Goal: Task Accomplishment & Management: Use online tool/utility

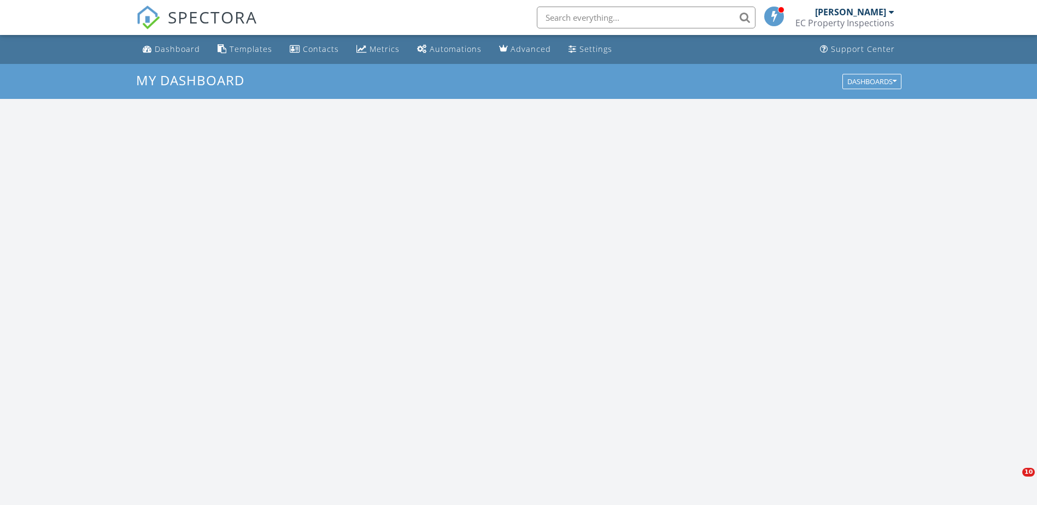
scroll to position [1012, 1054]
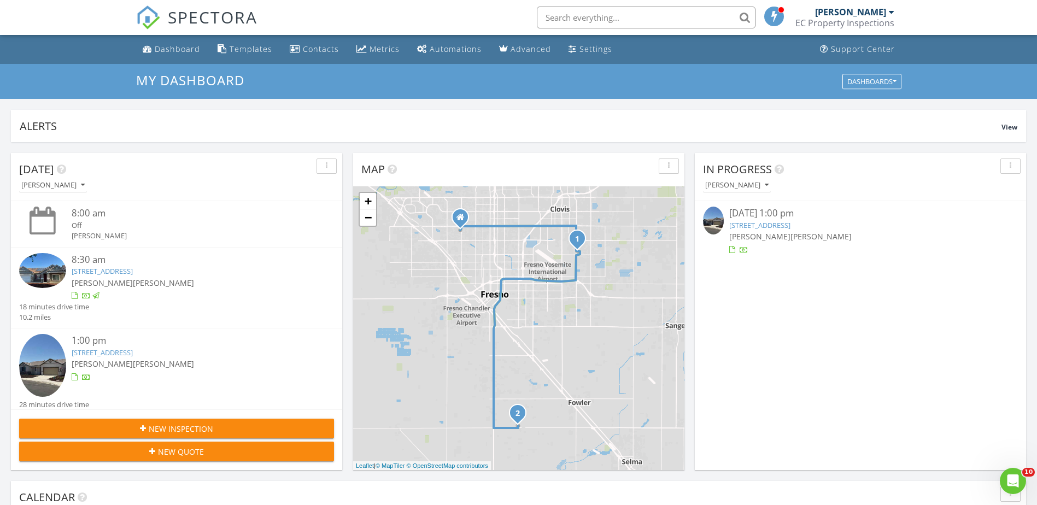
click at [826, 245] on div at bounding box center [860, 249] width 262 height 11
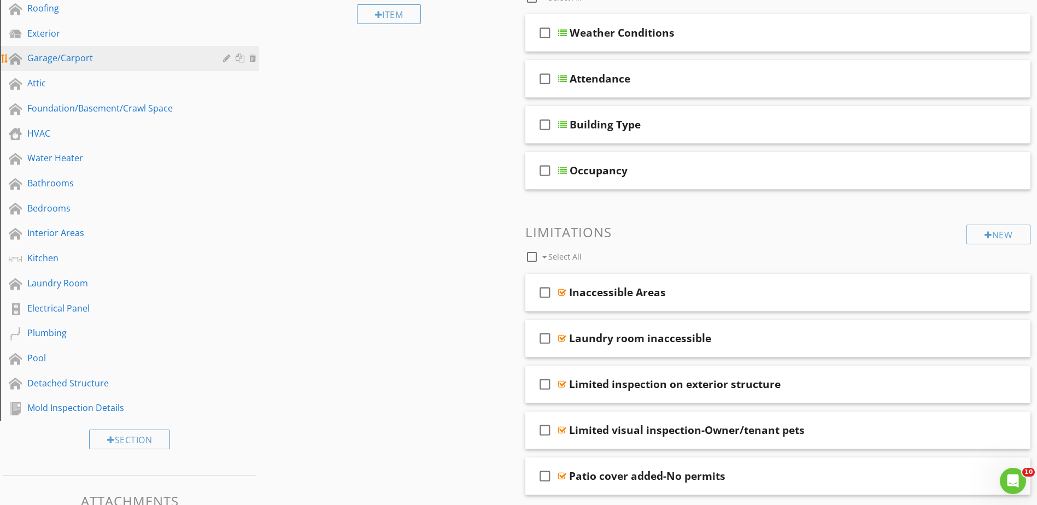
scroll to position [69, 0]
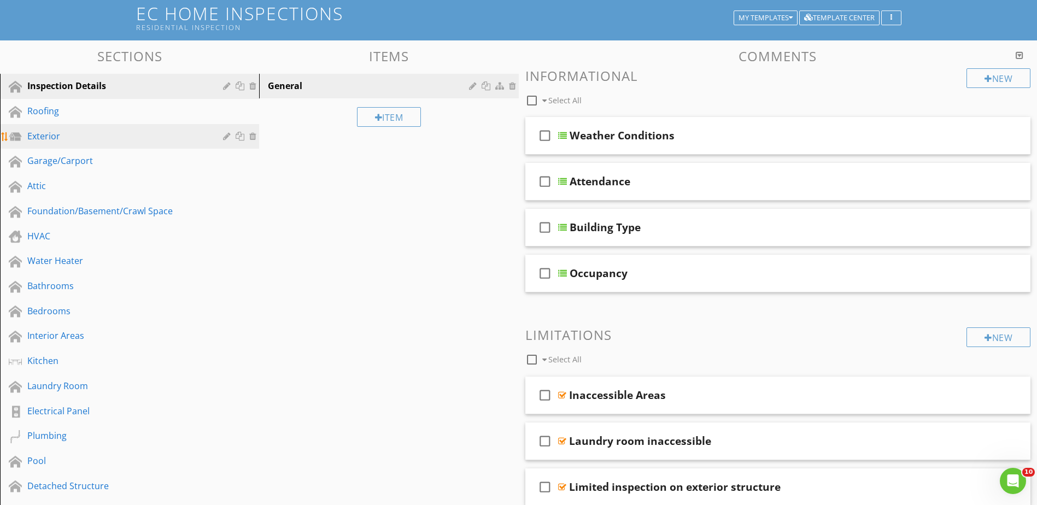
click at [56, 137] on div "Exterior" at bounding box center [117, 136] width 180 height 13
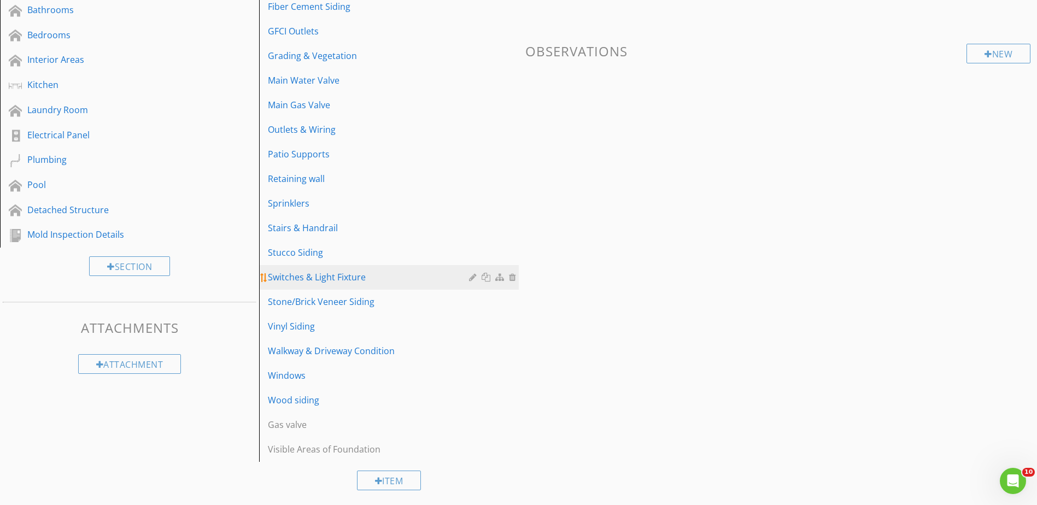
scroll to position [349, 0]
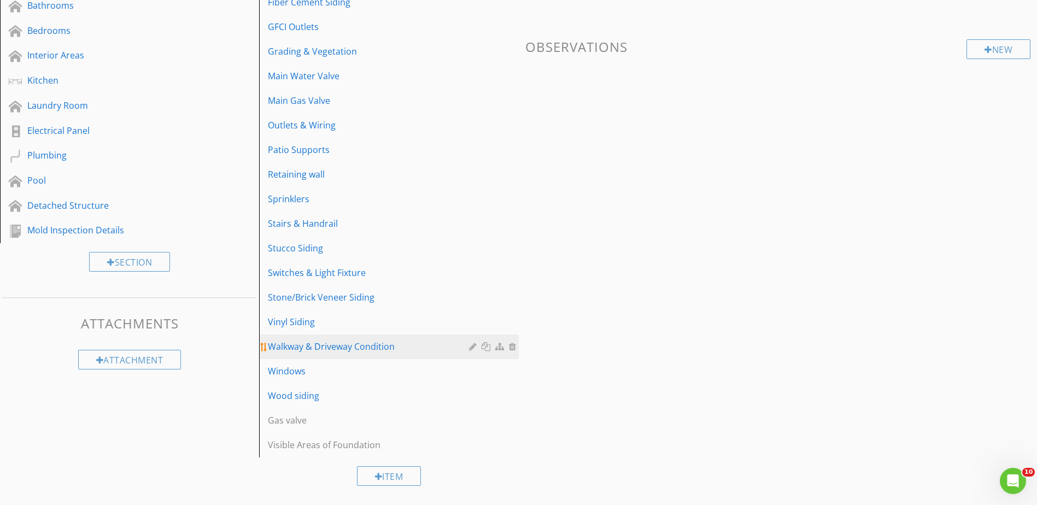
click at [339, 342] on div "Walkway & Driveway Condition" at bounding box center [370, 346] width 204 height 13
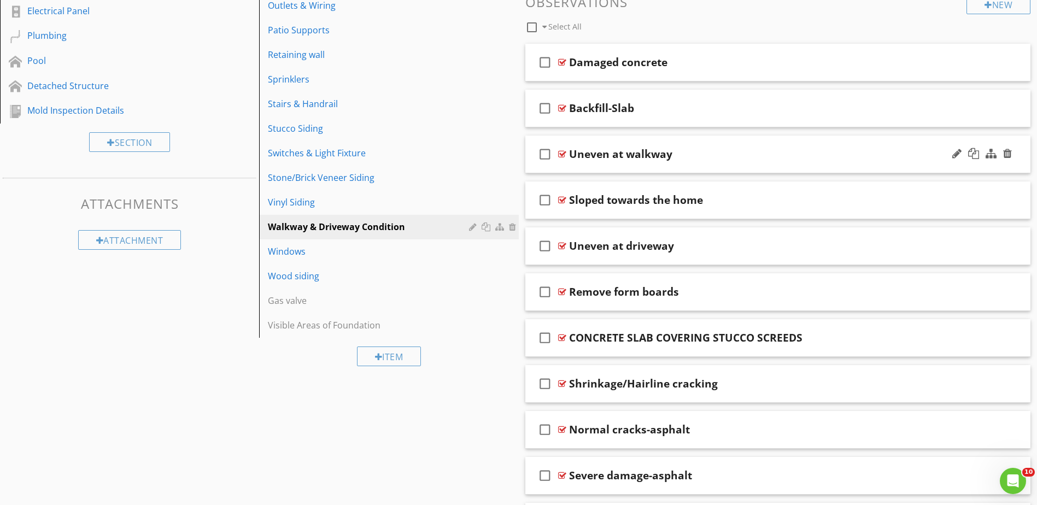
scroll to position [459, 0]
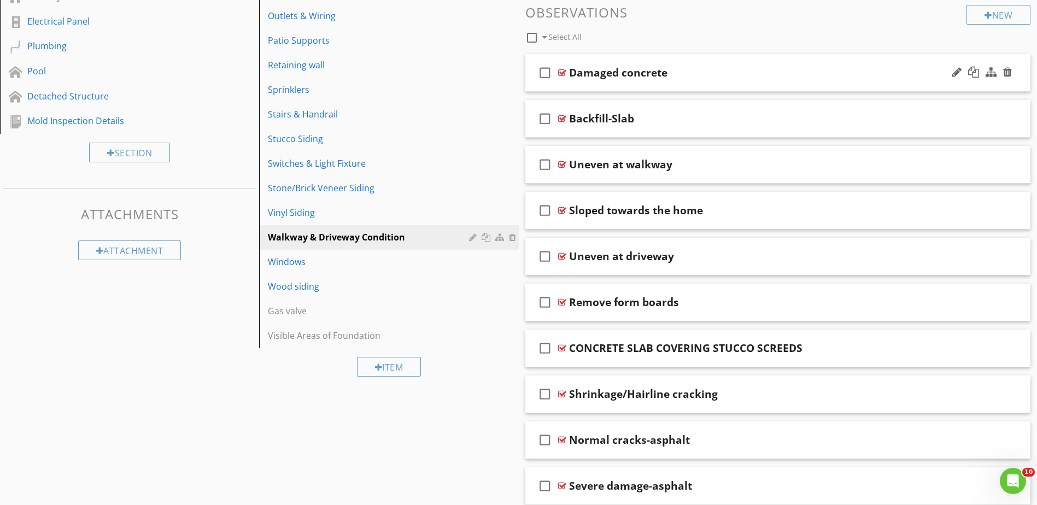
click at [560, 69] on div at bounding box center [562, 72] width 8 height 9
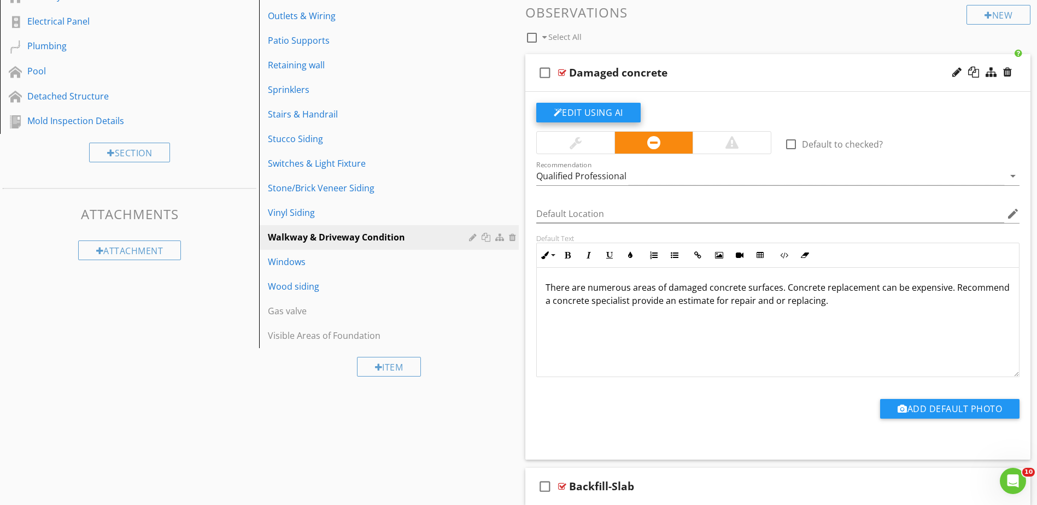
click at [604, 114] on button "Edit Using AI" at bounding box center [588, 113] width 104 height 20
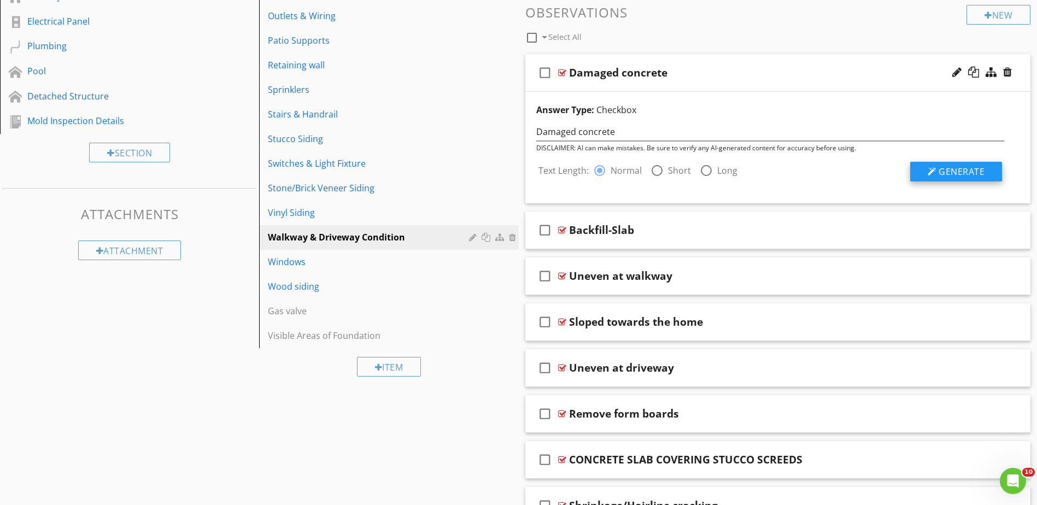
click at [936, 175] on div at bounding box center [931, 171] width 9 height 9
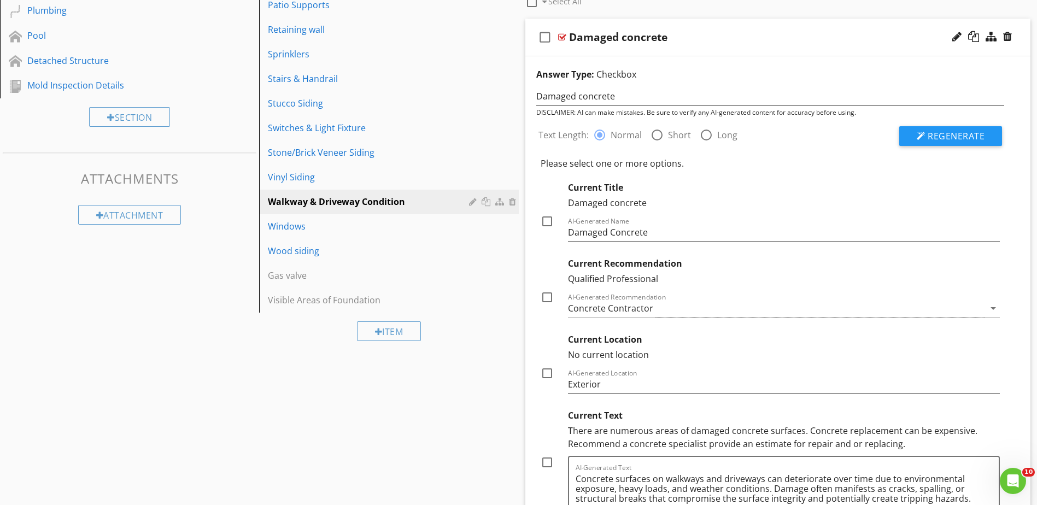
scroll to position [513, 0]
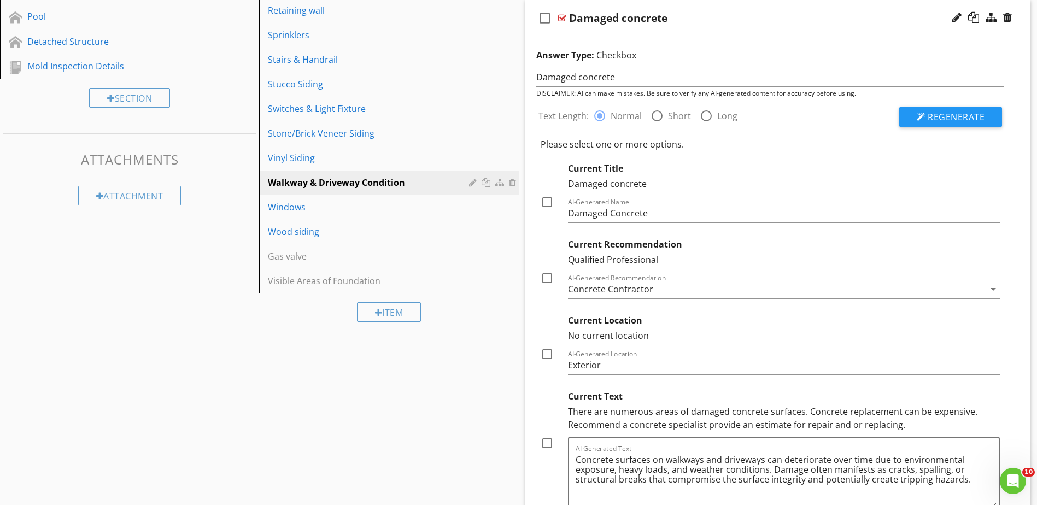
click at [546, 203] on div at bounding box center [547, 202] width 19 height 19
checkbox input "true"
click at [545, 279] on div at bounding box center [547, 278] width 19 height 19
checkbox input "true"
click at [545, 441] on div at bounding box center [547, 443] width 19 height 19
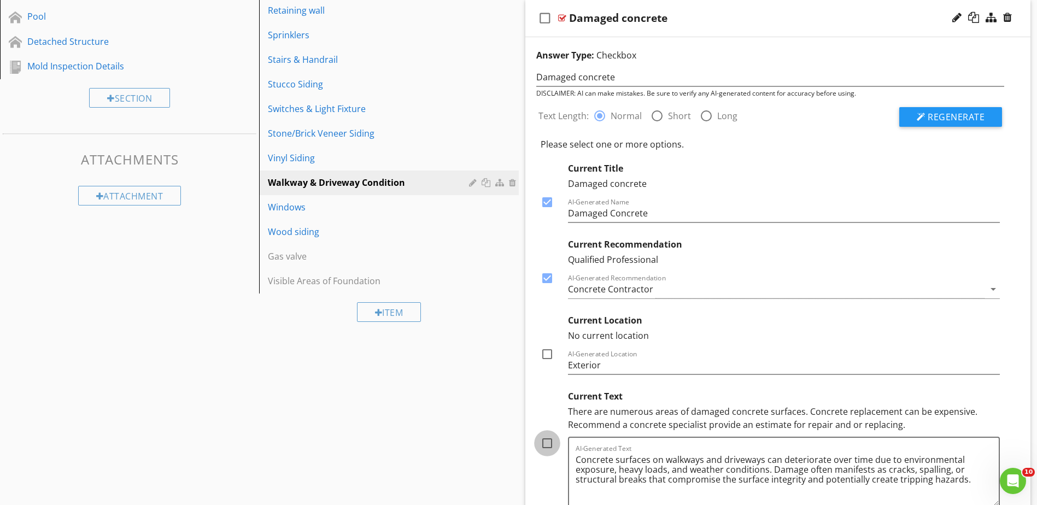
checkbox input "true"
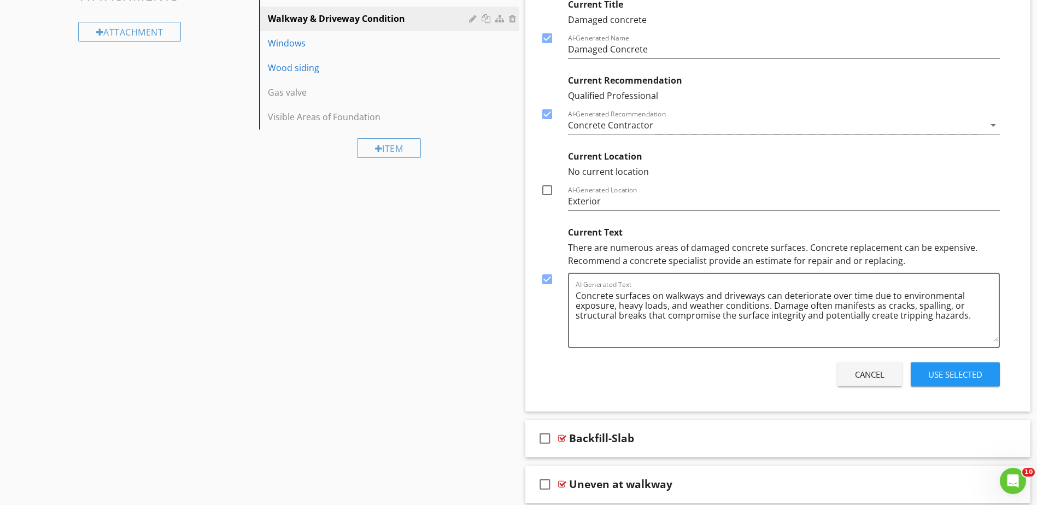
click at [966, 368] on div "Use Selected" at bounding box center [955, 374] width 54 height 13
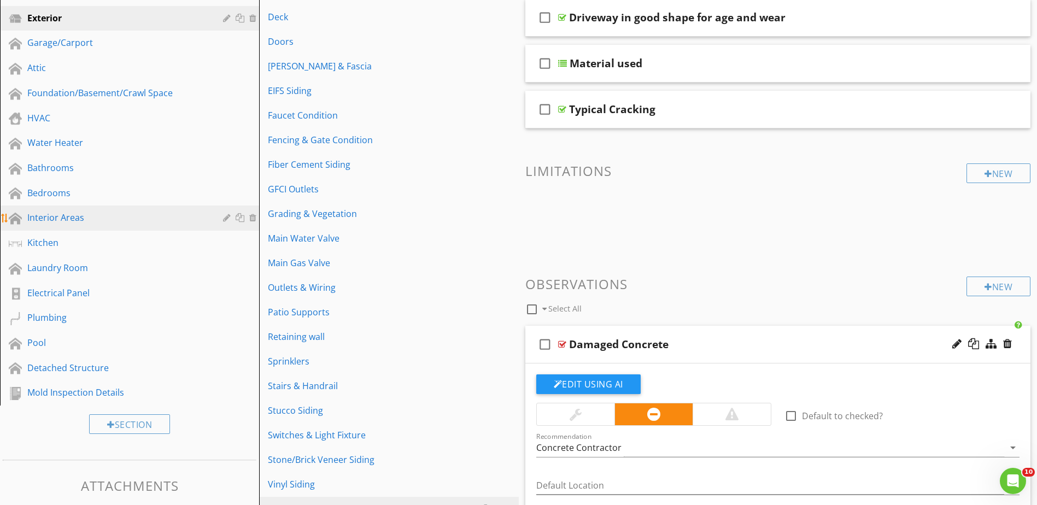
scroll to position [185, 0]
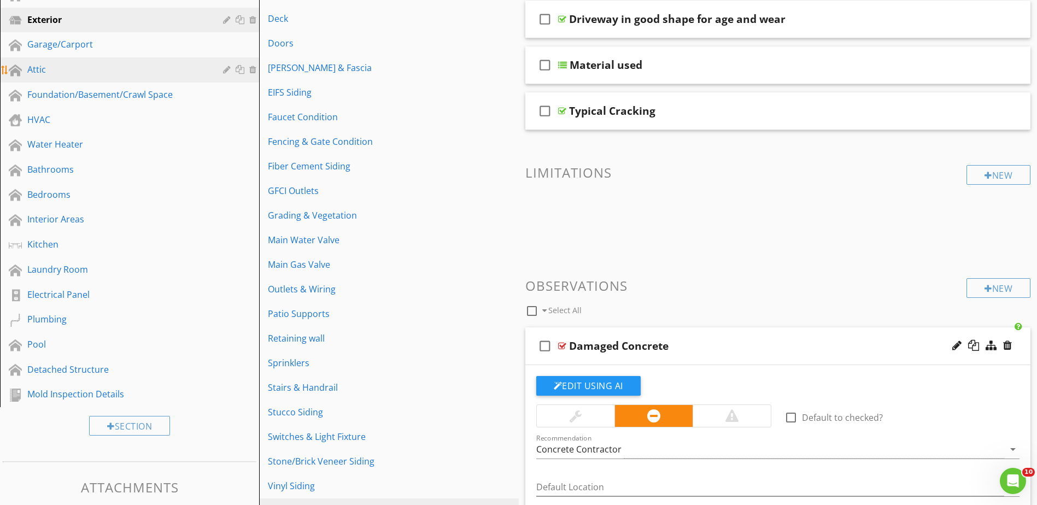
click at [79, 70] on div "Attic" at bounding box center [117, 69] width 180 height 13
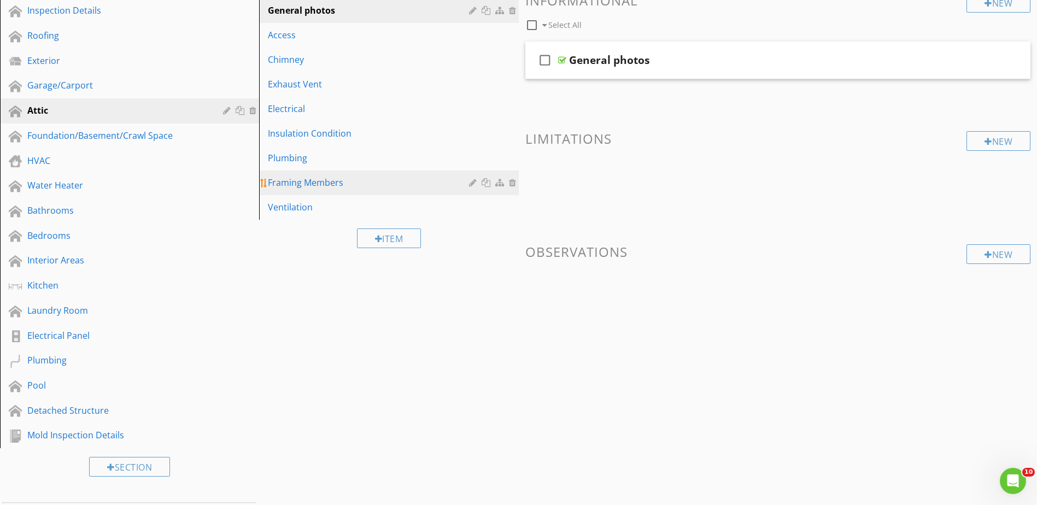
scroll to position [21, 0]
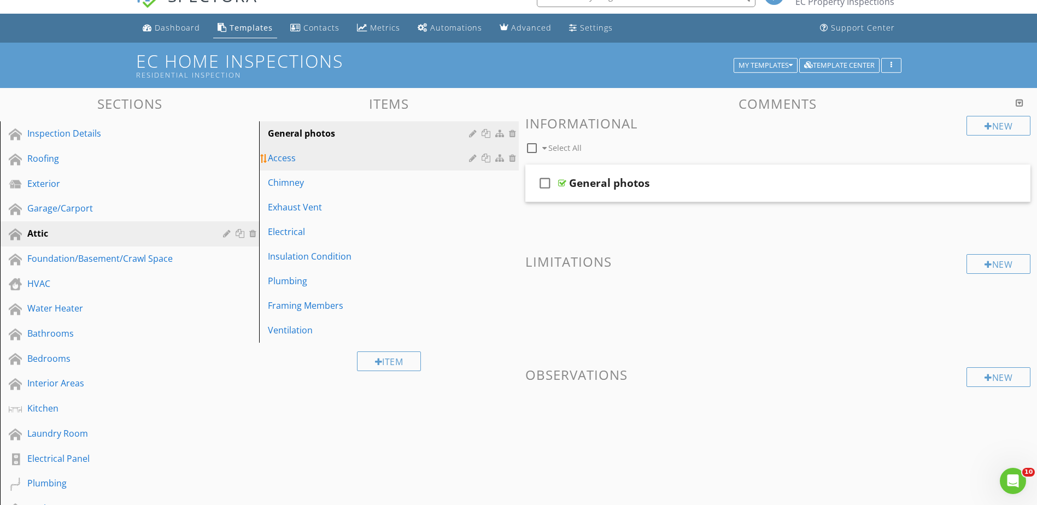
click at [333, 156] on div "Access" at bounding box center [370, 157] width 204 height 13
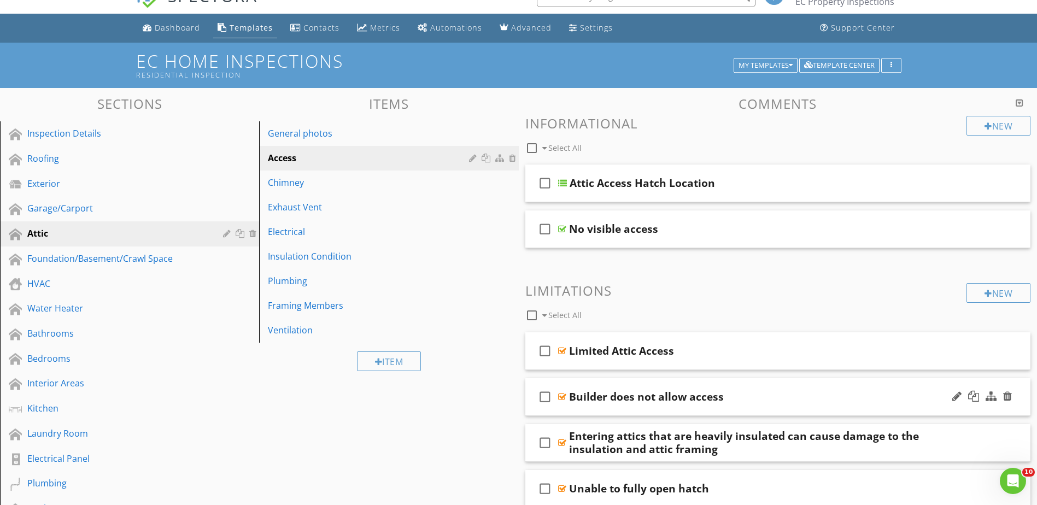
click at [561, 396] on div at bounding box center [562, 396] width 8 height 9
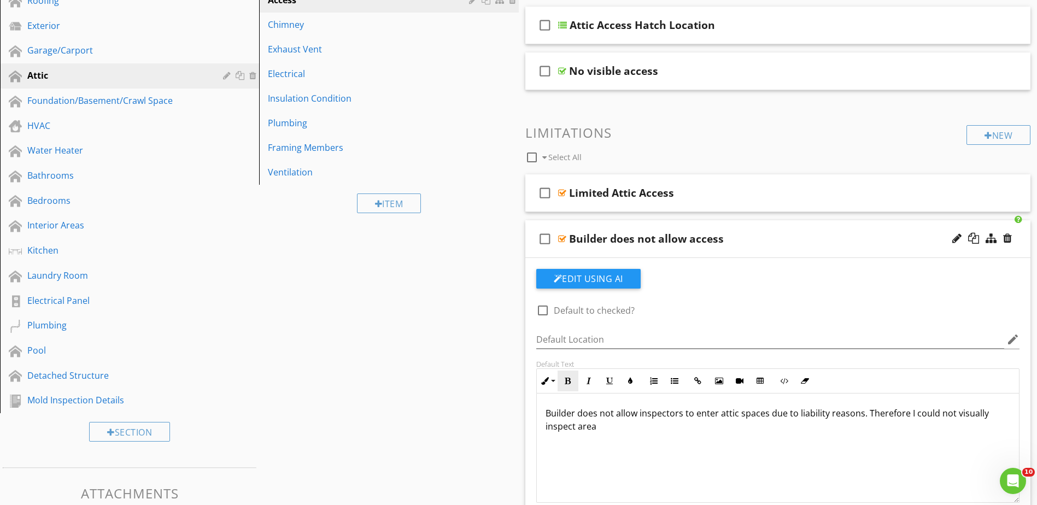
scroll to position [185, 0]
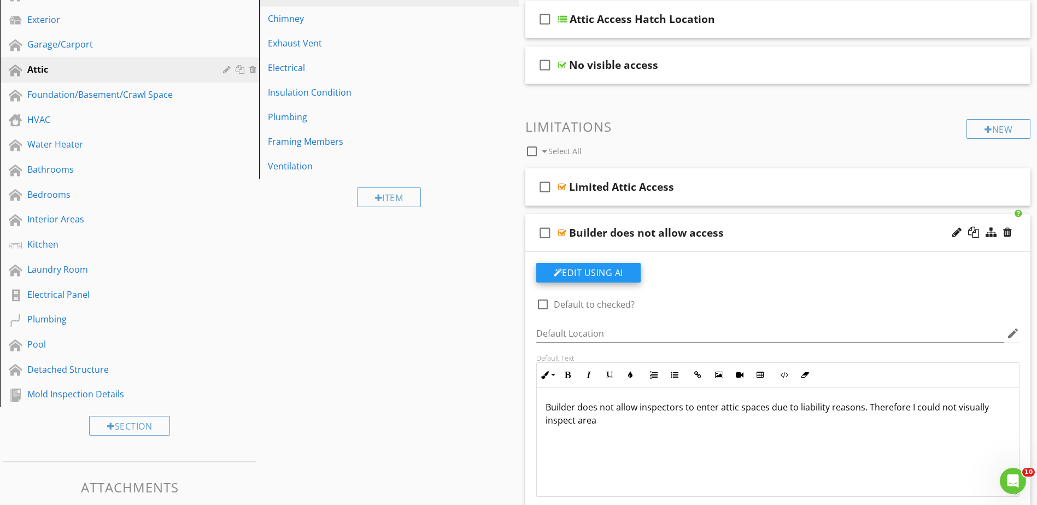
click at [593, 274] on button "Edit Using AI" at bounding box center [588, 273] width 104 height 20
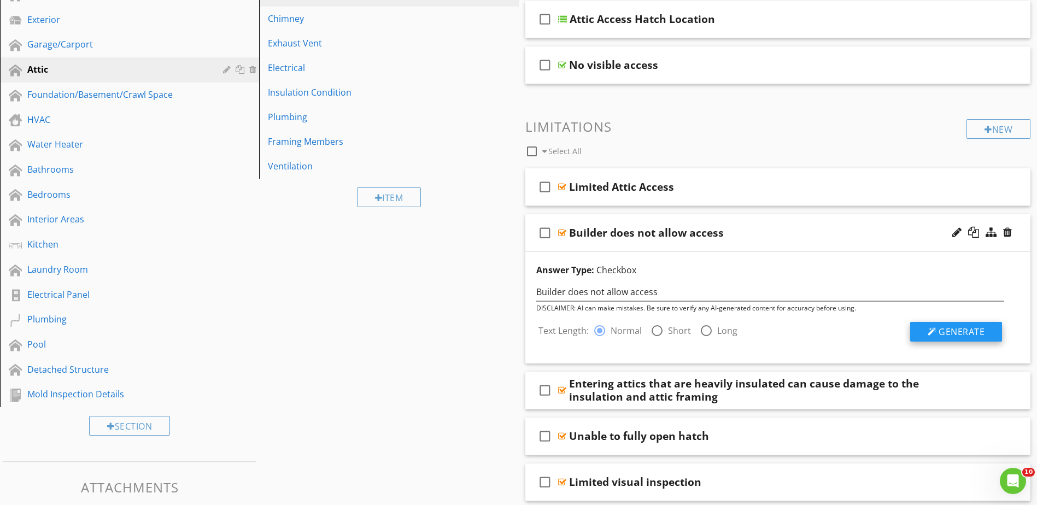
click at [954, 334] on span "Generate" at bounding box center [961, 332] width 46 height 12
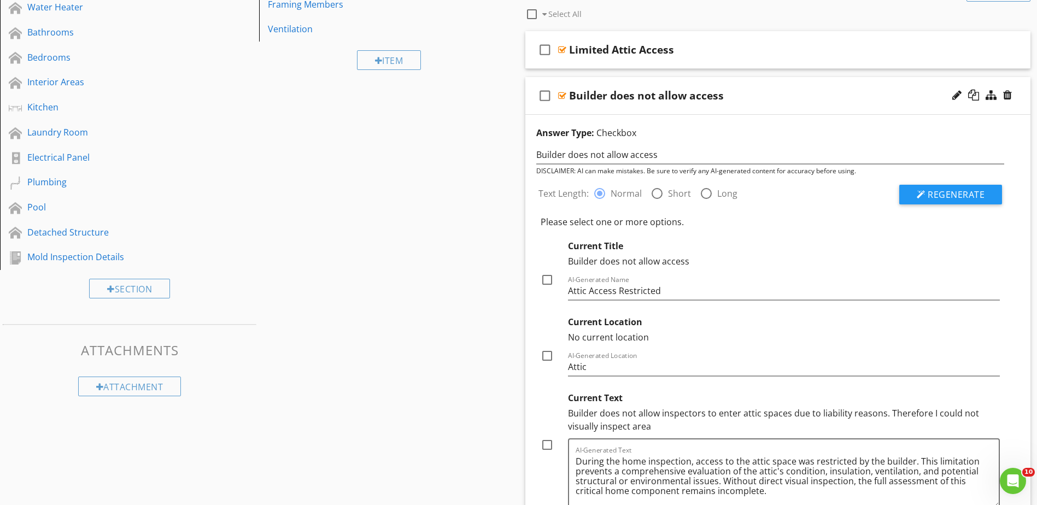
scroll to position [404, 0]
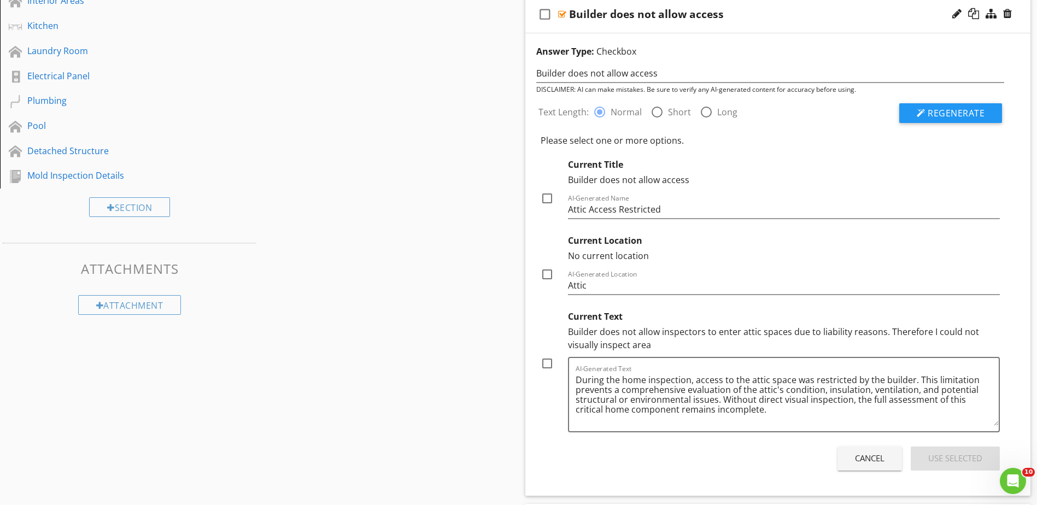
click at [546, 363] on div at bounding box center [547, 363] width 19 height 19
checkbox input "true"
click at [930, 458] on div "Use Selected" at bounding box center [955, 458] width 54 height 13
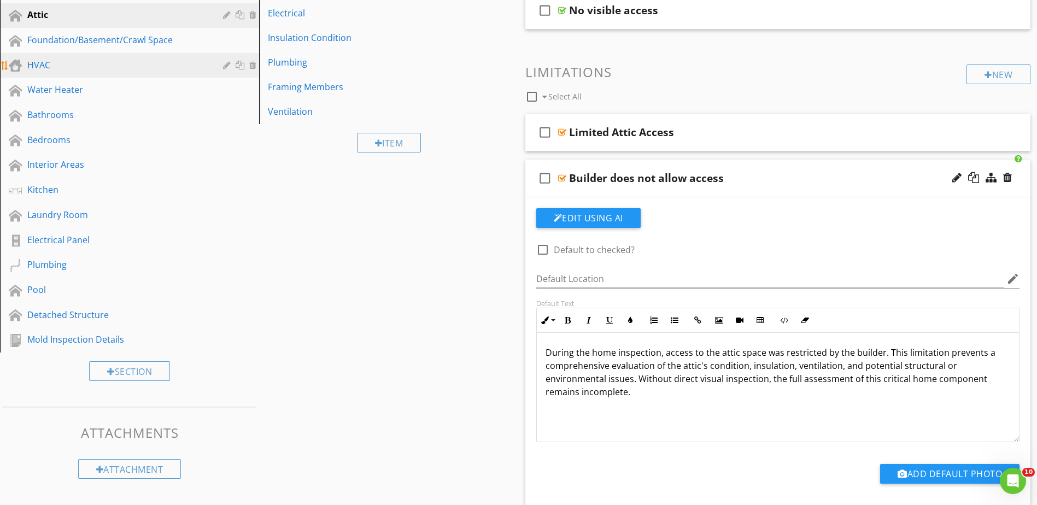
click at [68, 62] on div "HVAC" at bounding box center [117, 64] width 180 height 13
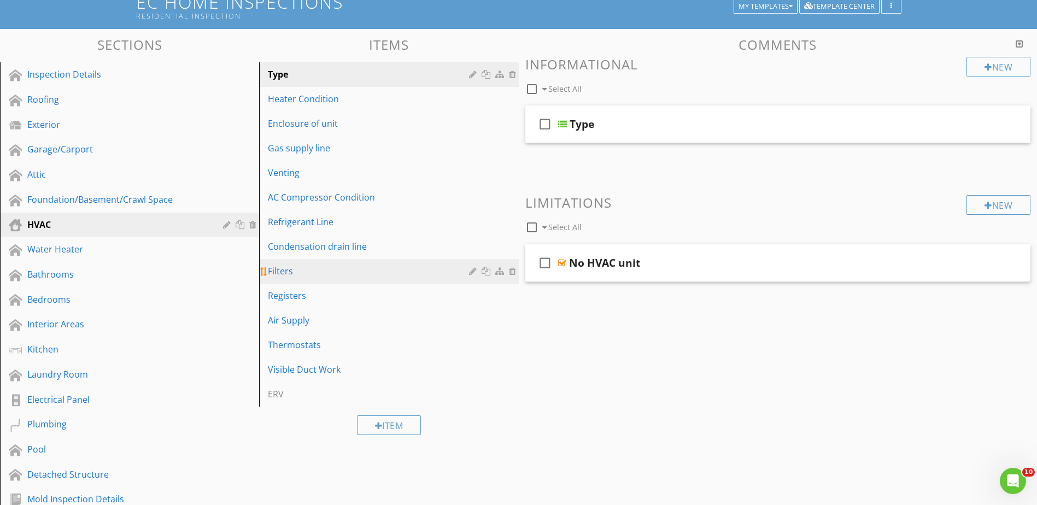
scroll to position [69, 0]
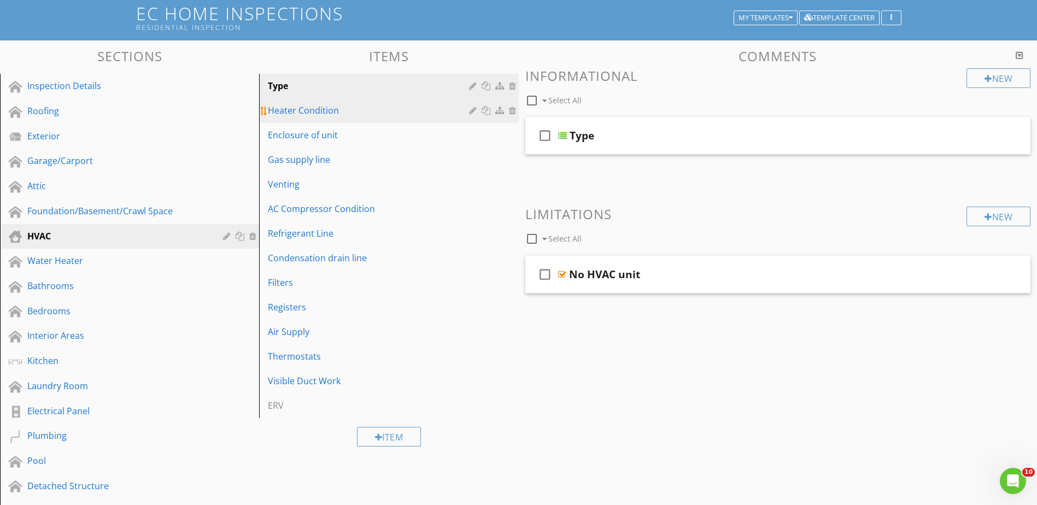
click at [315, 110] on div "Heater Condition" at bounding box center [370, 110] width 204 height 13
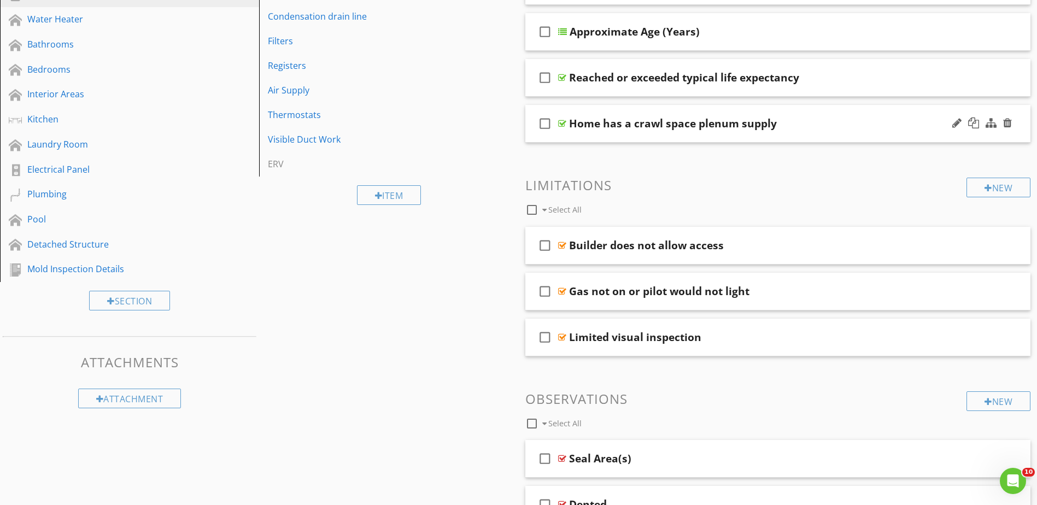
scroll to position [342, 0]
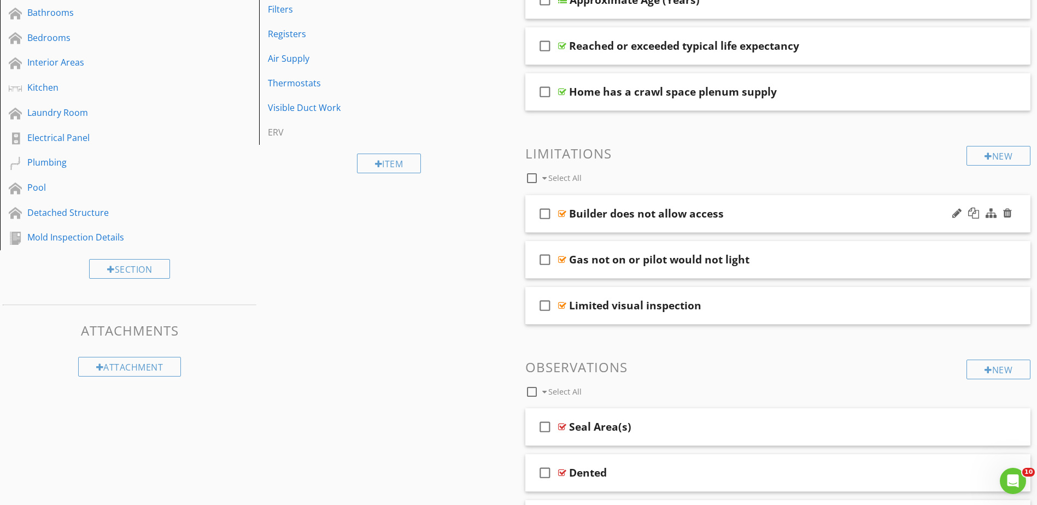
click at [561, 211] on div at bounding box center [562, 213] width 8 height 9
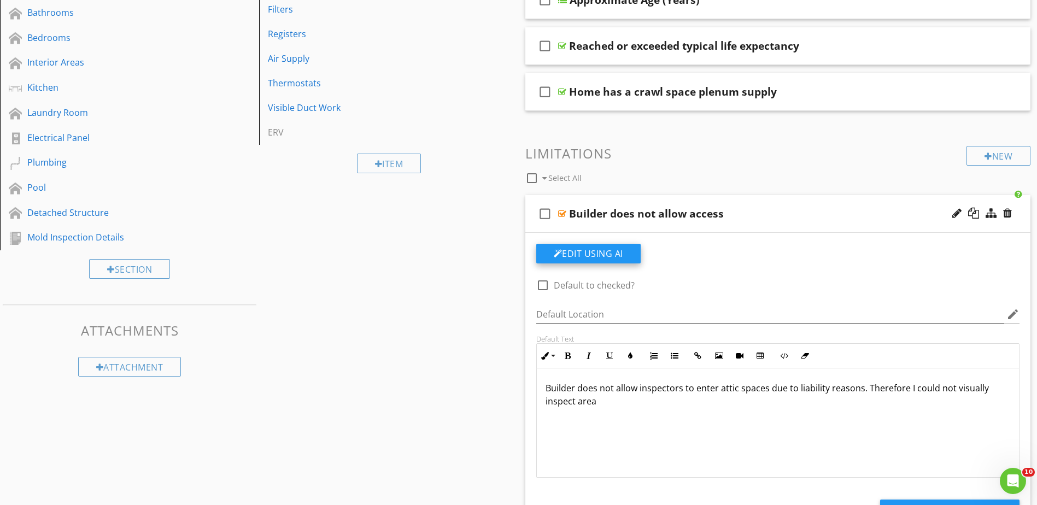
click at [598, 254] on button "Edit Using AI" at bounding box center [588, 254] width 104 height 20
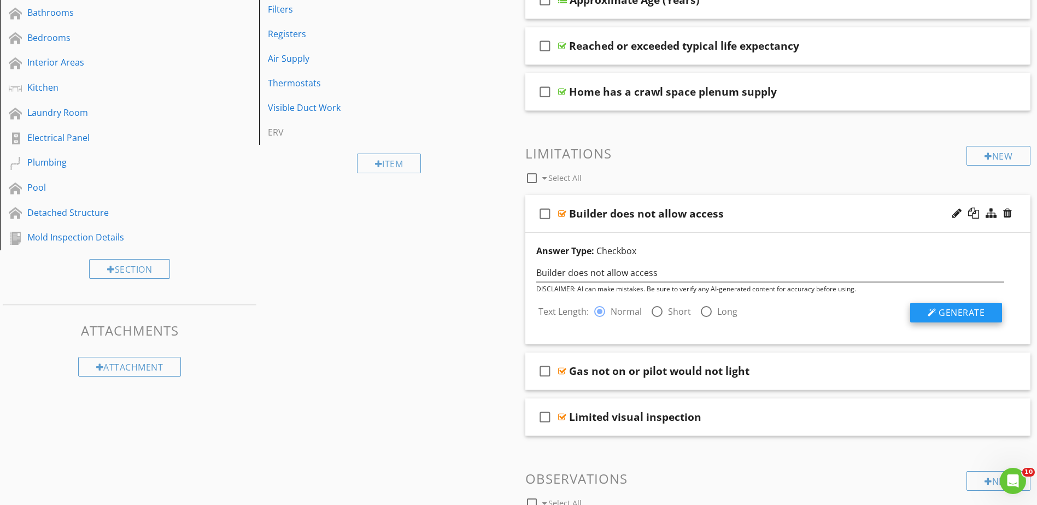
click at [969, 314] on span "Generate" at bounding box center [961, 313] width 46 height 12
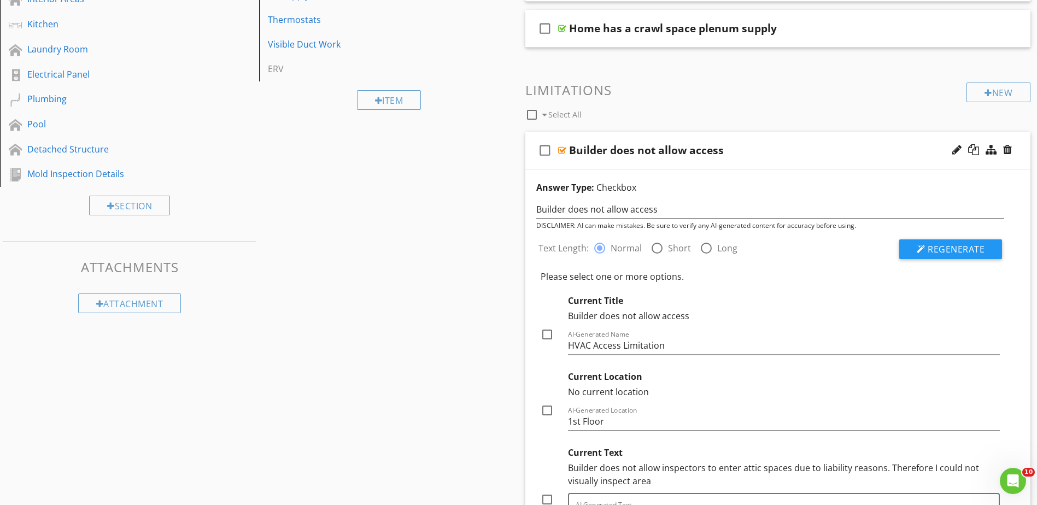
scroll to position [561, 0]
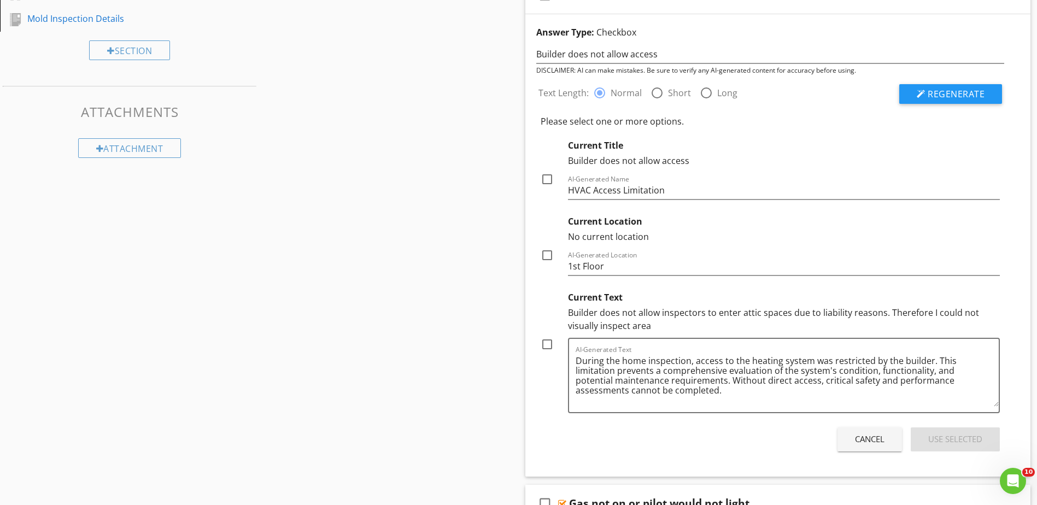
click at [548, 343] on div at bounding box center [547, 344] width 19 height 19
checkbox input "true"
click at [947, 434] on div "Use Selected" at bounding box center [955, 439] width 54 height 13
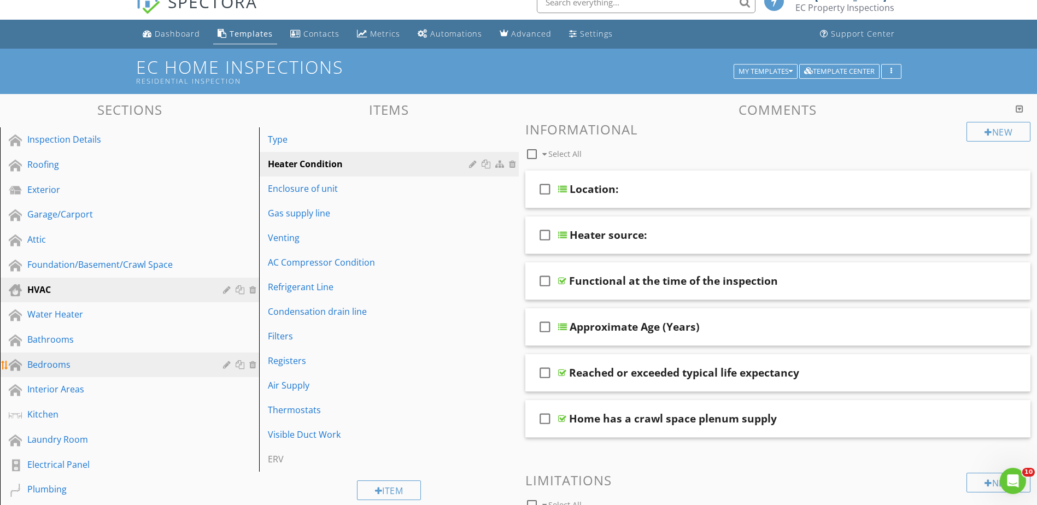
scroll to position [14, 0]
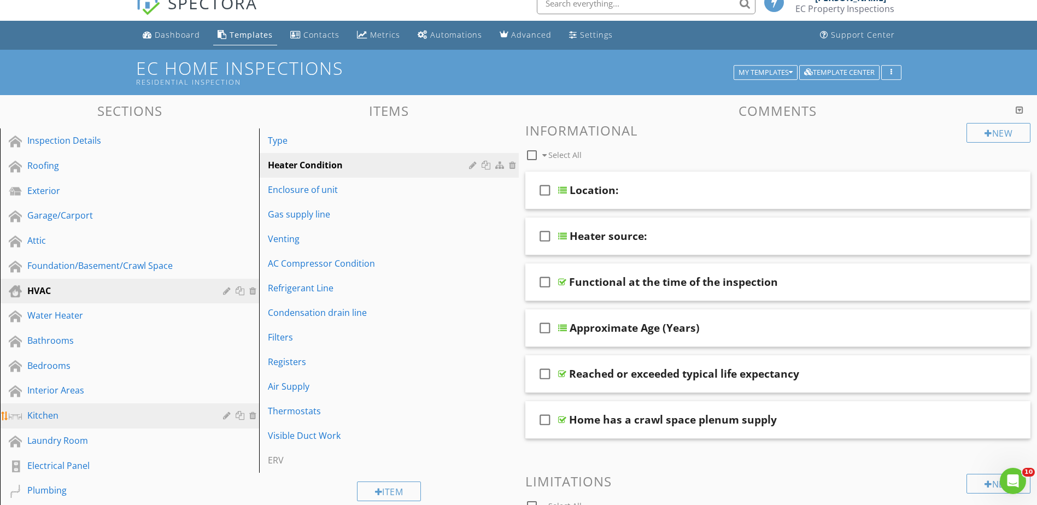
click at [61, 411] on div "Kitchen" at bounding box center [117, 415] width 180 height 13
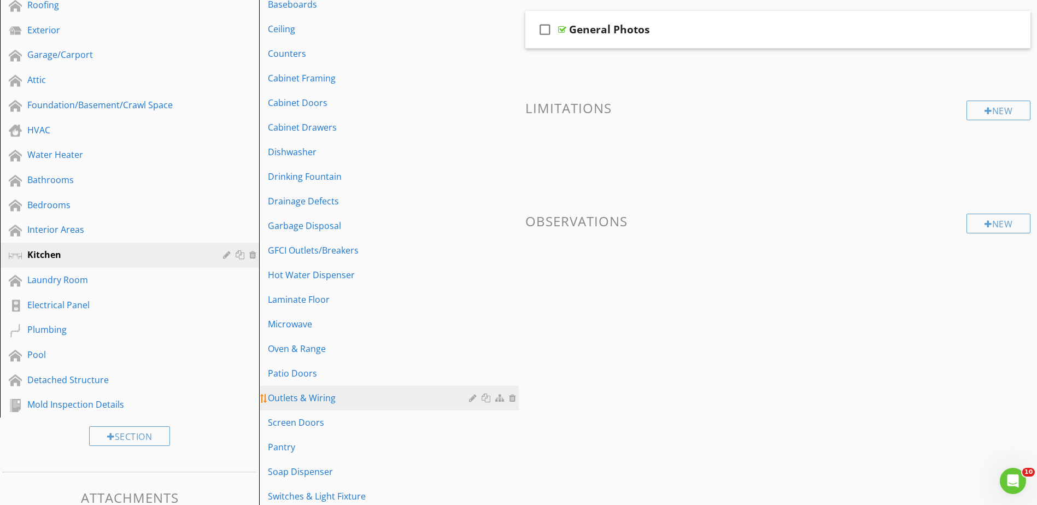
scroll to position [287, 0]
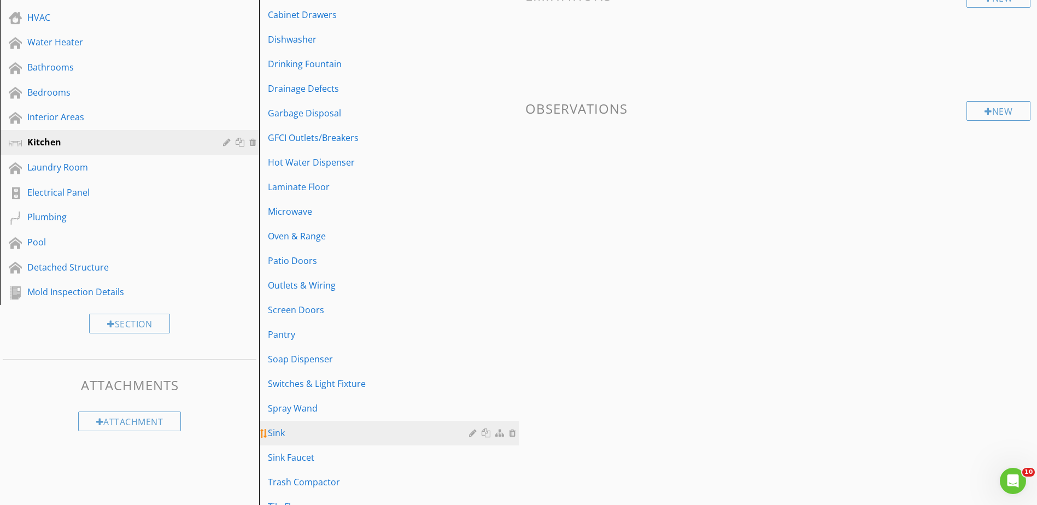
click at [306, 439] on div "Sink" at bounding box center [370, 432] width 204 height 13
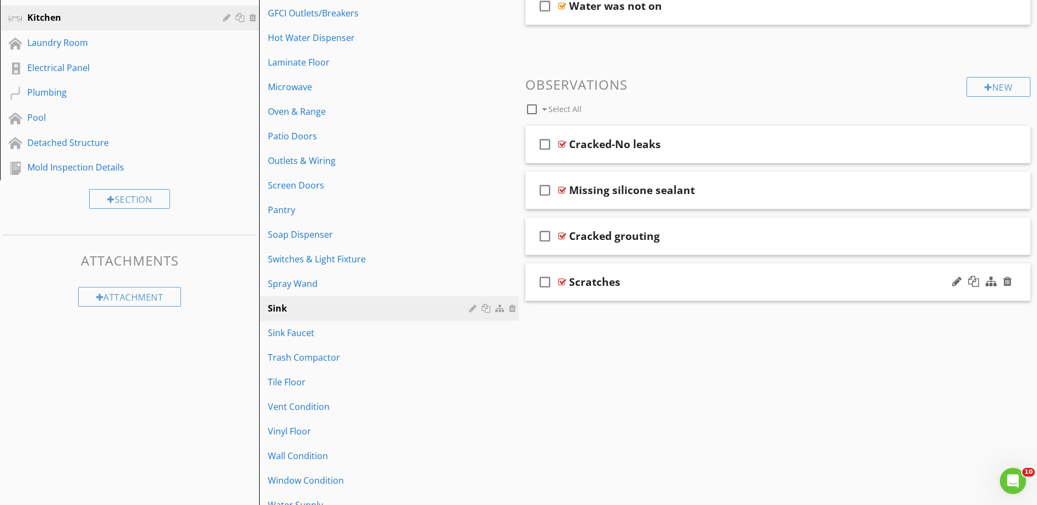
scroll to position [397, 0]
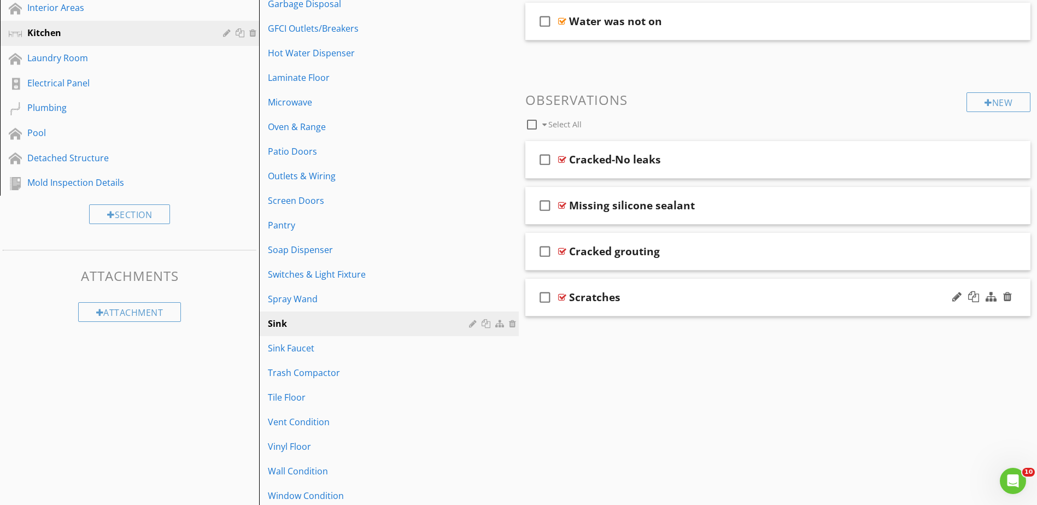
click at [560, 297] on div at bounding box center [562, 297] width 8 height 9
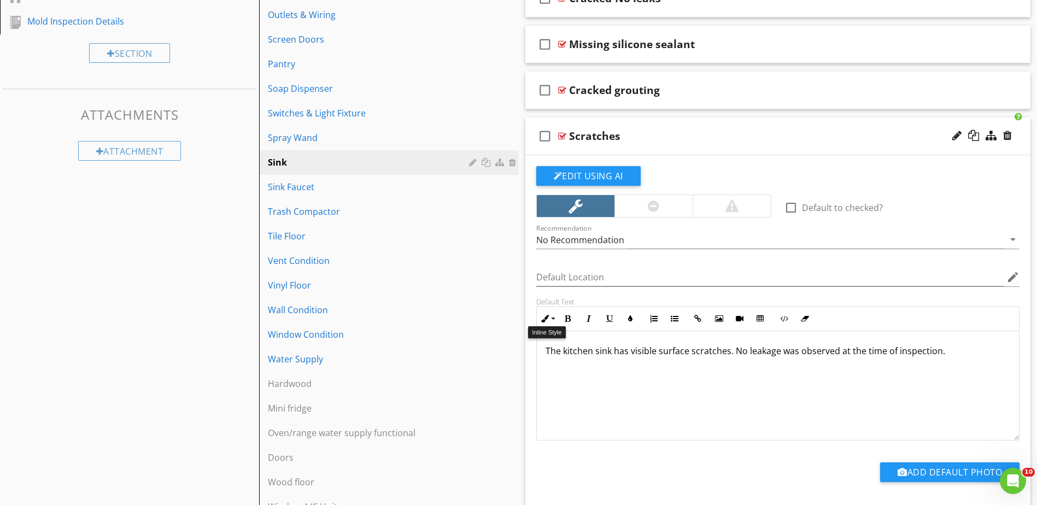
scroll to position [561, 0]
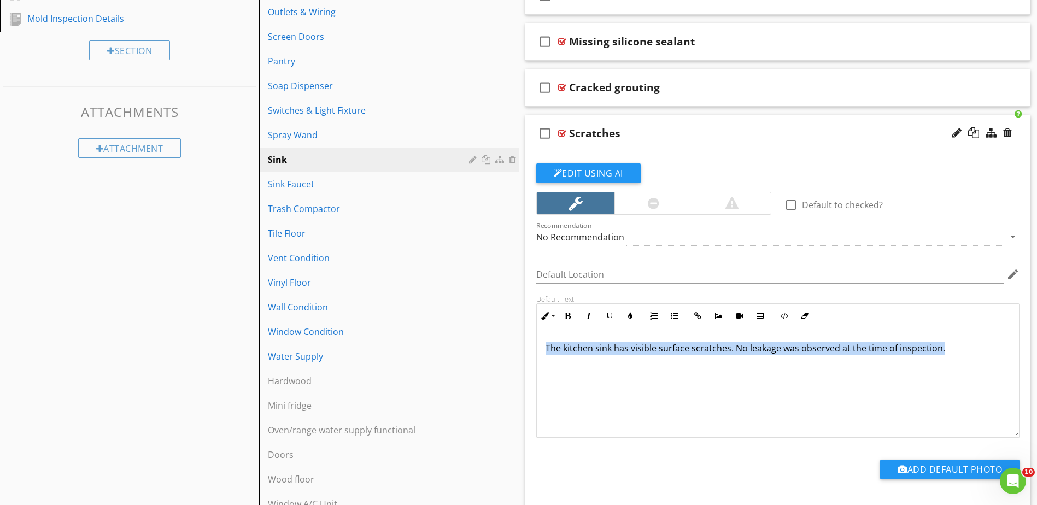
drag, startPoint x: 948, startPoint y: 346, endPoint x: 530, endPoint y: 368, distance: 418.6
click at [530, 368] on div "Default Text Inline Style XLarge Large Normal Small Light Small/Light Bold Ital…" at bounding box center [778, 366] width 497 height 143
drag, startPoint x: 586, startPoint y: 348, endPoint x: 626, endPoint y: 432, distance: 93.6
click at [627, 433] on div "The kitchen sink has visible surface scratches. No leakage was observed at the …" at bounding box center [778, 382] width 483 height 109
click at [598, 175] on button "Edit Using AI" at bounding box center [588, 173] width 104 height 20
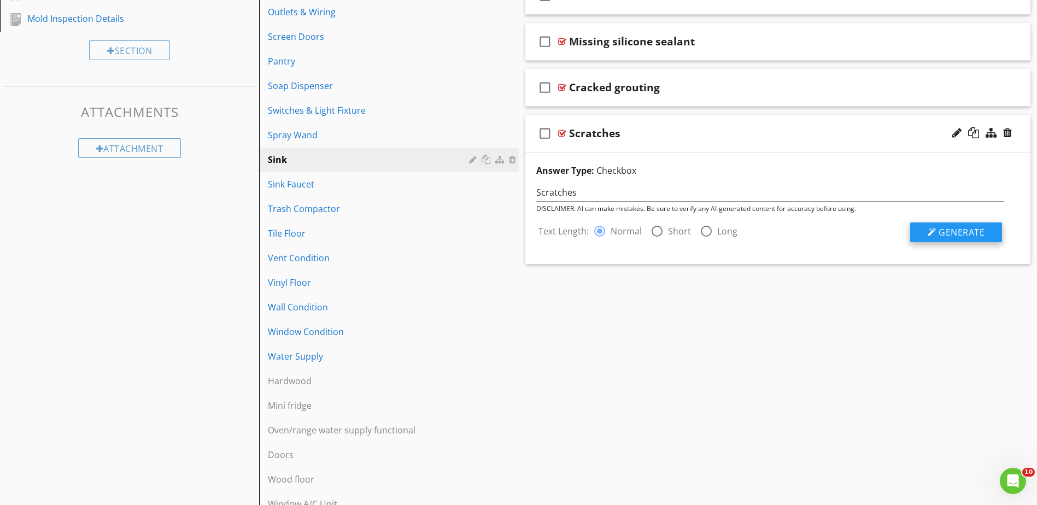
click at [967, 236] on span "Generate" at bounding box center [961, 232] width 46 height 12
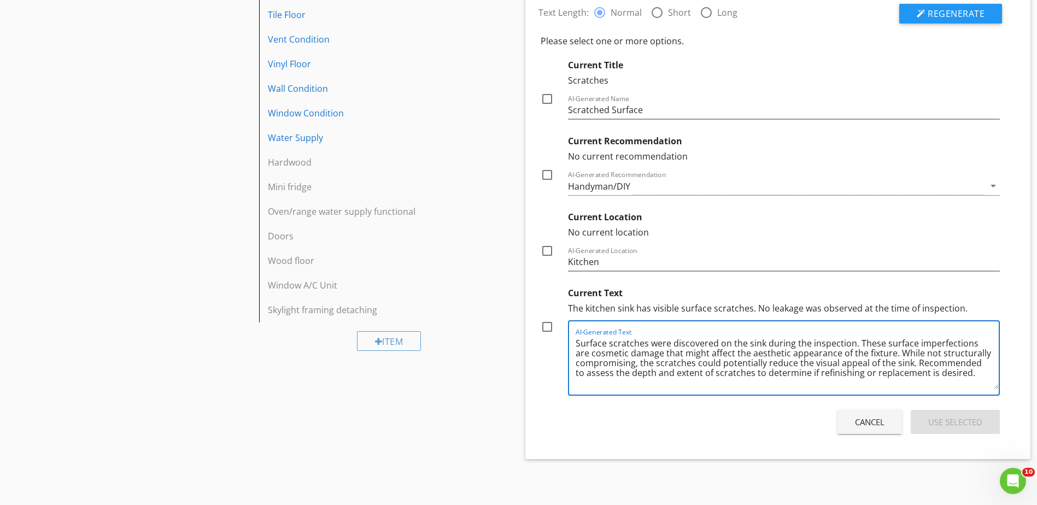
scroll to position [0, 0]
drag, startPoint x: 690, startPoint y: 388, endPoint x: 604, endPoint y: 364, distance: 89.1
click at [549, 339] on div "Current Text The kitchen sink has visible surface scratches. No leakage was obs…" at bounding box center [770, 339] width 460 height 114
click at [546, 326] on div at bounding box center [547, 327] width 19 height 19
checkbox input "true"
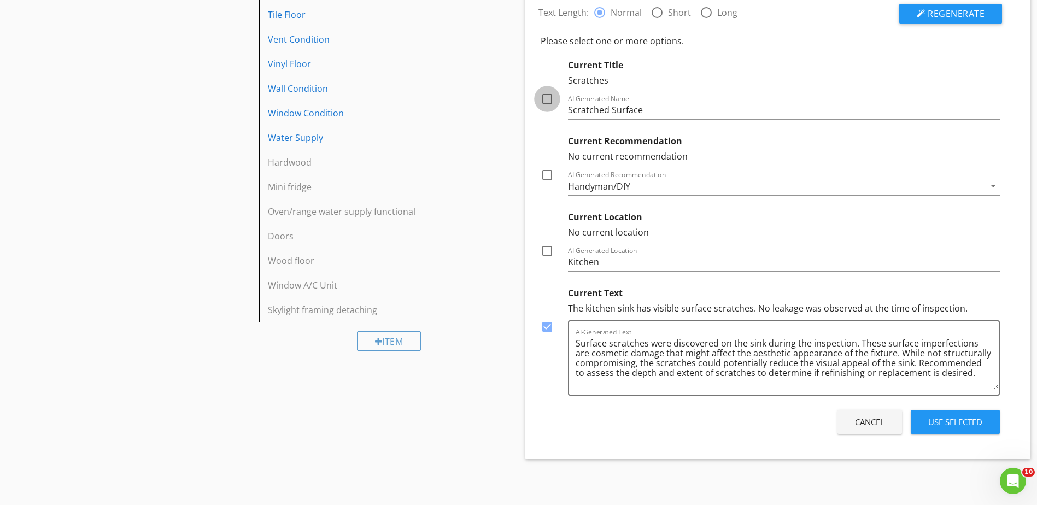
click at [550, 98] on div at bounding box center [547, 99] width 19 height 19
checkbox input "true"
click at [945, 418] on div "Use Selected" at bounding box center [955, 422] width 54 height 13
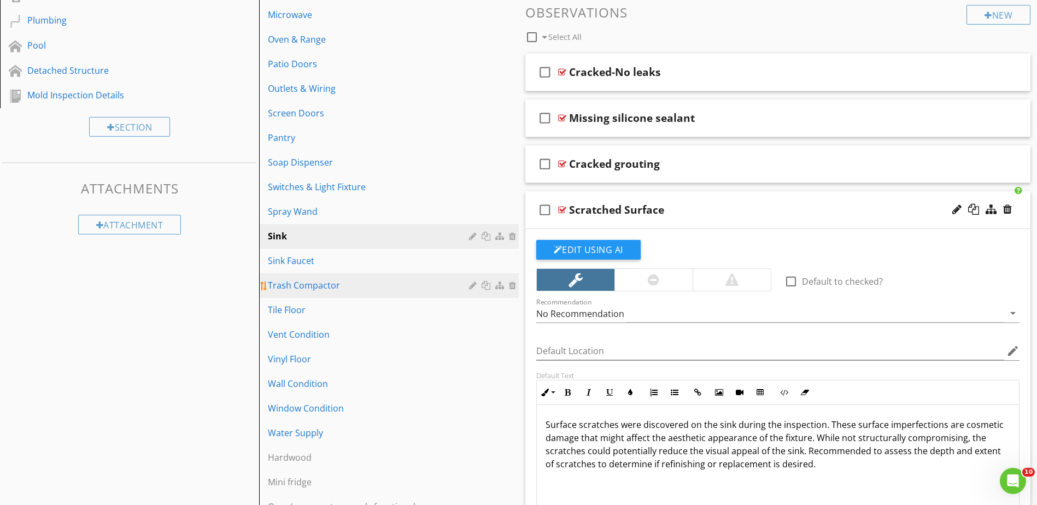
scroll to position [590, 0]
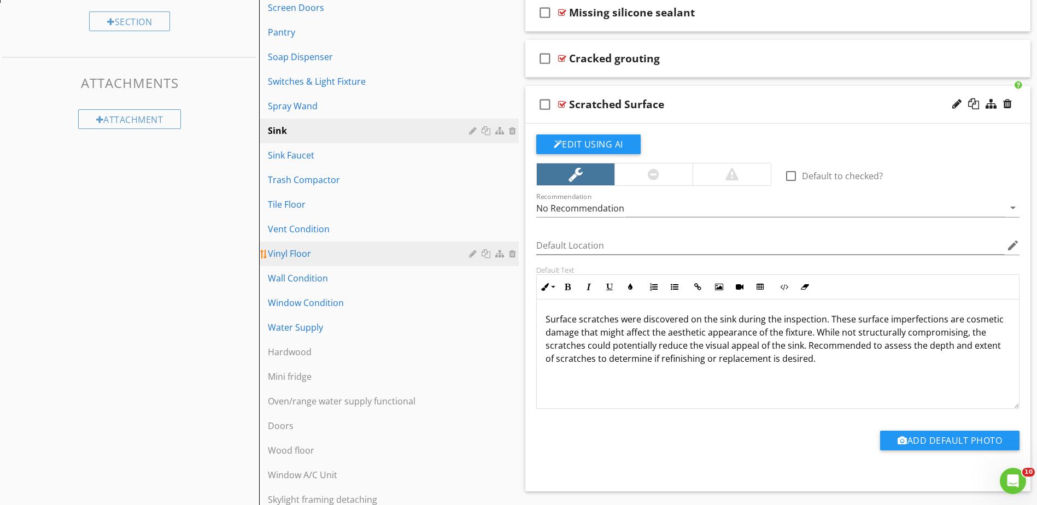
click at [303, 255] on div "Vinyl Floor" at bounding box center [370, 253] width 204 height 13
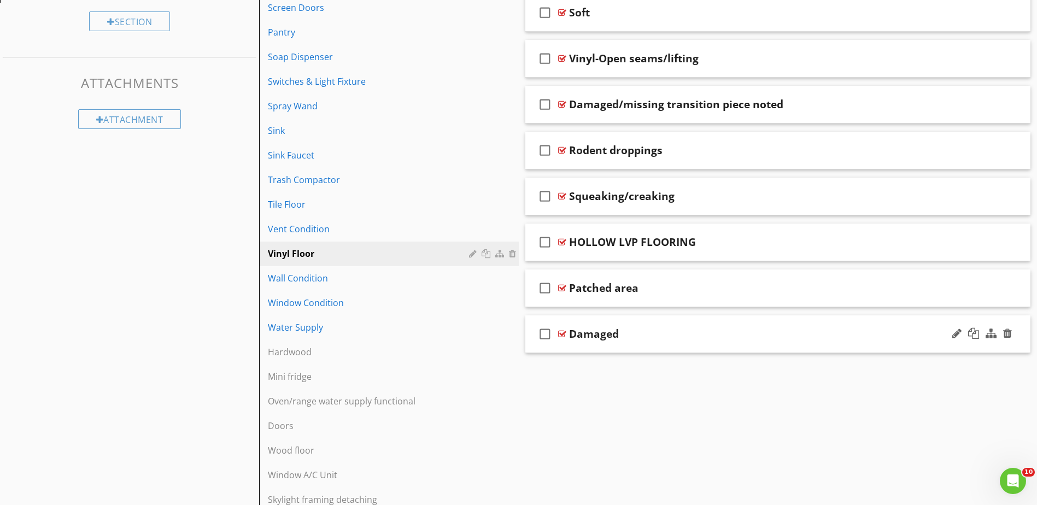
click at [560, 332] on div at bounding box center [562, 334] width 8 height 9
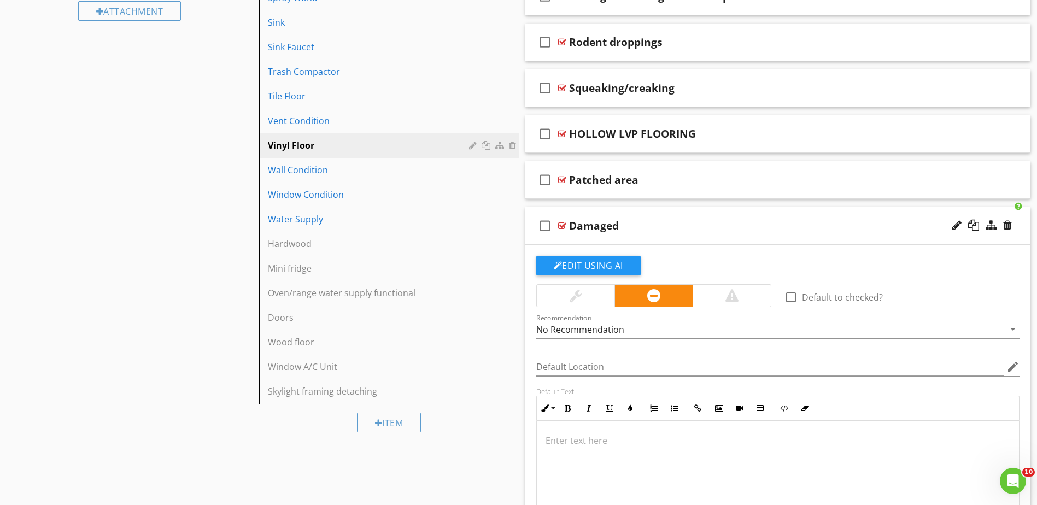
scroll to position [699, 0]
click at [560, 178] on div at bounding box center [562, 178] width 8 height 9
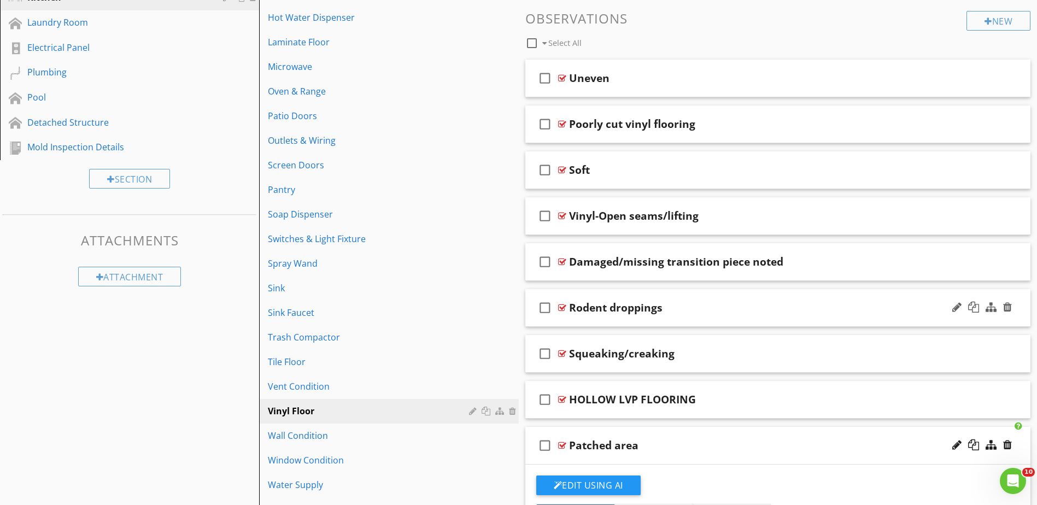
scroll to position [426, 0]
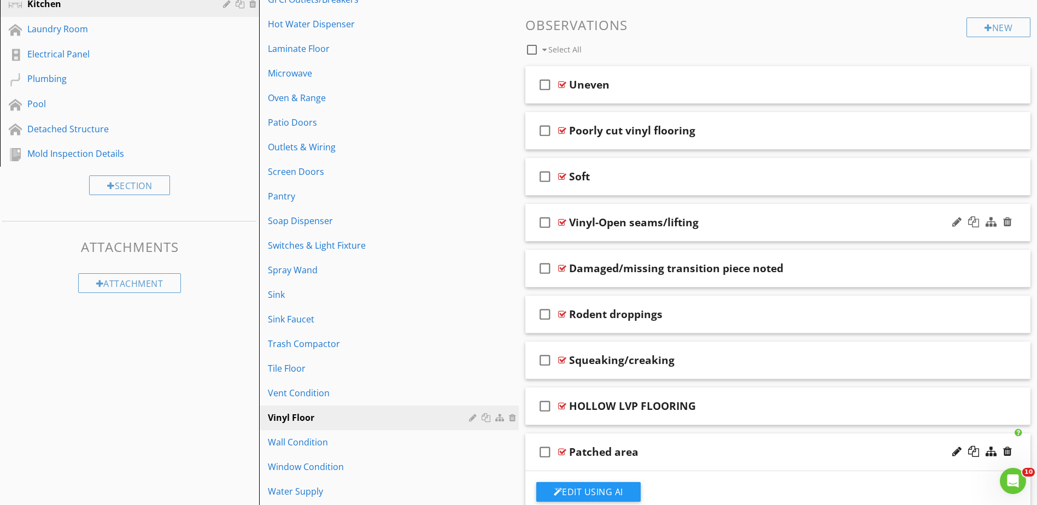
click at [561, 220] on div at bounding box center [562, 222] width 8 height 9
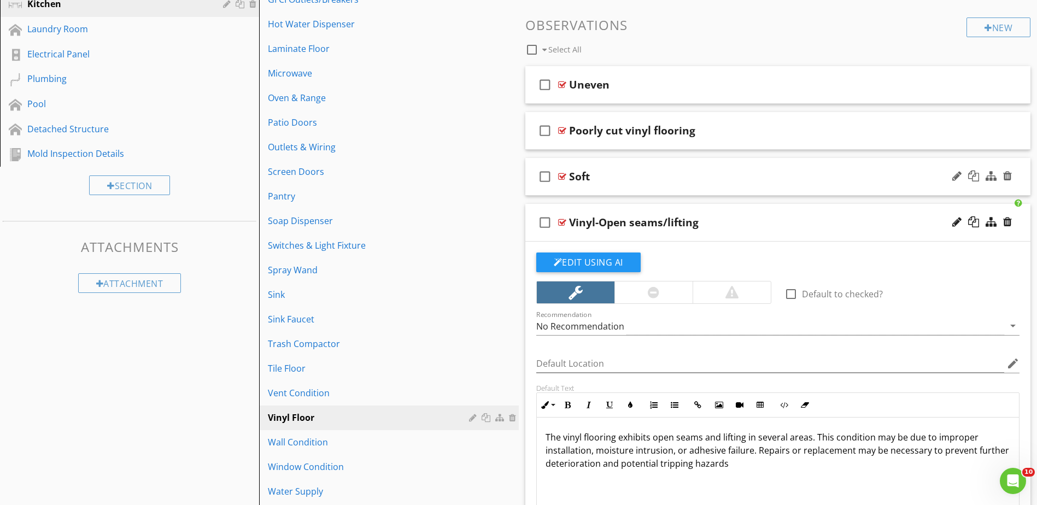
click at [560, 180] on div at bounding box center [562, 176] width 8 height 9
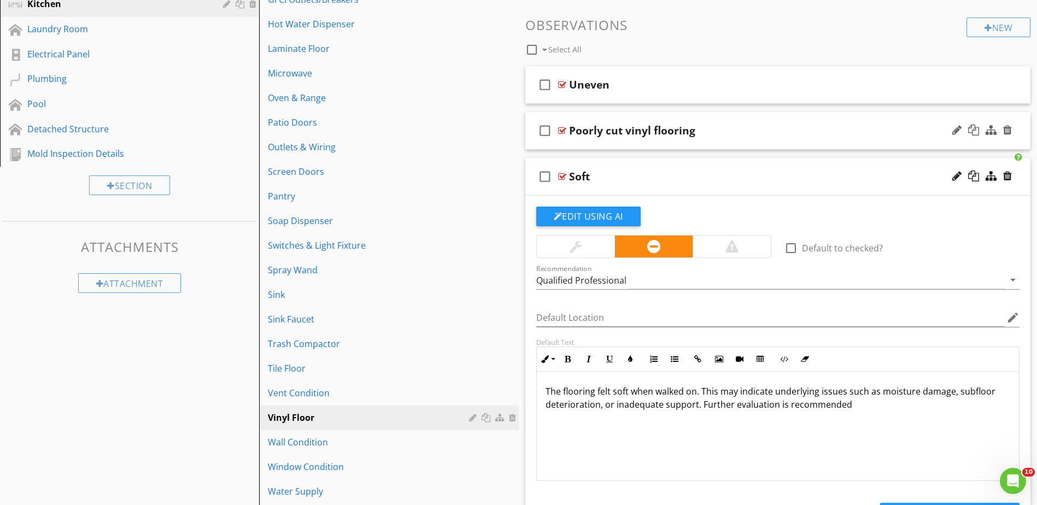
click at [562, 130] on div at bounding box center [562, 130] width 8 height 9
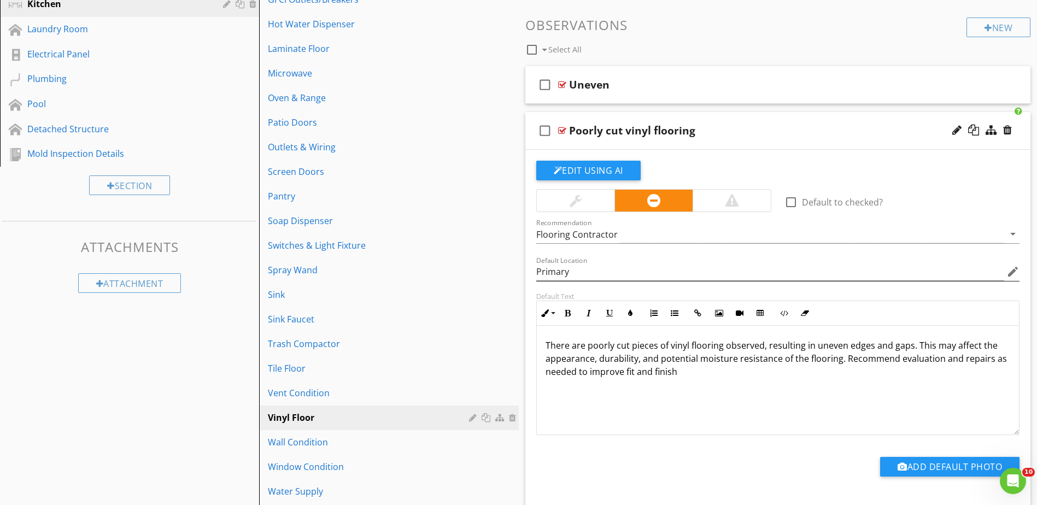
click at [1015, 272] on icon "edit" at bounding box center [1012, 271] width 13 height 13
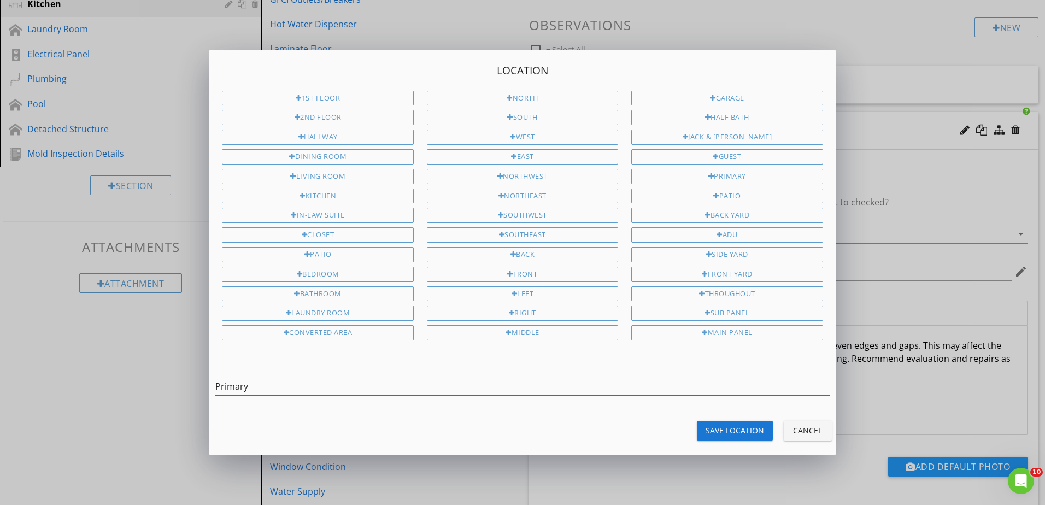
drag, startPoint x: 260, startPoint y: 393, endPoint x: 213, endPoint y: 380, distance: 49.3
click at [204, 383] on div "Location 1st Floor 2nd Floor Hallway Dining Room Living Room Kitchen In-Law Sui…" at bounding box center [522, 252] width 1045 height 505
click at [729, 434] on div "Save Location" at bounding box center [735, 430] width 58 height 11
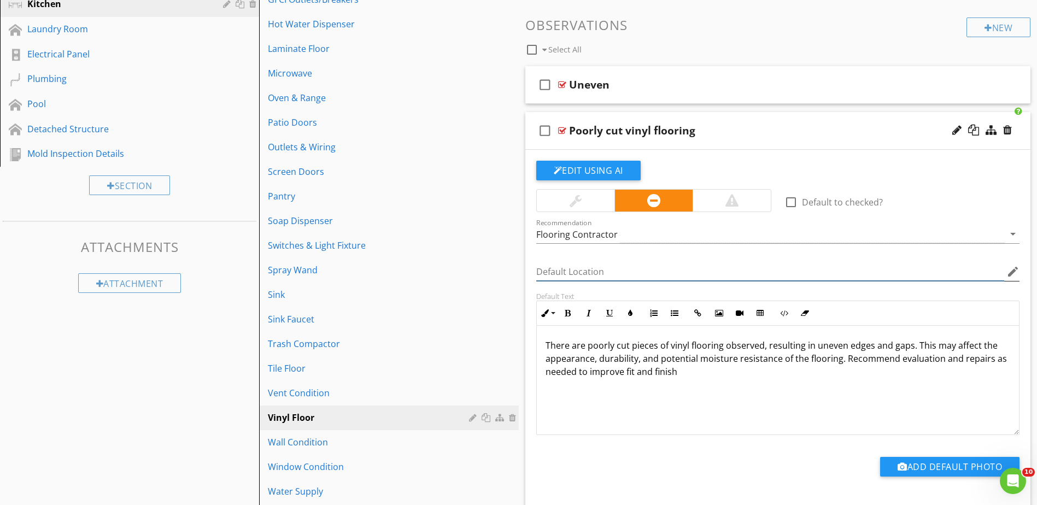
click at [572, 264] on input "Default Location" at bounding box center [770, 272] width 468 height 18
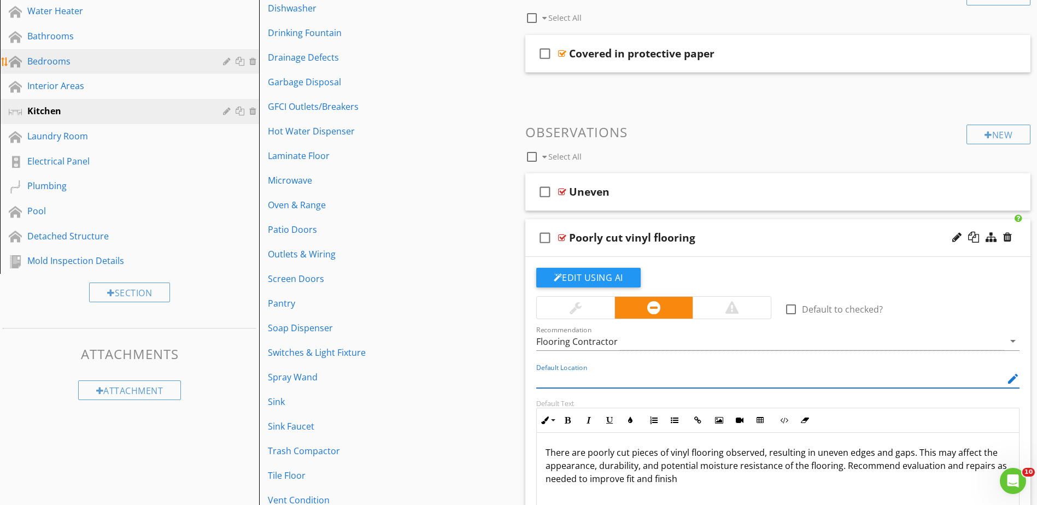
scroll to position [316, 0]
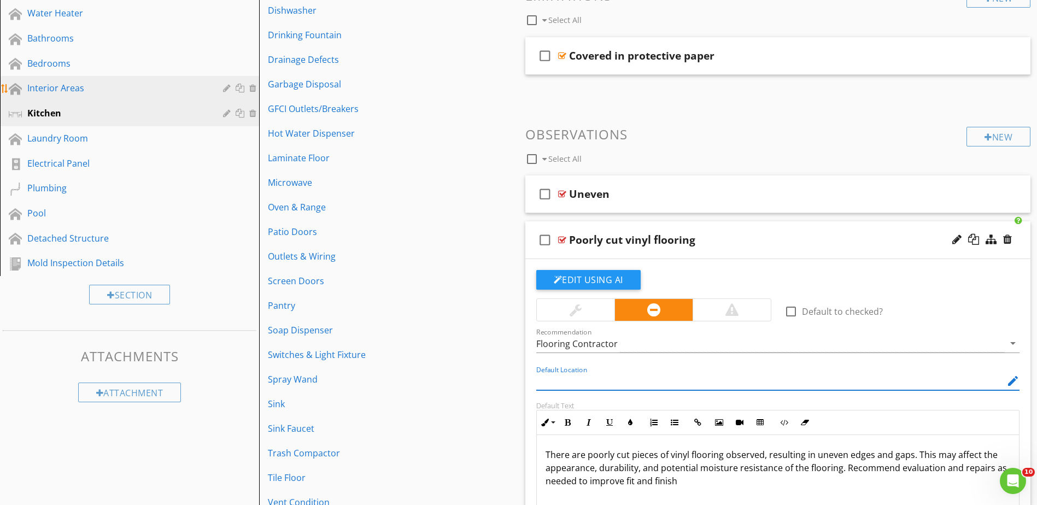
click at [105, 91] on div "Interior Areas" at bounding box center [117, 87] width 180 height 13
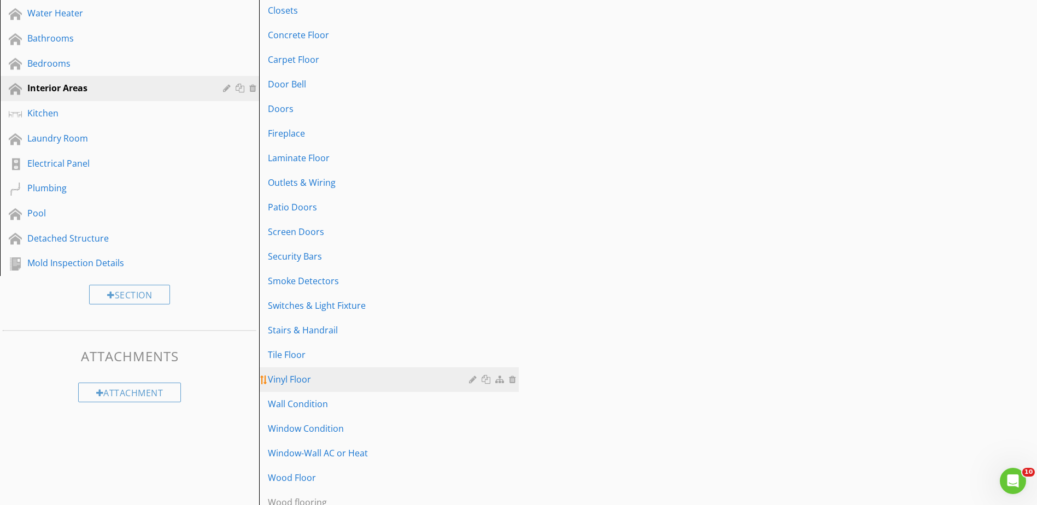
click at [306, 372] on link "Vinyl Floor" at bounding box center [390, 379] width 256 height 24
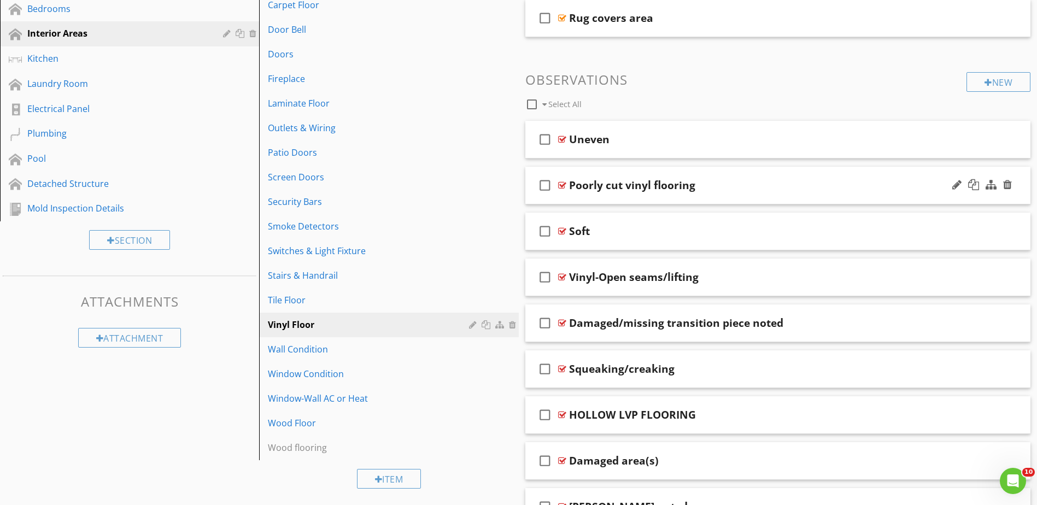
scroll to position [438, 0]
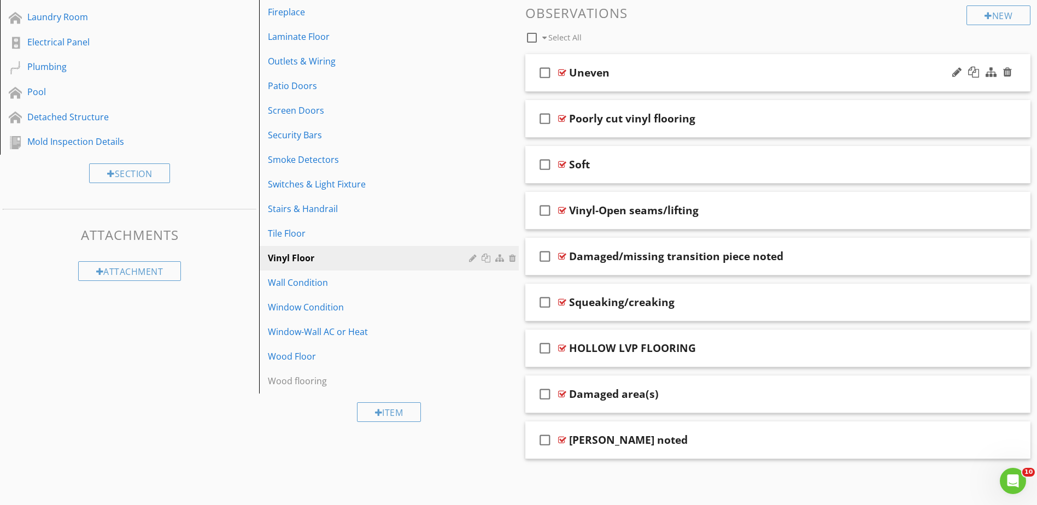
click at [560, 64] on div "check_box_outline_blank Uneven" at bounding box center [777, 73] width 505 height 38
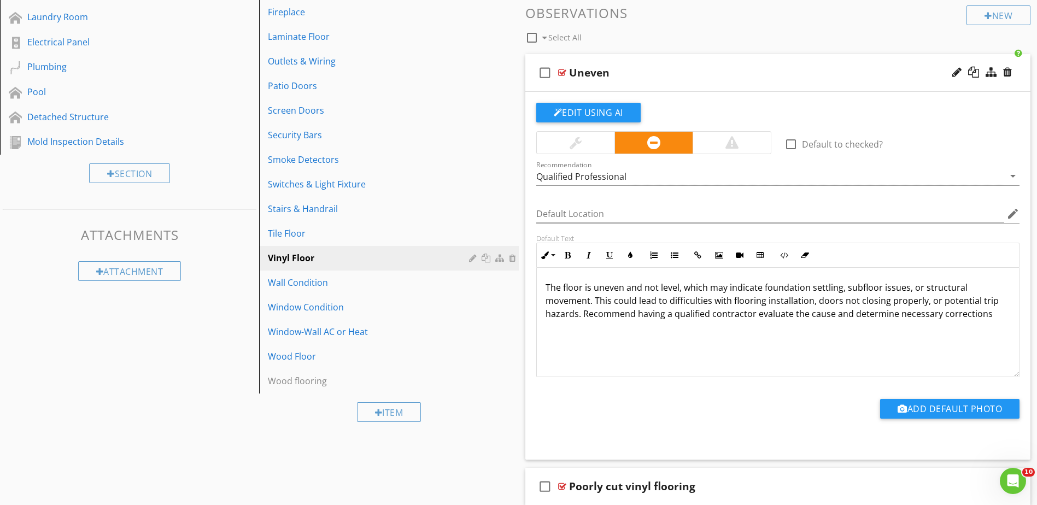
click at [561, 64] on div "check_box_outline_blank Uneven" at bounding box center [777, 73] width 505 height 38
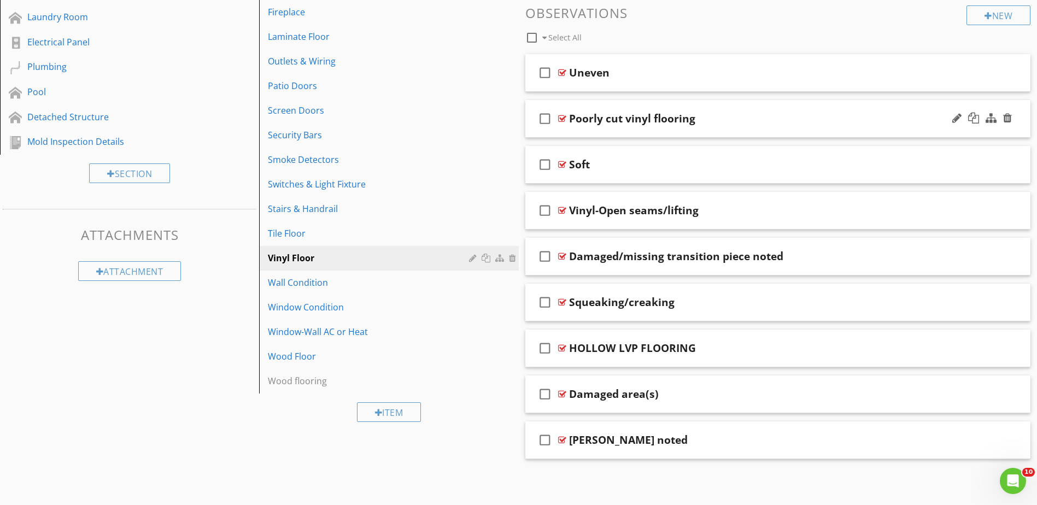
click at [564, 120] on div at bounding box center [562, 118] width 8 height 9
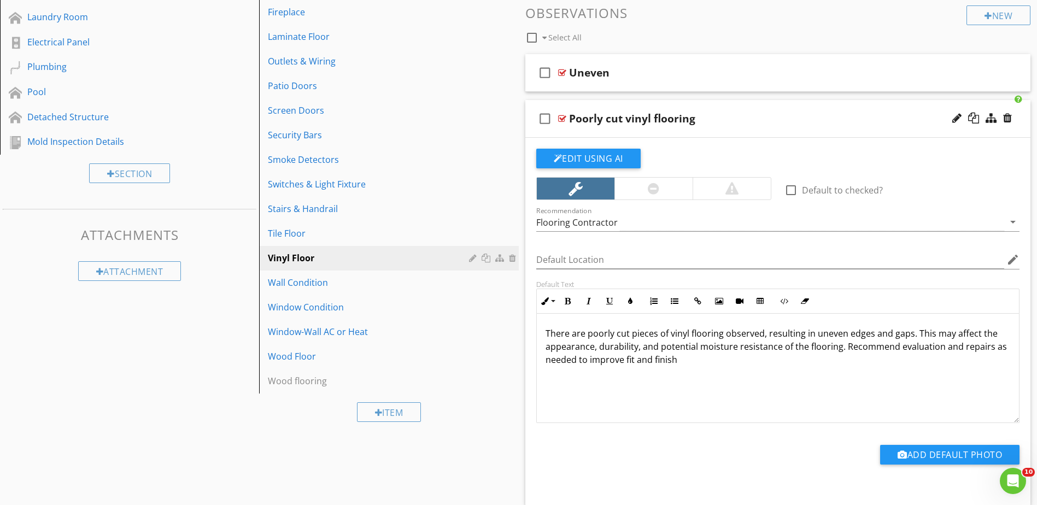
click at [564, 120] on div at bounding box center [562, 118] width 8 height 9
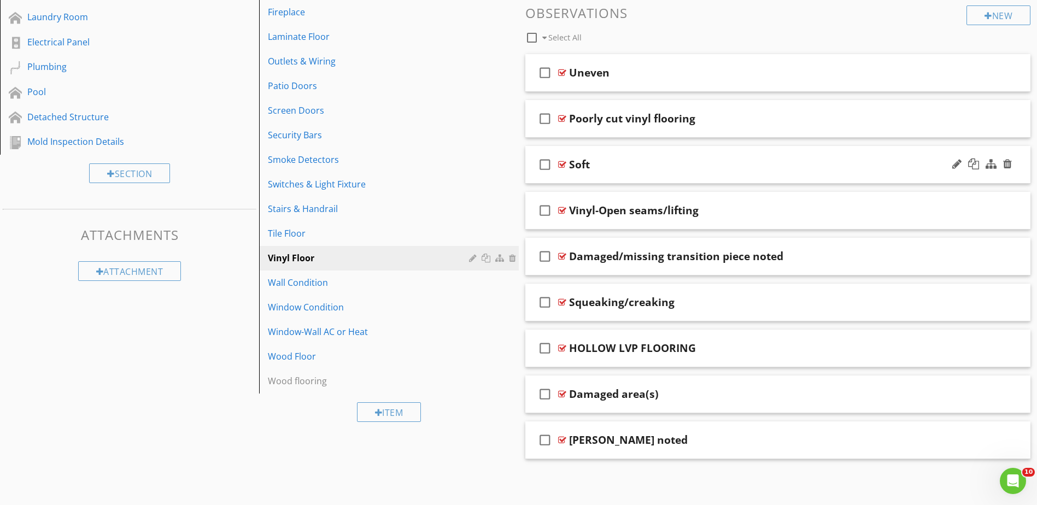
click at [560, 163] on div at bounding box center [562, 164] width 8 height 9
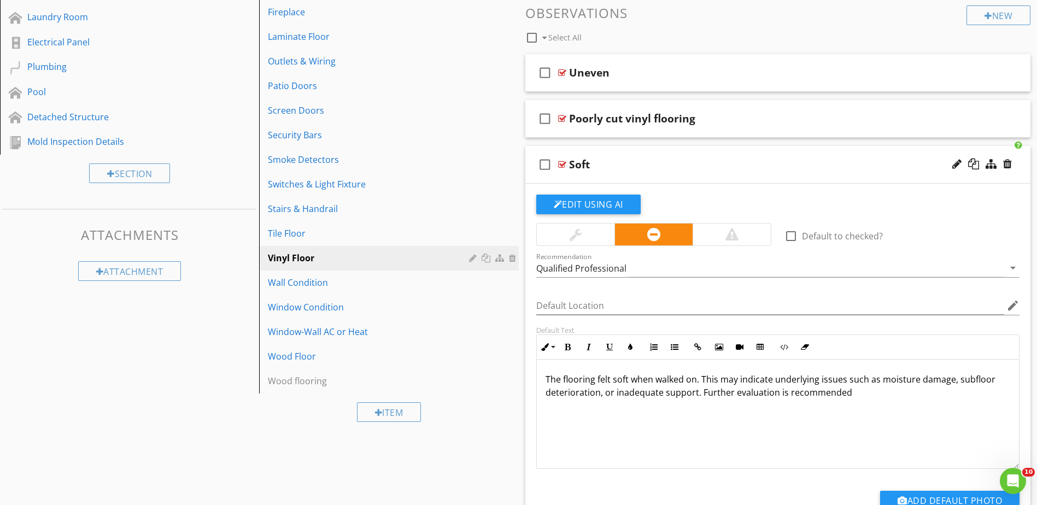
click at [560, 163] on div at bounding box center [562, 164] width 8 height 9
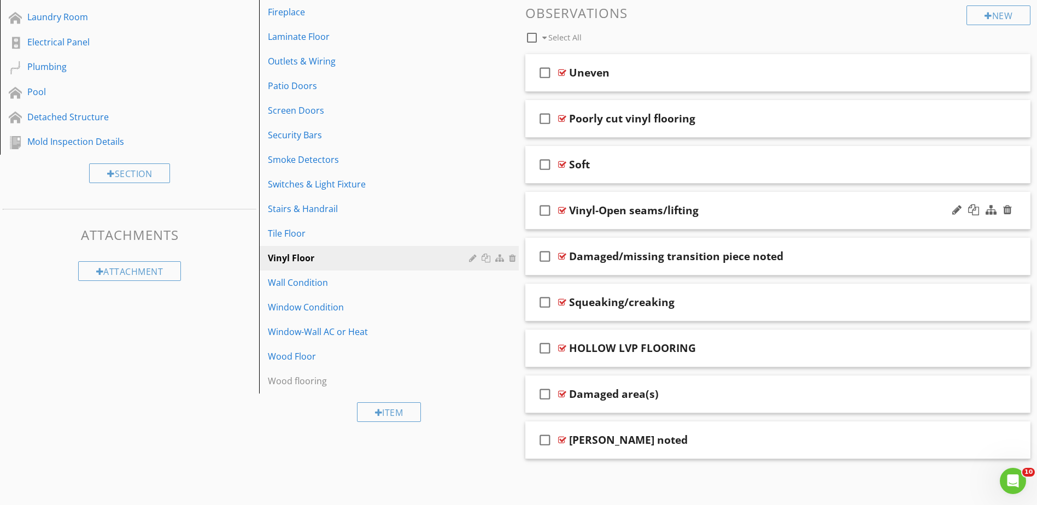
click at [561, 211] on div at bounding box center [562, 210] width 8 height 9
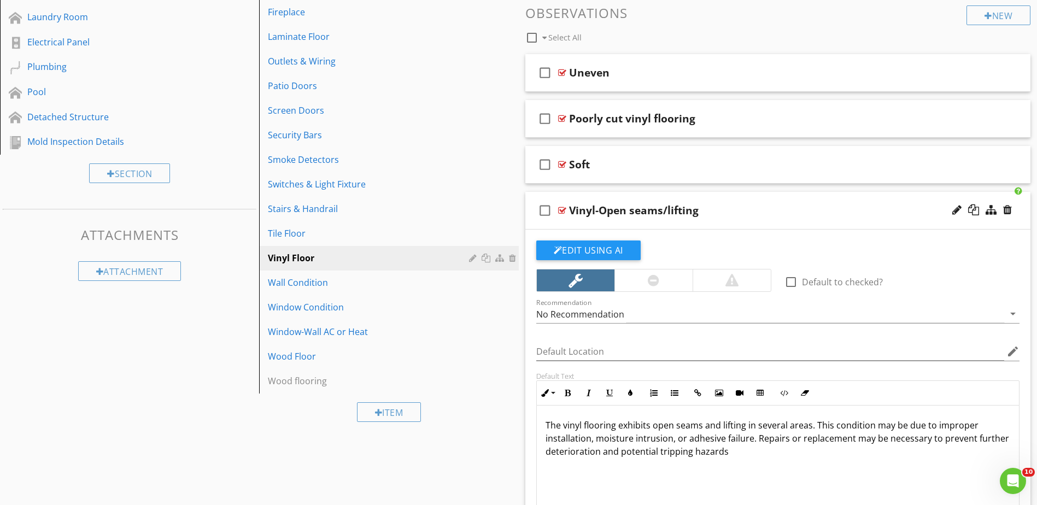
click at [561, 212] on div at bounding box center [562, 210] width 8 height 9
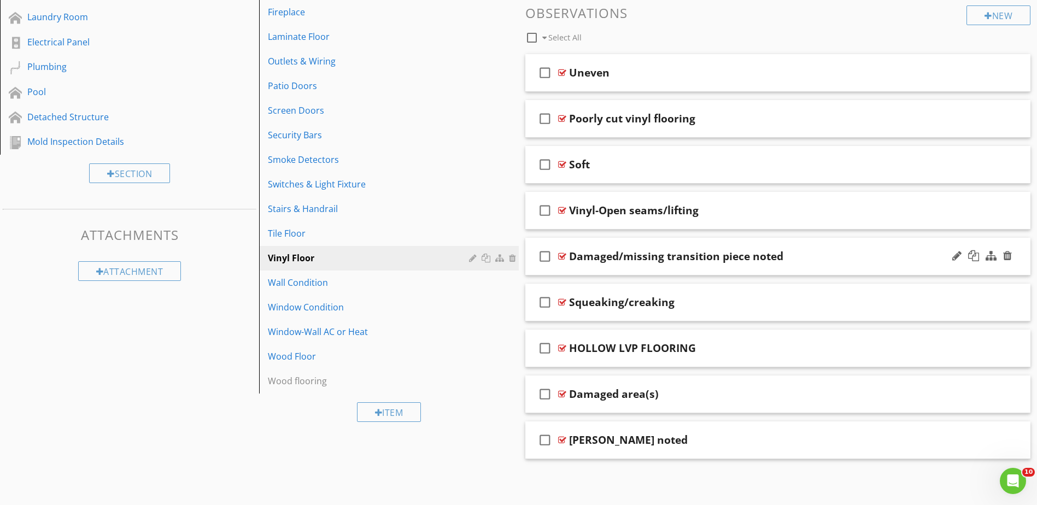
click at [561, 257] on div at bounding box center [562, 256] width 8 height 9
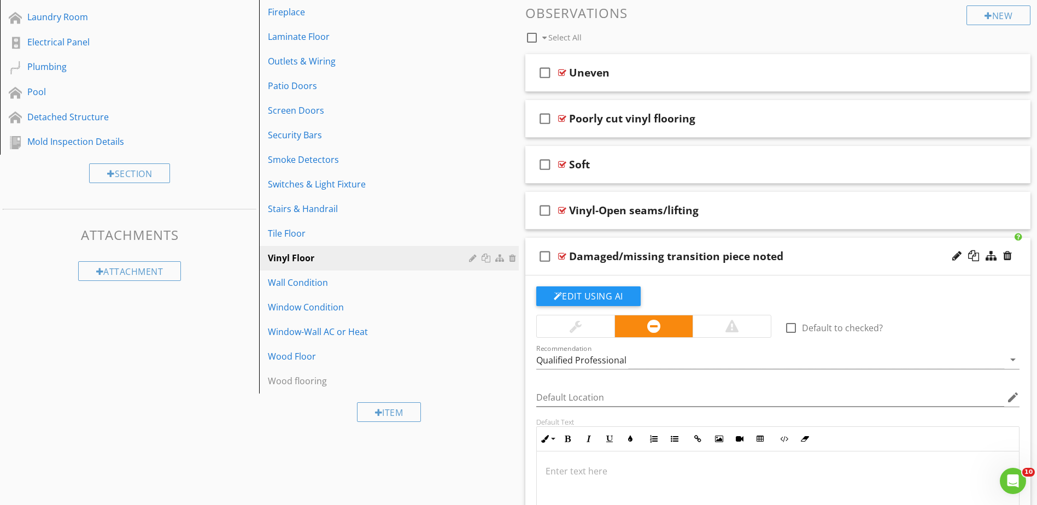
click at [561, 258] on div at bounding box center [562, 256] width 8 height 9
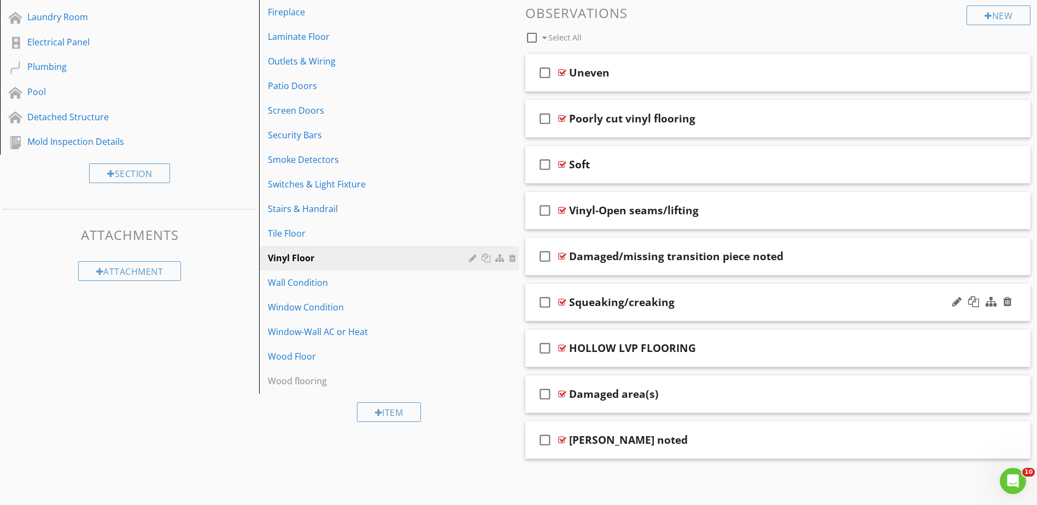
click at [561, 301] on div at bounding box center [562, 302] width 8 height 9
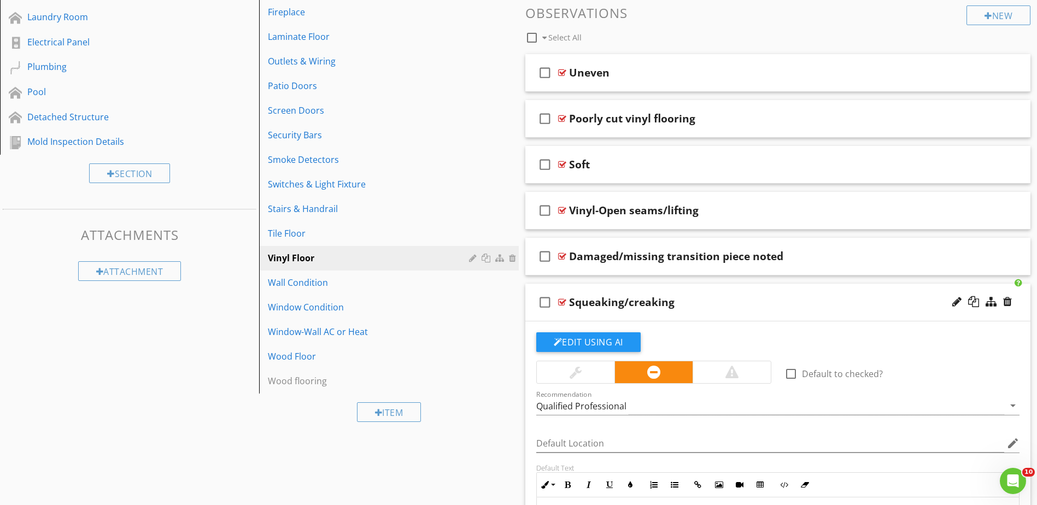
click at [561, 301] on div at bounding box center [562, 302] width 8 height 9
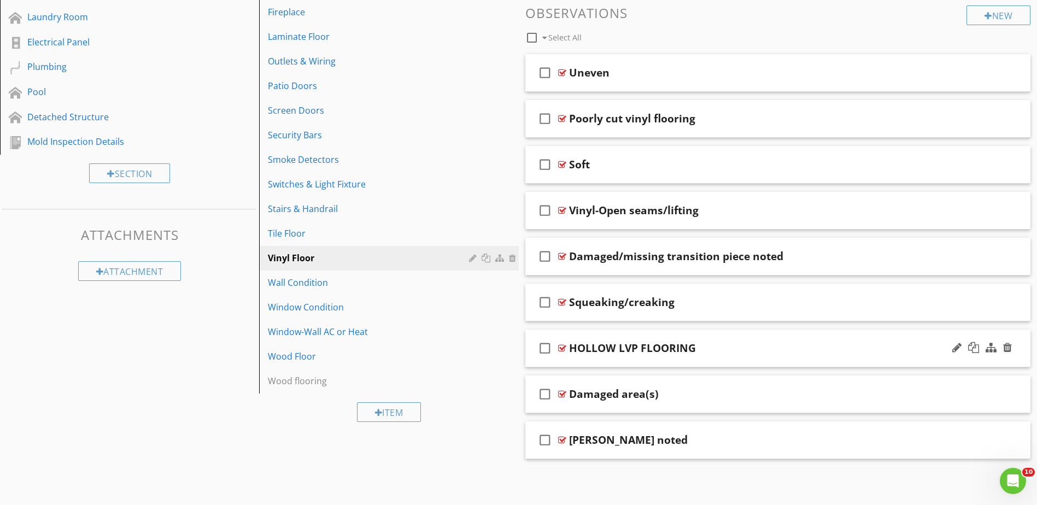
click at [560, 347] on div at bounding box center [562, 348] width 8 height 9
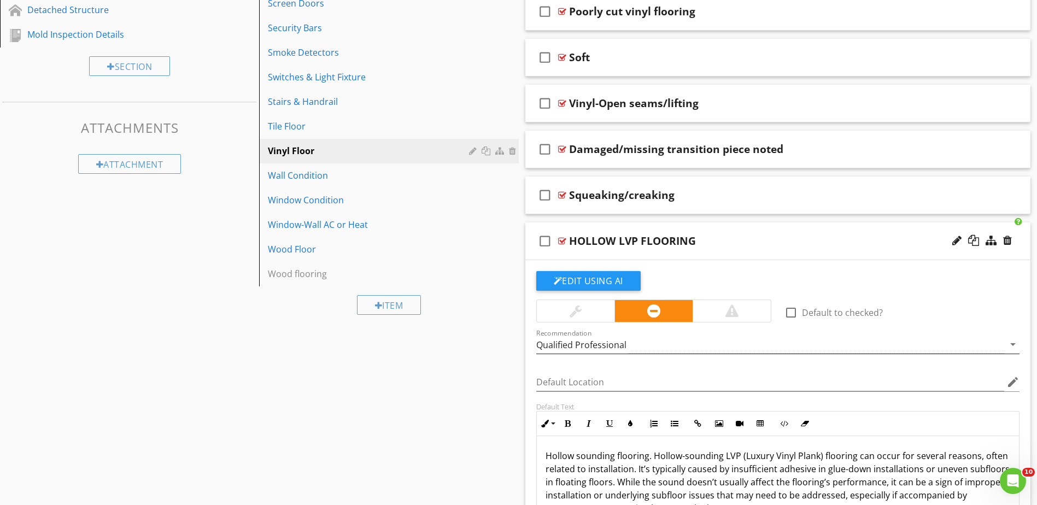
scroll to position [547, 0]
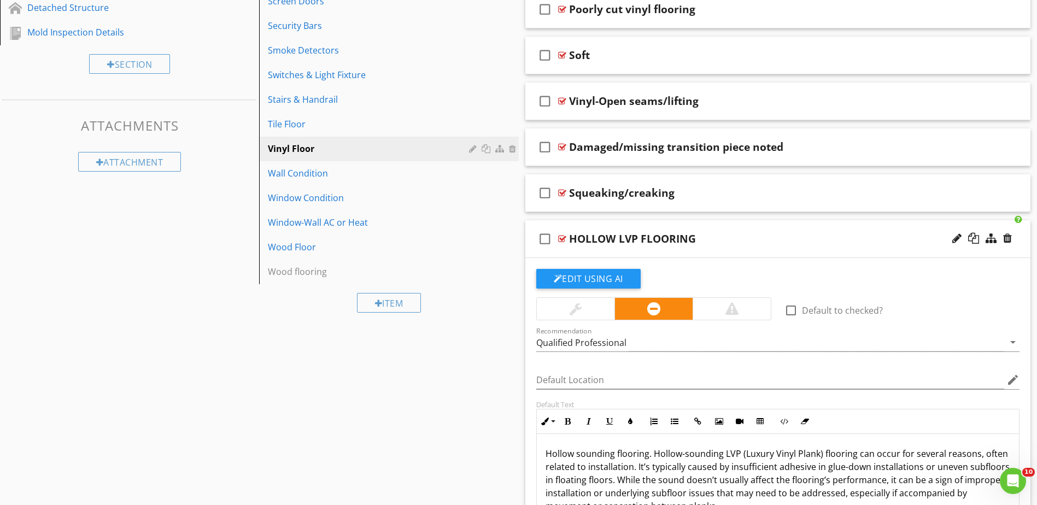
click at [561, 238] on div at bounding box center [562, 238] width 8 height 9
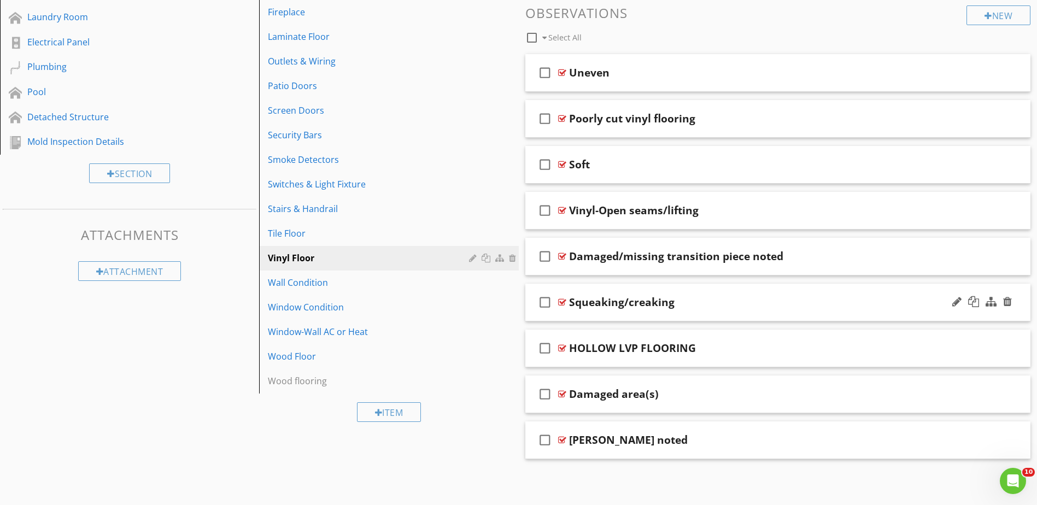
click at [561, 304] on div at bounding box center [562, 302] width 8 height 9
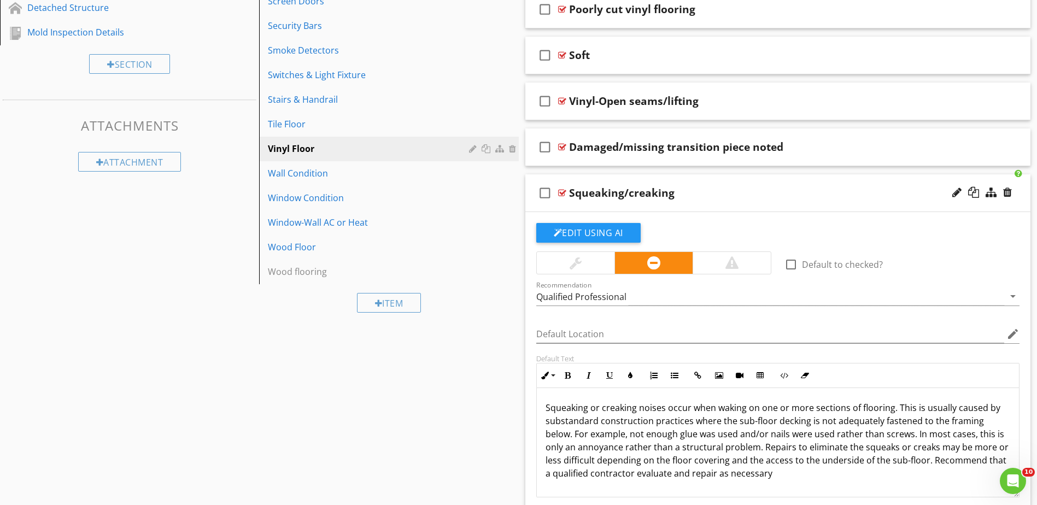
click at [563, 193] on div at bounding box center [562, 193] width 8 height 9
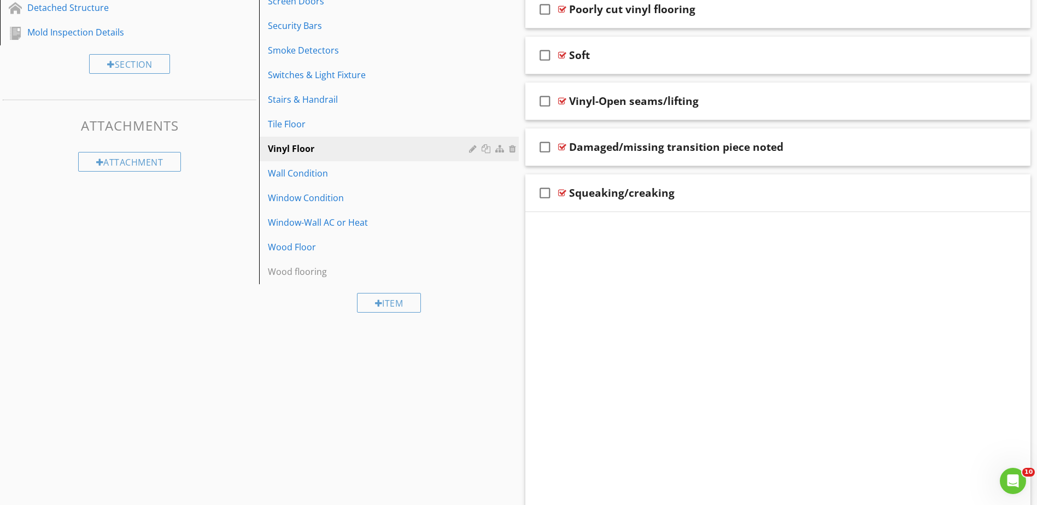
scroll to position [438, 0]
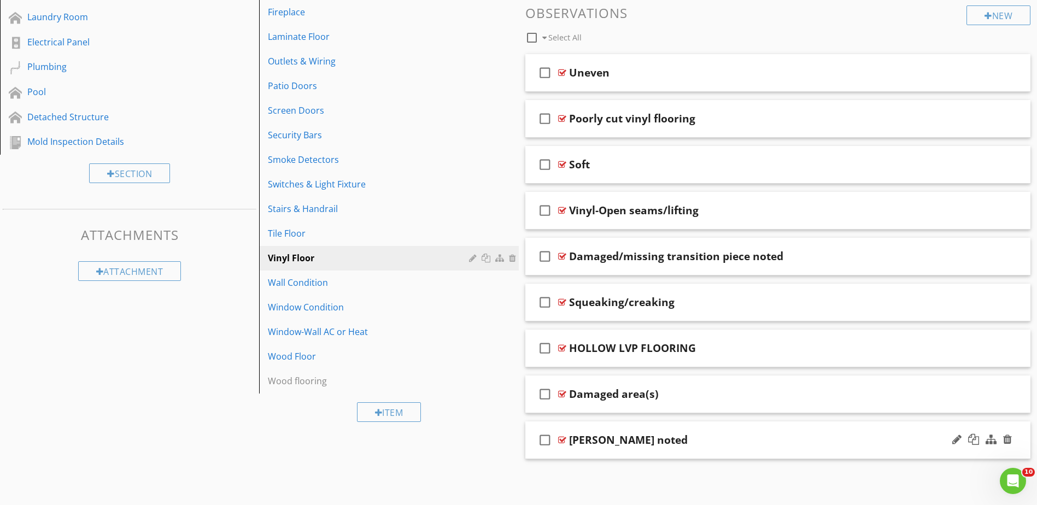
click at [561, 436] on div at bounding box center [562, 440] width 8 height 9
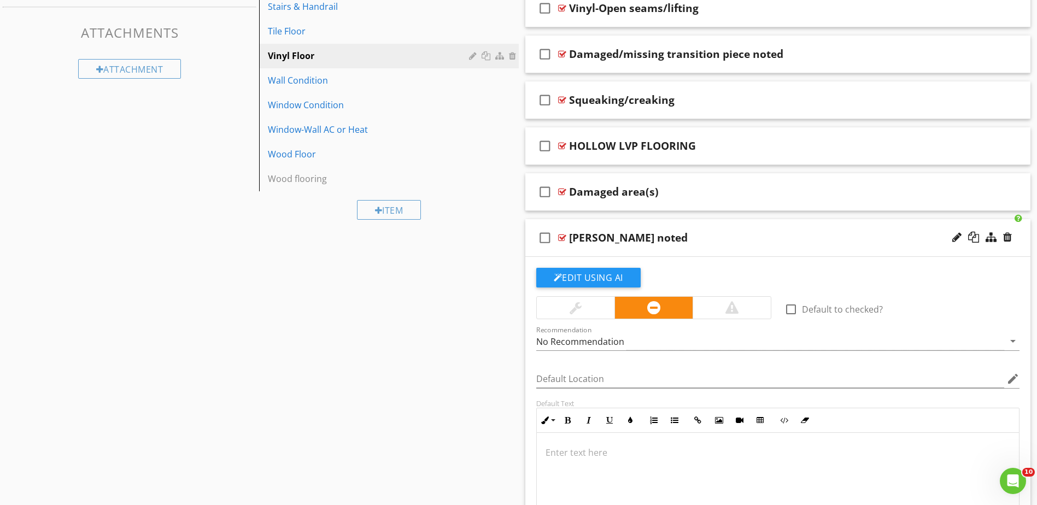
scroll to position [656, 0]
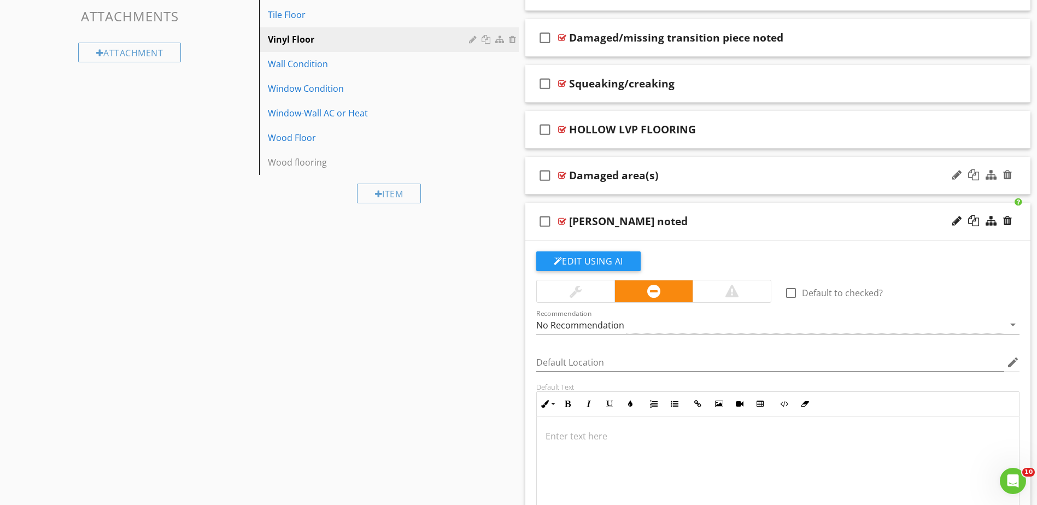
click at [566, 173] on div "check_box_outline_blank Damaged area(s)" at bounding box center [777, 176] width 505 height 38
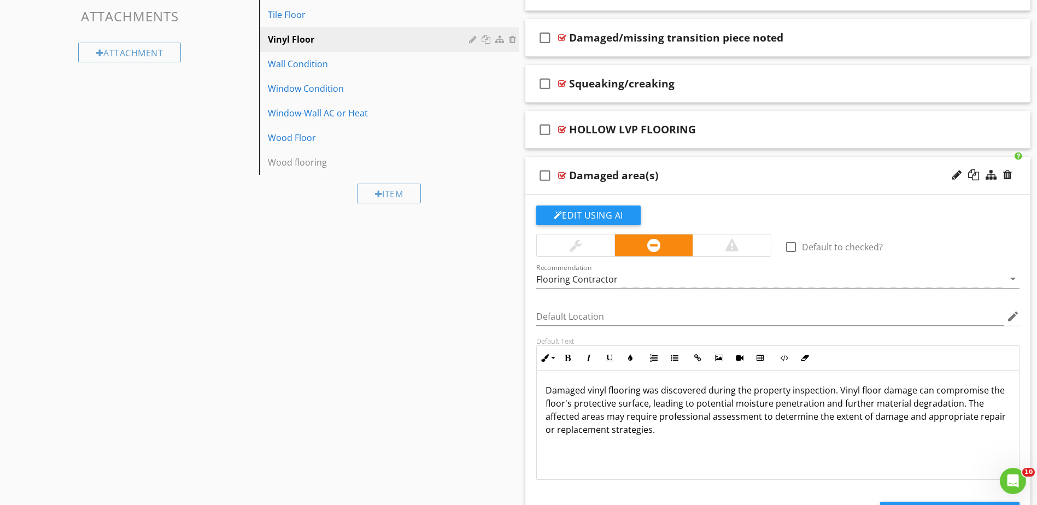
click at [565, 178] on div at bounding box center [562, 175] width 8 height 9
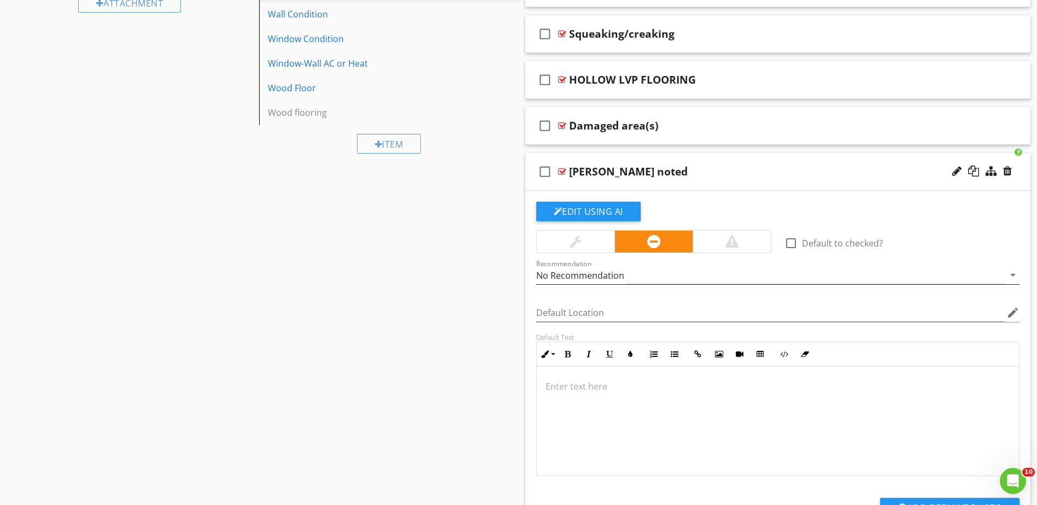
scroll to position [711, 0]
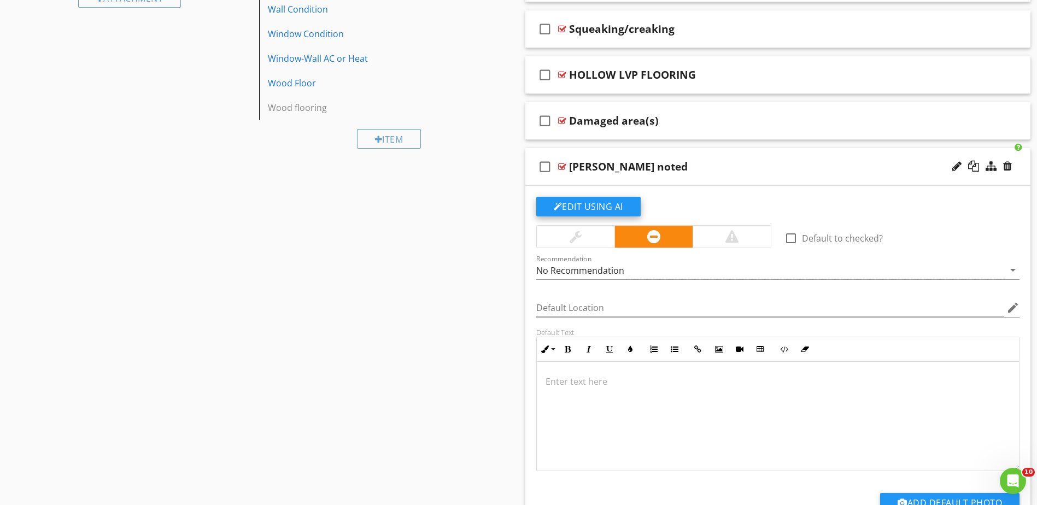
click at [583, 204] on button "Edit Using AI" at bounding box center [588, 207] width 104 height 20
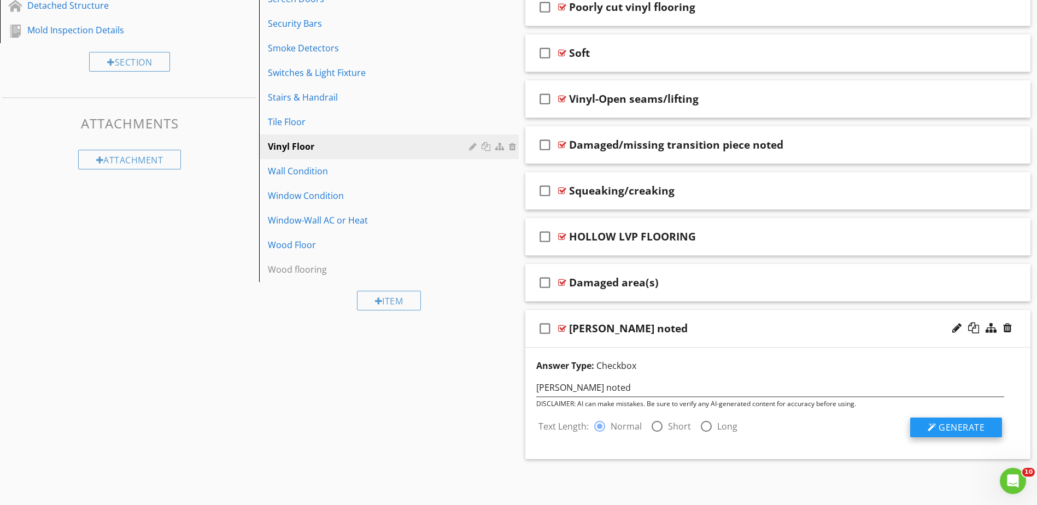
click at [930, 427] on div at bounding box center [931, 427] width 9 height 9
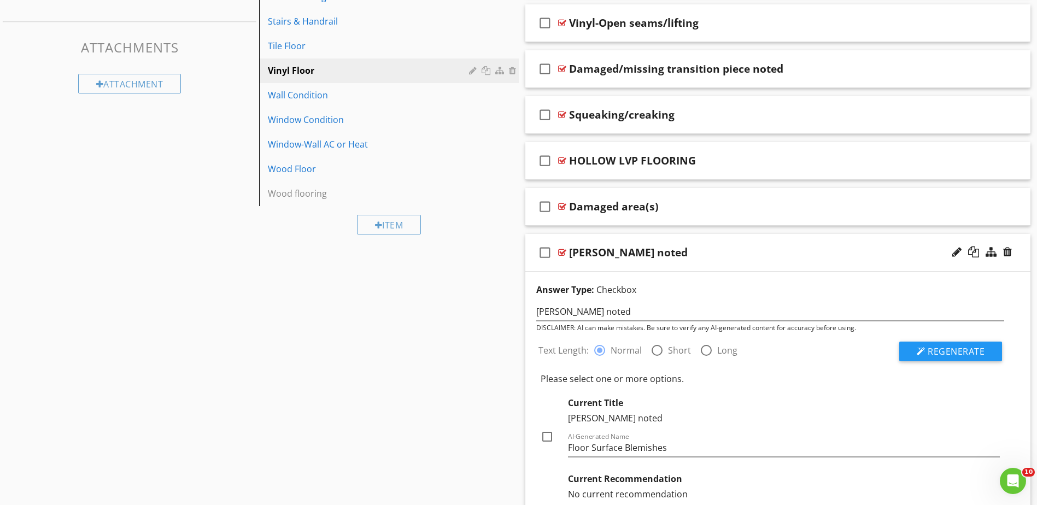
scroll to position [768, 0]
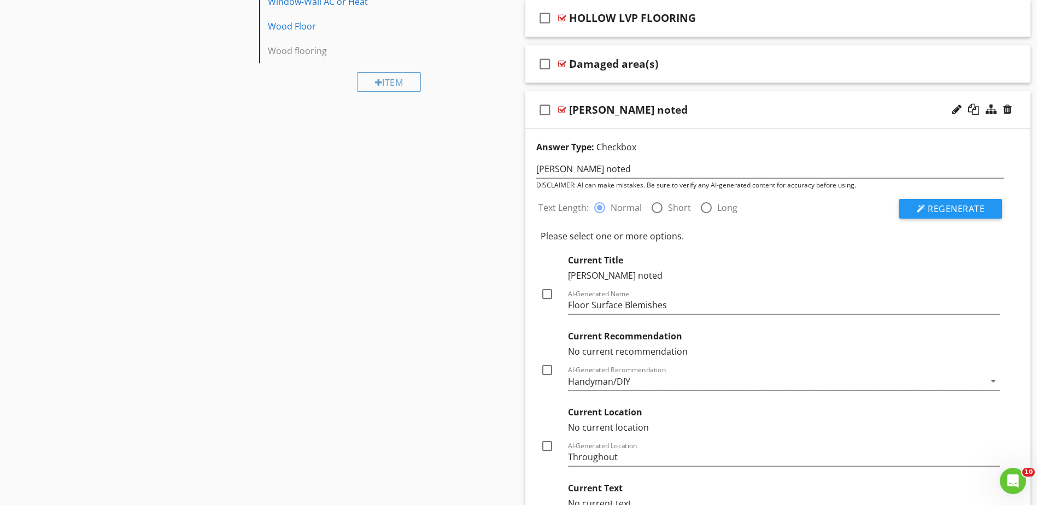
click at [548, 294] on div at bounding box center [547, 294] width 19 height 19
checkbox input "true"
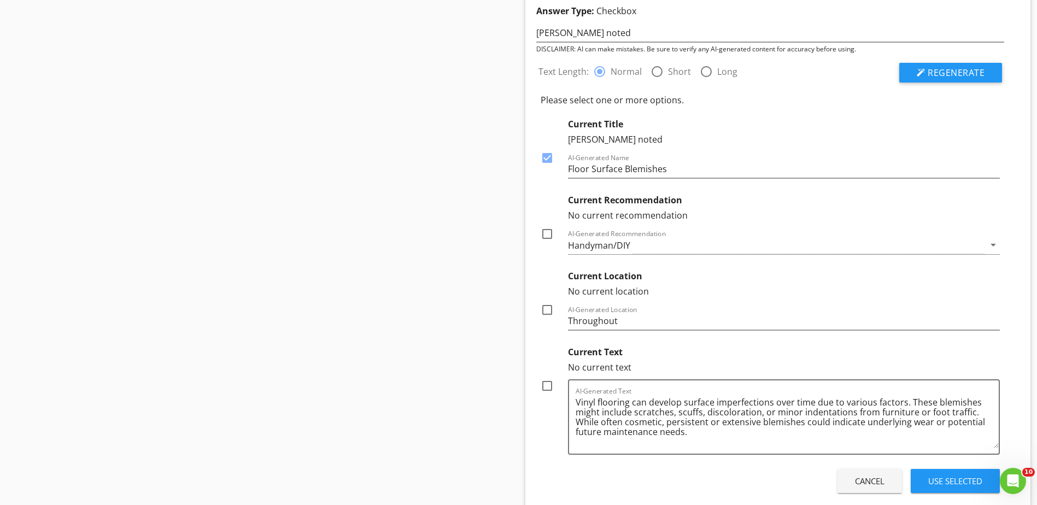
scroll to position [932, 0]
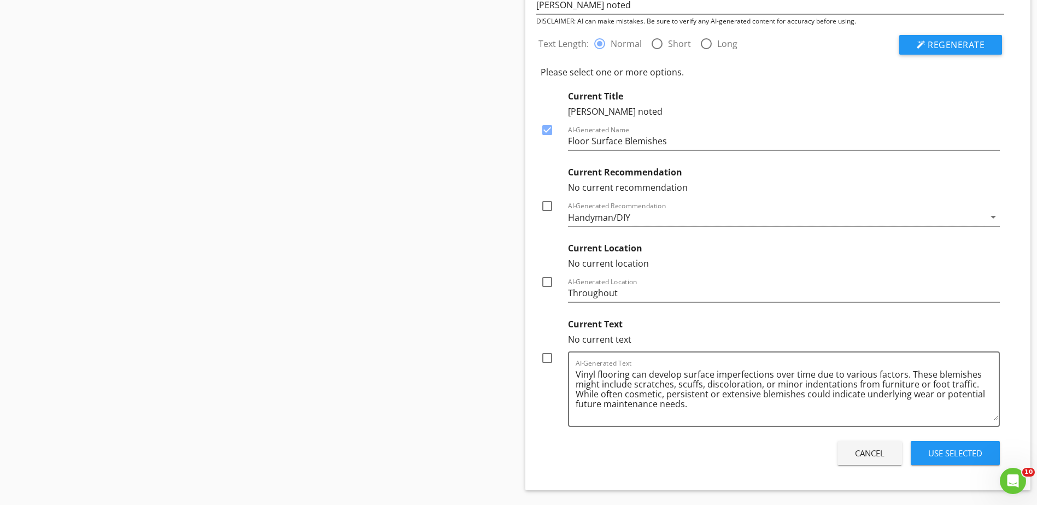
click at [547, 359] on div at bounding box center [547, 358] width 19 height 19
checkbox input "true"
click at [959, 455] on div "Use Selected" at bounding box center [955, 453] width 54 height 13
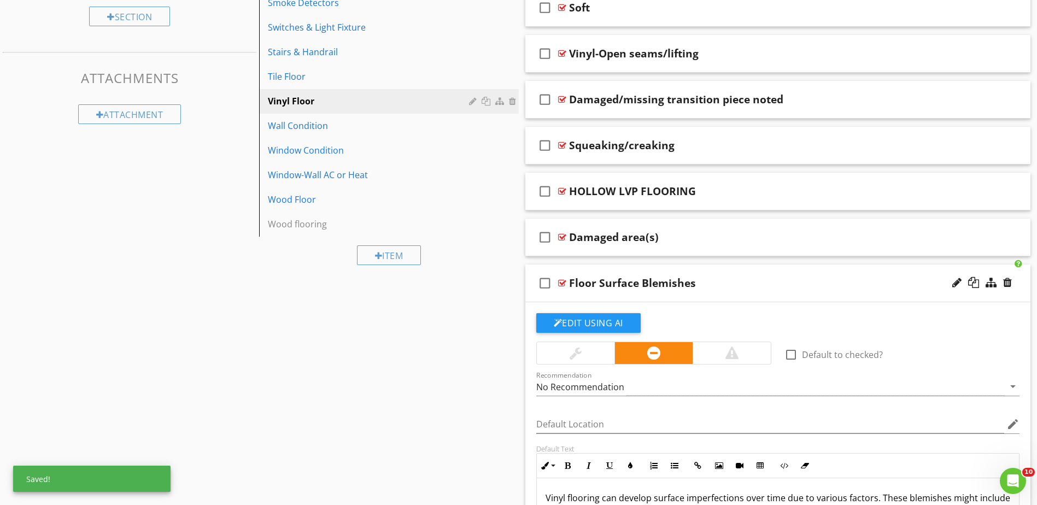
click at [588, 349] on div at bounding box center [576, 353] width 78 height 22
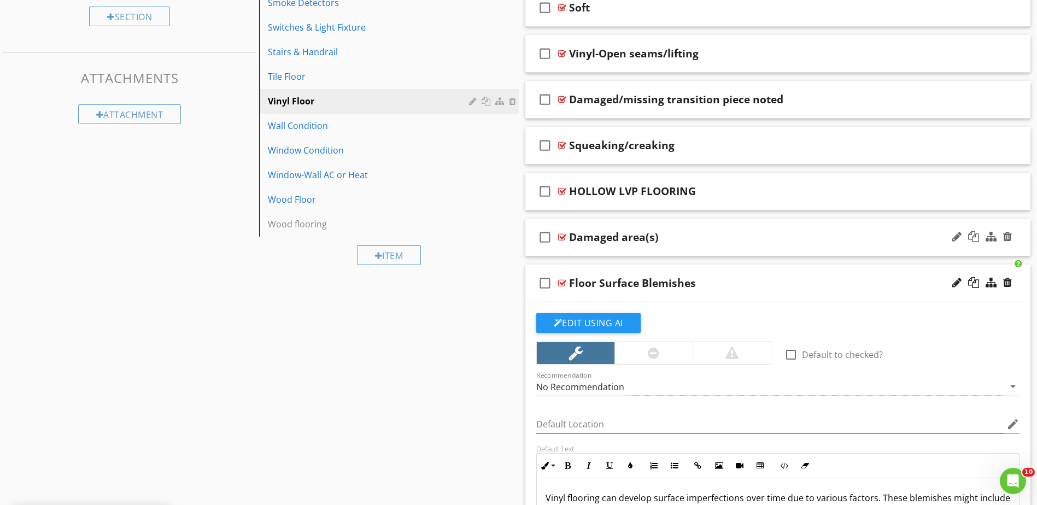
click at [557, 240] on div "check_box_outline_blank" at bounding box center [547, 237] width 22 height 26
click at [544, 239] on icon "check_box" at bounding box center [544, 237] width 17 height 26
click at [566, 235] on div at bounding box center [562, 237] width 8 height 9
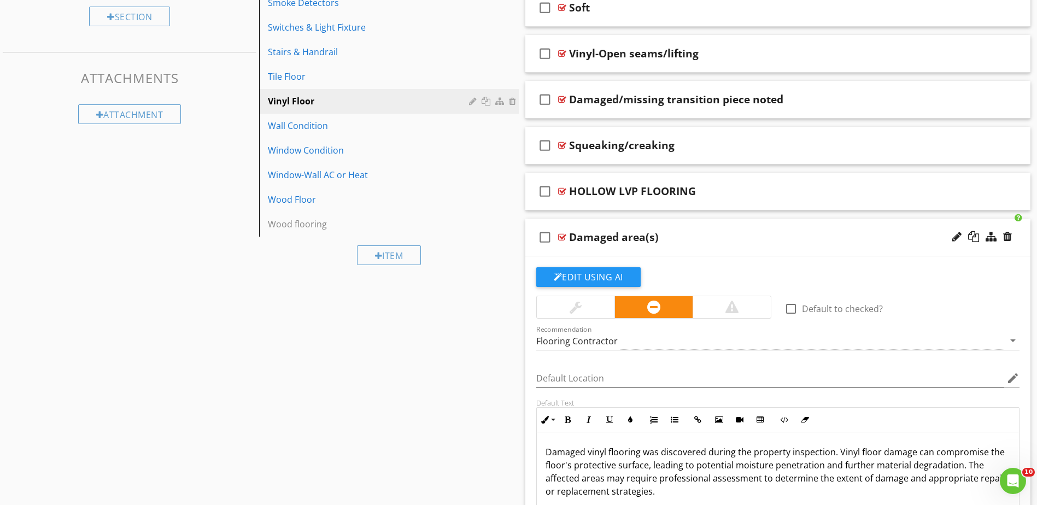
click at [577, 304] on div at bounding box center [575, 307] width 12 height 13
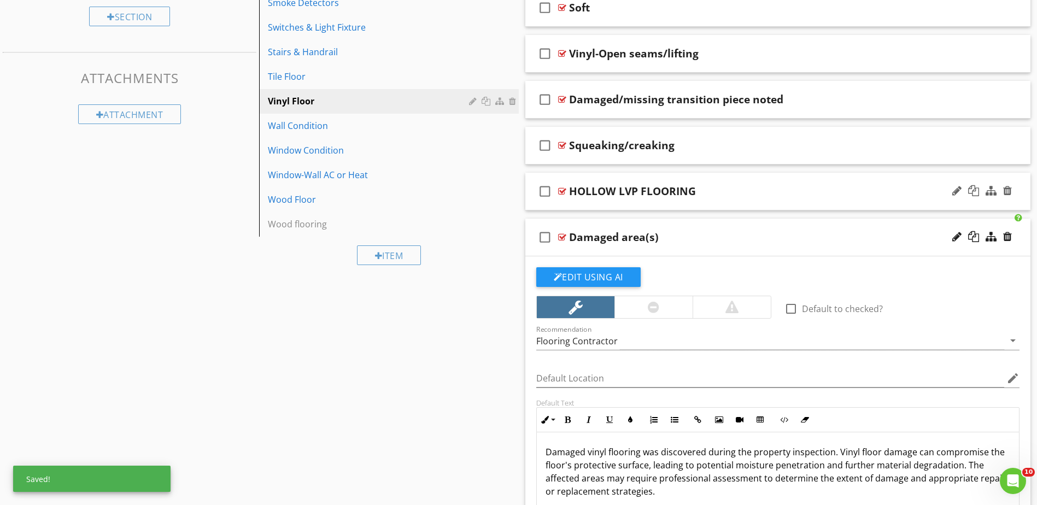
click at [559, 190] on div at bounding box center [562, 191] width 8 height 9
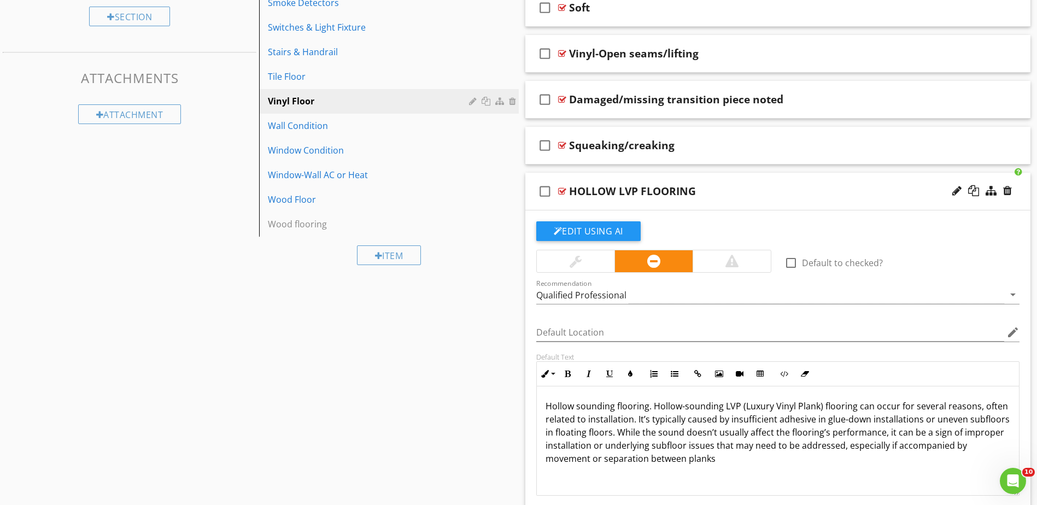
click at [570, 266] on div at bounding box center [575, 261] width 12 height 13
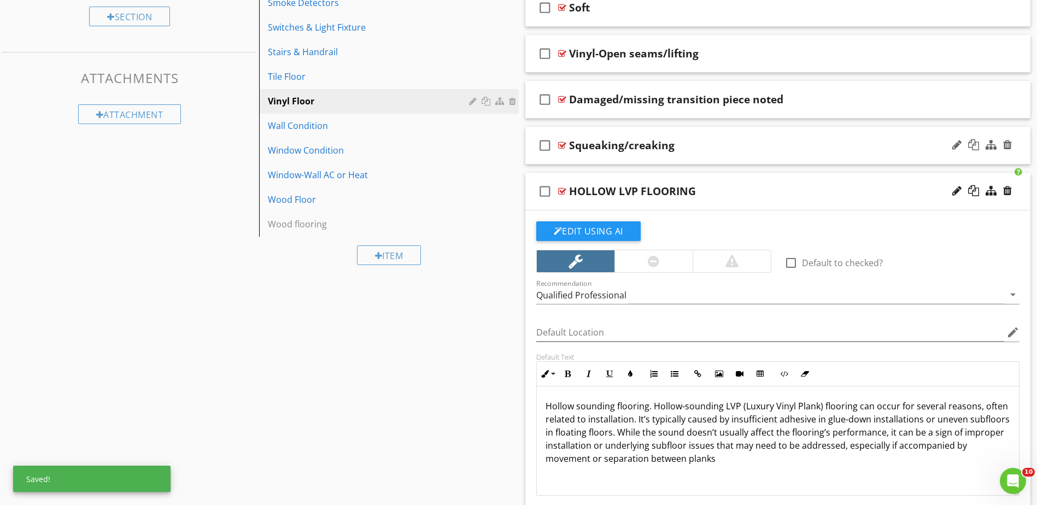
click at [560, 144] on div at bounding box center [562, 145] width 8 height 9
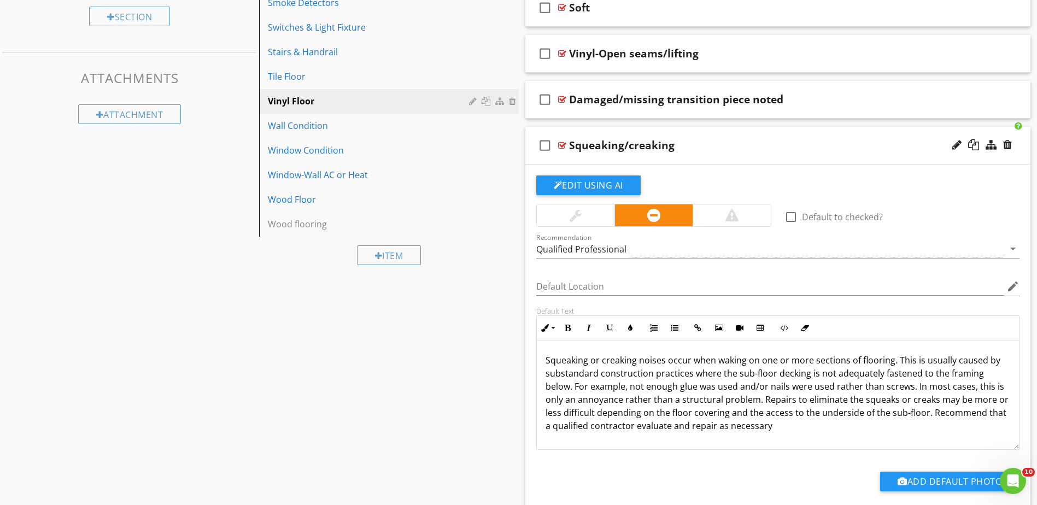
click at [575, 216] on div at bounding box center [575, 215] width 12 height 13
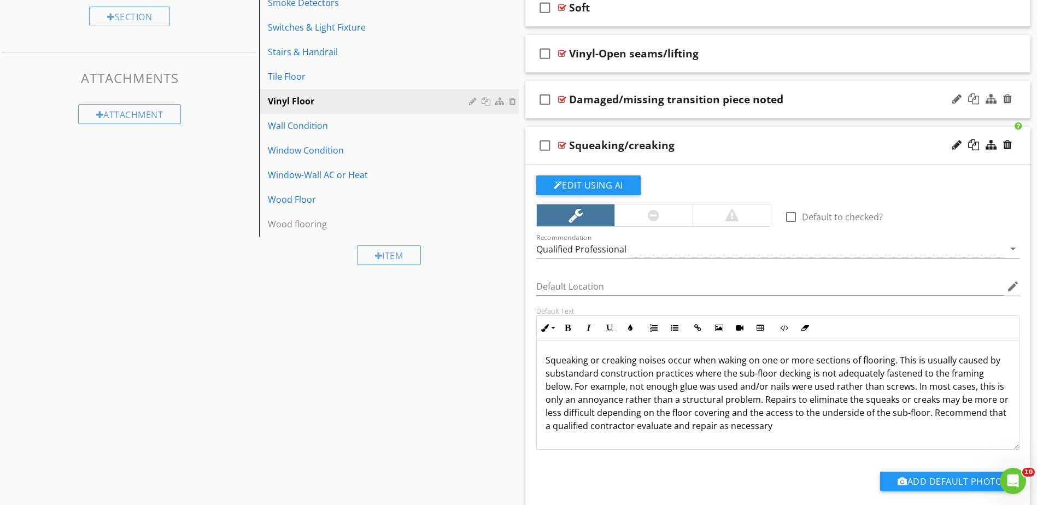
click at [560, 98] on div at bounding box center [562, 99] width 8 height 9
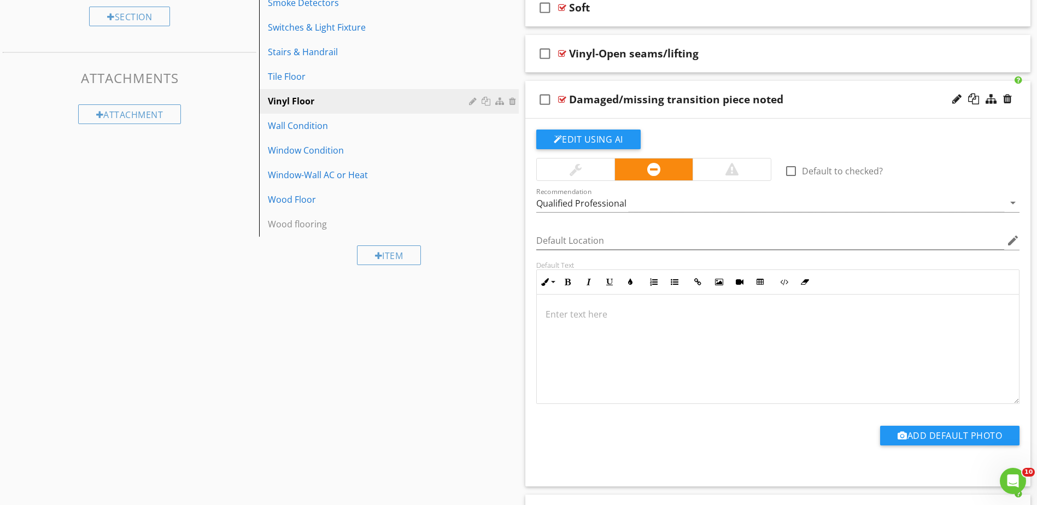
click at [568, 169] on div at bounding box center [576, 169] width 78 height 22
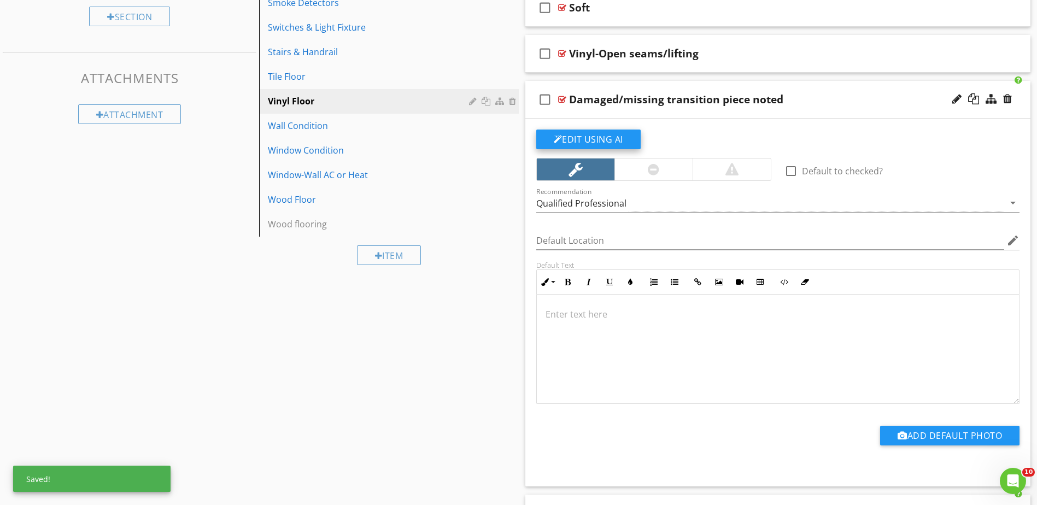
click at [595, 133] on button "Edit Using AI" at bounding box center [588, 140] width 104 height 20
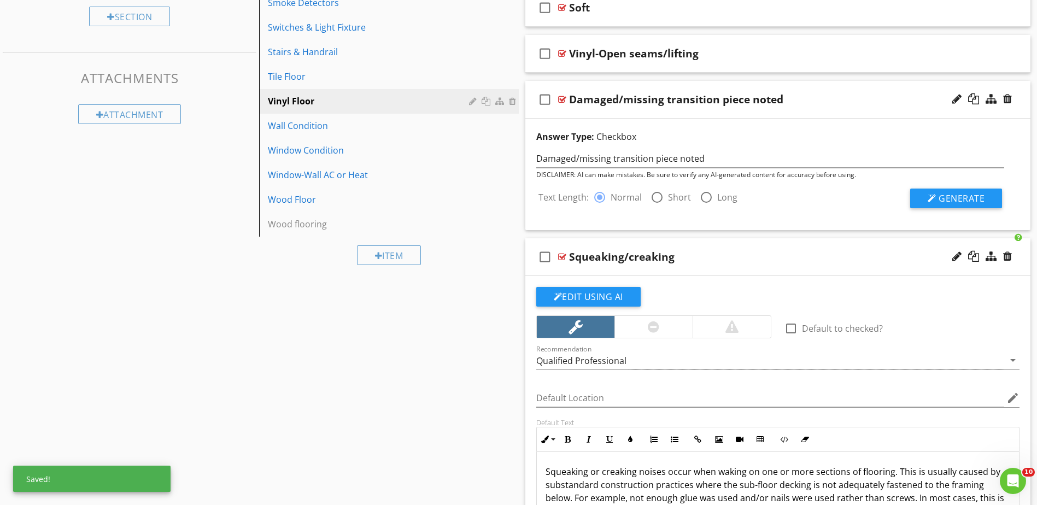
click at [653, 197] on div at bounding box center [657, 197] width 19 height 19
radio input "false"
radio input "true"
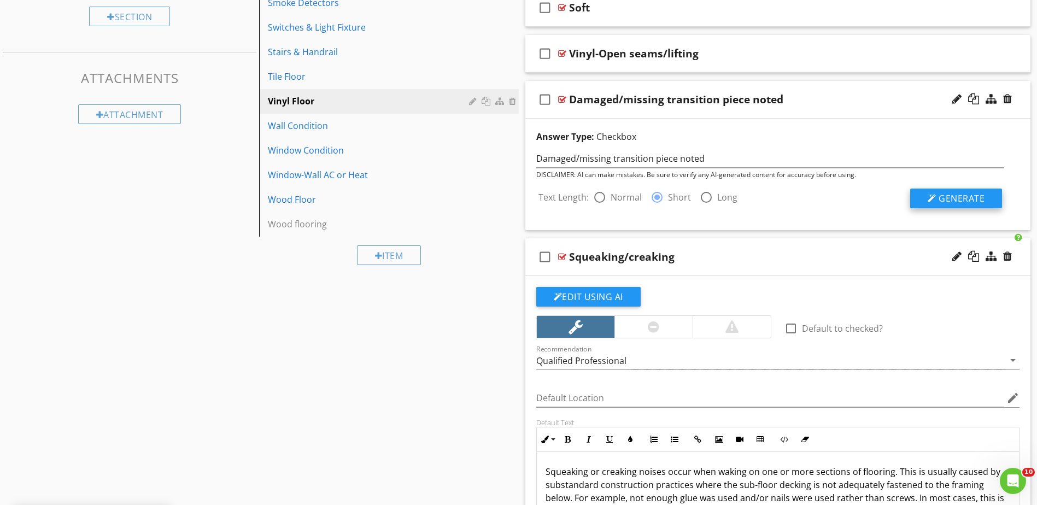
click at [953, 199] on span "Generate" at bounding box center [961, 198] width 46 height 12
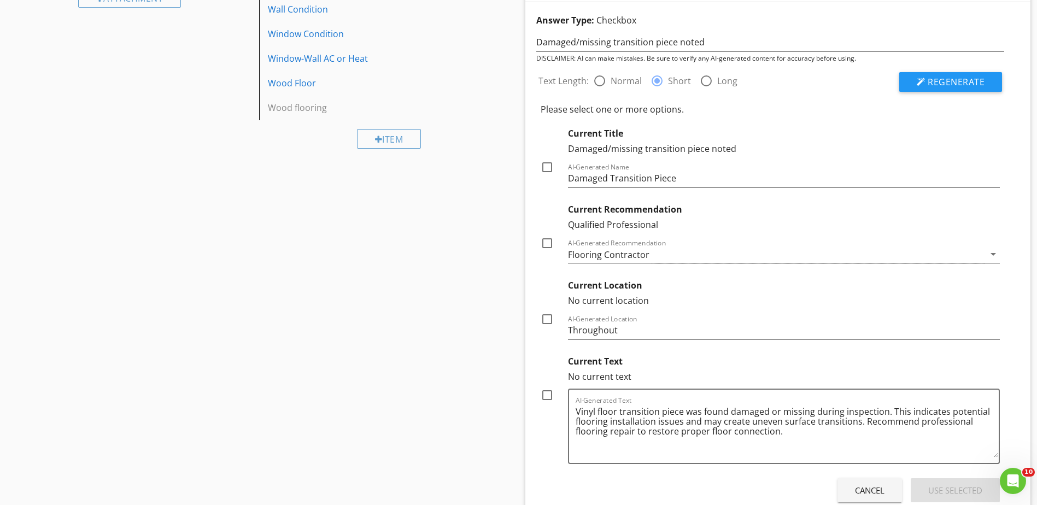
scroll to position [759, 0]
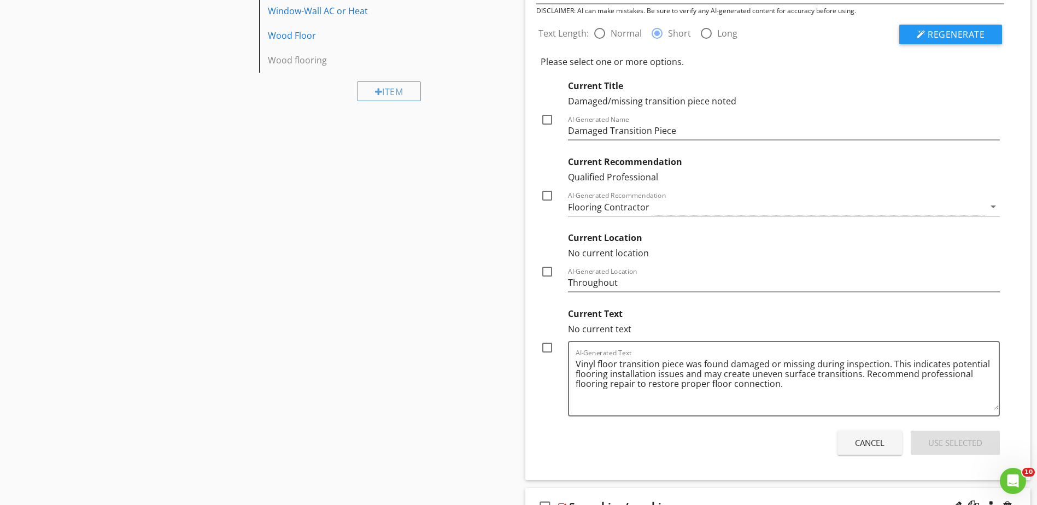
click at [544, 350] on div at bounding box center [547, 347] width 19 height 19
checkbox input "true"
click at [966, 449] on div "Use Selected" at bounding box center [955, 443] width 54 height 13
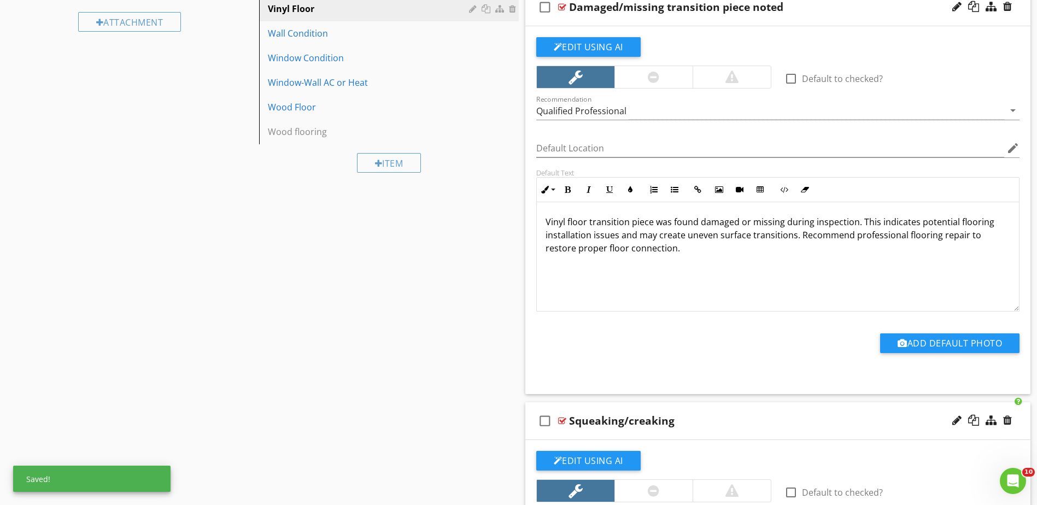
scroll to position [540, 0]
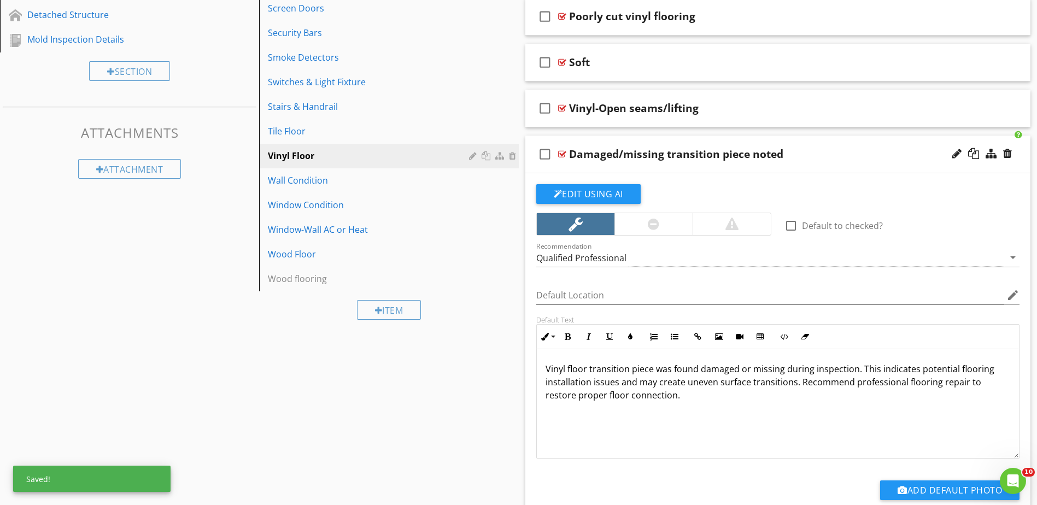
click at [562, 149] on div "check_box_outline_blank Damaged/missing transition piece noted" at bounding box center [777, 155] width 505 height 38
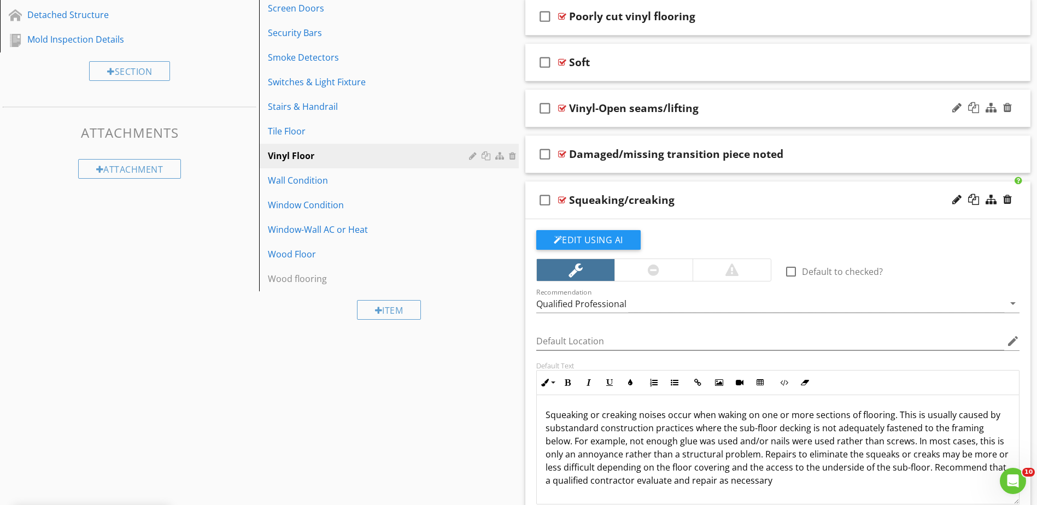
click at [559, 105] on div at bounding box center [562, 108] width 8 height 9
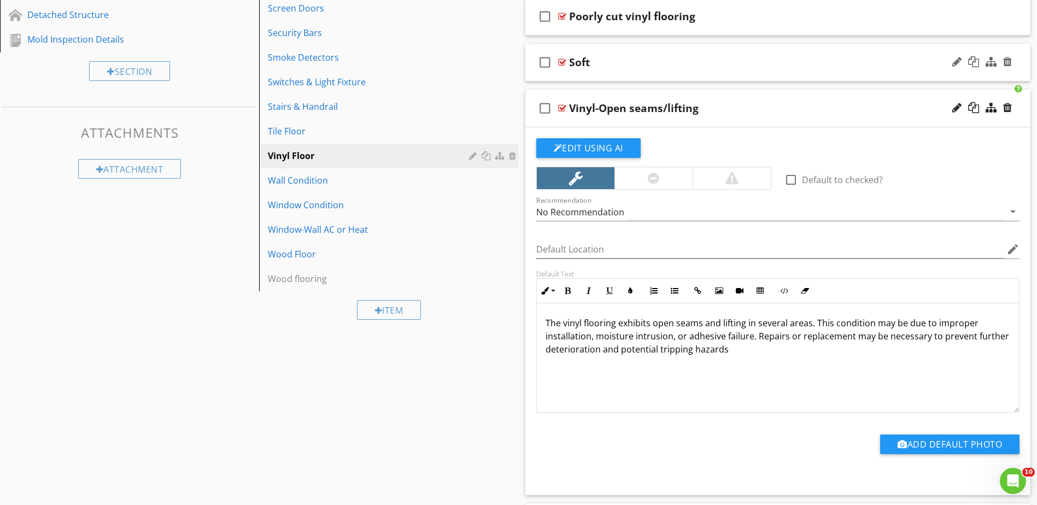
click at [566, 58] on div at bounding box center [562, 62] width 8 height 9
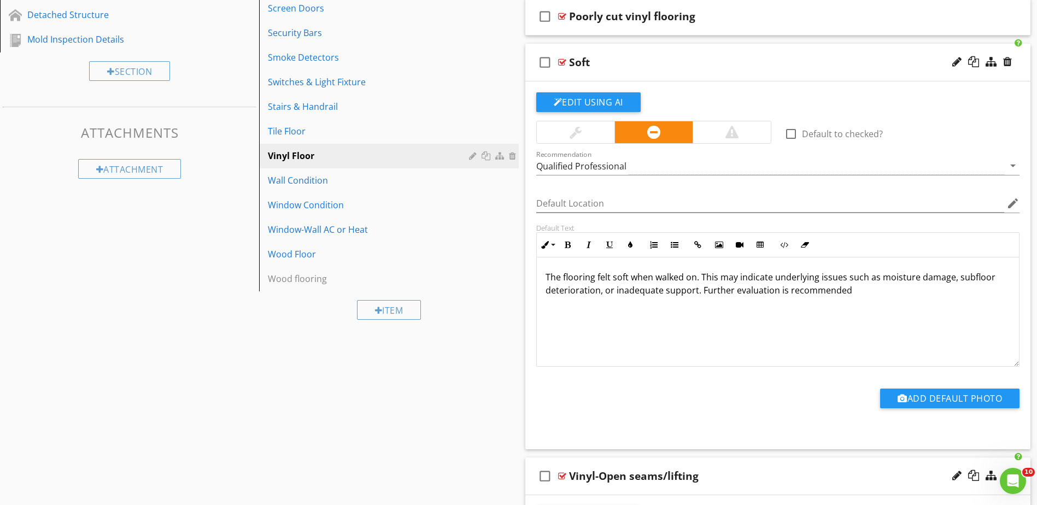
click at [560, 128] on div at bounding box center [576, 132] width 78 height 22
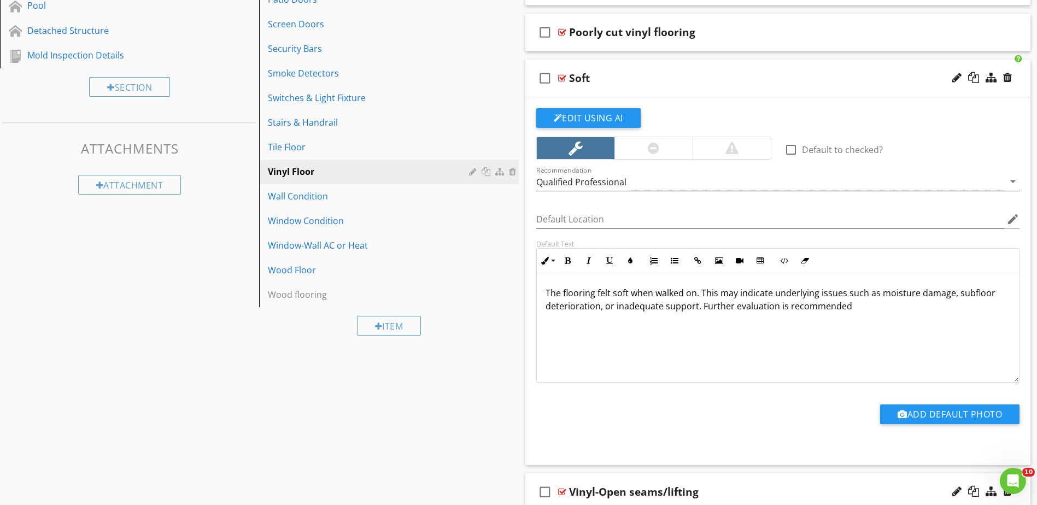
scroll to position [431, 0]
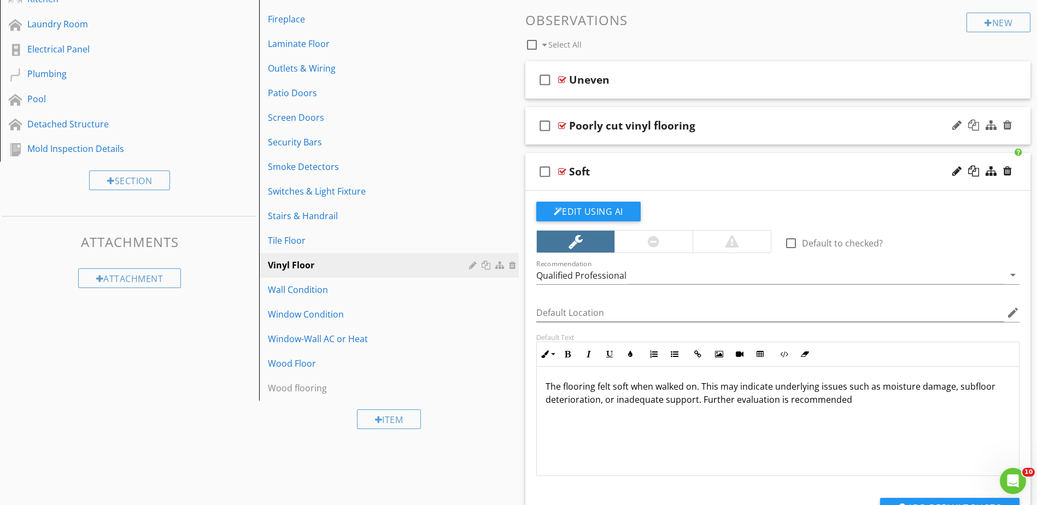
click at [562, 126] on div at bounding box center [562, 125] width 8 height 9
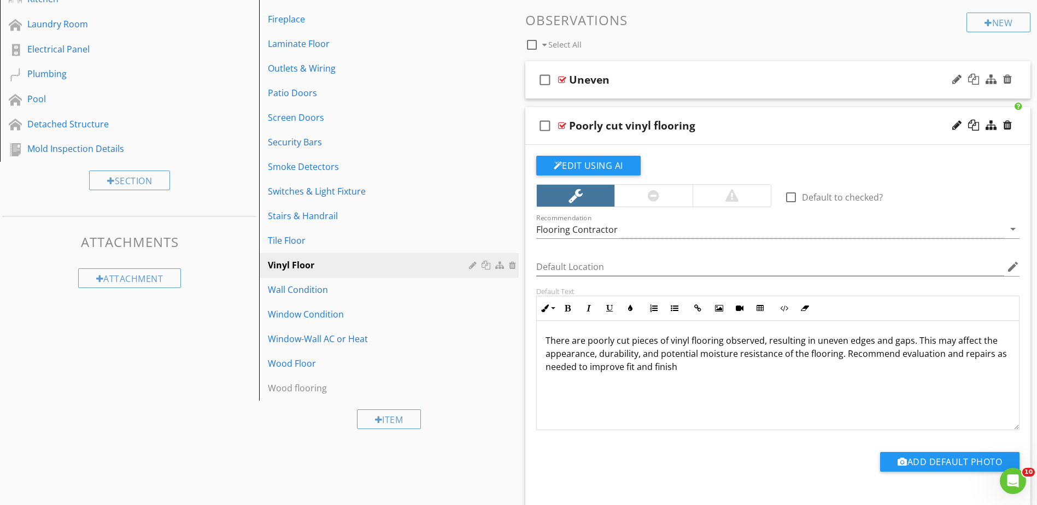
click at [559, 80] on div at bounding box center [562, 79] width 8 height 9
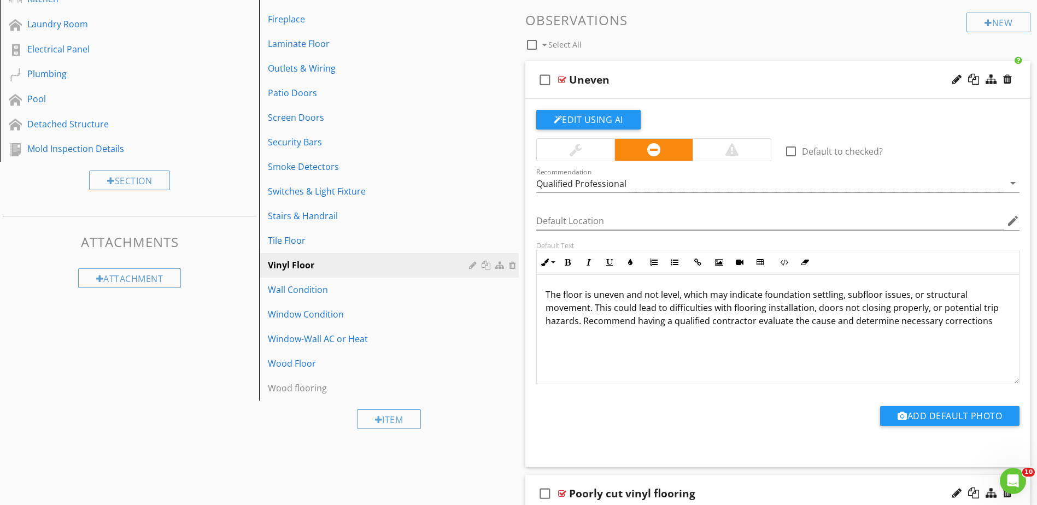
click at [561, 79] on div at bounding box center [562, 79] width 8 height 9
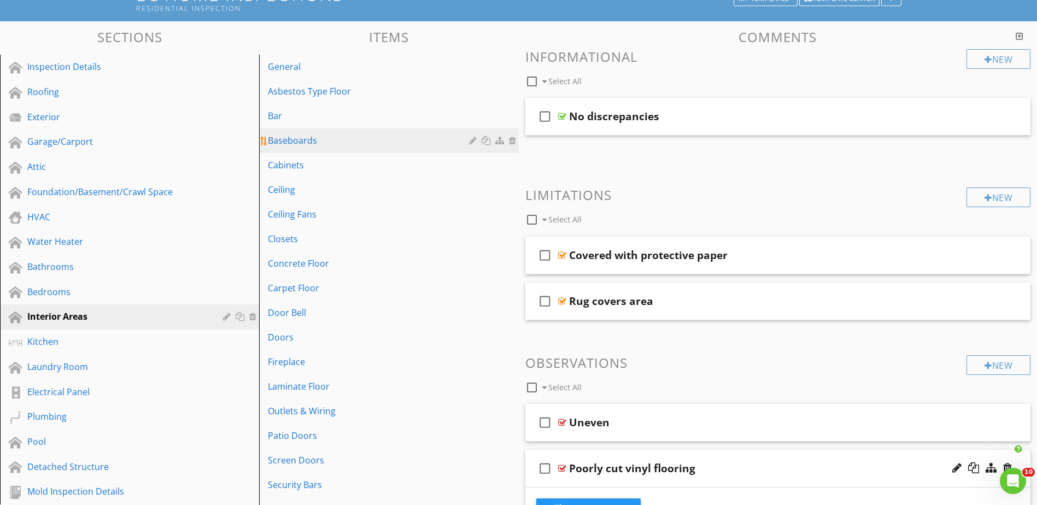
scroll to position [0, 0]
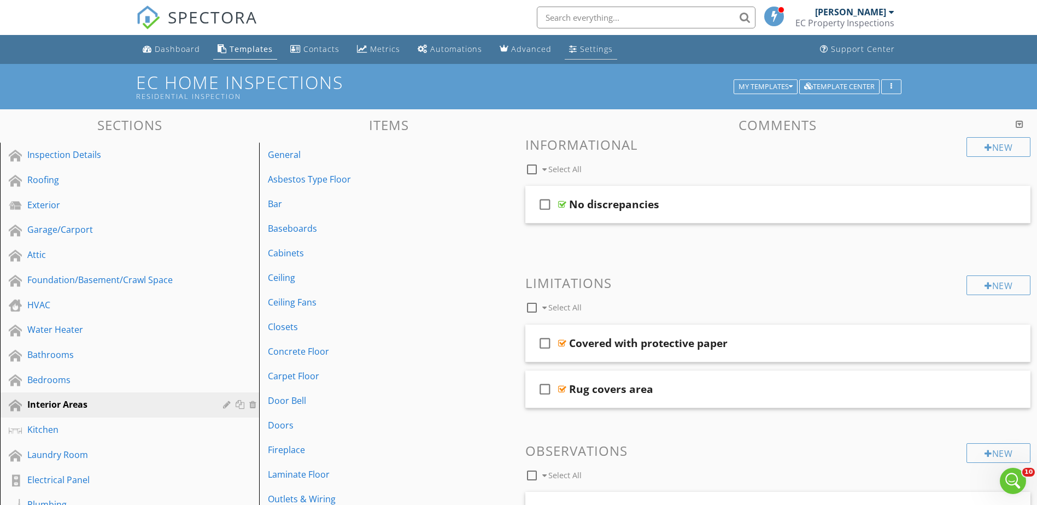
click at [586, 45] on div "Settings" at bounding box center [596, 49] width 33 height 10
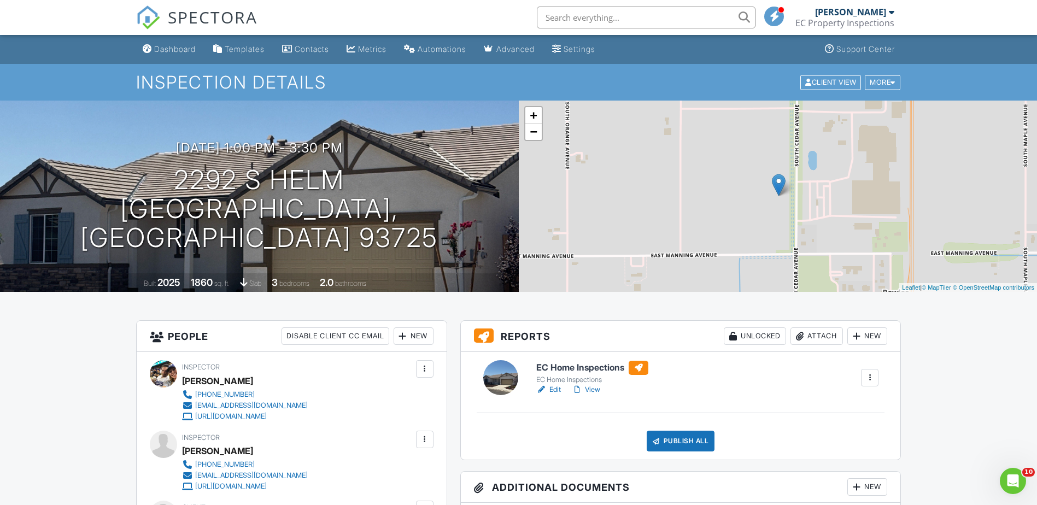
click at [594, 389] on link "View" at bounding box center [586, 389] width 28 height 11
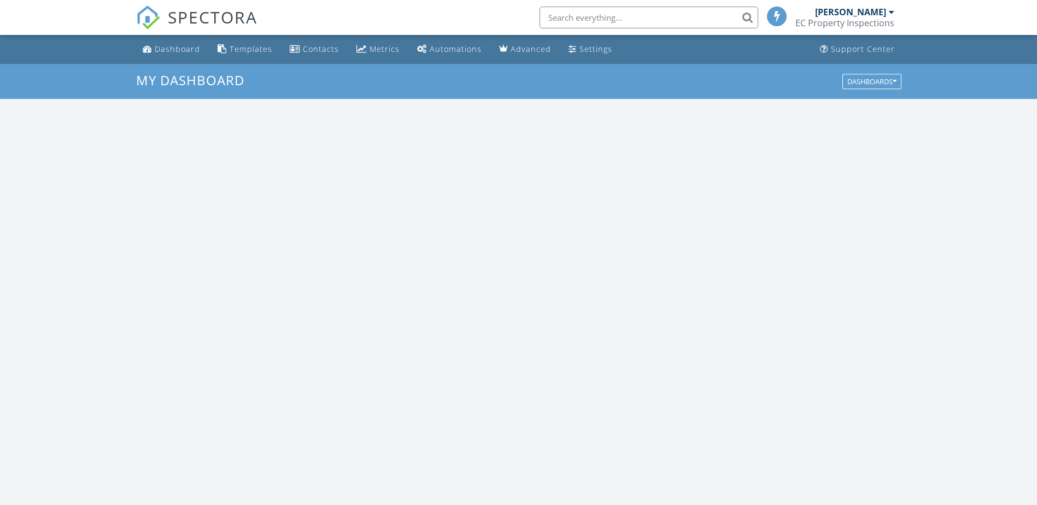
scroll to position [1012, 1054]
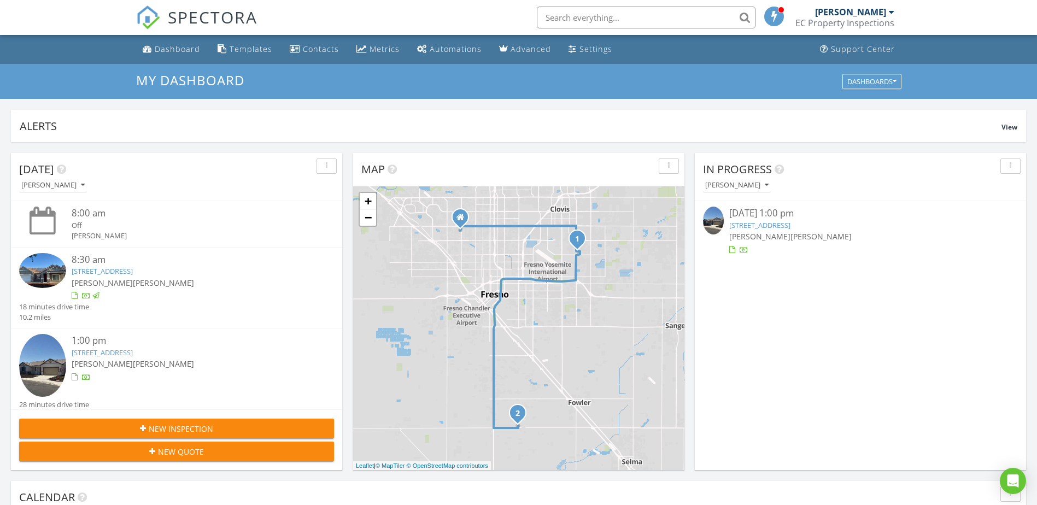
click at [795, 252] on div at bounding box center [860, 249] width 262 height 11
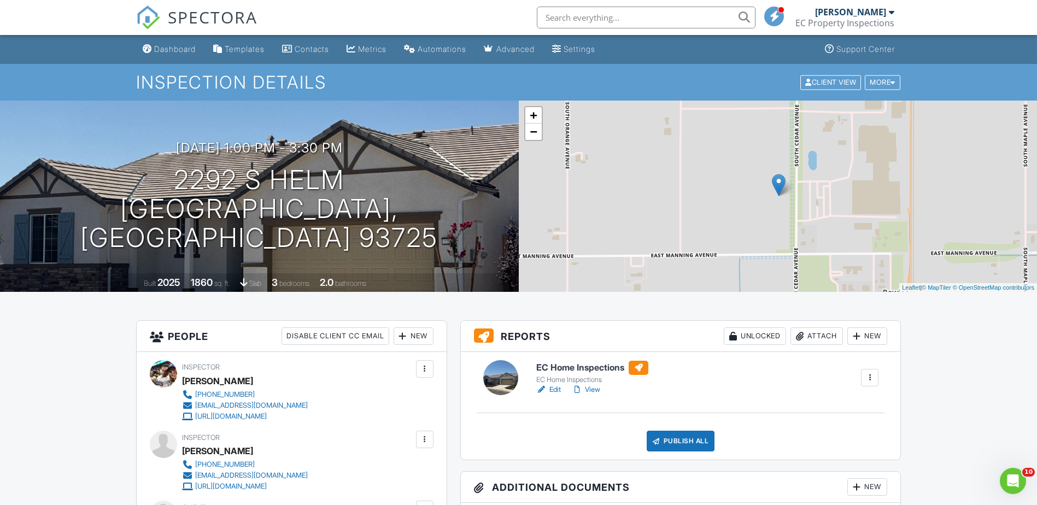
click at [552, 392] on link "Edit" at bounding box center [548, 389] width 25 height 11
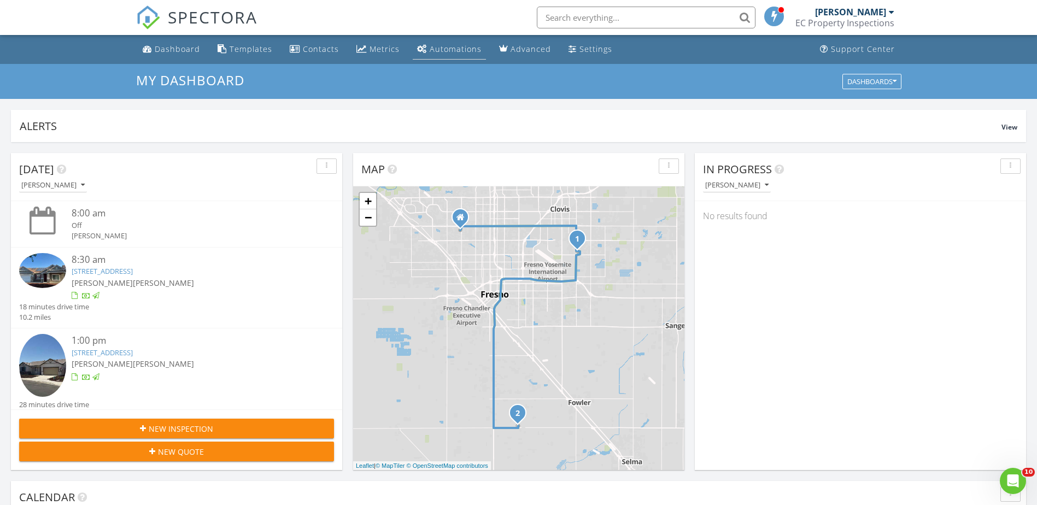
click at [444, 50] on div "Automations" at bounding box center [456, 49] width 52 height 10
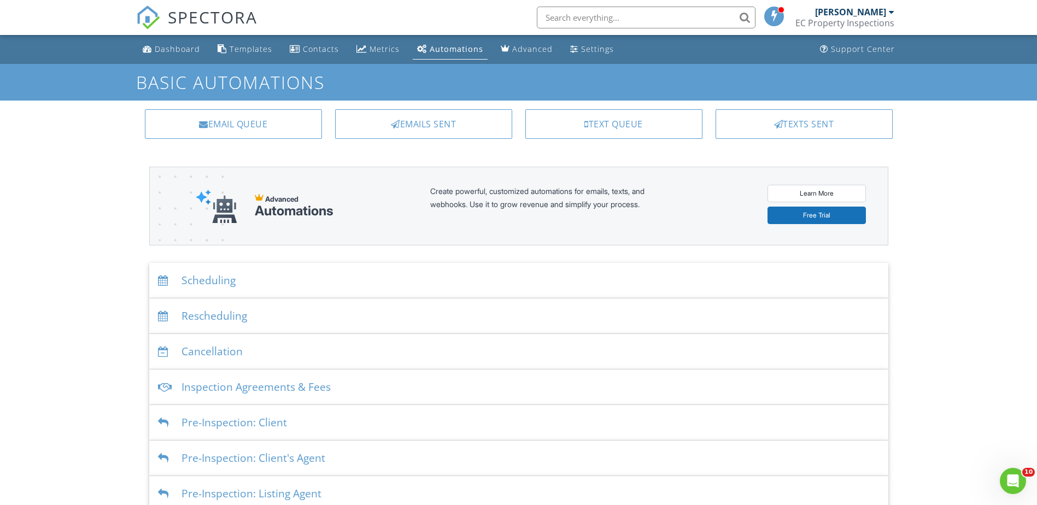
click at [210, 280] on div "Scheduling" at bounding box center [518, 281] width 739 height 36
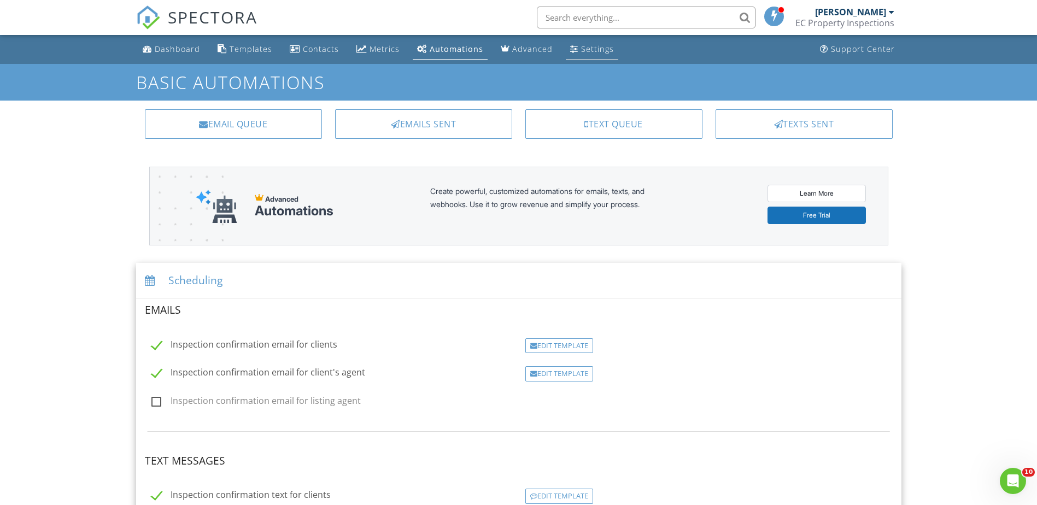
click at [575, 54] on link "Settings" at bounding box center [592, 49] width 52 height 20
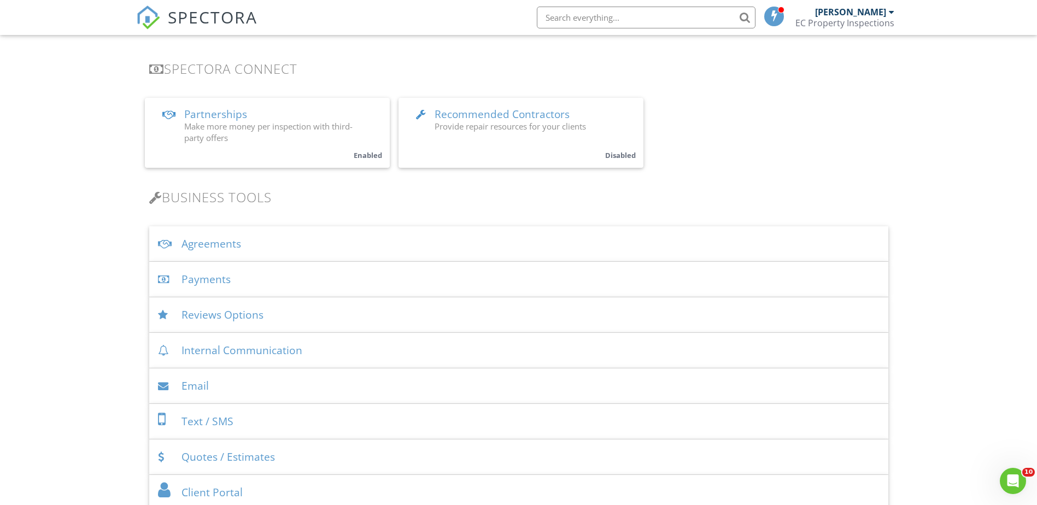
scroll to position [219, 0]
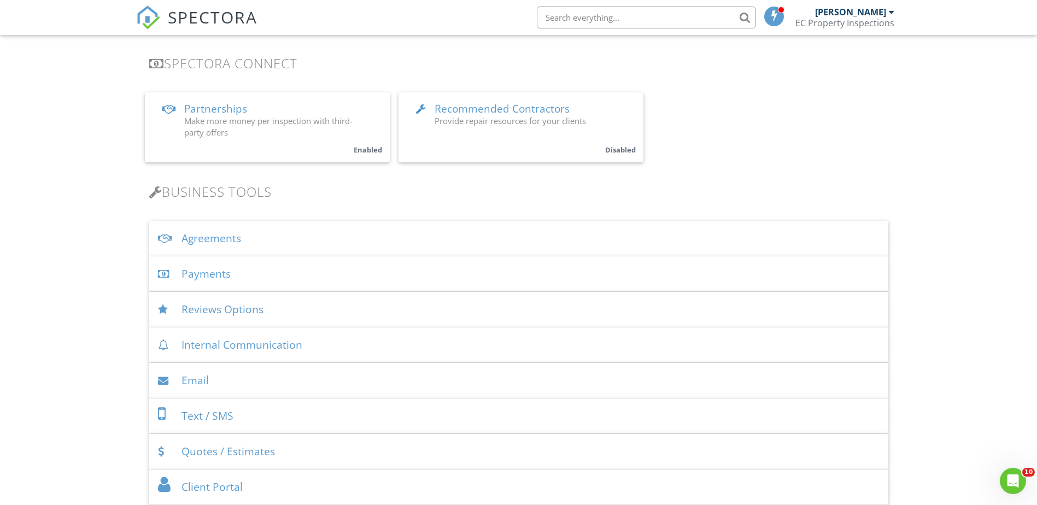
click at [204, 381] on div "Email" at bounding box center [518, 381] width 739 height 36
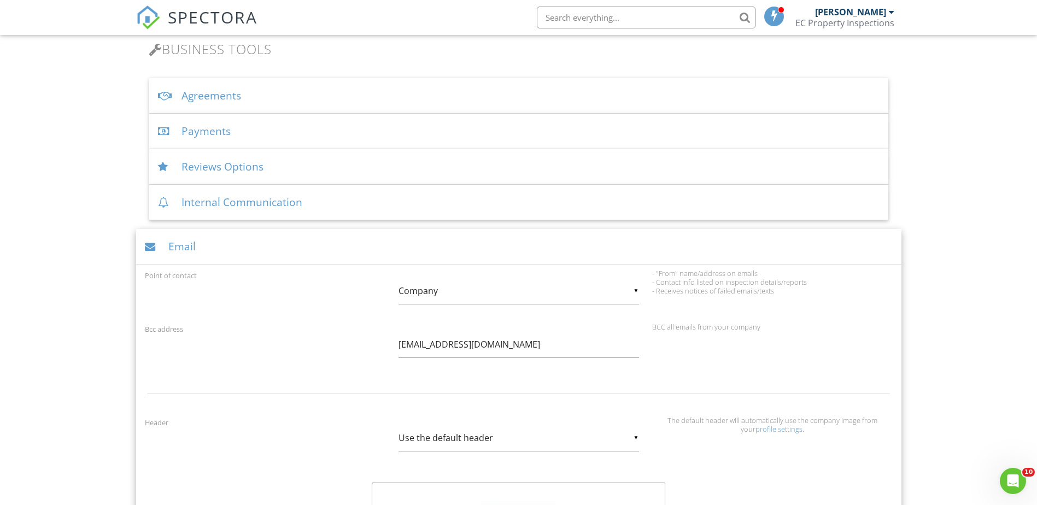
scroll to position [301, 0]
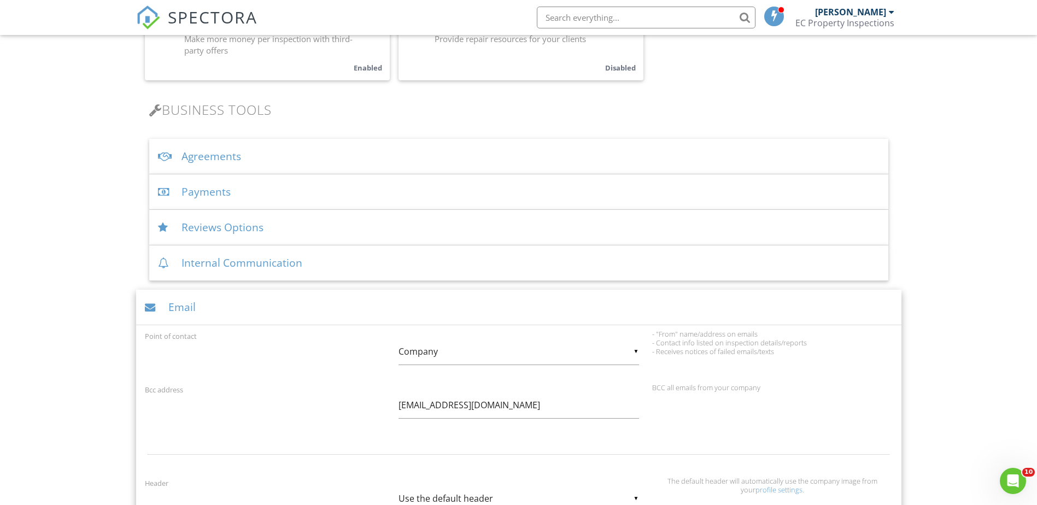
click at [220, 262] on div "Internal Communication" at bounding box center [518, 263] width 739 height 36
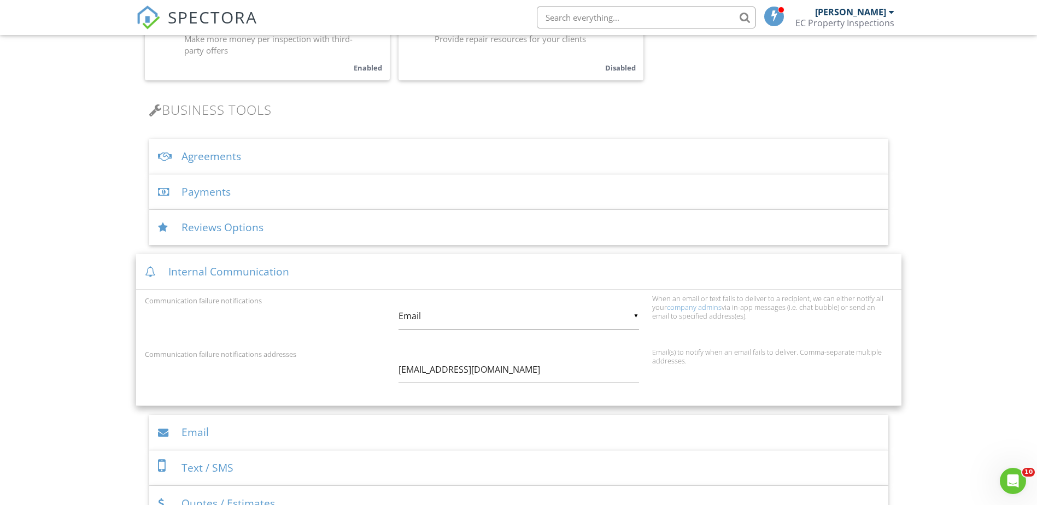
click at [222, 227] on div "Reviews Options" at bounding box center [518, 228] width 739 height 36
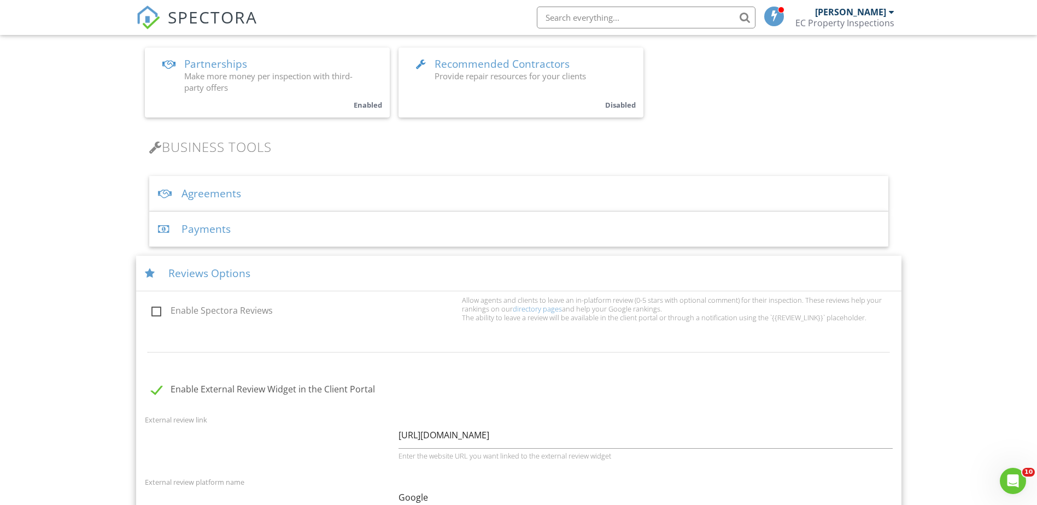
scroll to position [246, 0]
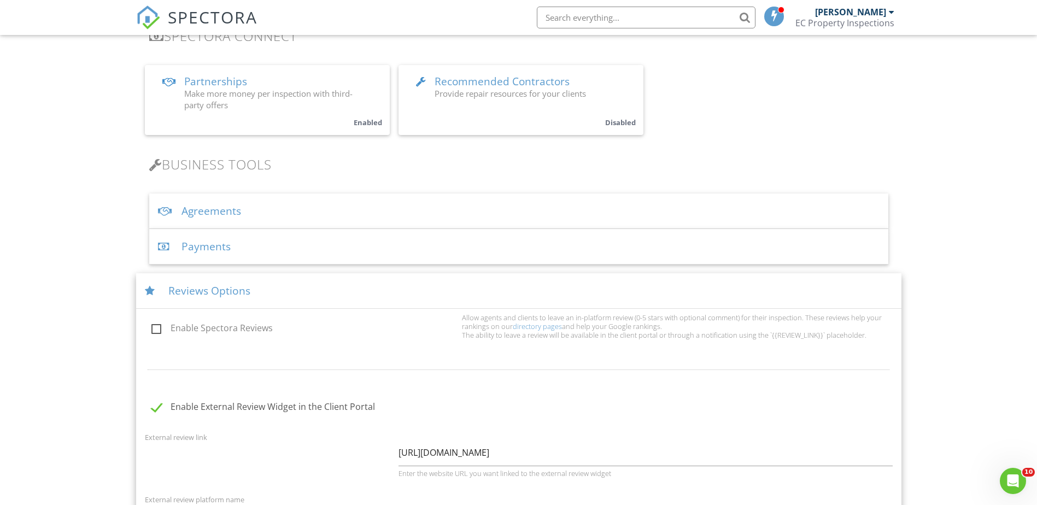
click at [197, 209] on div "Agreements" at bounding box center [518, 211] width 739 height 36
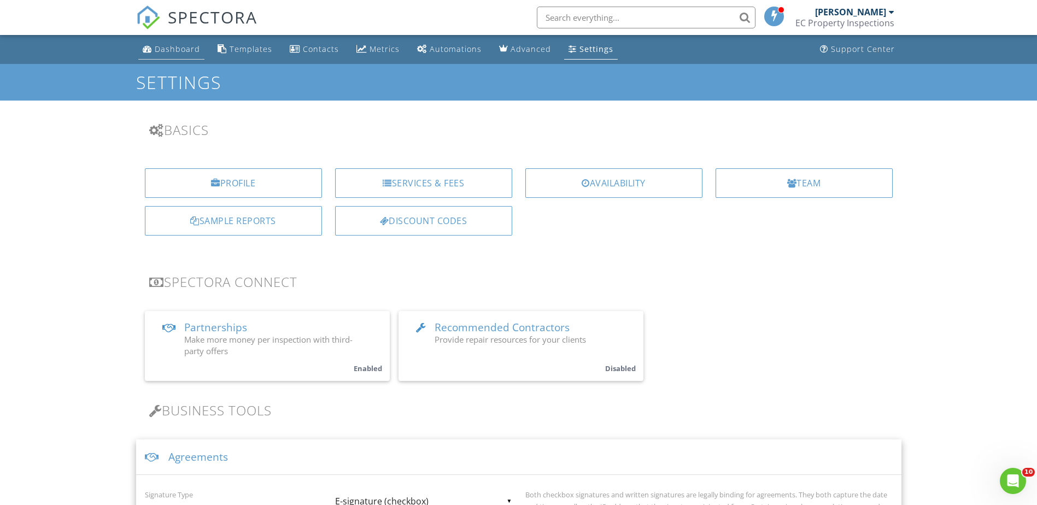
click at [170, 55] on link "Dashboard" at bounding box center [171, 49] width 66 height 20
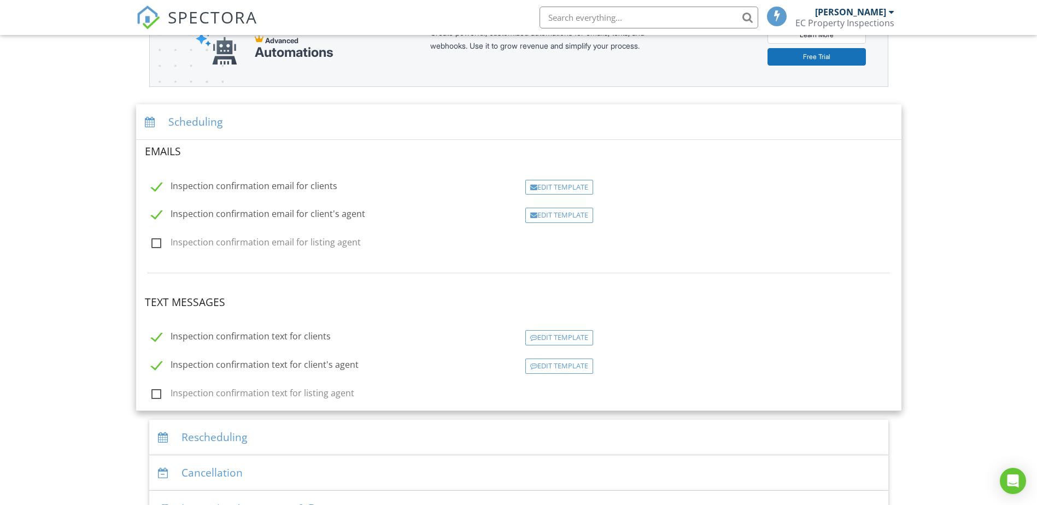
scroll to position [154, 0]
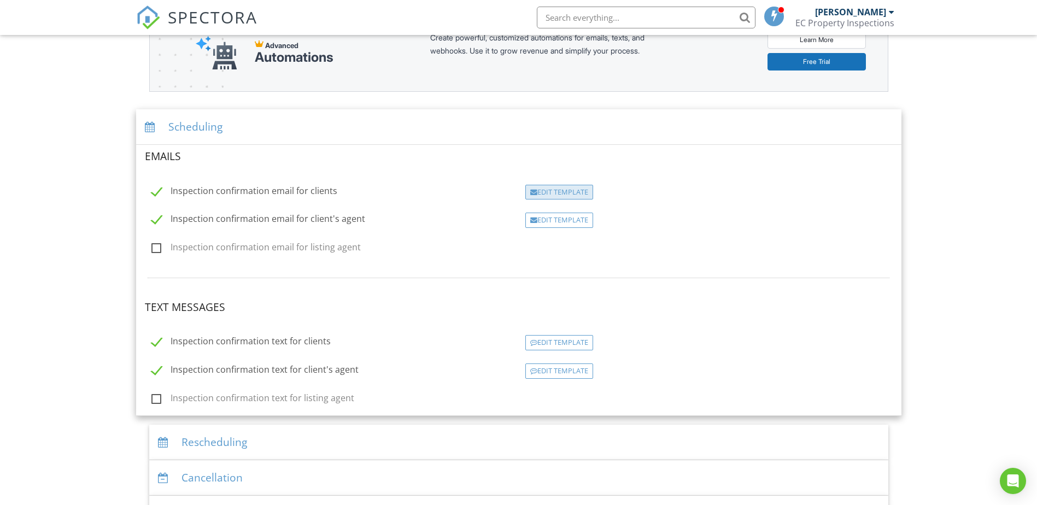
click at [550, 190] on div "Edit Template" at bounding box center [559, 192] width 68 height 15
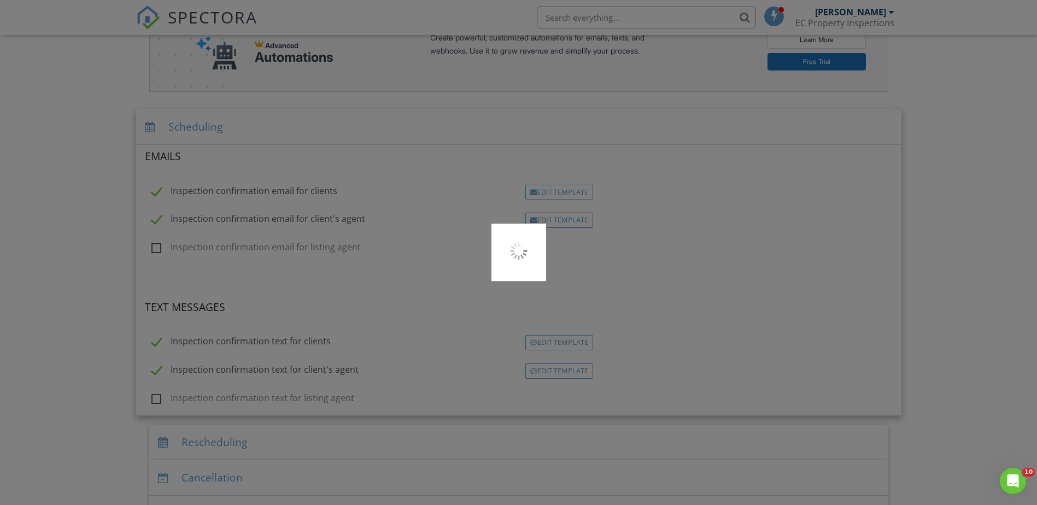
scroll to position [0, 0]
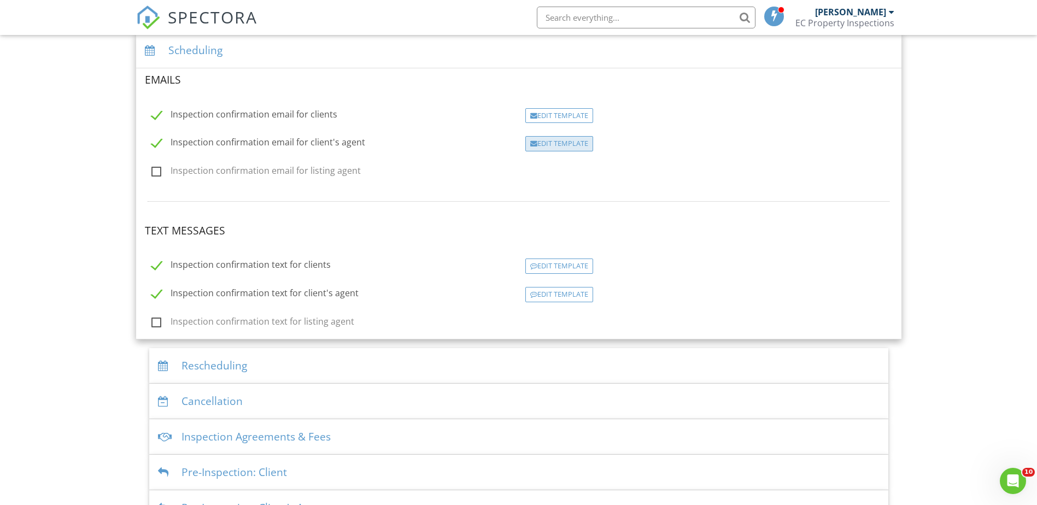
click at [555, 144] on div "Edit Template" at bounding box center [559, 143] width 68 height 15
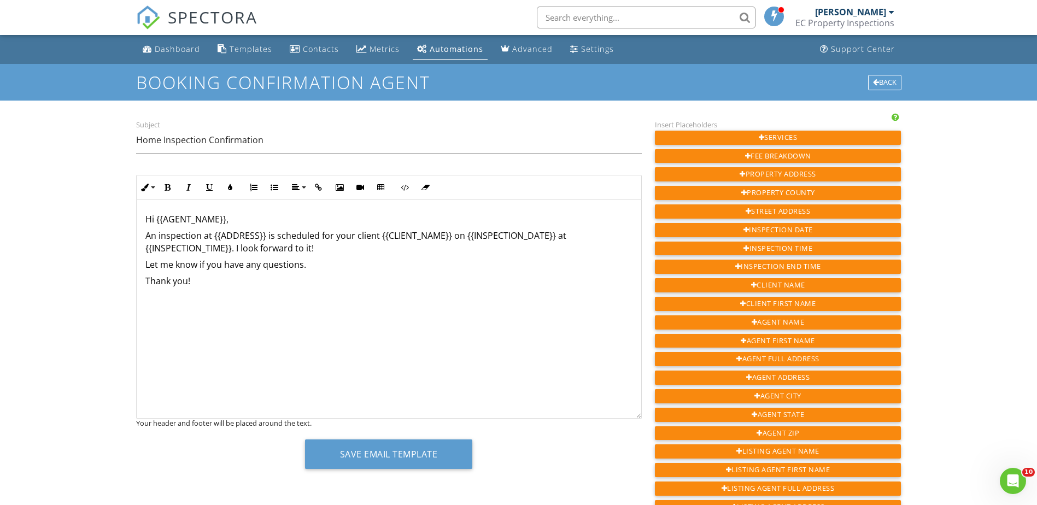
click at [172, 264] on p "Let me know if you have any questions." at bounding box center [388, 264] width 487 height 12
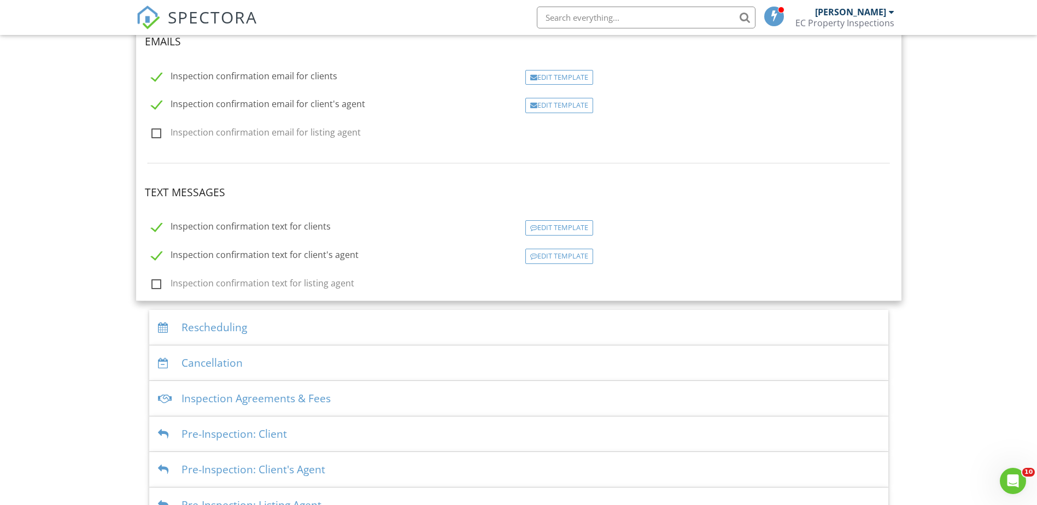
scroll to position [285, 0]
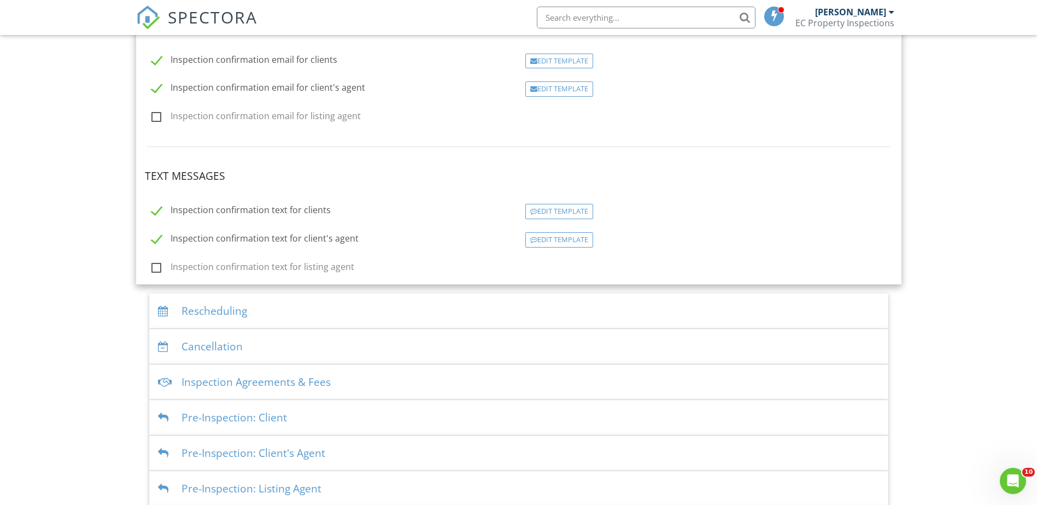
click at [250, 384] on div "Inspection Agreements & Fees" at bounding box center [518, 383] width 739 height 36
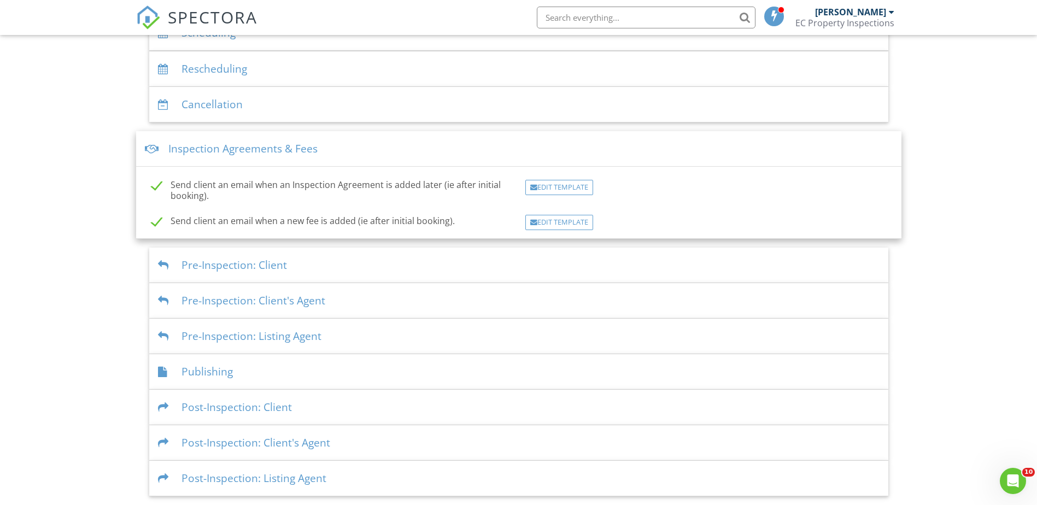
scroll to position [248, 0]
click at [212, 375] on div "Publishing" at bounding box center [518, 372] width 739 height 36
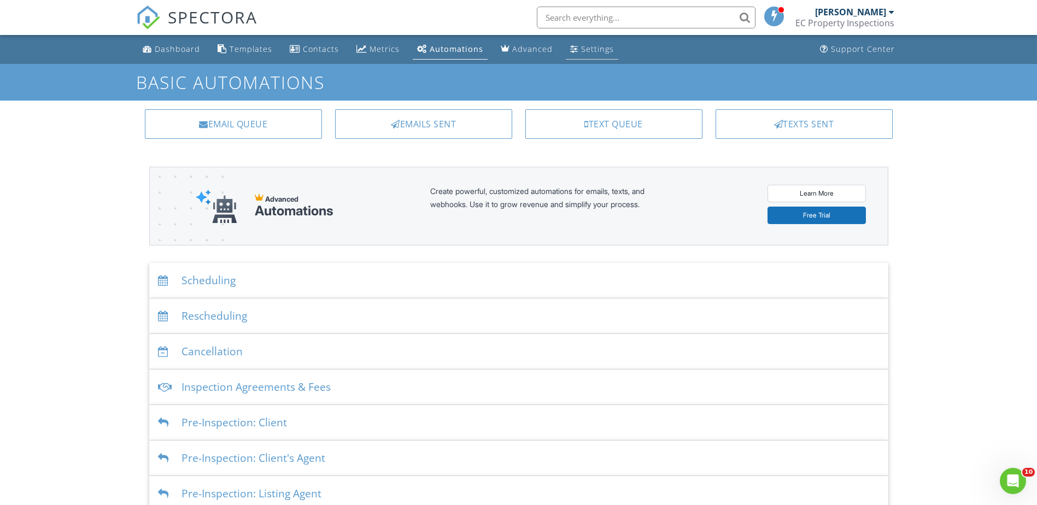
click at [590, 53] on div "Settings" at bounding box center [597, 49] width 33 height 10
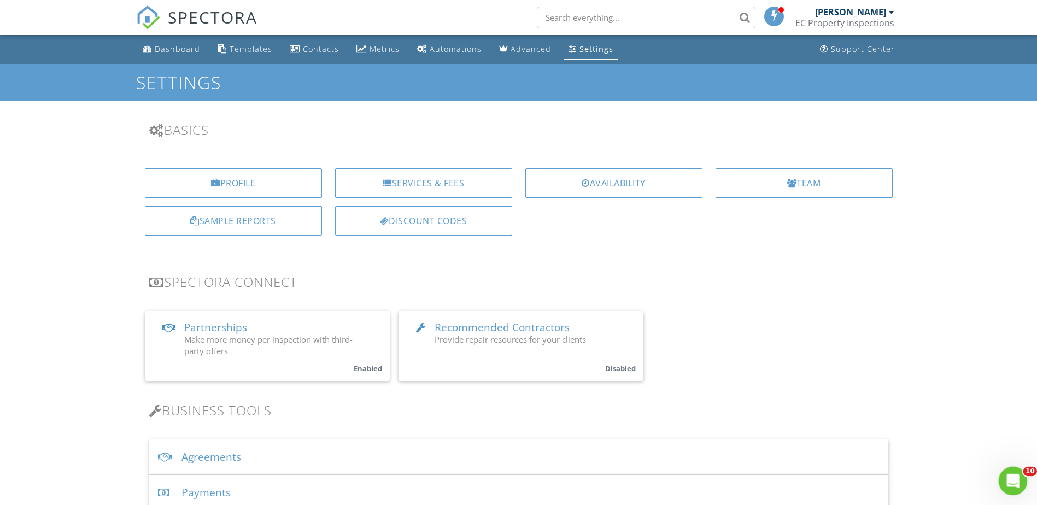
click at [1004, 476] on icon "Open Intercom Messenger" at bounding box center [1011, 480] width 18 height 18
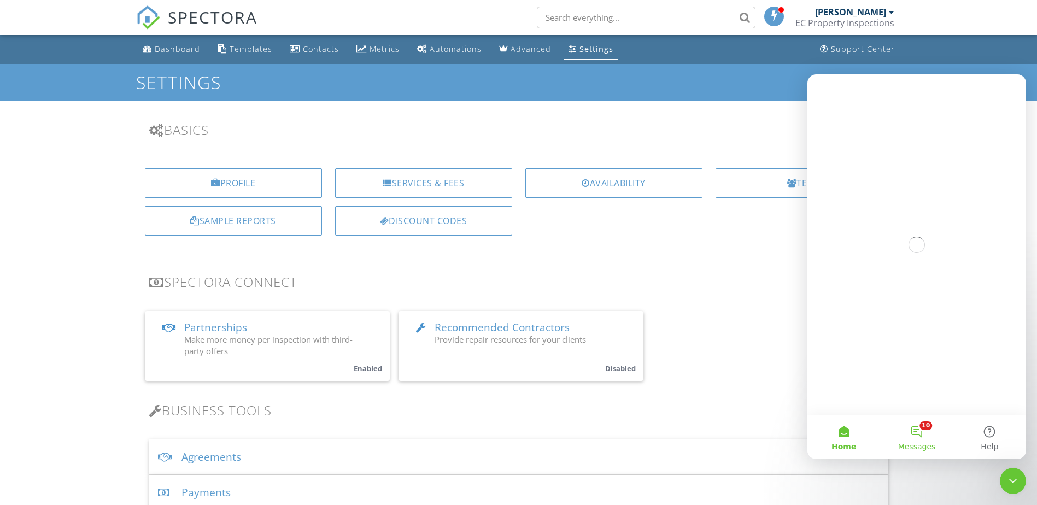
click at [921, 432] on button "10 Messages" at bounding box center [916, 437] width 73 height 44
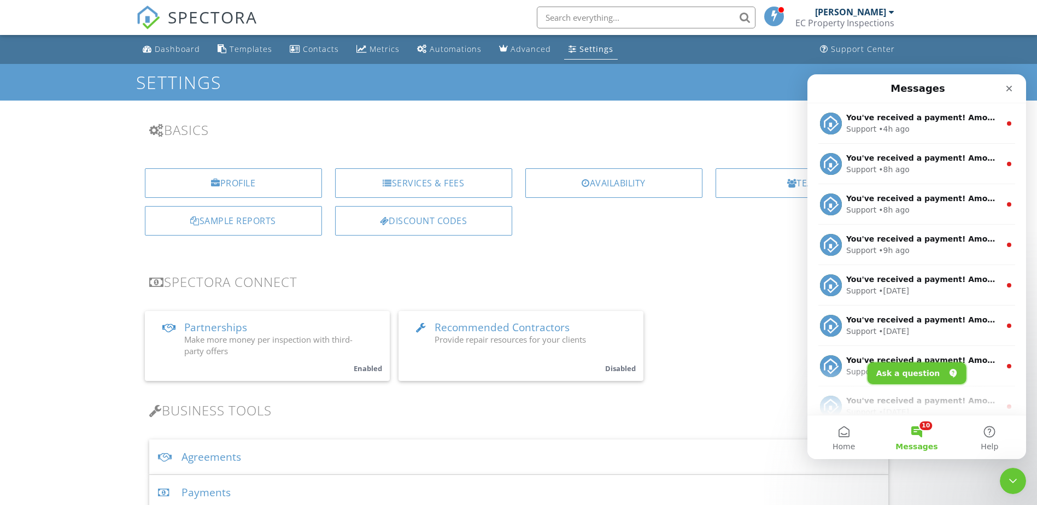
click at [908, 374] on button "Ask a question" at bounding box center [916, 373] width 99 height 22
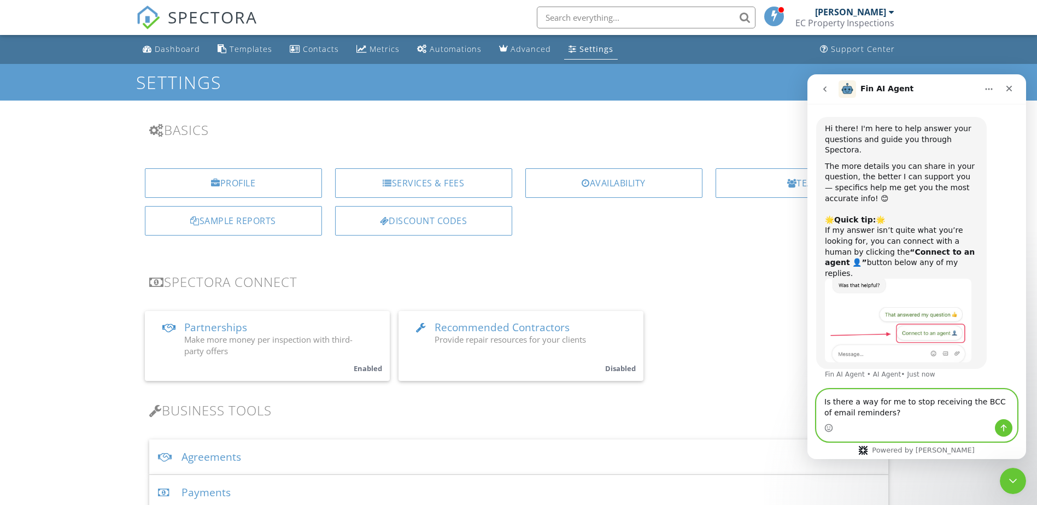
type textarea "Is there a way for me to stop receiving the BCC of email reminders?"
click at [1007, 430] on icon "Send a message…" at bounding box center [1003, 428] width 9 height 9
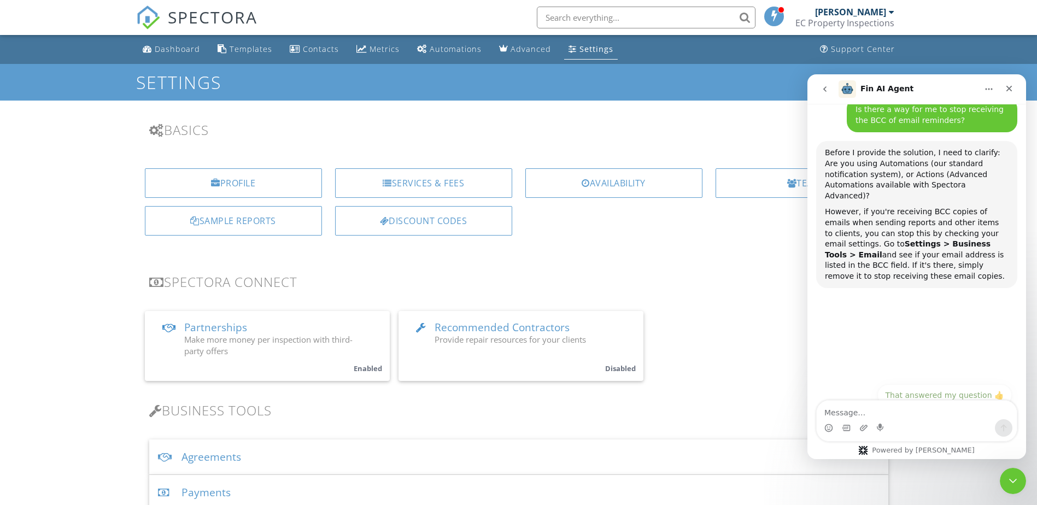
scroll to position [290, 0]
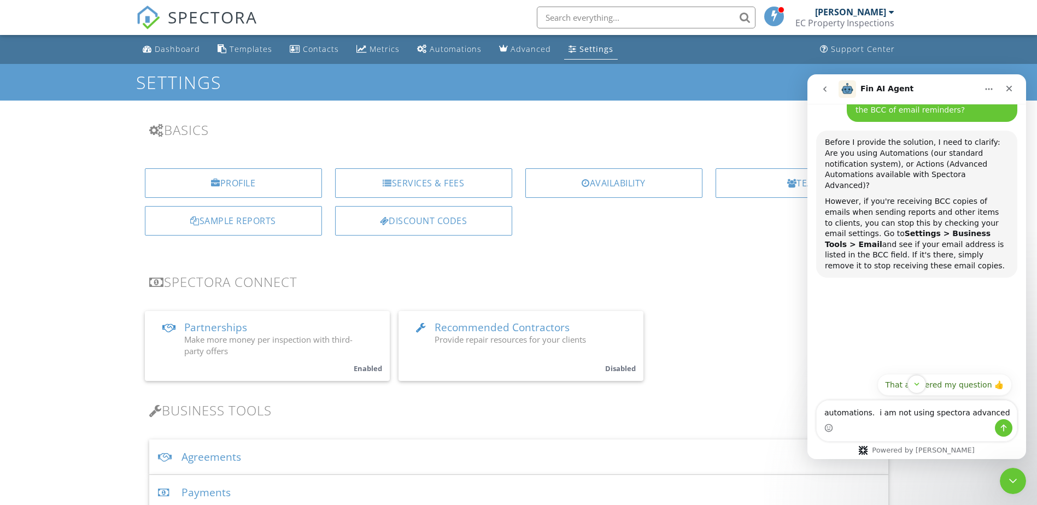
type textarea "automations. i am not using spectora advanced"
click at [1003, 427] on icon "Send a message…" at bounding box center [1003, 428] width 9 height 9
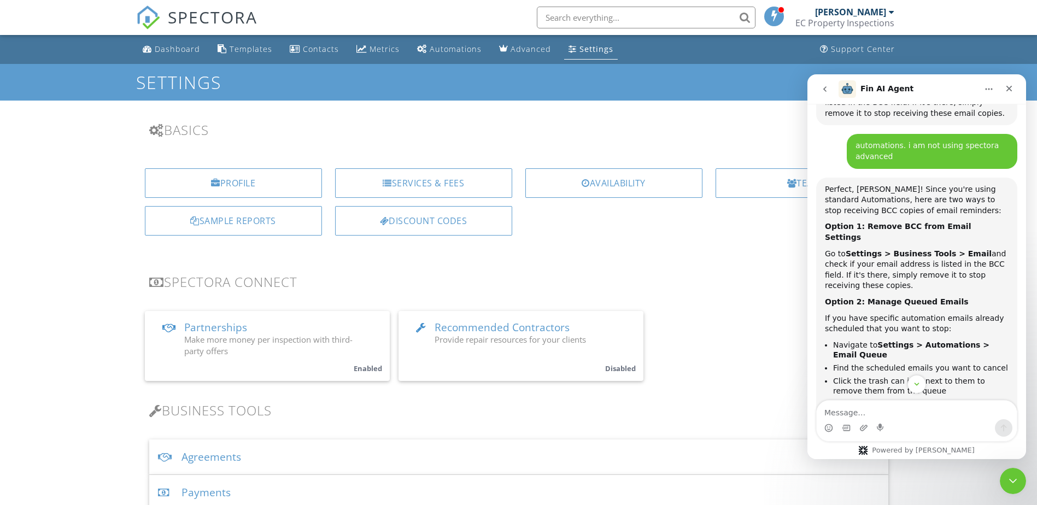
scroll to position [2, 0]
click at [1010, 87] on icon "Close" at bounding box center [1009, 89] width 6 height 6
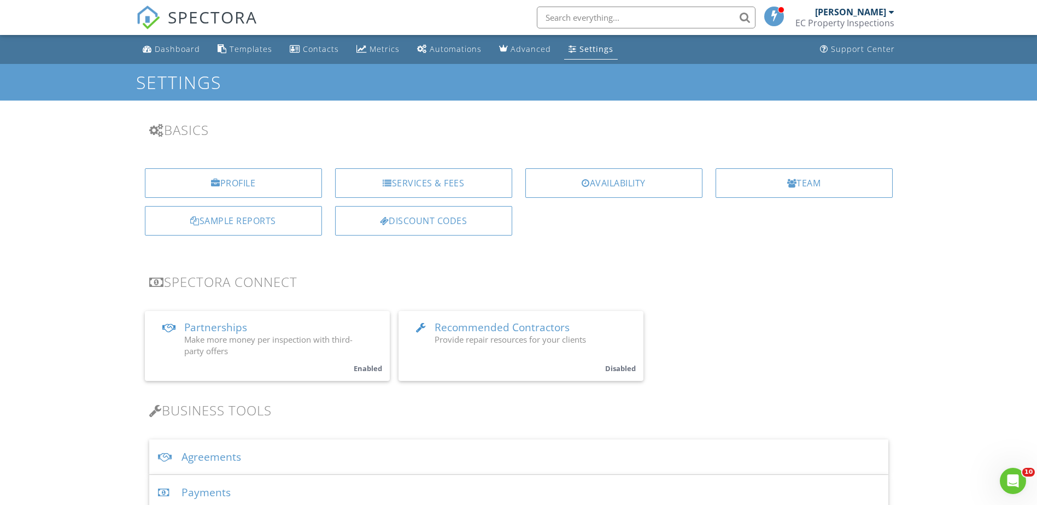
scroll to position [816, 0]
click at [164, 53] on div "Dashboard" at bounding box center [177, 49] width 45 height 10
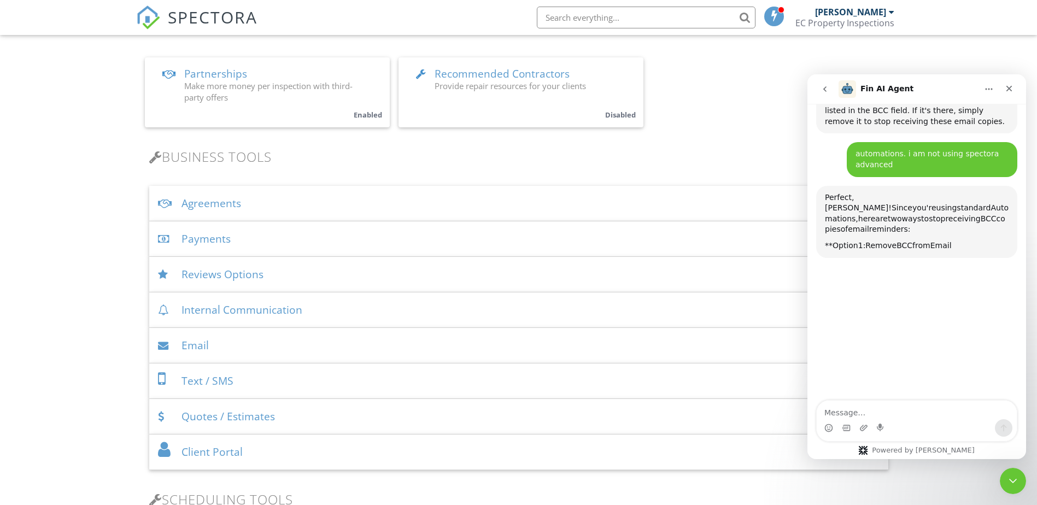
scroll to position [273, 0]
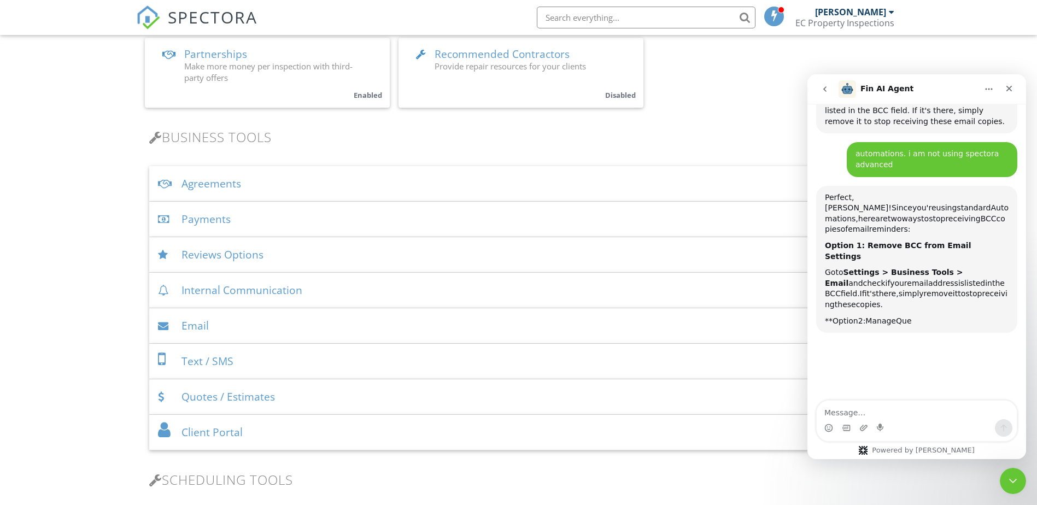
click at [201, 327] on div "Email" at bounding box center [518, 326] width 739 height 36
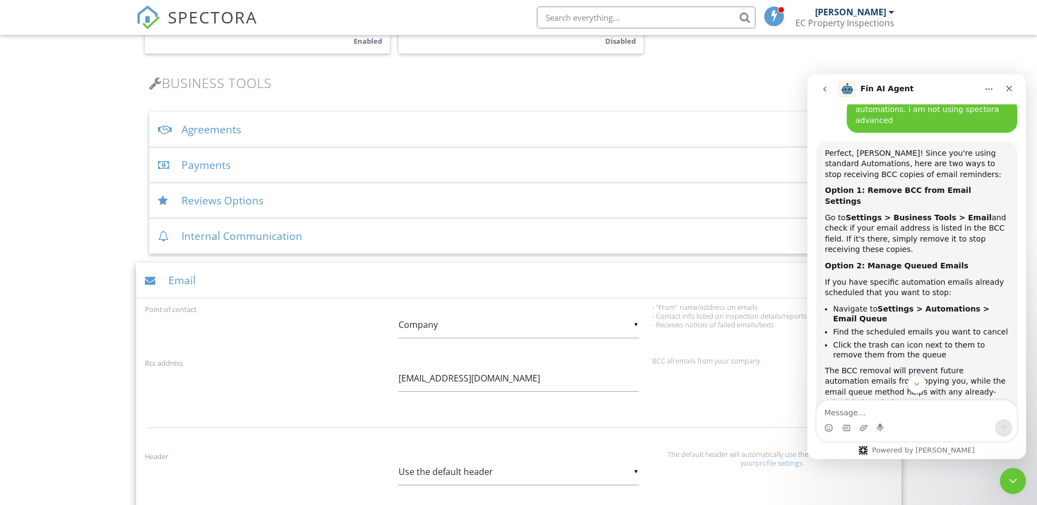
scroll to position [328, 0]
drag, startPoint x: 545, startPoint y: 378, endPoint x: 369, endPoint y: 375, distance: 175.5
click at [369, 375] on div "Bcc address ecpropertyinspection@gmail.com BCC all emails from your company" at bounding box center [518, 380] width 761 height 49
click at [362, 386] on div "Bcc address BCC all emails from your company" at bounding box center [518, 380] width 761 height 49
drag, startPoint x: 456, startPoint y: 385, endPoint x: 457, endPoint y: 377, distance: 8.2
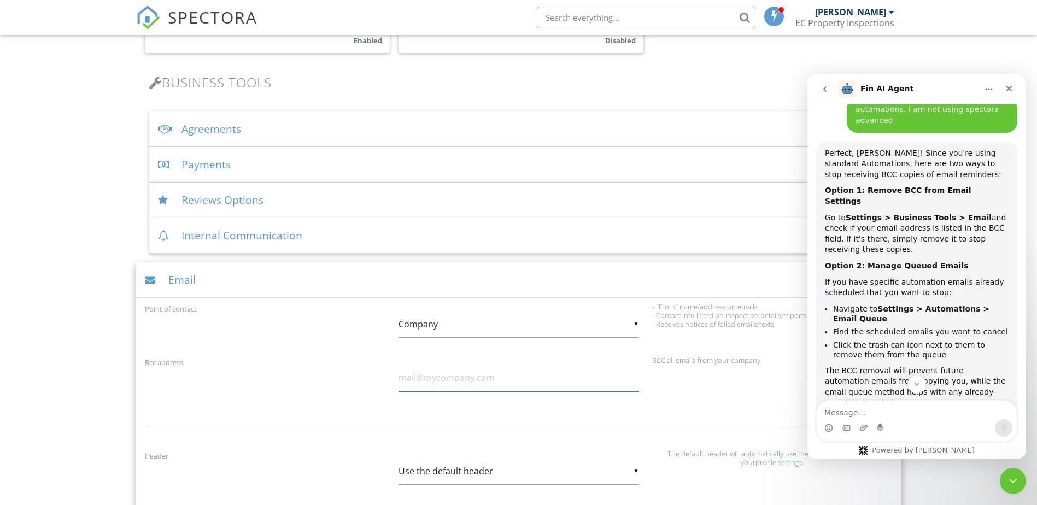
click at [456, 380] on input "text" at bounding box center [518, 378] width 240 height 27
type input "ecpropertyinspection@gmail.com"
click at [333, 362] on div "Bcc address" at bounding box center [265, 362] width 254 height 12
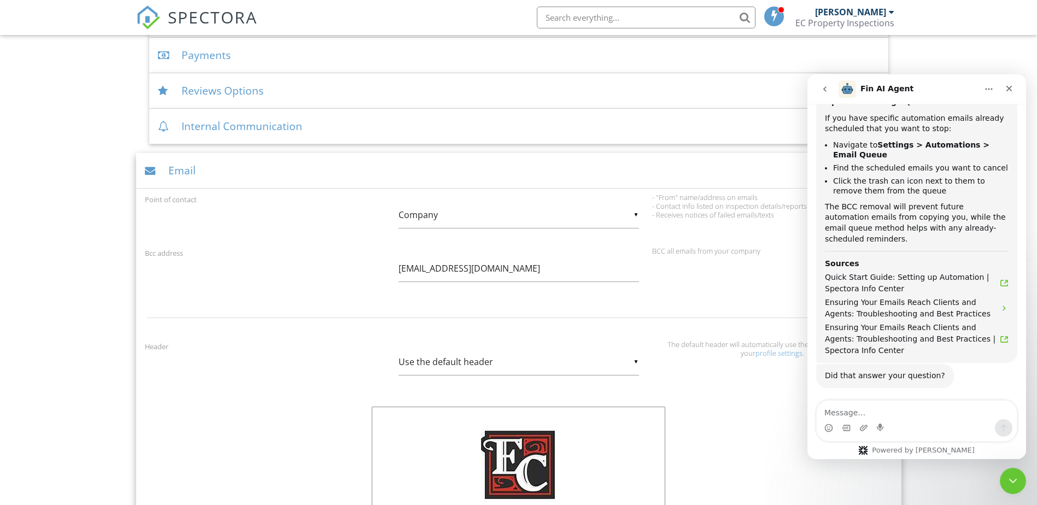
scroll to position [664, 0]
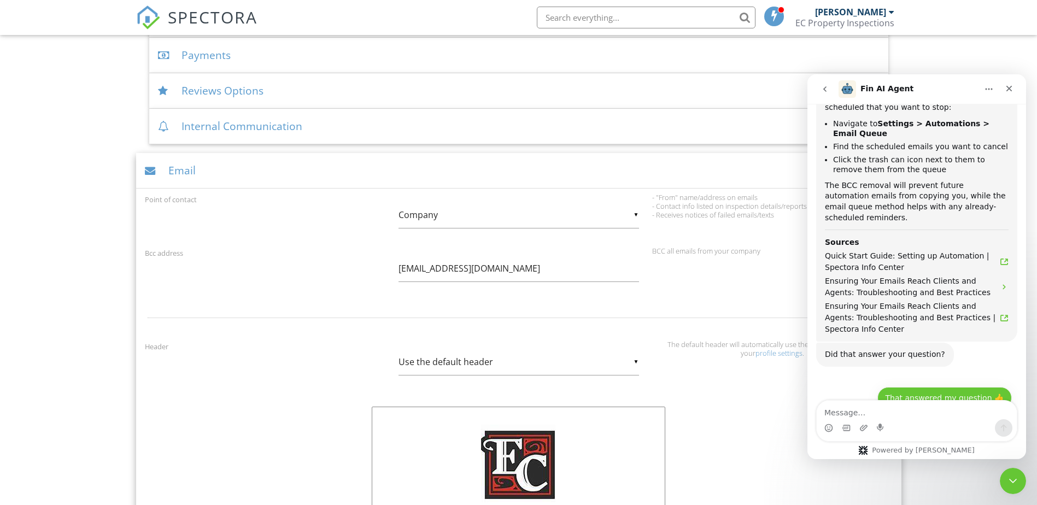
click at [949, 387] on button "That answered my question 👍" at bounding box center [944, 398] width 134 height 22
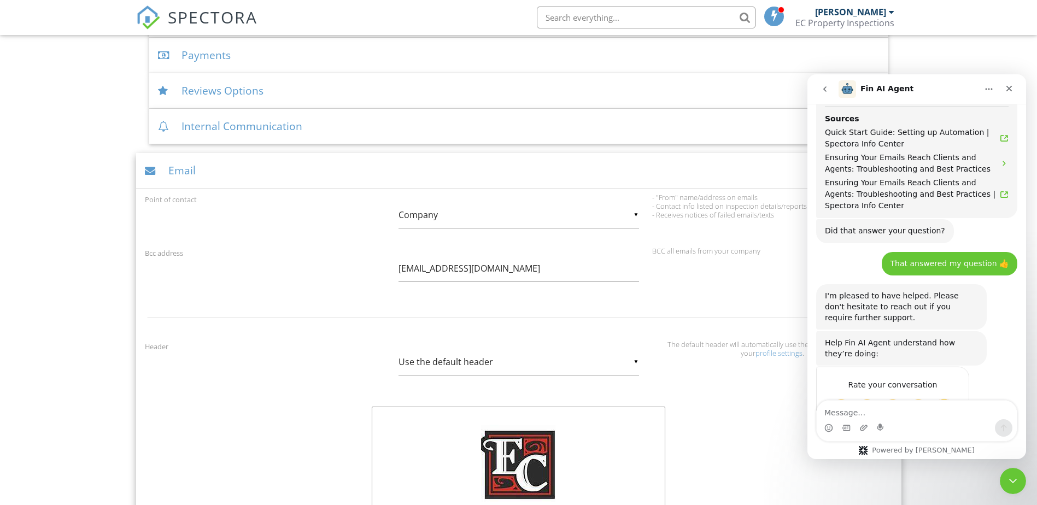
scroll to position [787, 0]
click at [947, 397] on span "Amazing" at bounding box center [944, 407] width 20 height 20
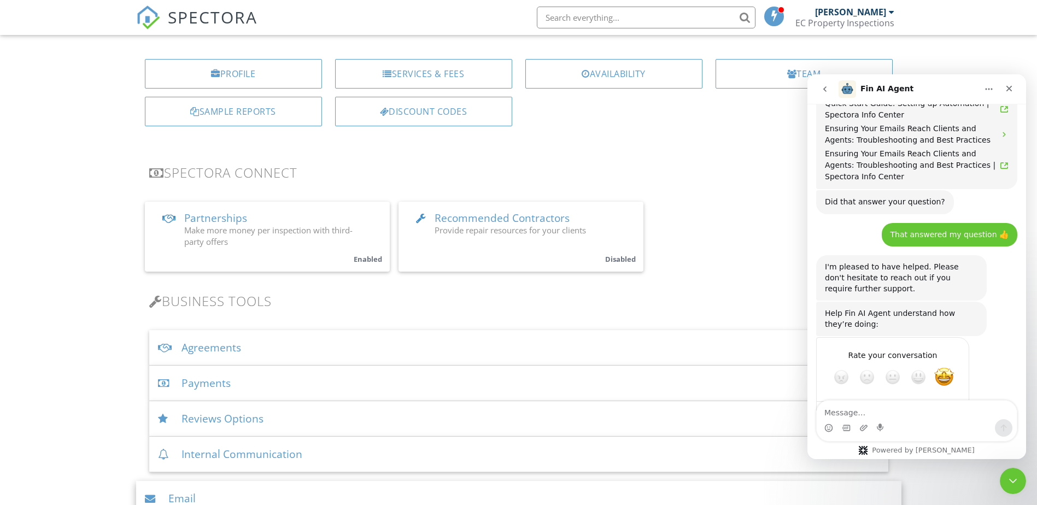
scroll to position [0, 0]
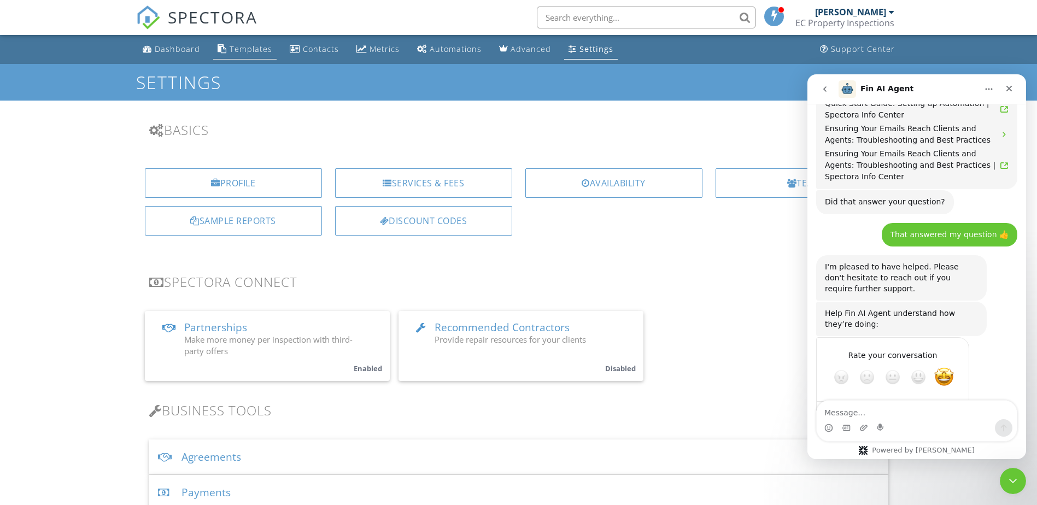
click at [236, 45] on div "Templates" at bounding box center [251, 49] width 43 height 10
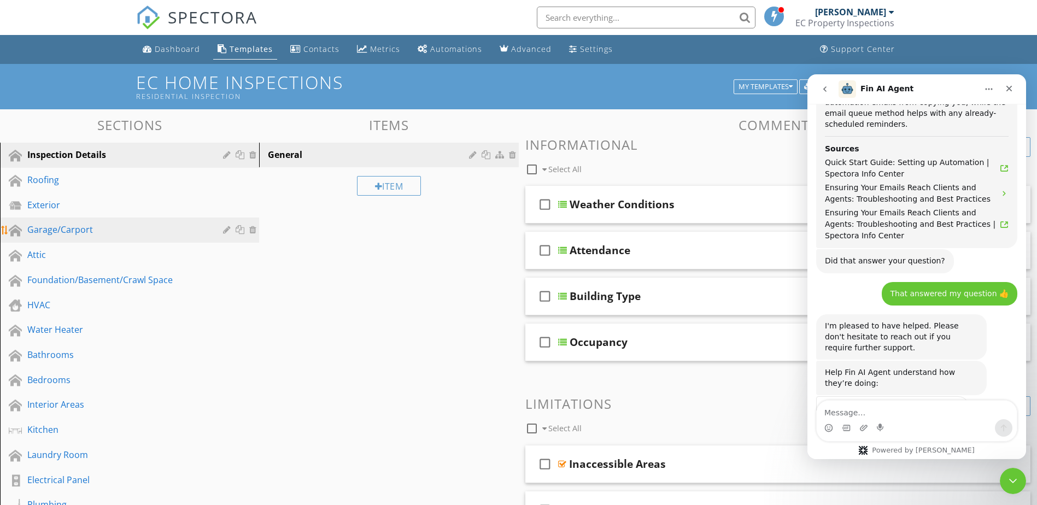
scroll to position [816, 0]
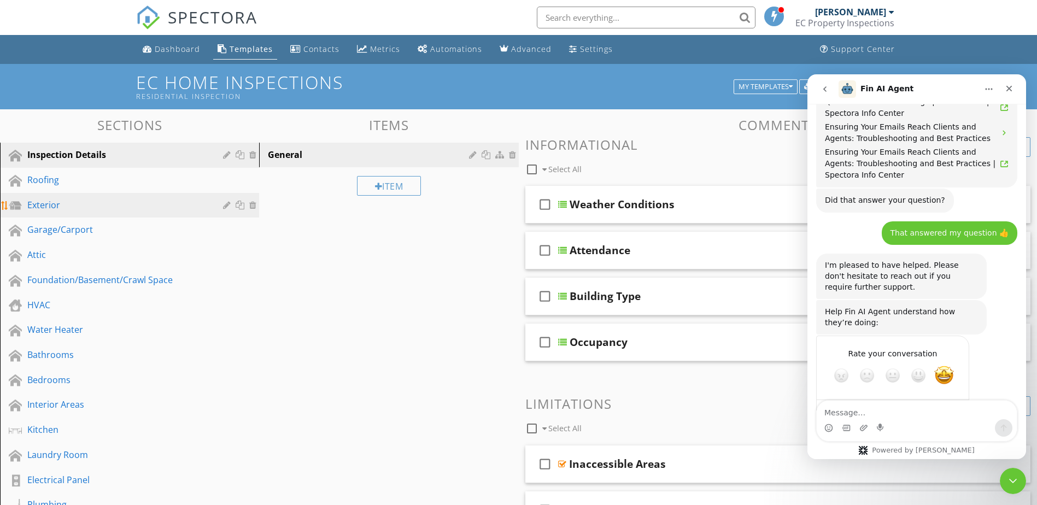
click at [47, 212] on div "Exterior" at bounding box center [137, 205] width 221 height 14
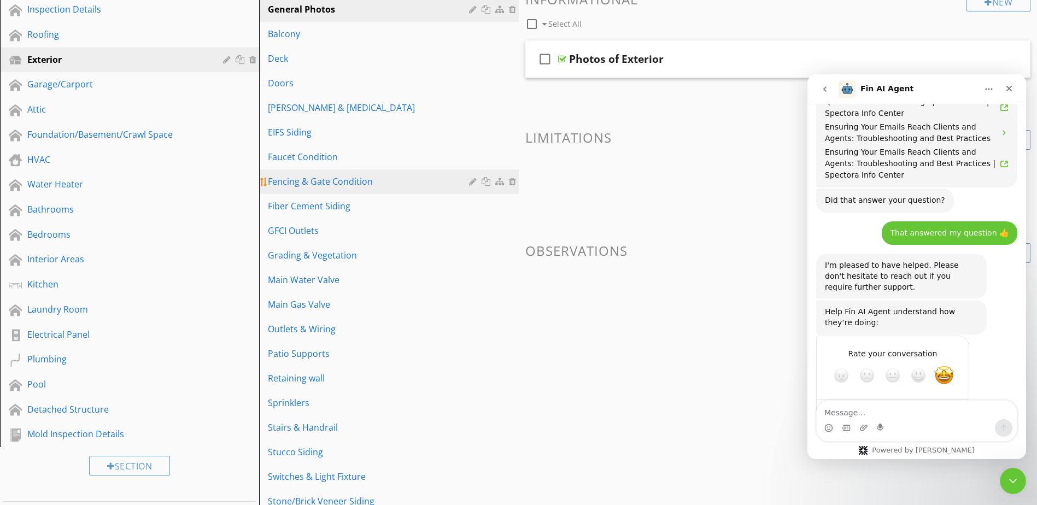
scroll to position [164, 0]
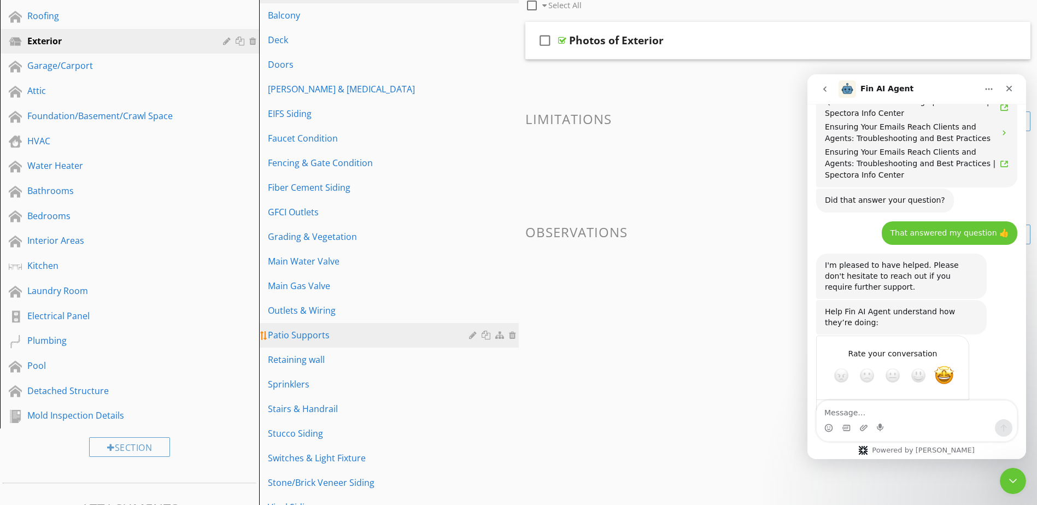
click at [310, 337] on div "Patio Supports" at bounding box center [370, 334] width 204 height 13
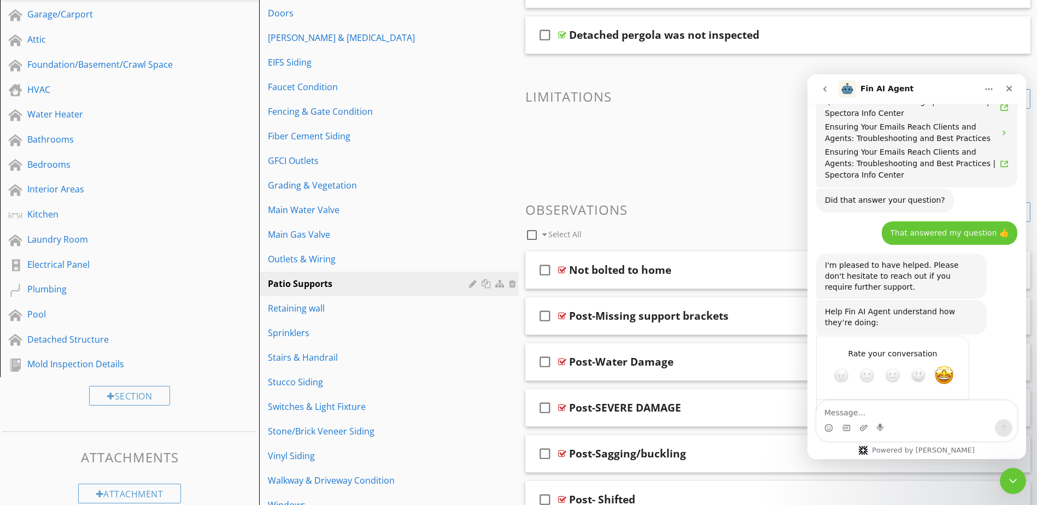
scroll to position [273, 0]
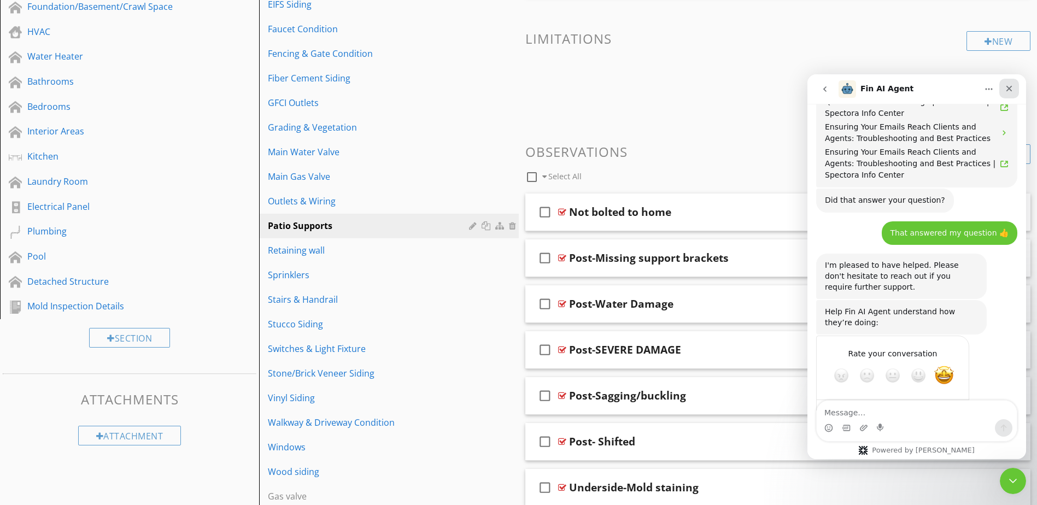
click at [1007, 87] on icon "Close" at bounding box center [1009, 89] width 6 height 6
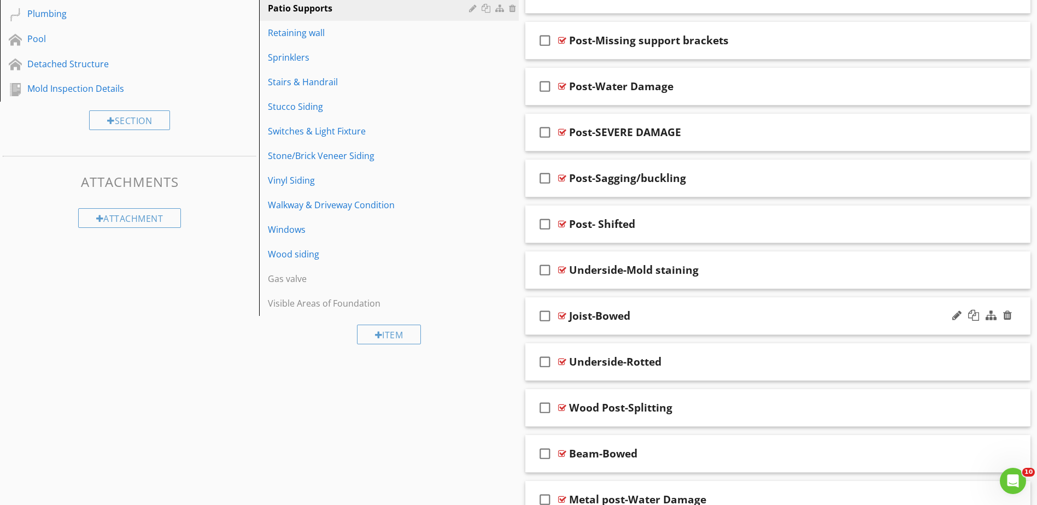
scroll to position [492, 0]
click at [637, 451] on div "Beam-Bowed" at bounding box center [603, 452] width 68 height 13
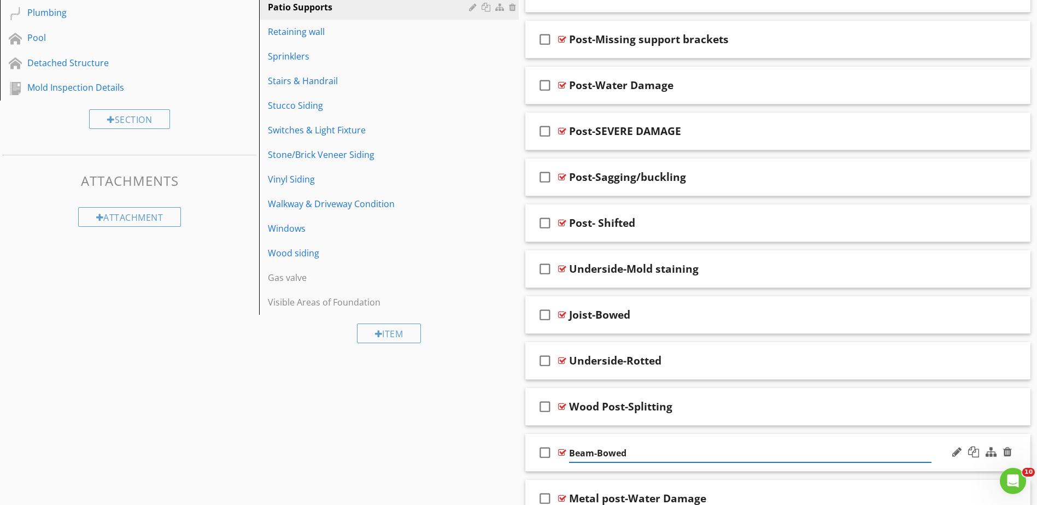
click at [559, 450] on div at bounding box center [562, 452] width 8 height 9
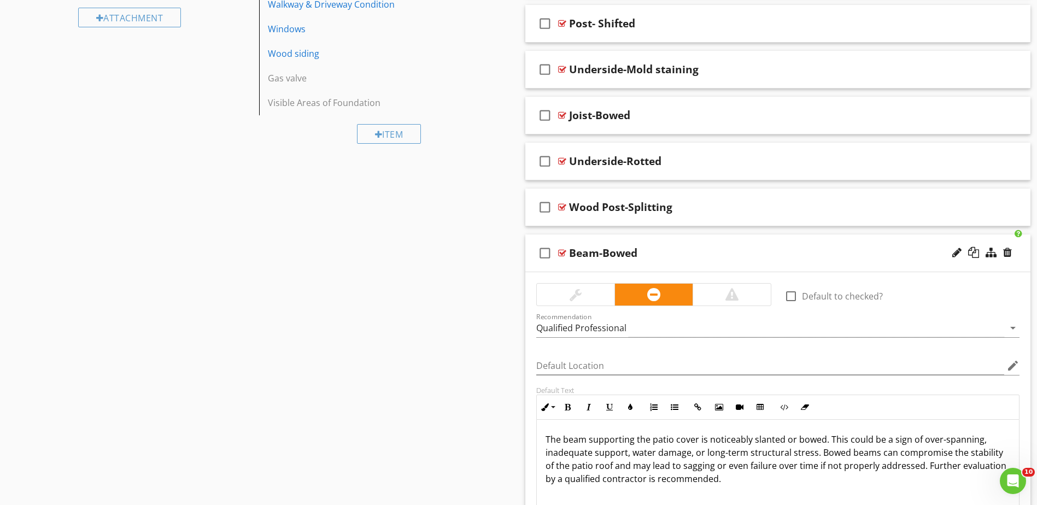
scroll to position [710, 0]
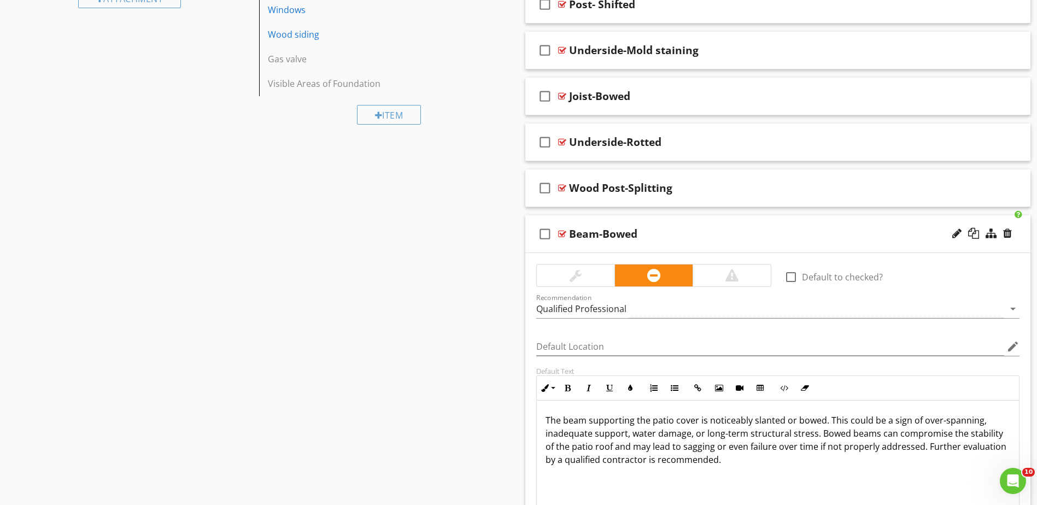
click at [565, 233] on div at bounding box center [562, 234] width 8 height 9
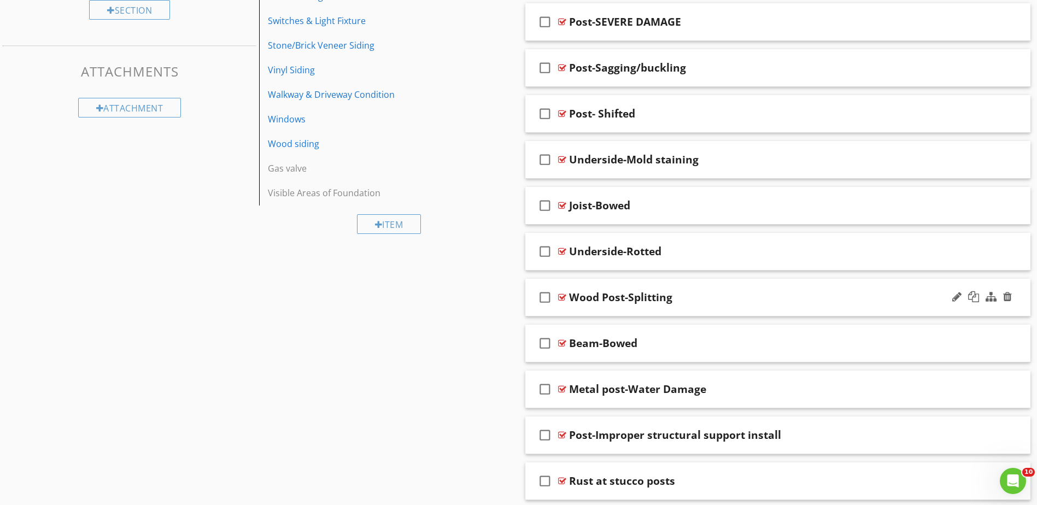
scroll to position [765, 0]
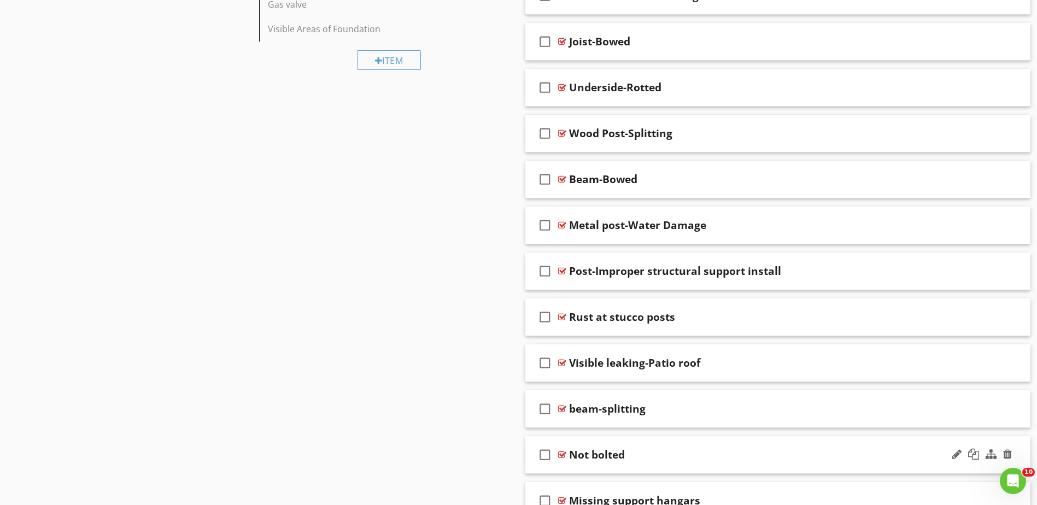
click at [564, 457] on div at bounding box center [562, 454] width 8 height 9
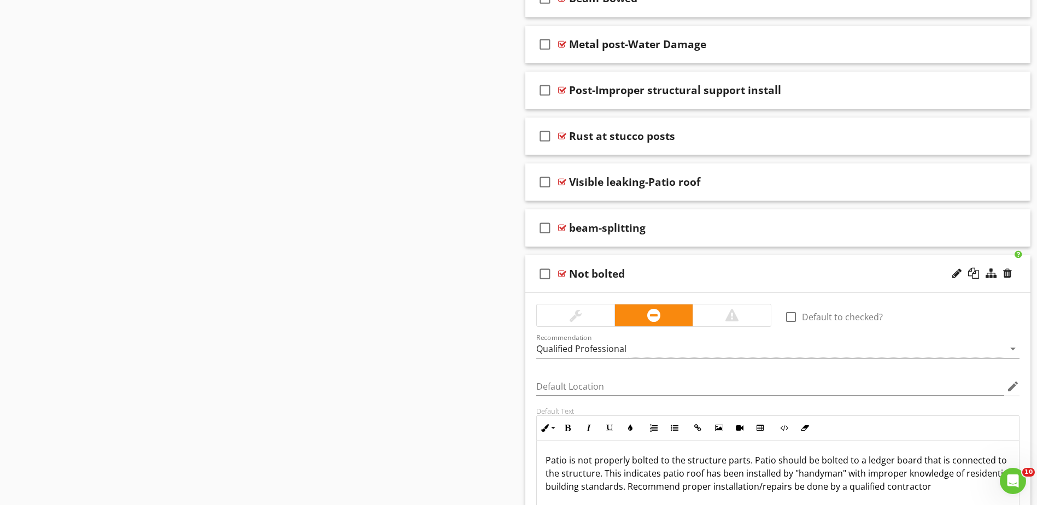
scroll to position [984, 0]
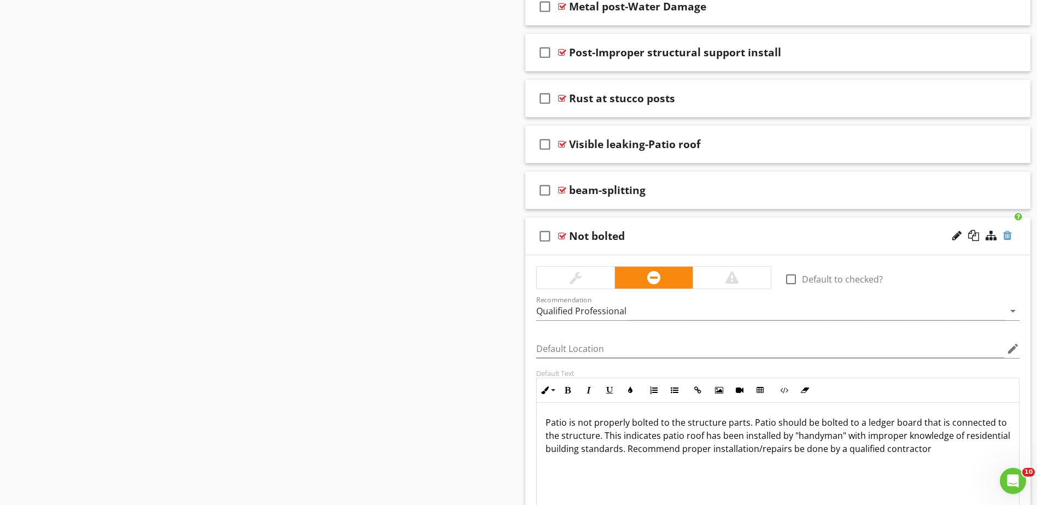
click at [1007, 237] on div at bounding box center [1007, 235] width 9 height 11
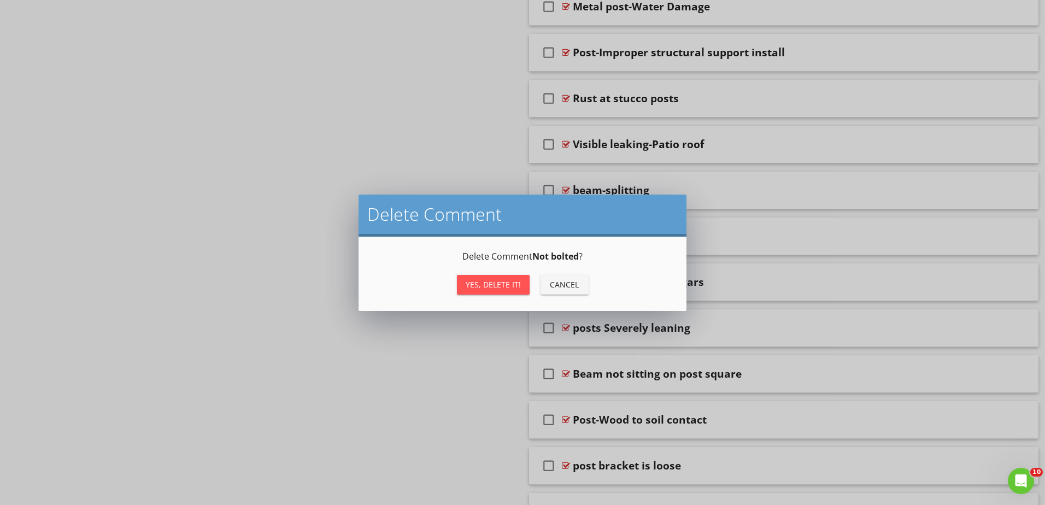
click at [503, 284] on div "Yes, Delete it!" at bounding box center [493, 284] width 55 height 11
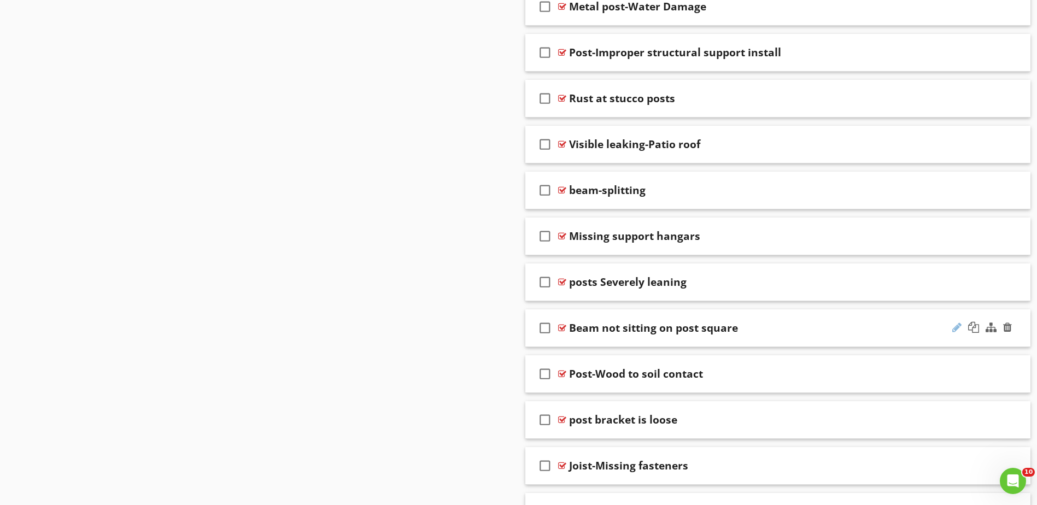
click at [953, 328] on div at bounding box center [956, 327] width 9 height 11
click at [554, 327] on div "check_box_outline_blank" at bounding box center [547, 328] width 22 height 26
click at [546, 328] on icon "check_box" at bounding box center [544, 328] width 17 height 26
click at [563, 327] on div at bounding box center [562, 328] width 8 height 9
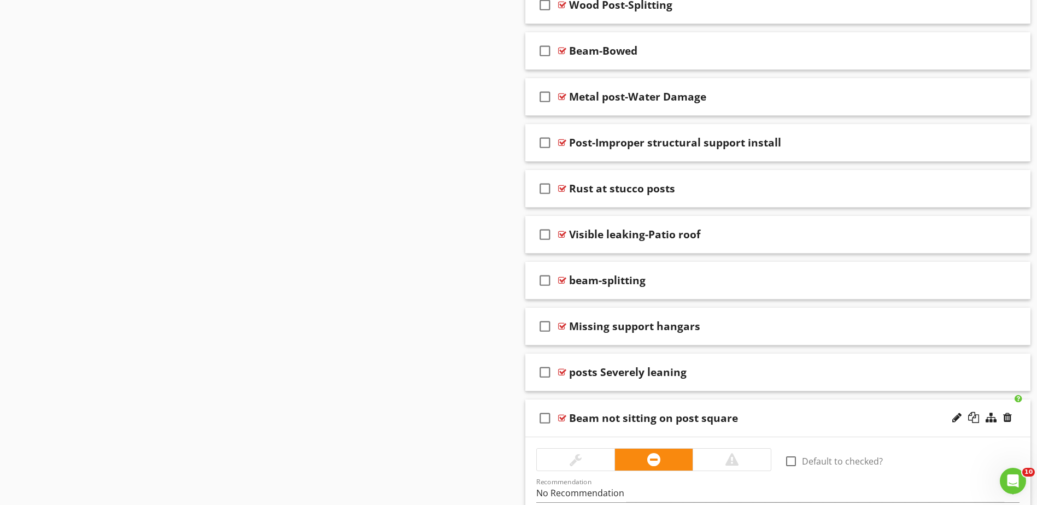
scroll to position [874, 0]
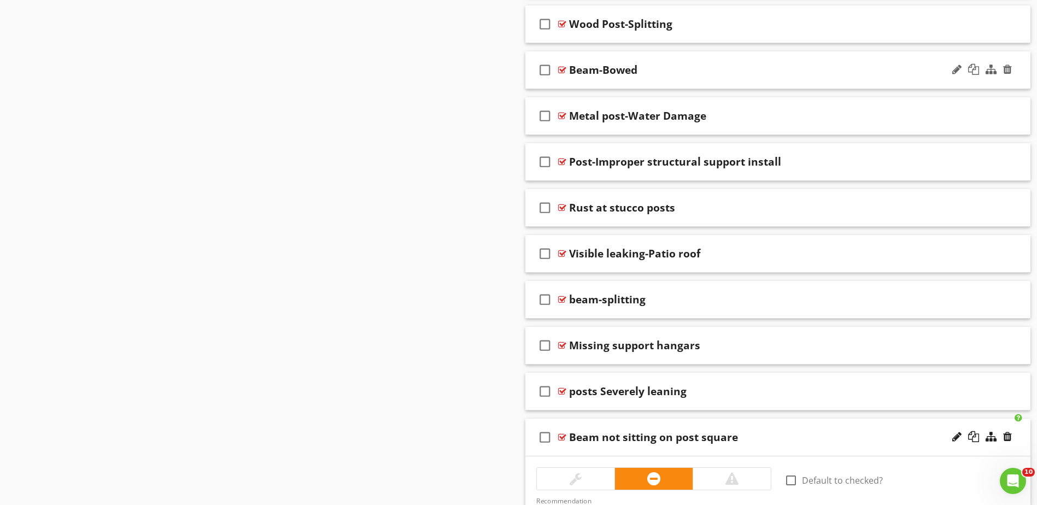
click at [562, 69] on div at bounding box center [562, 70] width 8 height 9
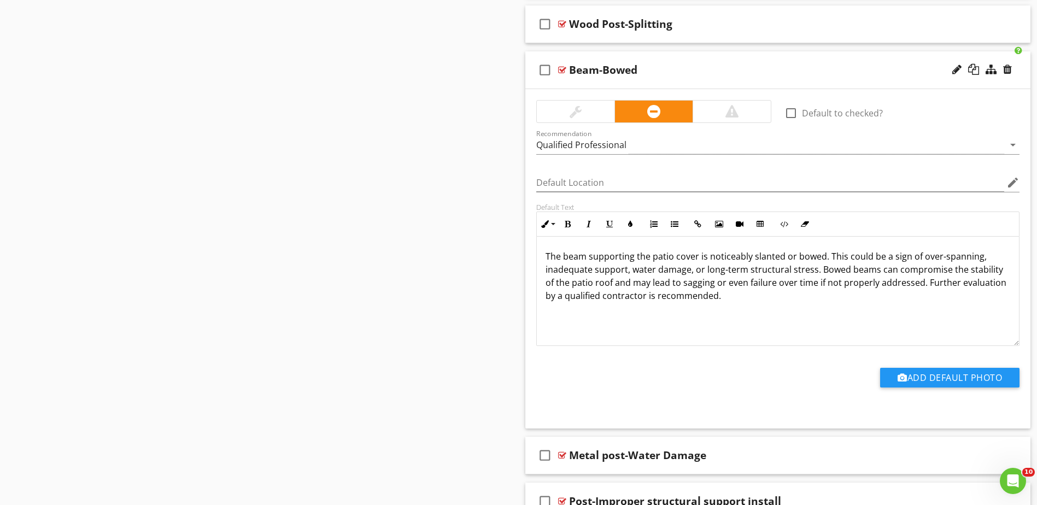
click at [558, 70] on div at bounding box center [562, 70] width 8 height 9
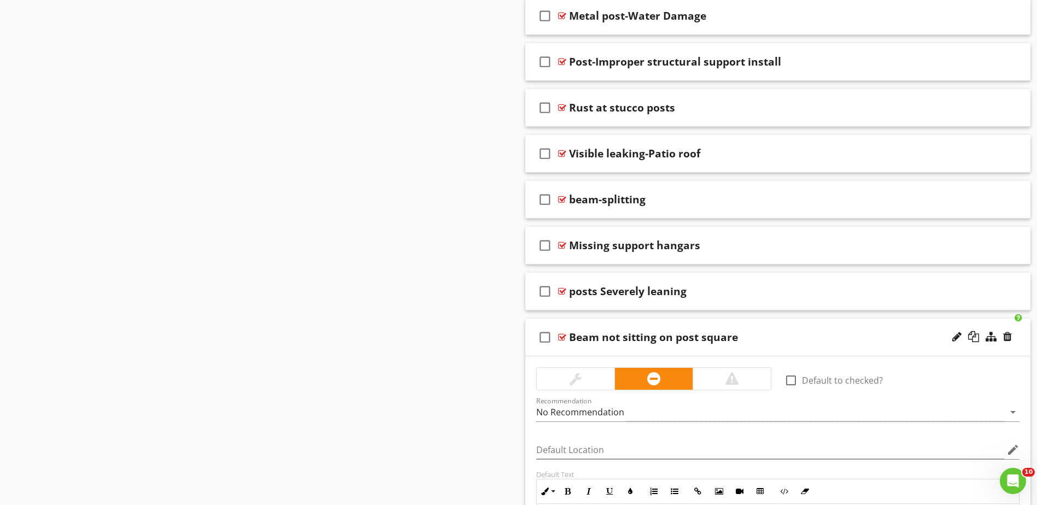
scroll to position [984, 0]
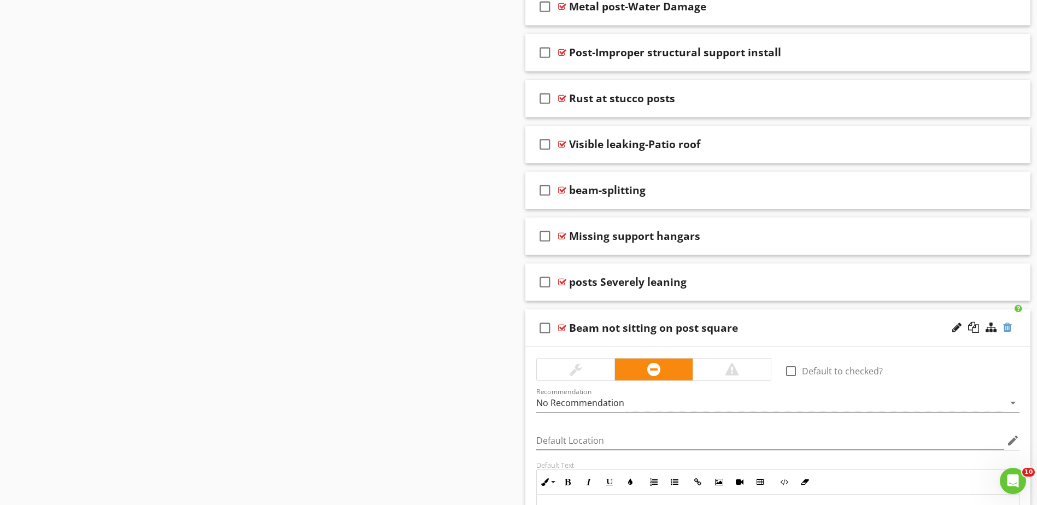
click at [1006, 328] on div at bounding box center [1007, 327] width 9 height 11
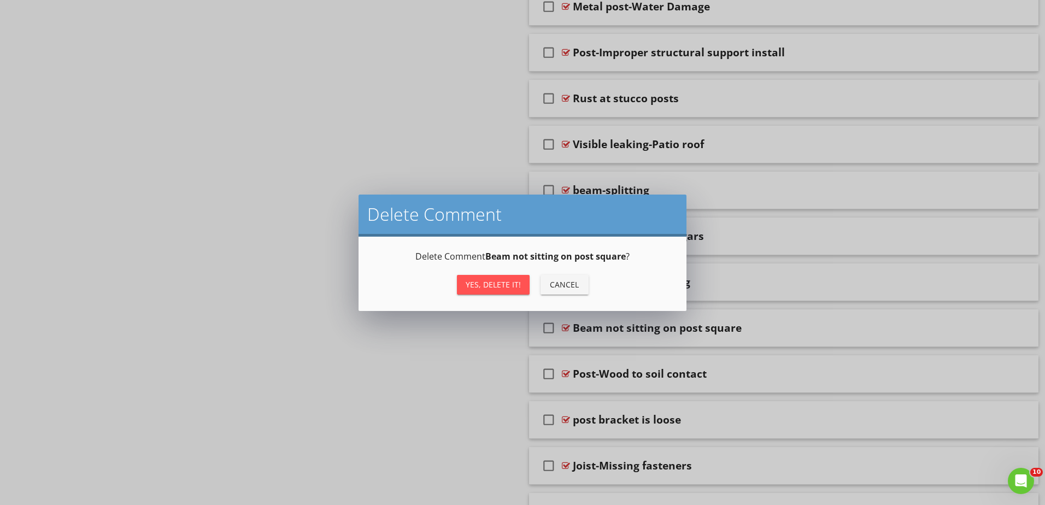
click at [505, 287] on div "Yes, Delete it!" at bounding box center [493, 284] width 55 height 11
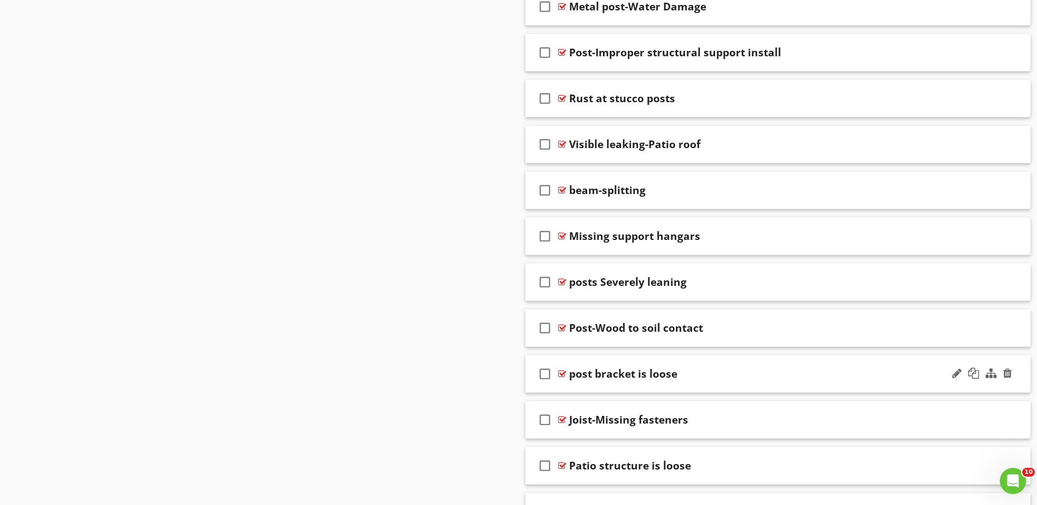
scroll to position [1038, 0]
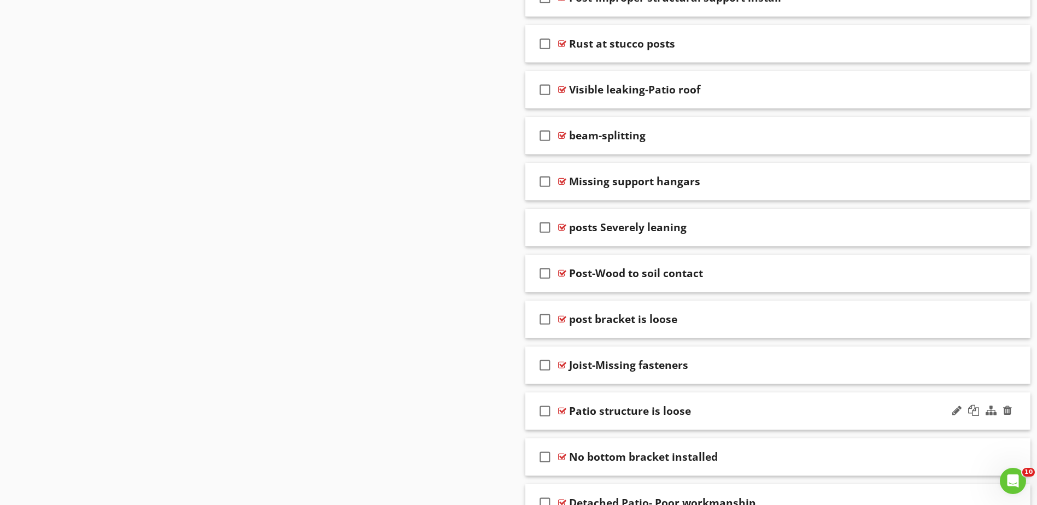
click at [562, 410] on div at bounding box center [562, 411] width 8 height 9
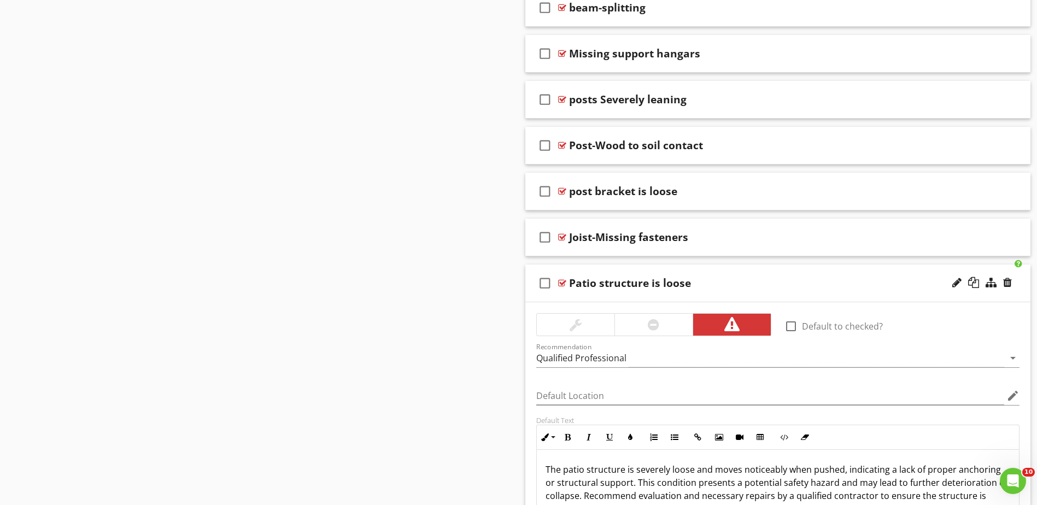
scroll to position [1202, 0]
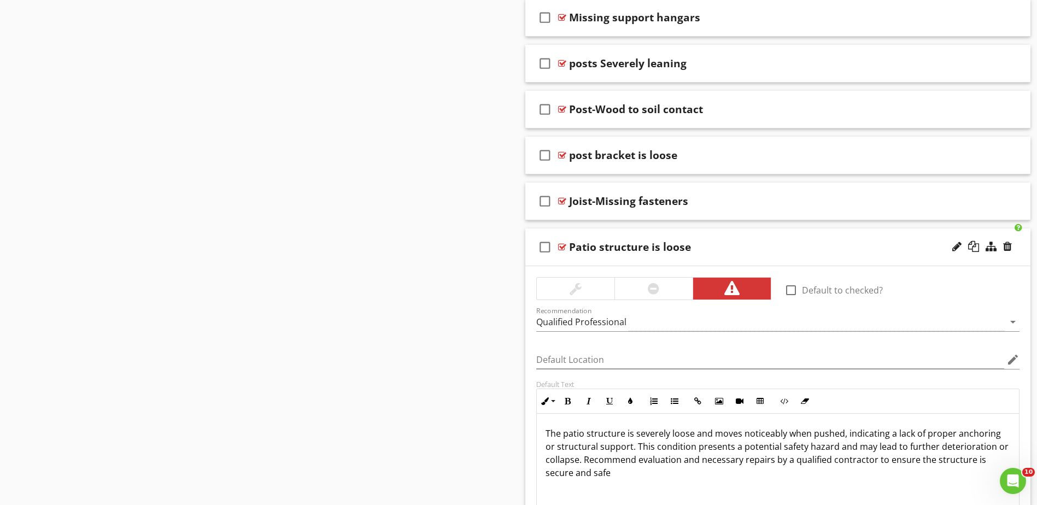
click at [562, 245] on div at bounding box center [562, 247] width 8 height 9
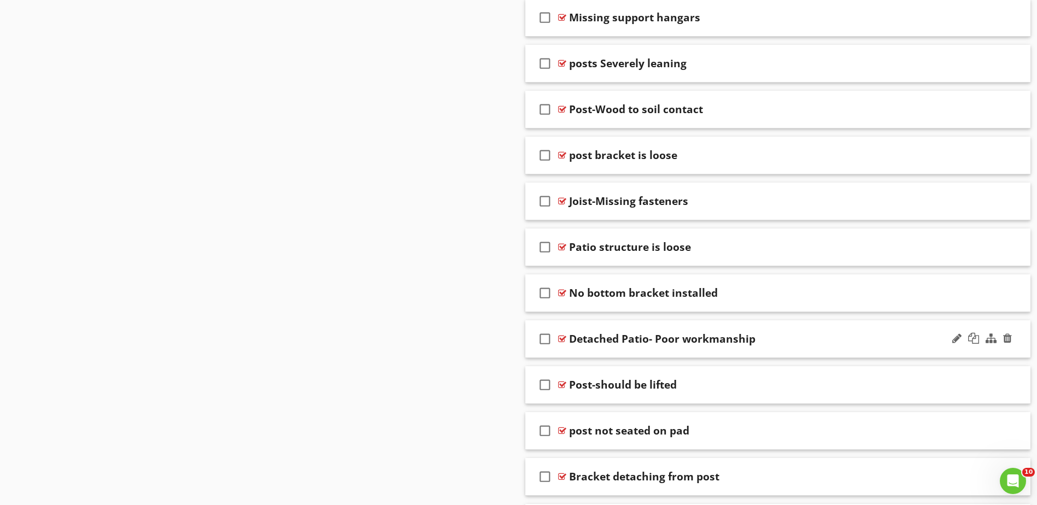
click at [560, 338] on div at bounding box center [562, 338] width 8 height 9
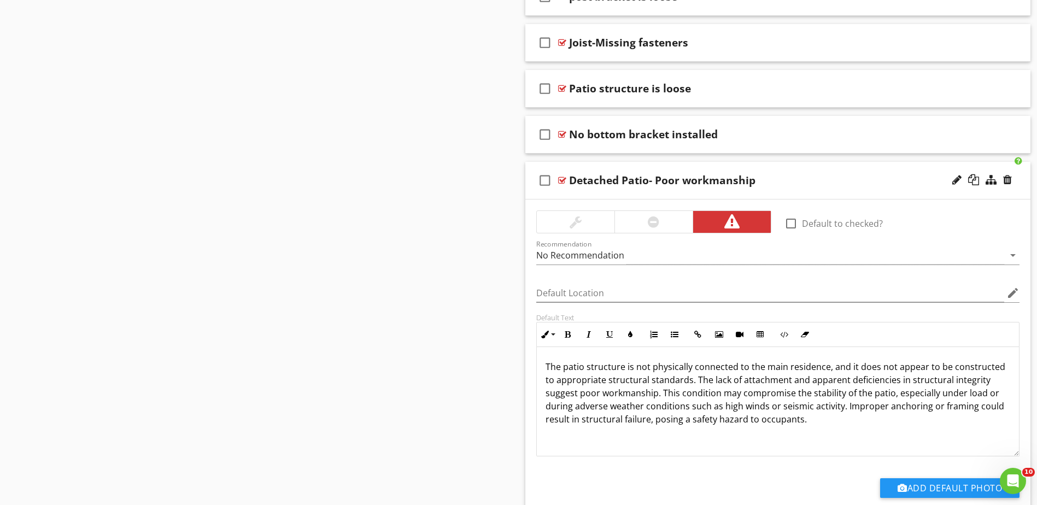
scroll to position [1366, 0]
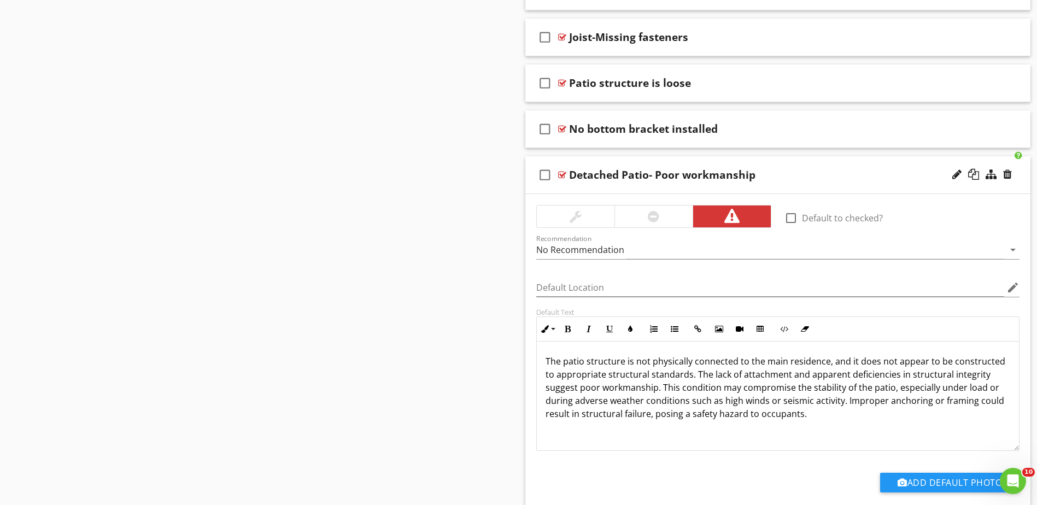
click at [562, 175] on div at bounding box center [562, 175] width 8 height 9
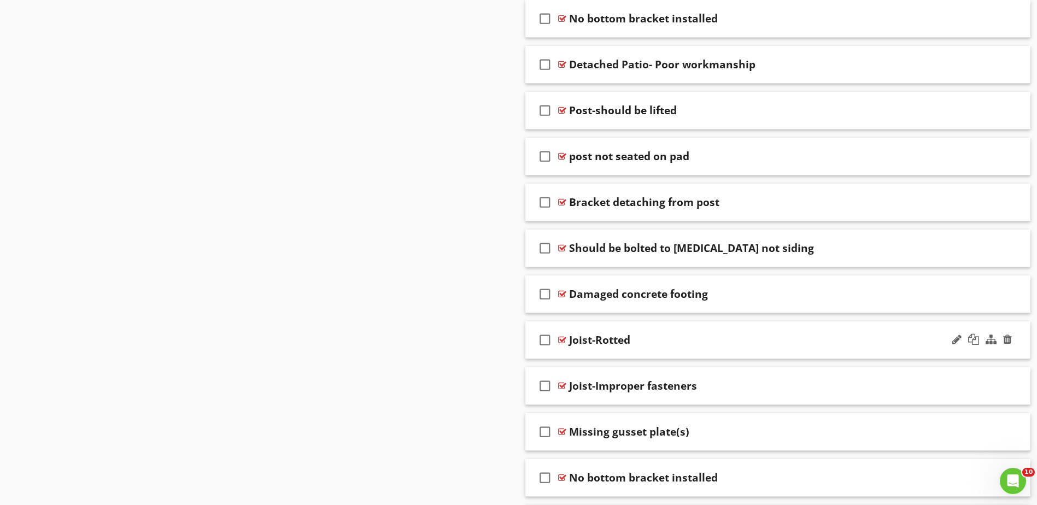
scroll to position [1530, 0]
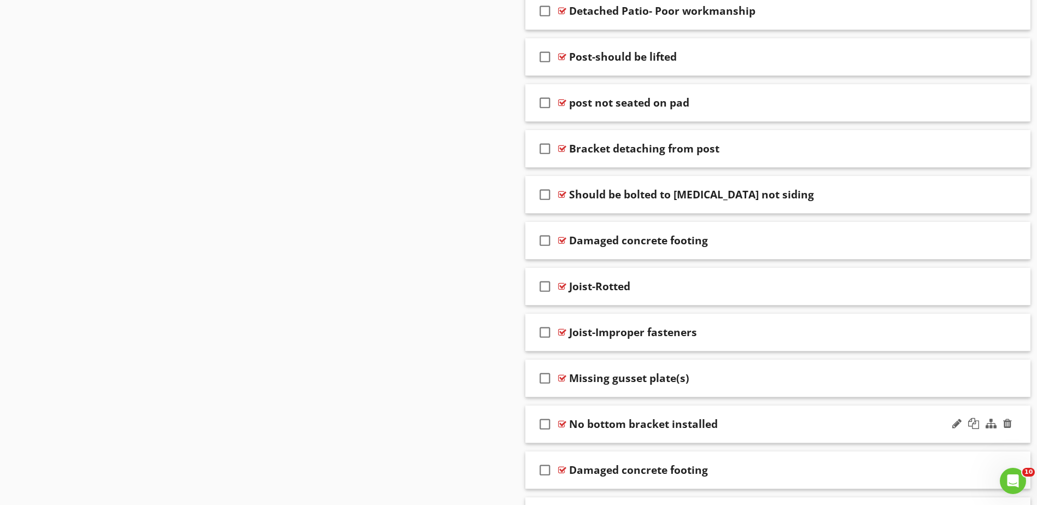
click at [562, 424] on div at bounding box center [562, 424] width 8 height 9
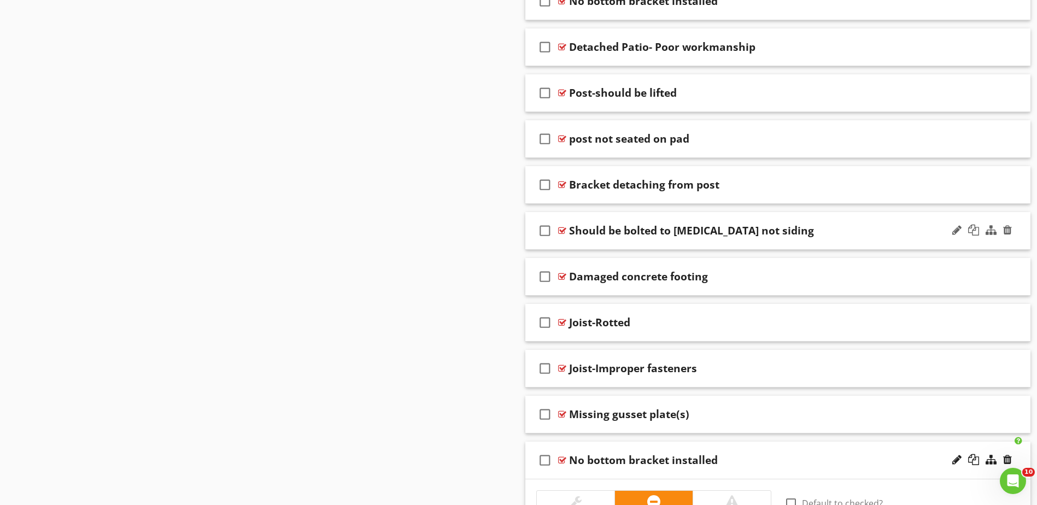
scroll to position [1476, 0]
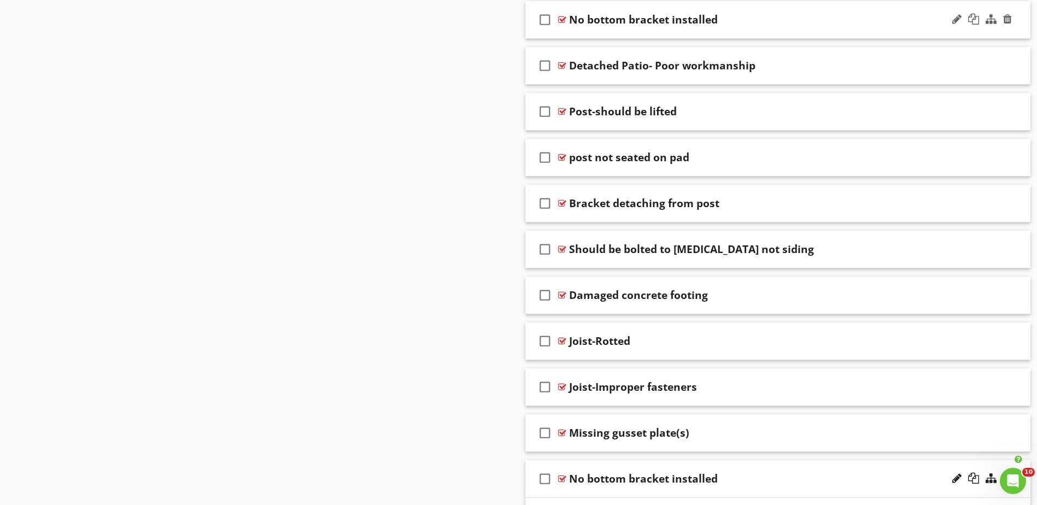
click at [562, 17] on div at bounding box center [562, 19] width 8 height 9
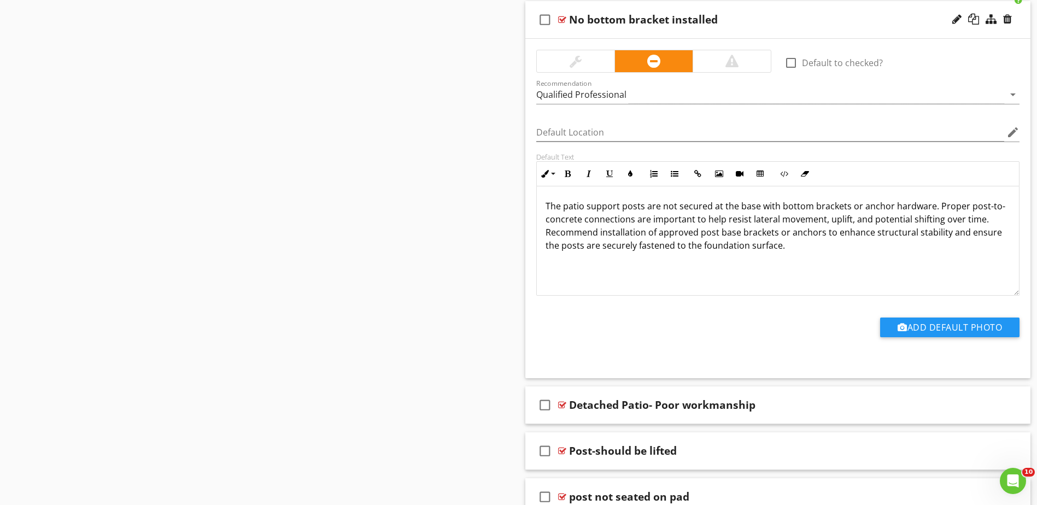
click at [562, 17] on div at bounding box center [562, 19] width 8 height 9
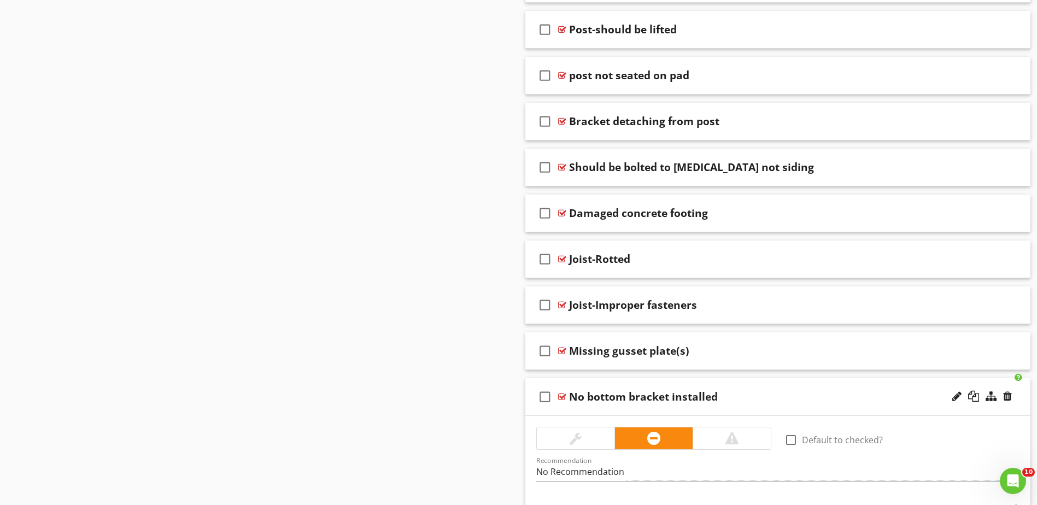
scroll to position [1694, 0]
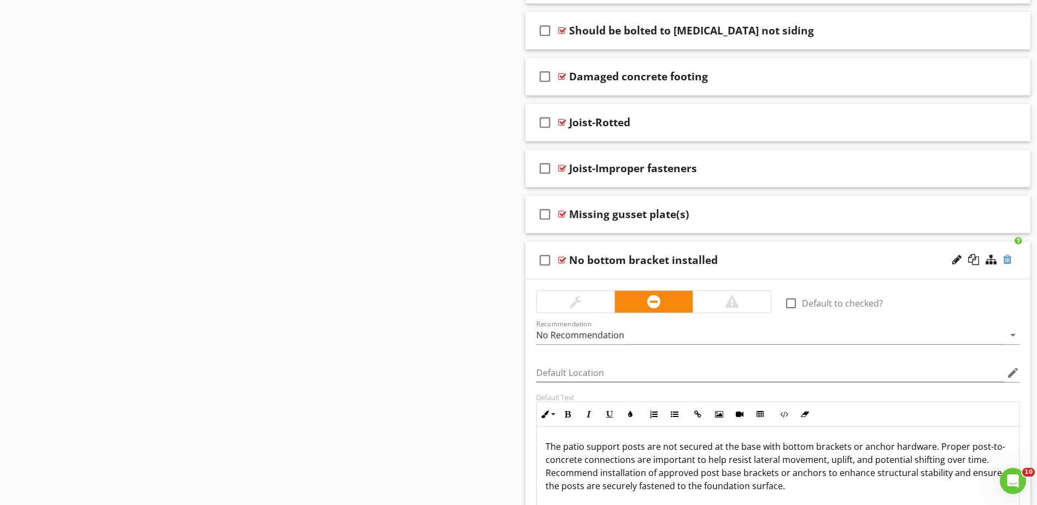
click at [1008, 258] on div at bounding box center [1007, 259] width 9 height 11
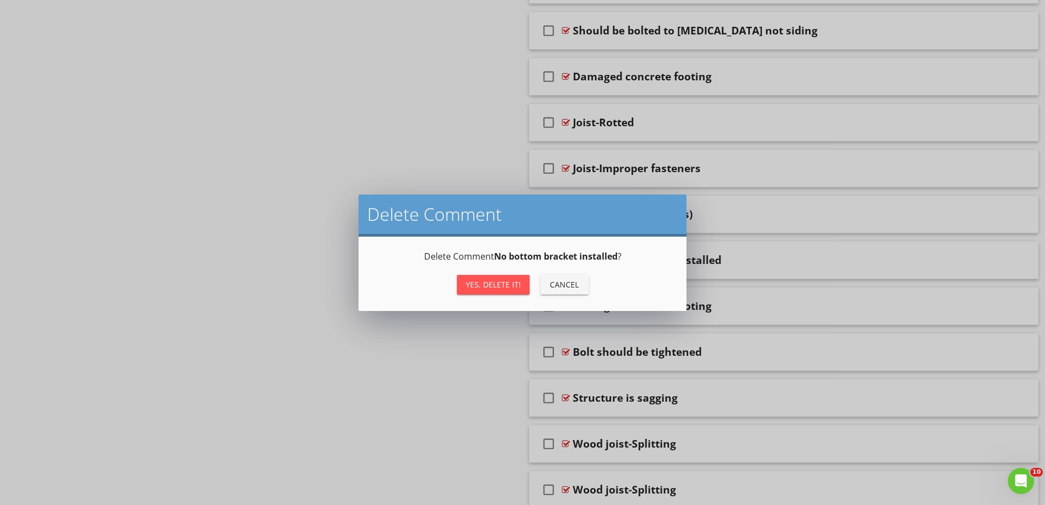
click at [491, 279] on div "Yes, Delete it!" at bounding box center [493, 284] width 55 height 11
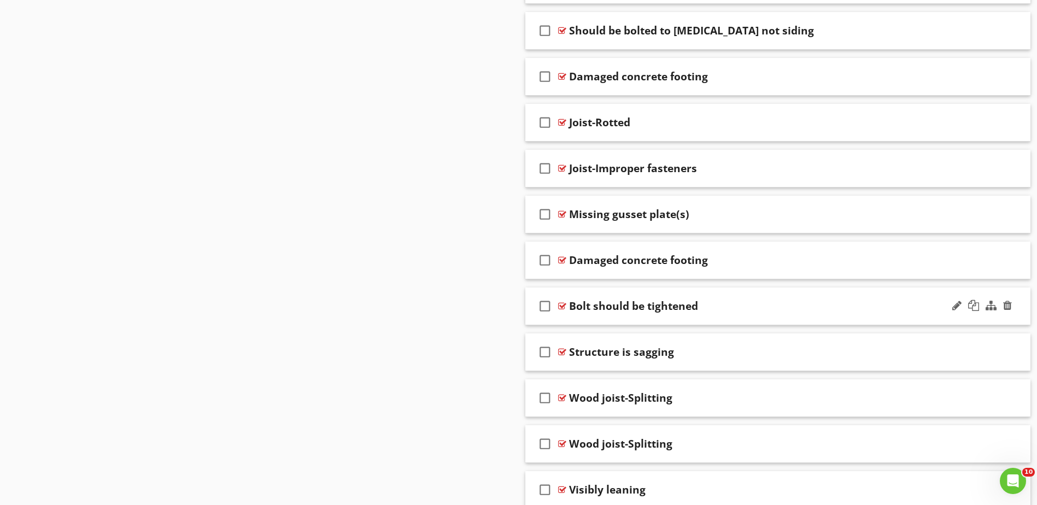
click at [561, 305] on div at bounding box center [562, 306] width 8 height 9
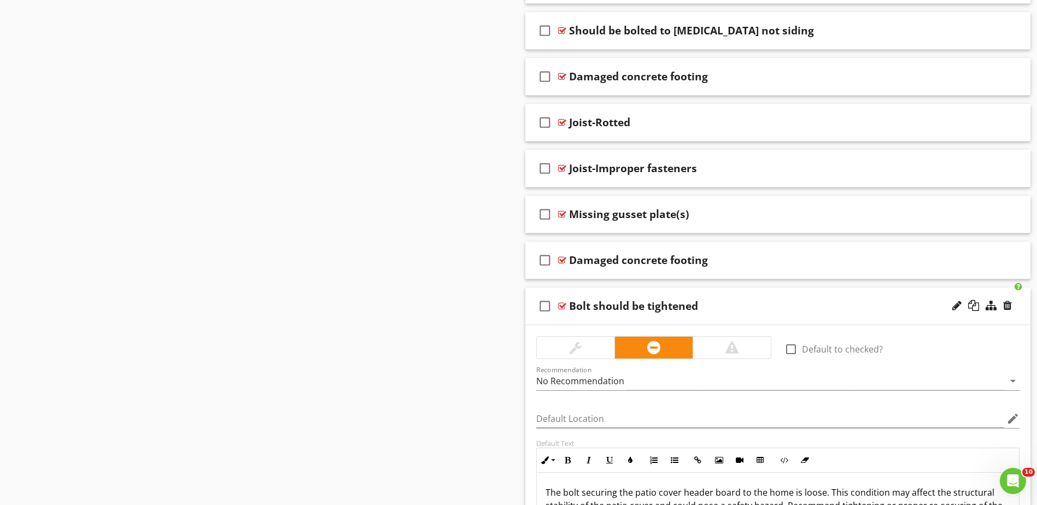
scroll to position [1749, 0]
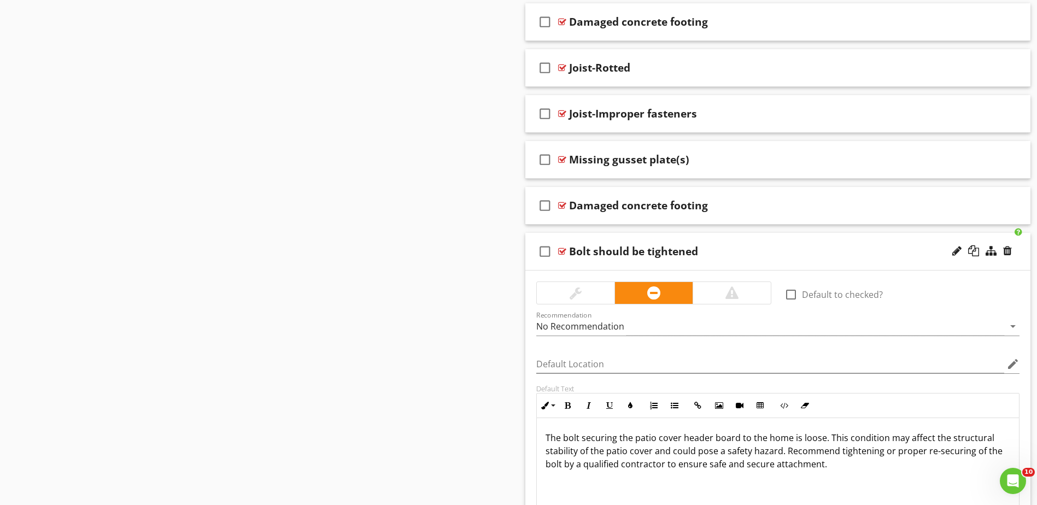
click at [559, 250] on div at bounding box center [562, 251] width 8 height 9
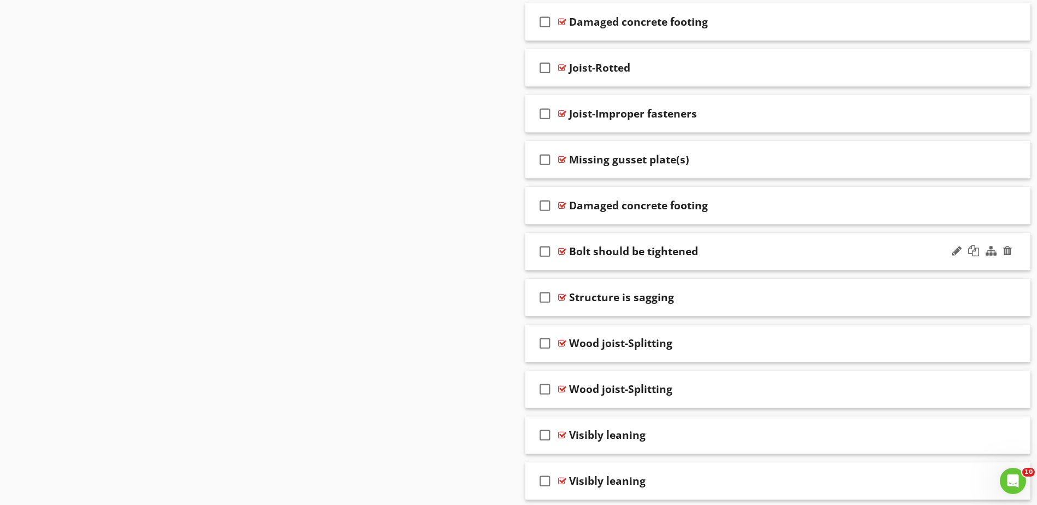
click at [561, 250] on div at bounding box center [562, 251] width 8 height 9
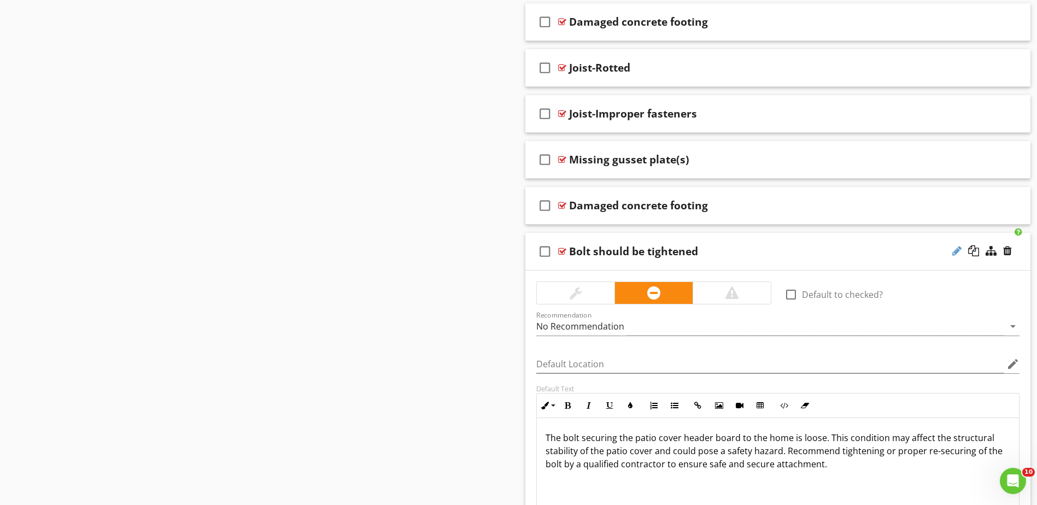
click at [956, 254] on div at bounding box center [956, 250] width 9 height 11
click at [708, 255] on input "Bolt should be tightened" at bounding box center [750, 252] width 362 height 18
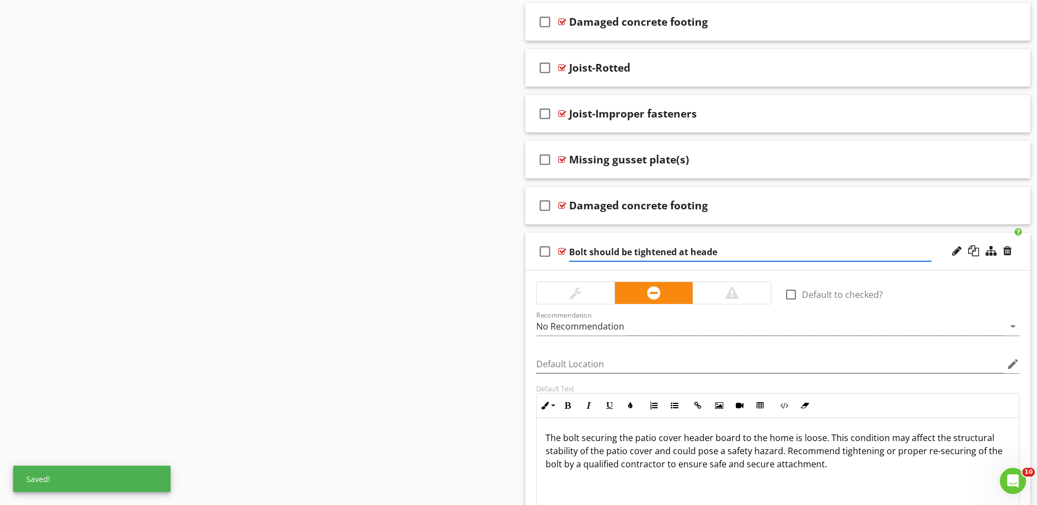
type input "Bolt should be tightened at header"
click at [562, 250] on div at bounding box center [562, 251] width 8 height 9
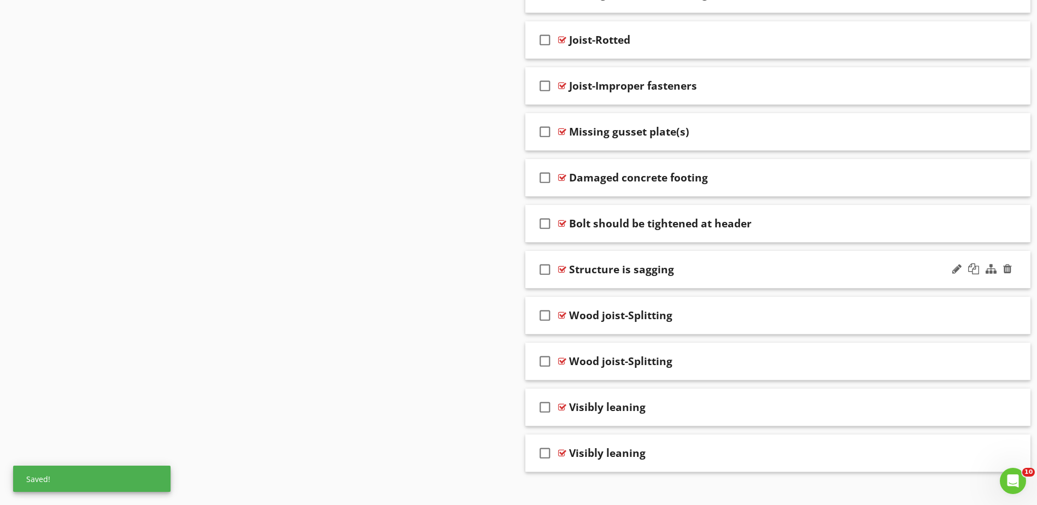
scroll to position [1790, 0]
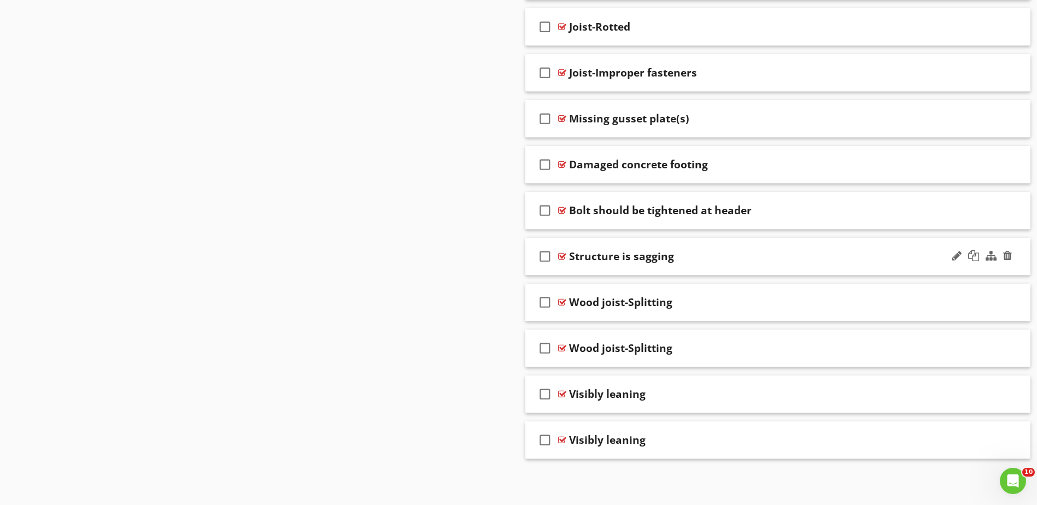
click at [562, 254] on div at bounding box center [562, 256] width 8 height 9
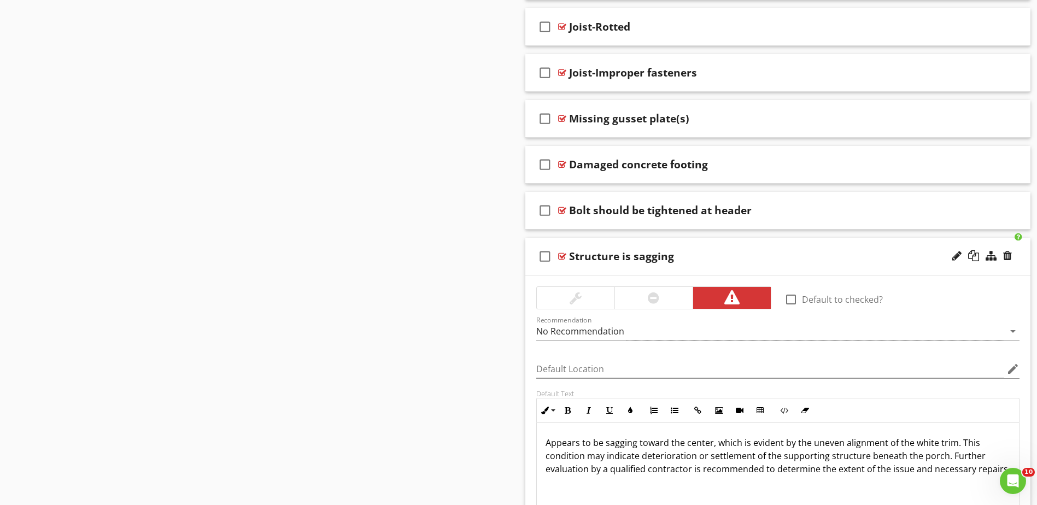
click at [562, 254] on div at bounding box center [562, 256] width 8 height 9
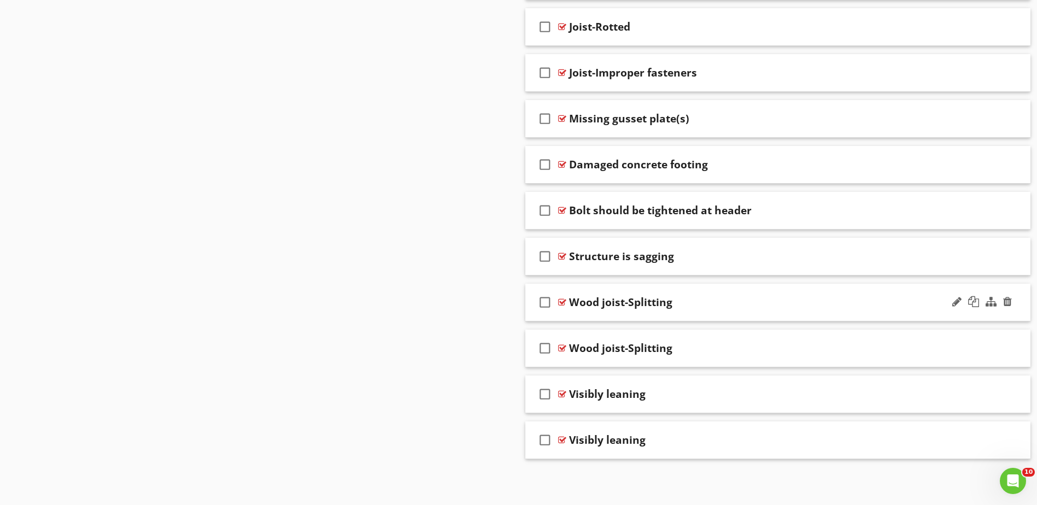
click at [561, 301] on div at bounding box center [562, 302] width 8 height 9
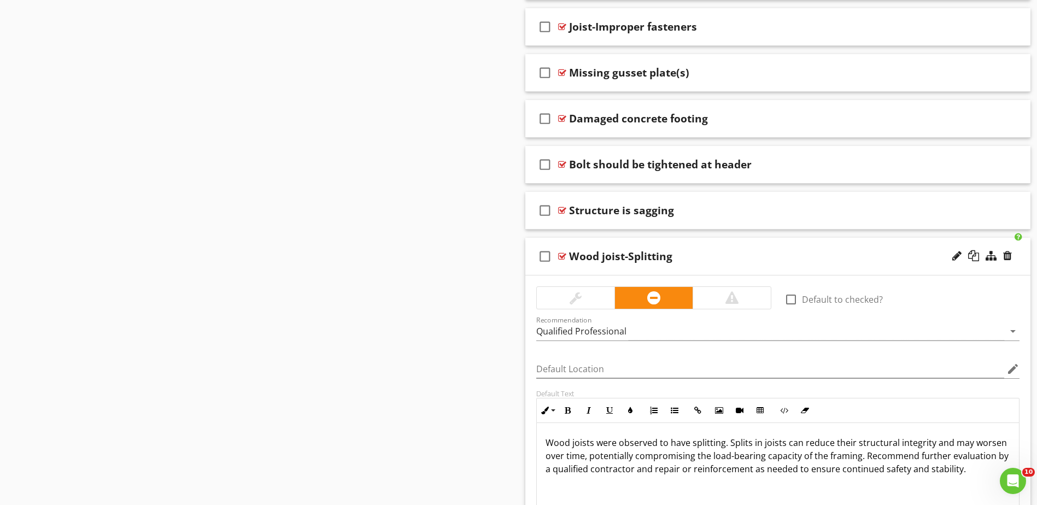
scroll to position [1899, 0]
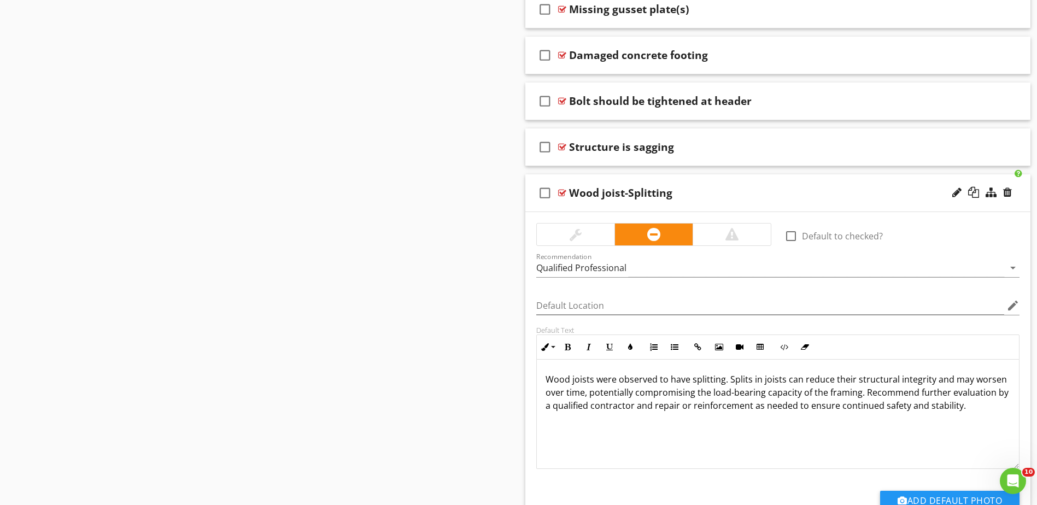
click at [562, 189] on div at bounding box center [562, 193] width 8 height 9
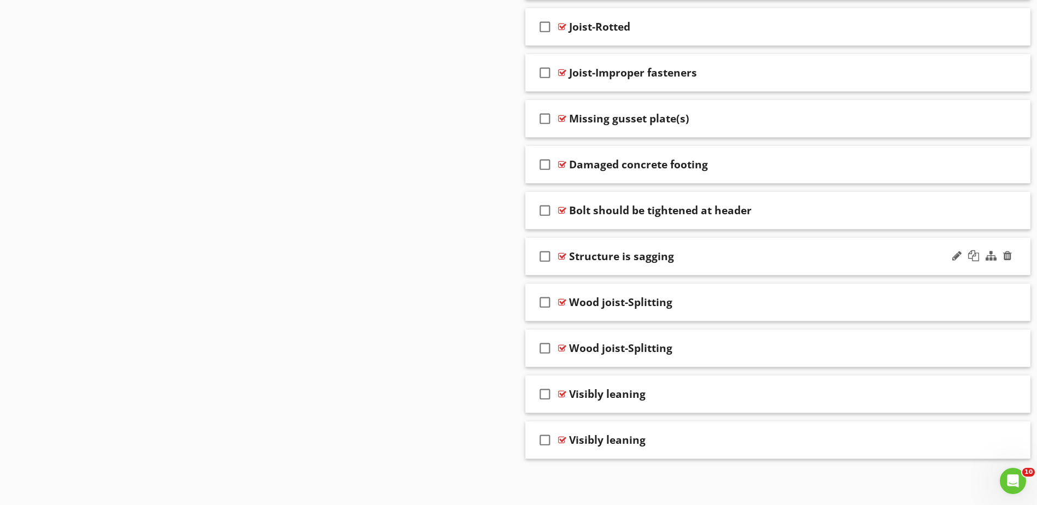
scroll to position [1790, 0]
click at [560, 348] on div at bounding box center [562, 348] width 8 height 9
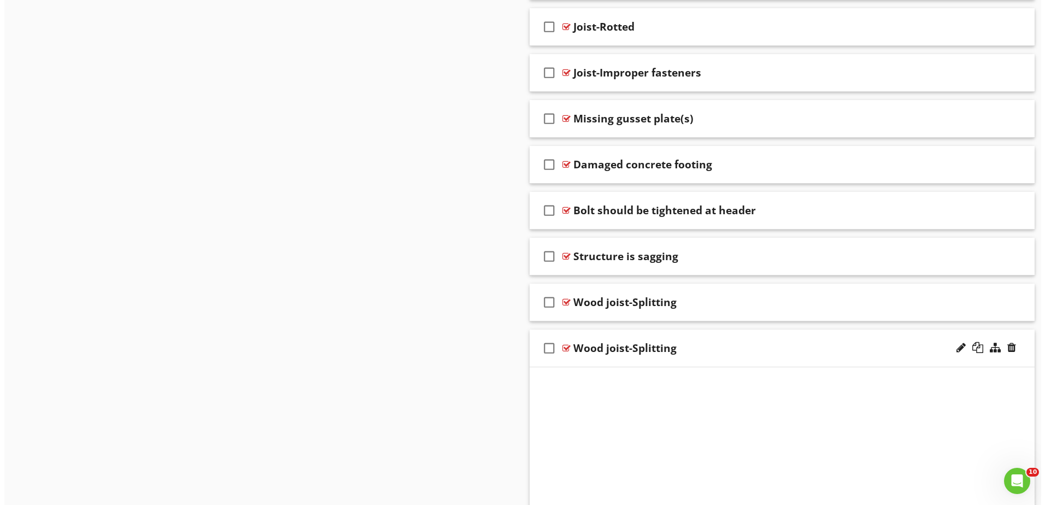
scroll to position [1899, 0]
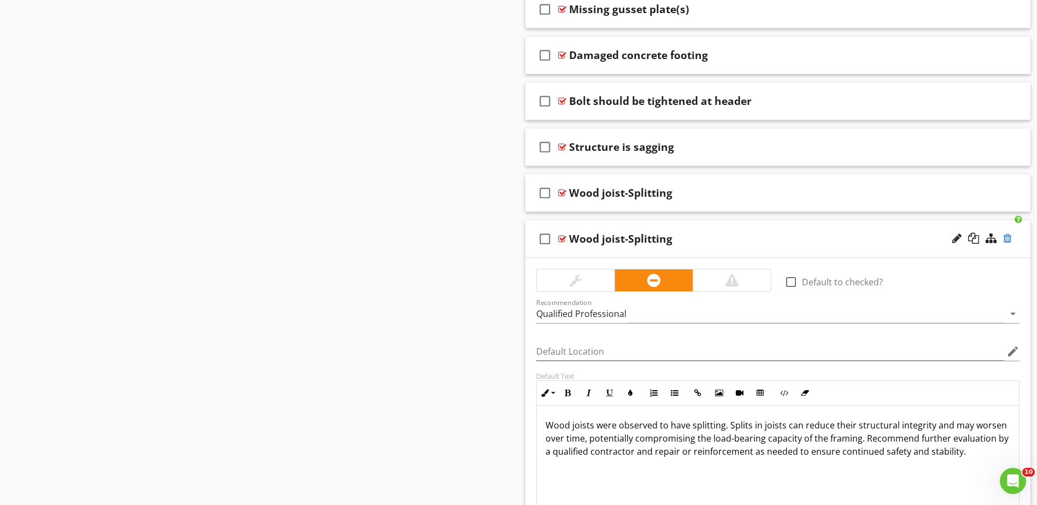
click at [1008, 241] on div at bounding box center [1007, 238] width 9 height 11
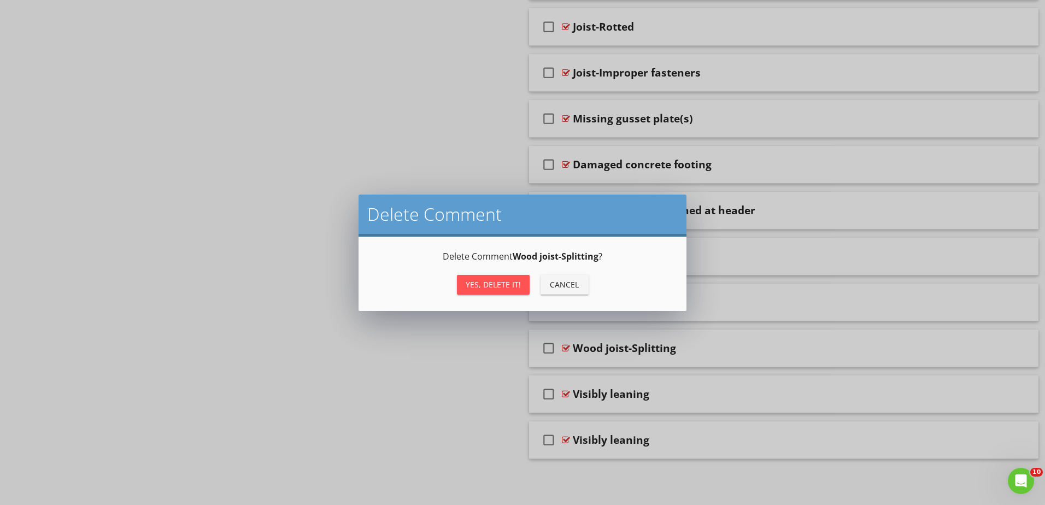
click at [509, 285] on div "Yes, Delete it!" at bounding box center [493, 284] width 55 height 11
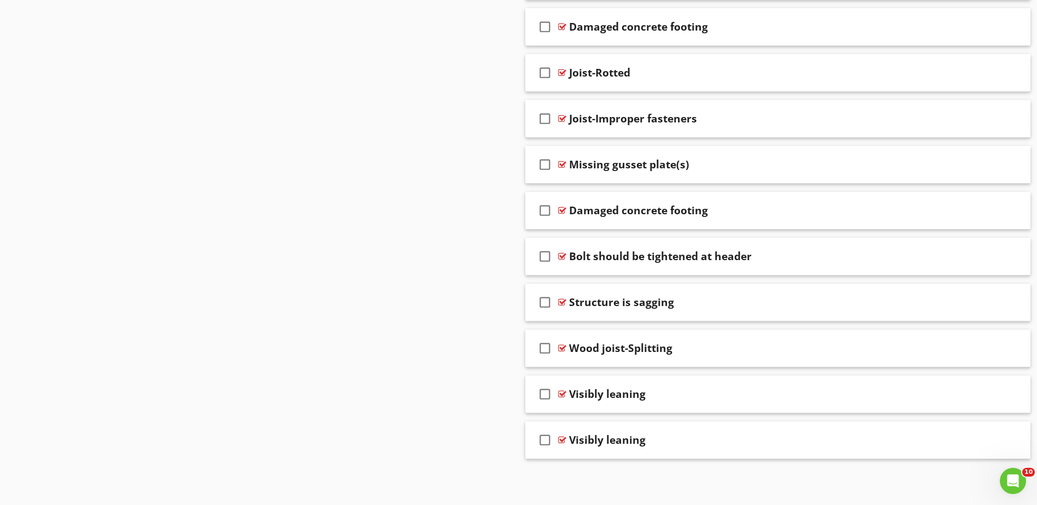
scroll to position [1744, 0]
click at [559, 392] on div at bounding box center [562, 394] width 8 height 9
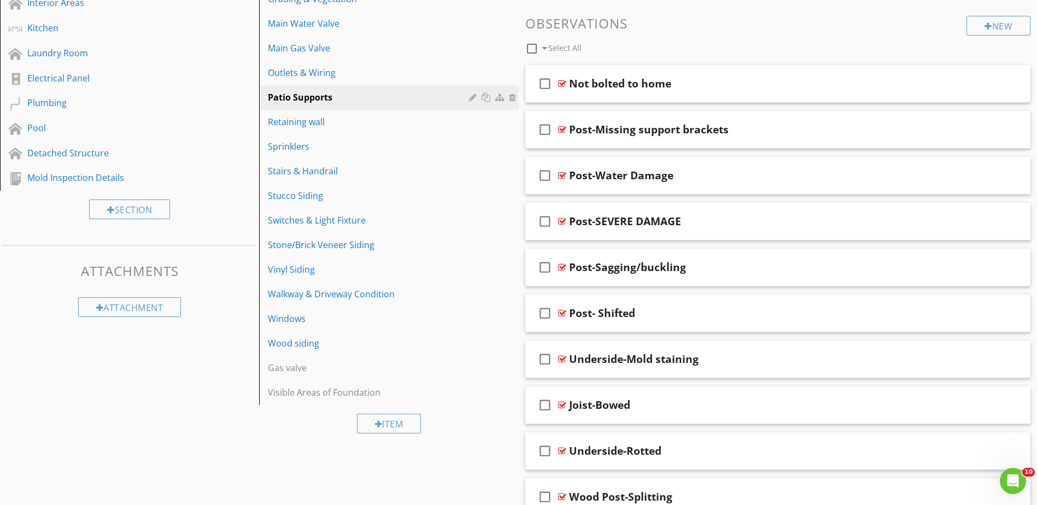
scroll to position [314, 0]
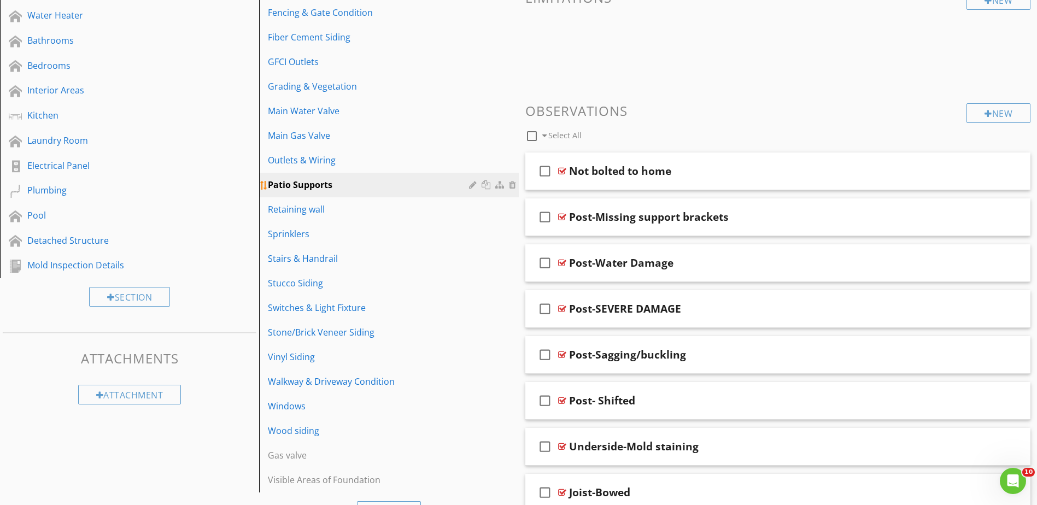
click at [471, 185] on div at bounding box center [474, 184] width 10 height 9
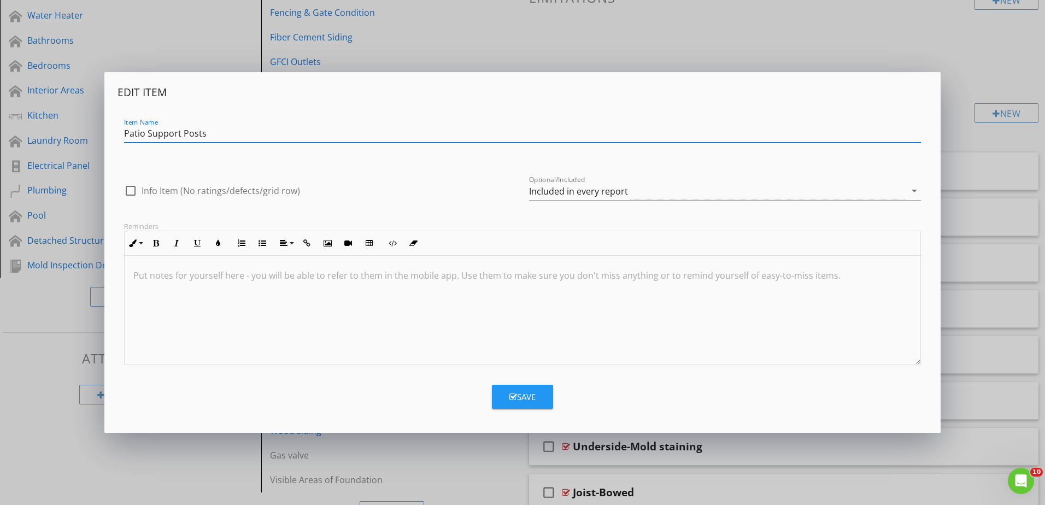
type input "Patio Support Posts"
click at [522, 395] on div "Save" at bounding box center [522, 397] width 26 height 13
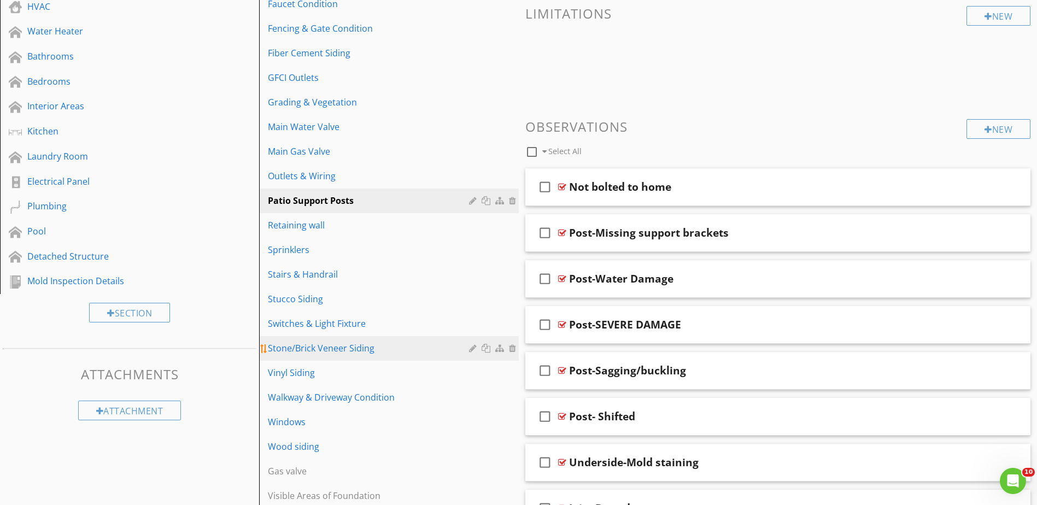
scroll to position [492, 0]
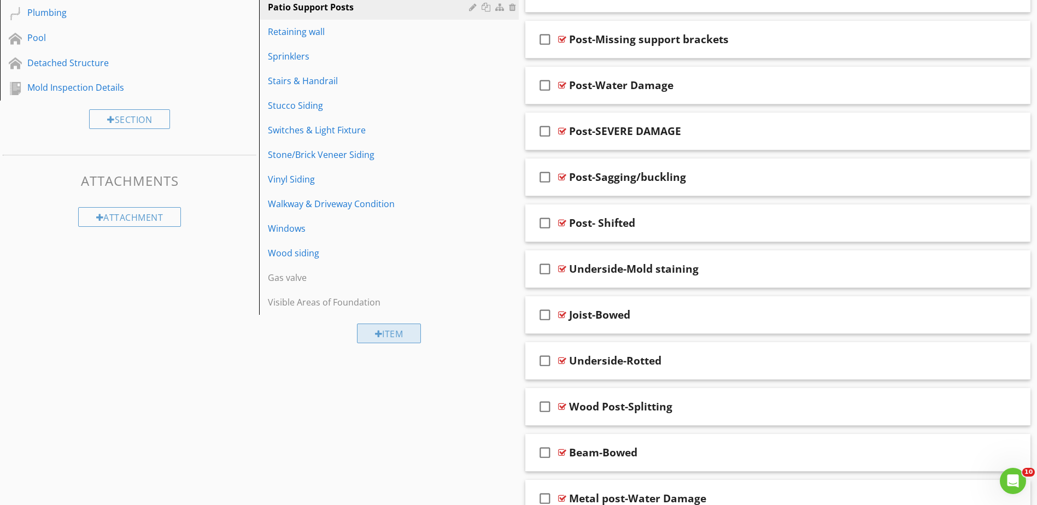
click at [396, 331] on div "Item" at bounding box center [389, 334] width 64 height 20
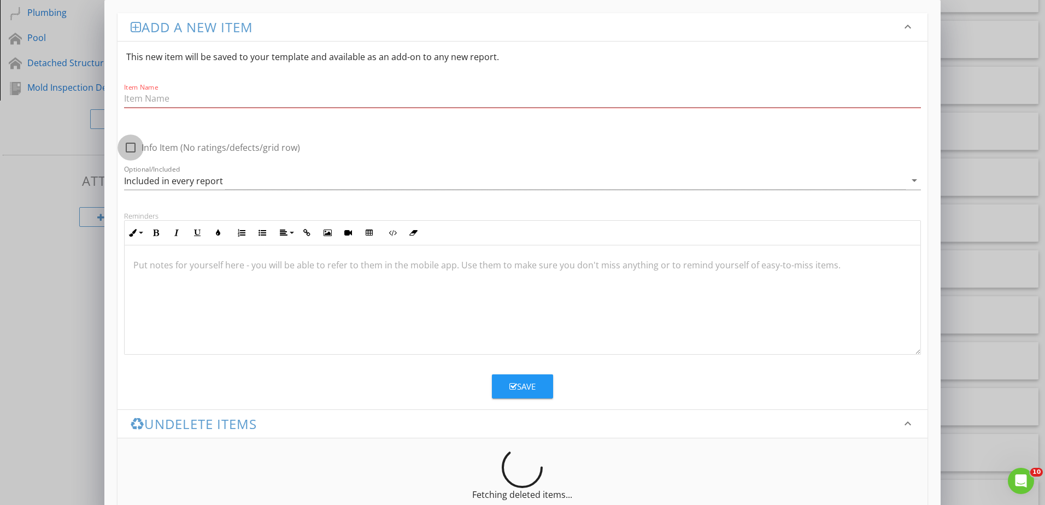
click at [134, 142] on div at bounding box center [130, 147] width 19 height 19
click at [131, 145] on div at bounding box center [130, 147] width 19 height 19
checkbox input "false"
click at [149, 104] on input "Item Name" at bounding box center [522, 99] width 797 height 18
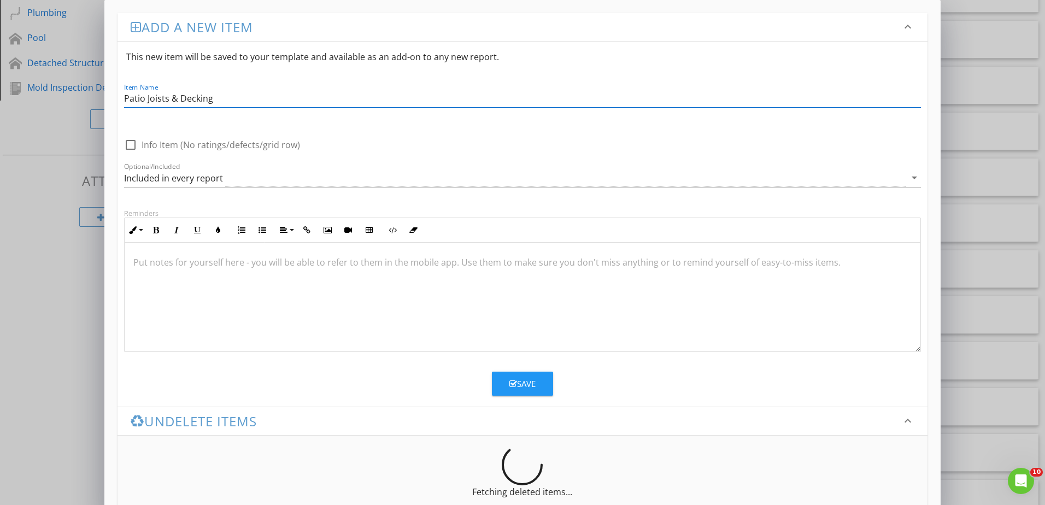
type input "Patio Joists & Decking"
click at [521, 383] on div "Save" at bounding box center [522, 384] width 26 height 13
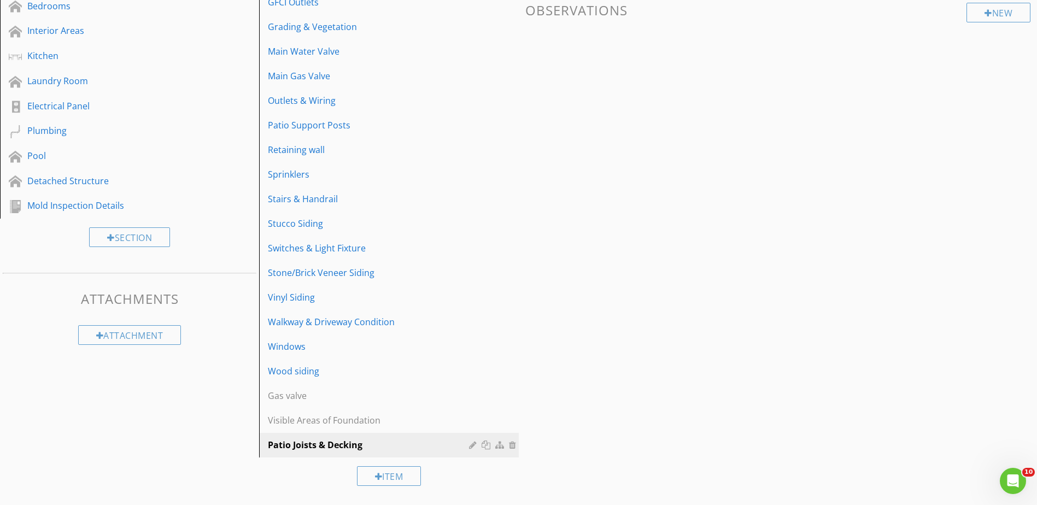
scroll to position [374, 0]
click at [365, 443] on div "Patio Joists & Decking" at bounding box center [370, 444] width 204 height 13
click at [474, 448] on div at bounding box center [474, 444] width 10 height 9
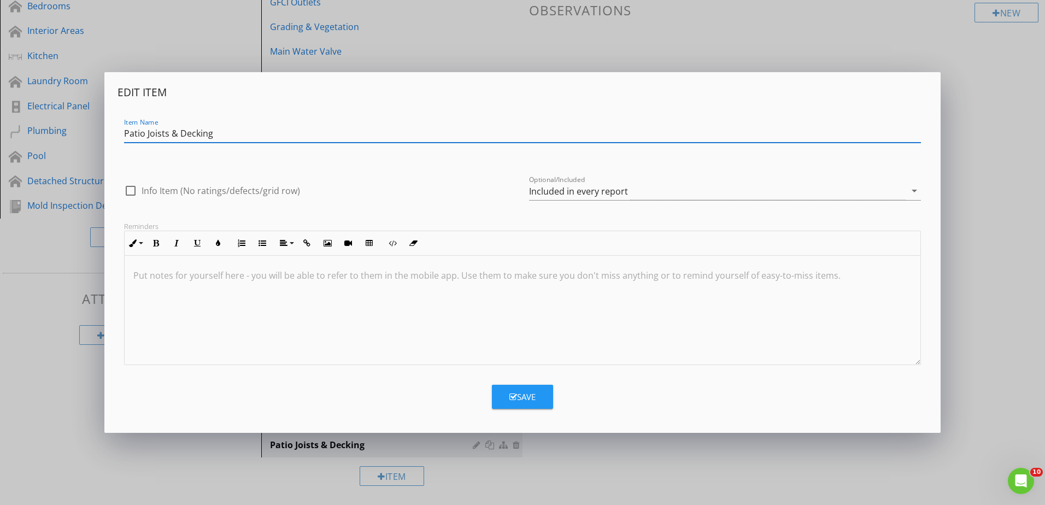
click at [132, 186] on div at bounding box center [130, 190] width 19 height 19
checkbox input "true"
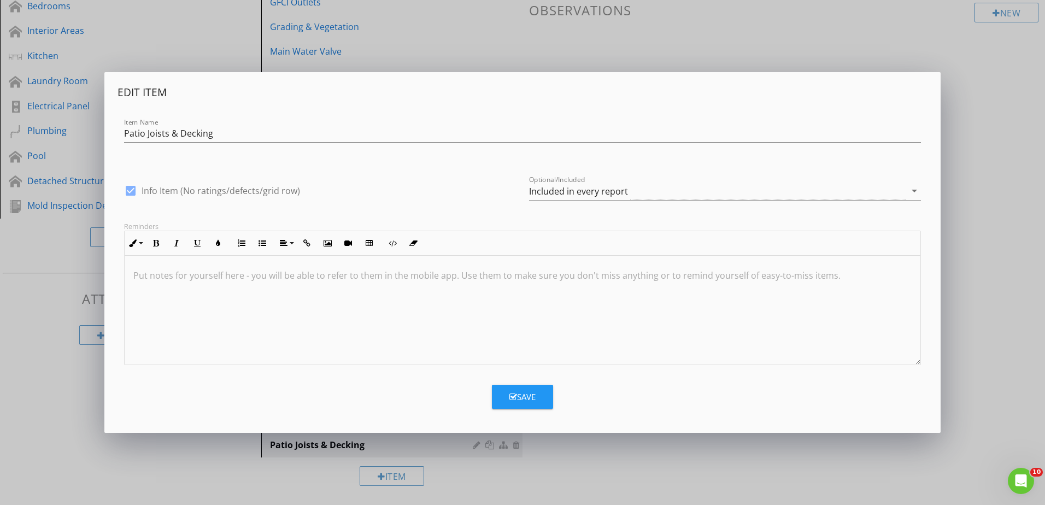
click at [512, 397] on icon "button" at bounding box center [513, 397] width 8 height 8
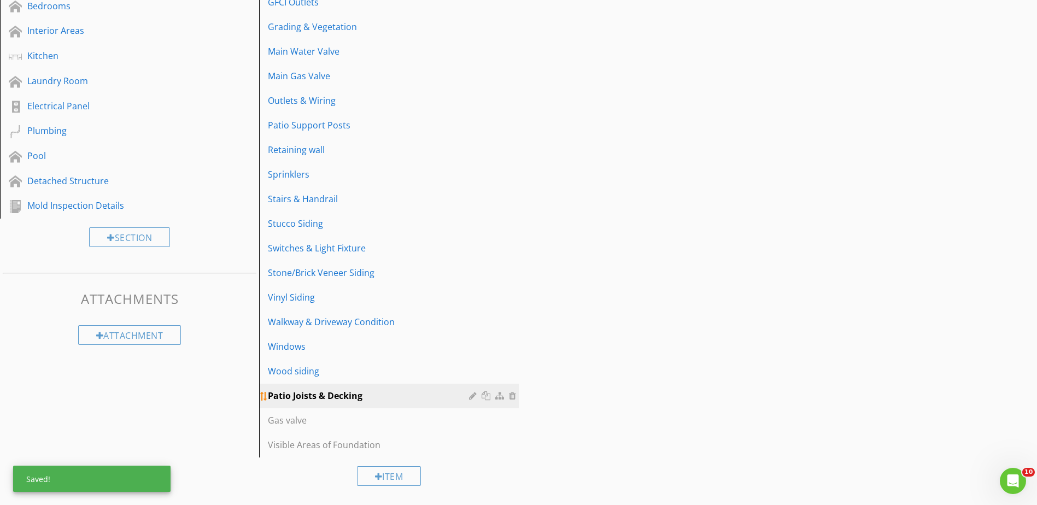
click at [468, 395] on div "Patio Joists & Decking" at bounding box center [370, 395] width 204 height 13
click at [472, 397] on div at bounding box center [474, 395] width 10 height 9
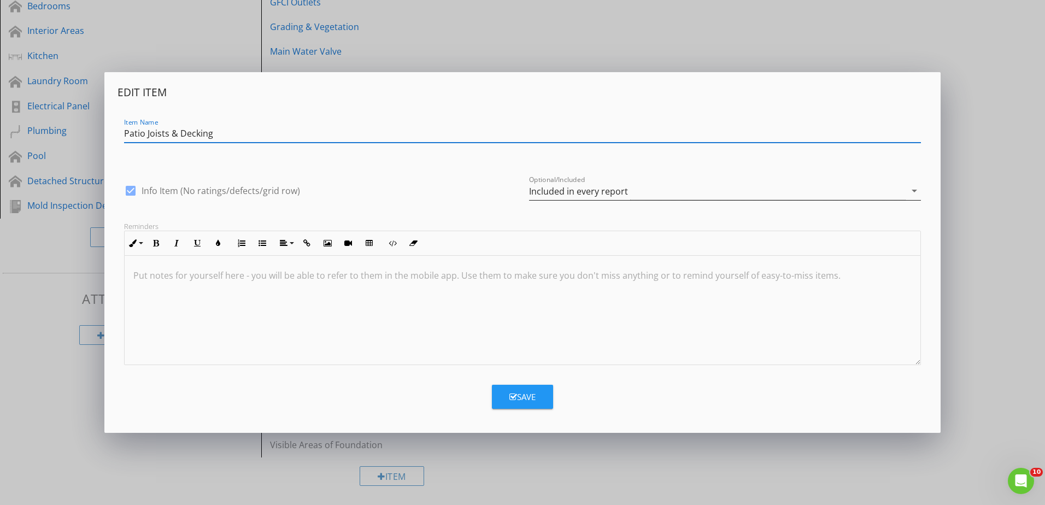
click at [542, 188] on div "Included in every report" at bounding box center [578, 191] width 99 height 10
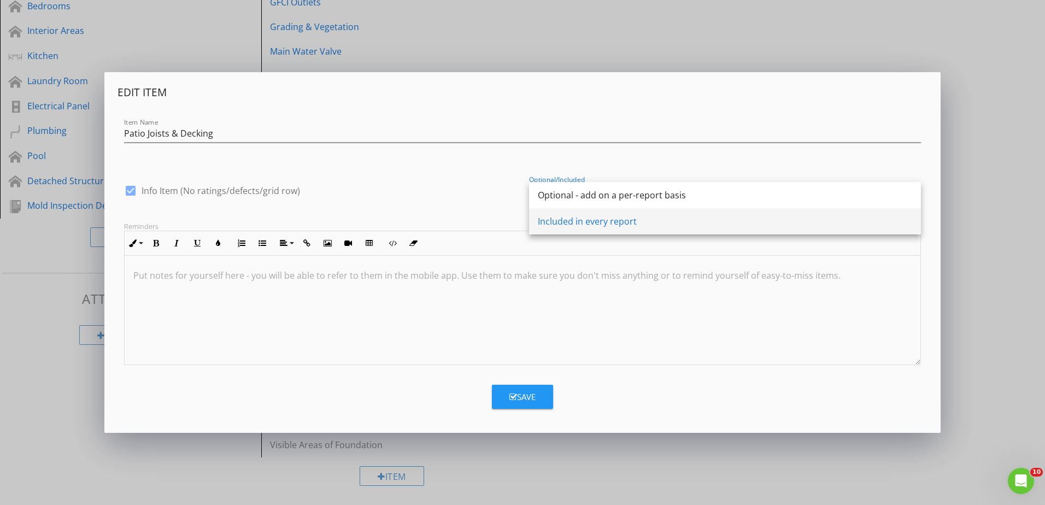
click at [580, 222] on div "Included in every report" at bounding box center [725, 221] width 374 height 13
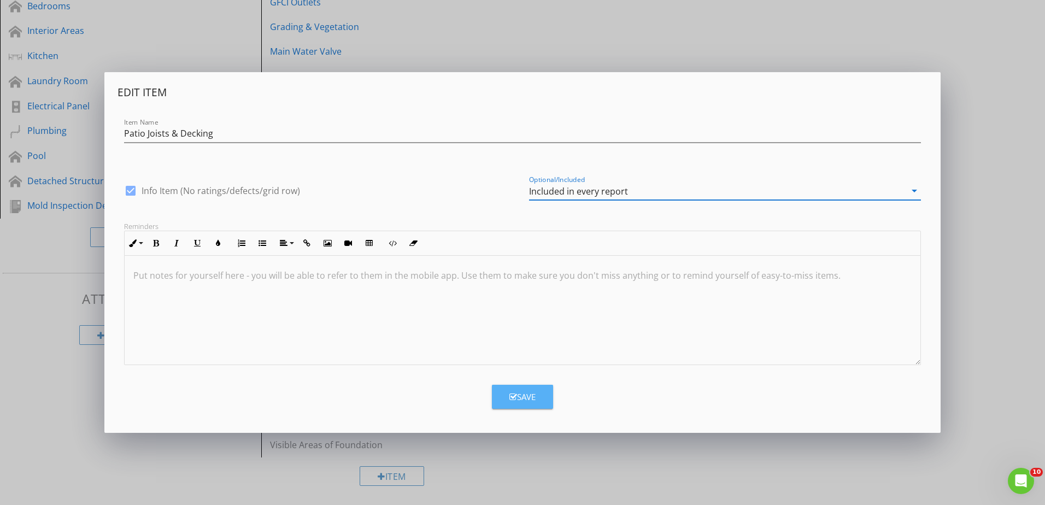
click at [520, 393] on div "Save" at bounding box center [522, 397] width 26 height 13
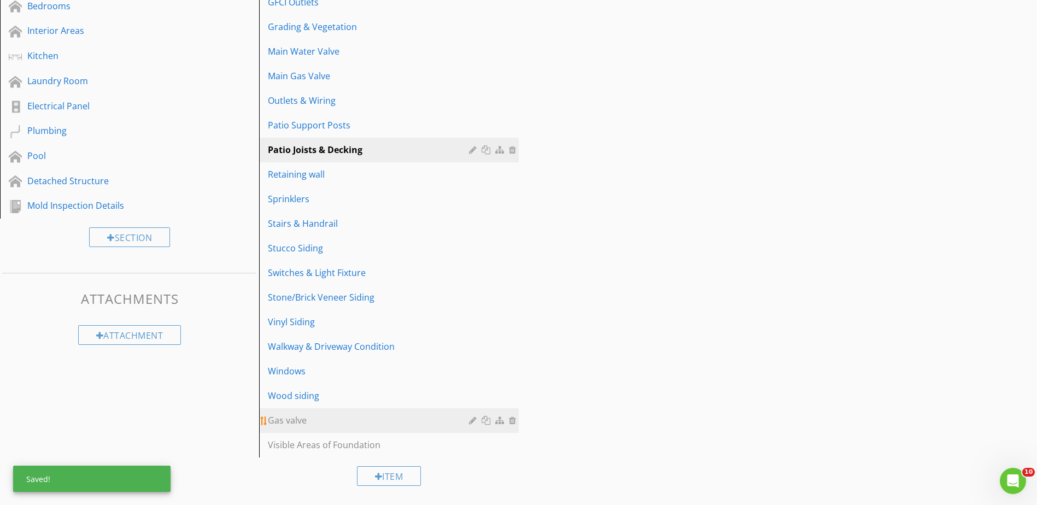
click at [334, 423] on div "Gas valve" at bounding box center [370, 420] width 204 height 13
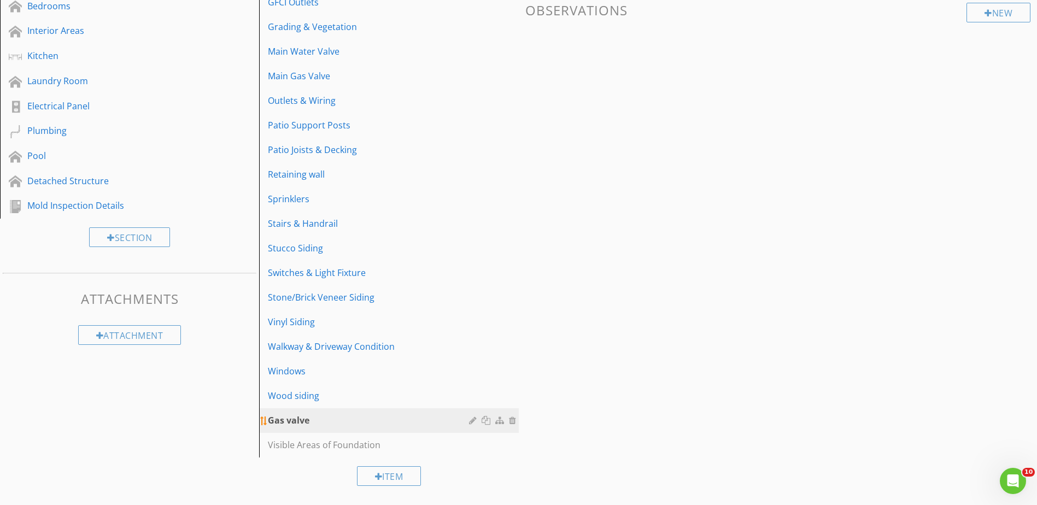
click at [367, 426] on div "Gas valve" at bounding box center [370, 420] width 204 height 13
click at [512, 420] on div at bounding box center [514, 420] width 10 height 9
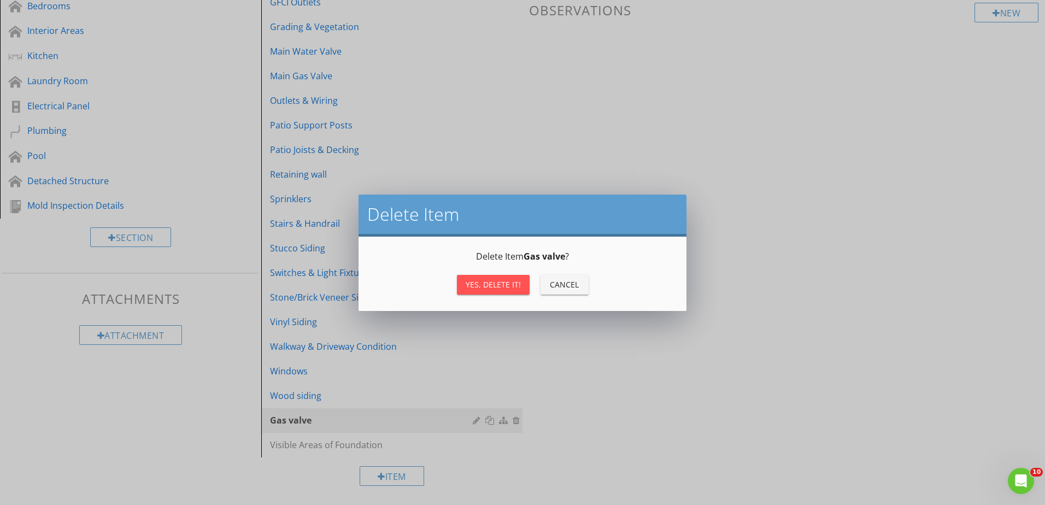
click at [492, 284] on div "Yes, Delete it!" at bounding box center [493, 284] width 55 height 11
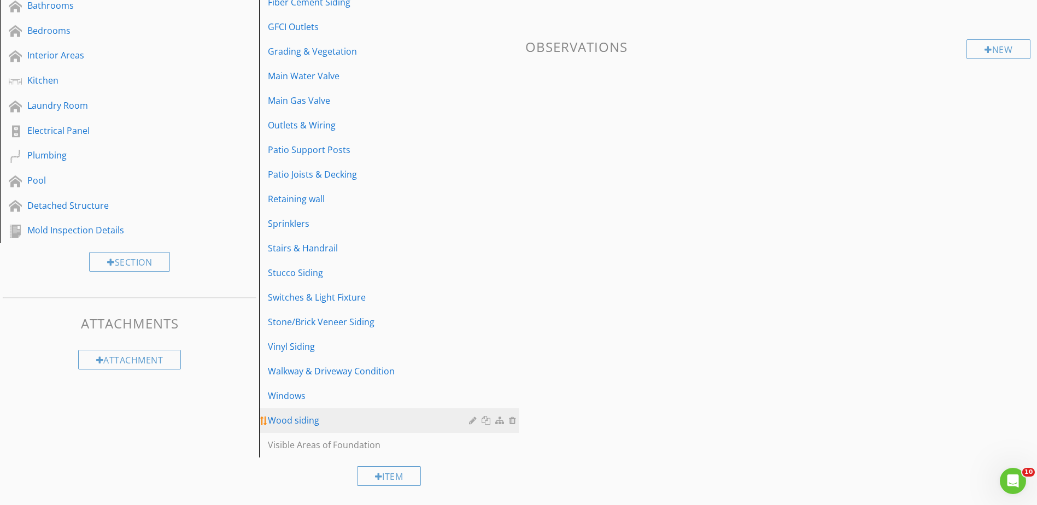
scroll to position [349, 0]
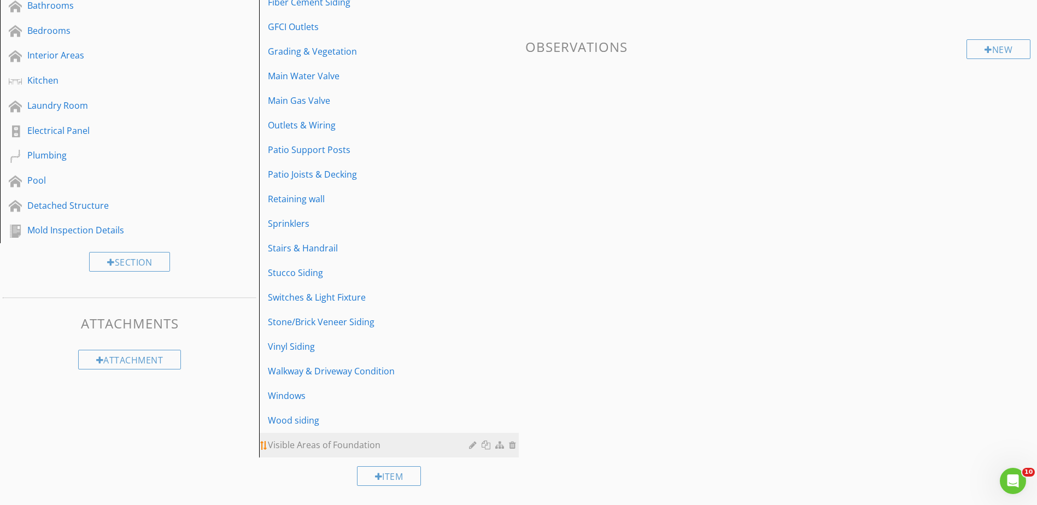
click at [350, 445] on div "Visible Areas of Foundation" at bounding box center [370, 444] width 204 height 13
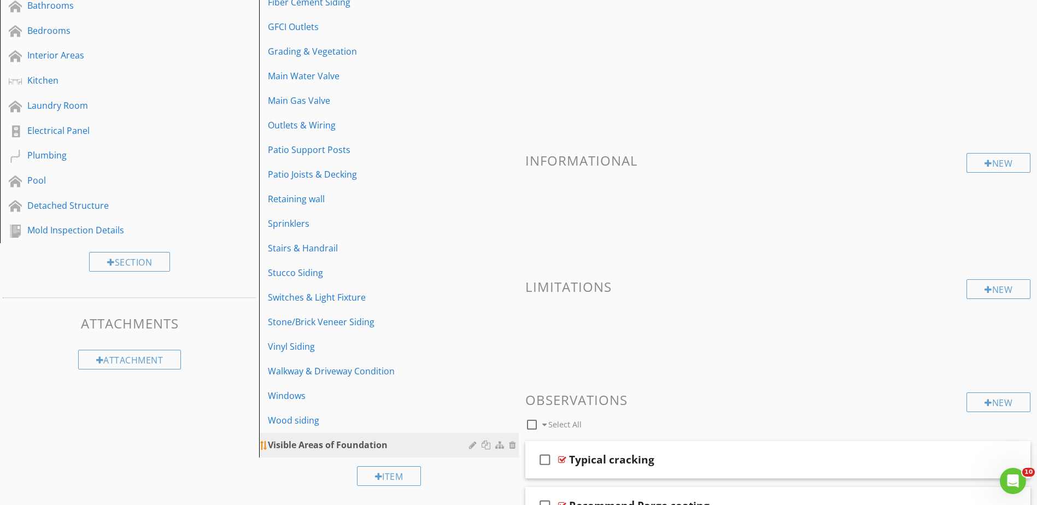
scroll to position [374, 0]
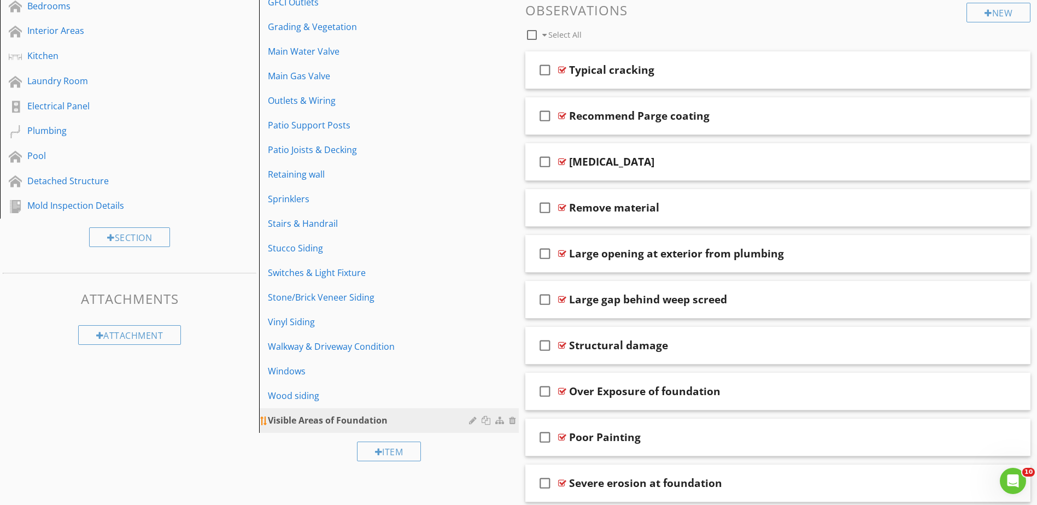
click at [474, 420] on div at bounding box center [474, 420] width 10 height 9
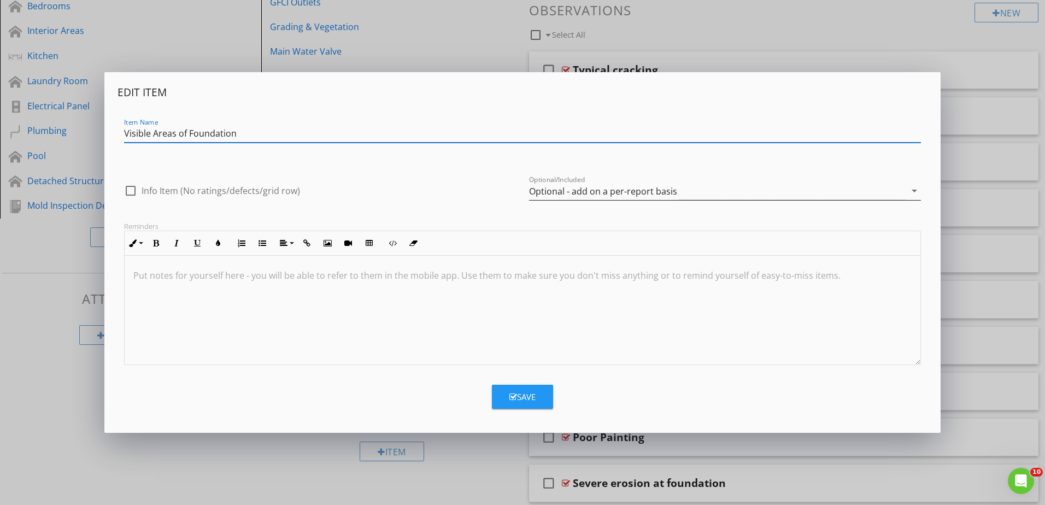
click at [551, 184] on div "Optional - add on a per-report basis" at bounding box center [717, 191] width 377 height 18
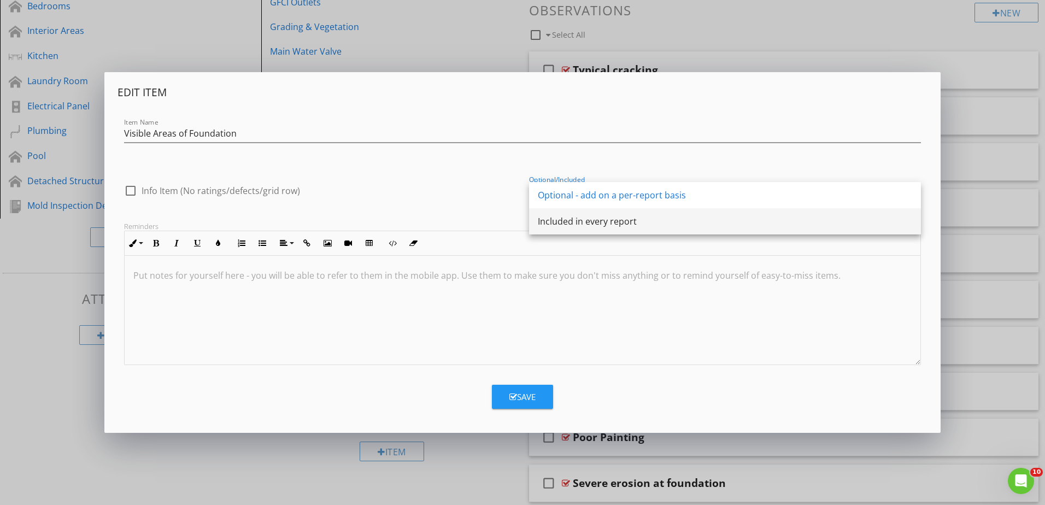
click at [563, 218] on div "Included in every report" at bounding box center [725, 221] width 374 height 13
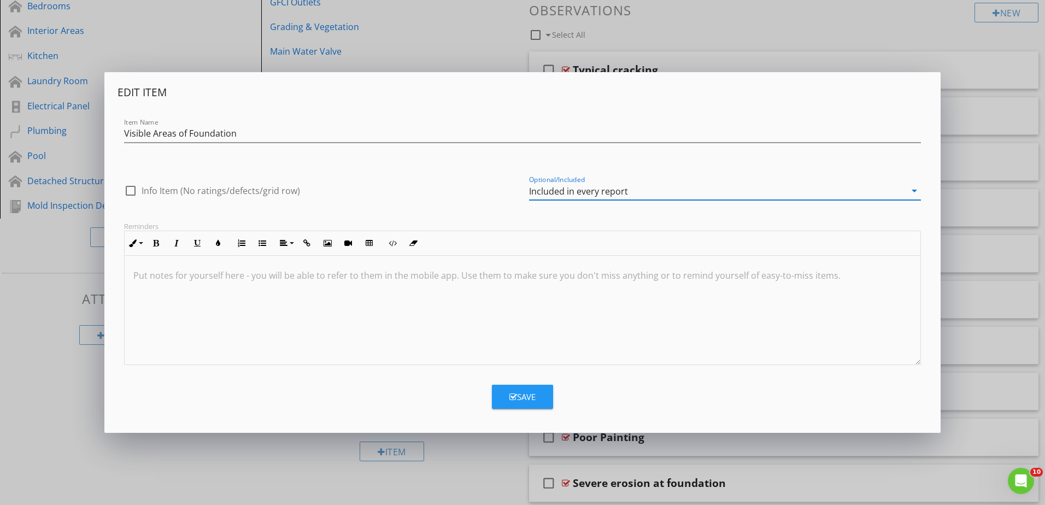
click at [521, 392] on div "Save" at bounding box center [522, 397] width 26 height 13
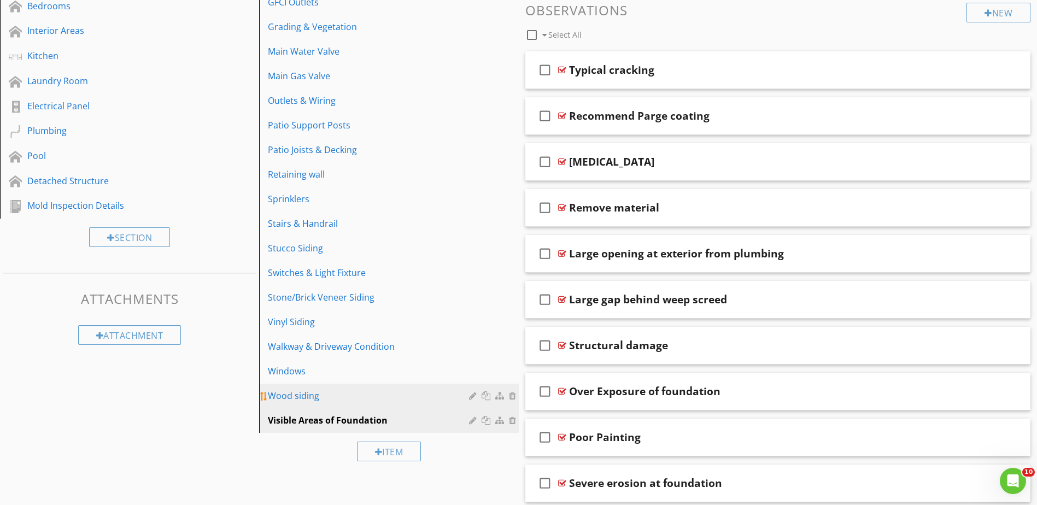
click at [314, 397] on div "Wood siding" at bounding box center [370, 395] width 204 height 13
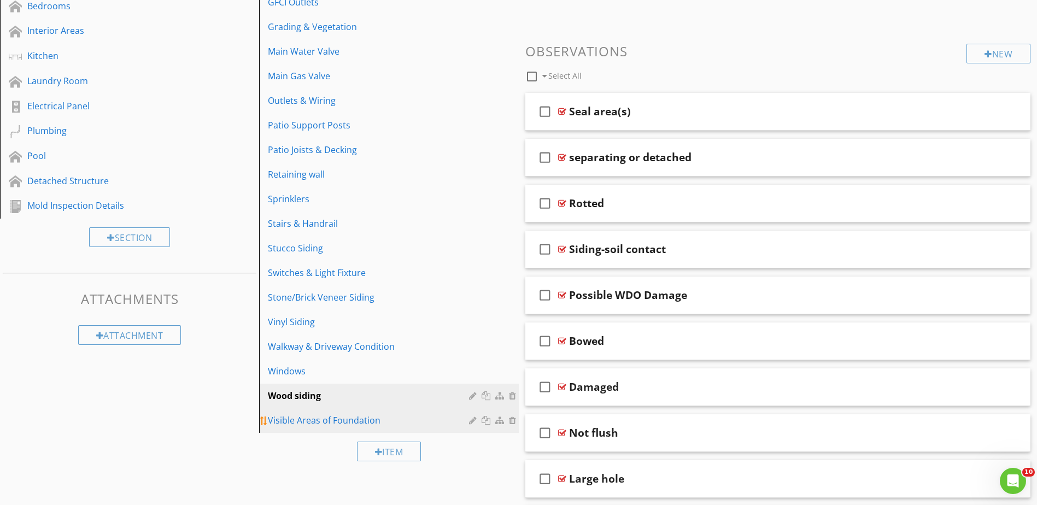
click at [321, 419] on div "Visible Areas of Foundation" at bounding box center [370, 420] width 204 height 13
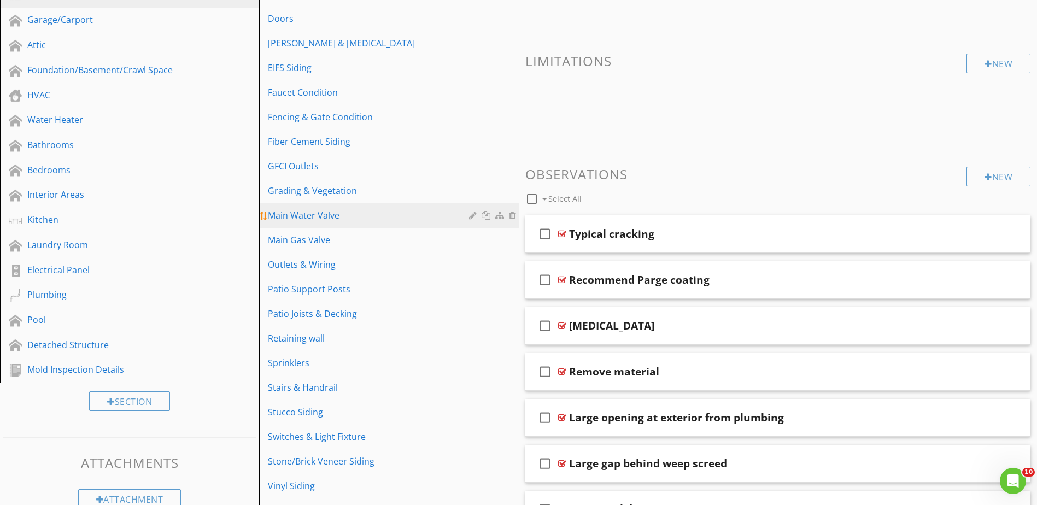
scroll to position [46, 0]
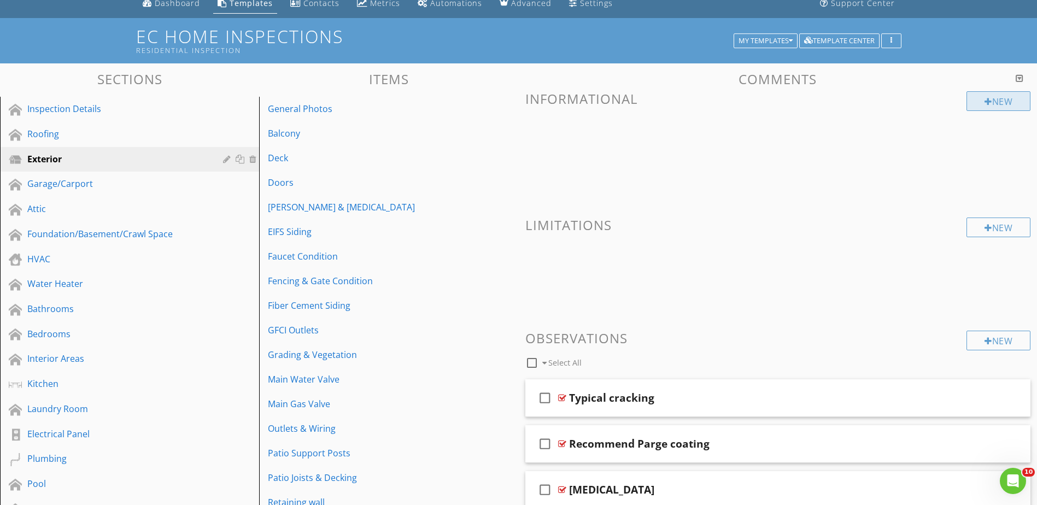
click at [997, 97] on div "New" at bounding box center [998, 101] width 64 height 20
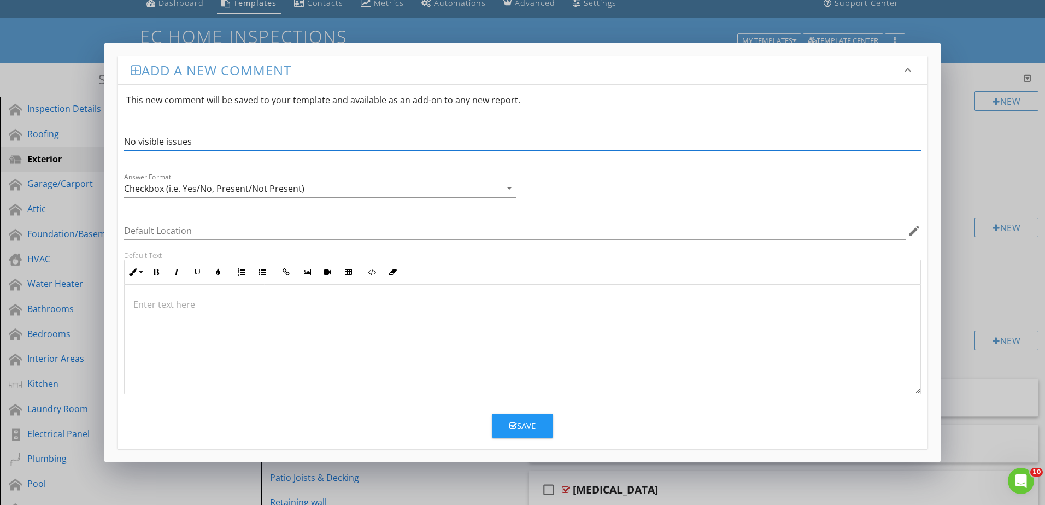
type input "No visible issues"
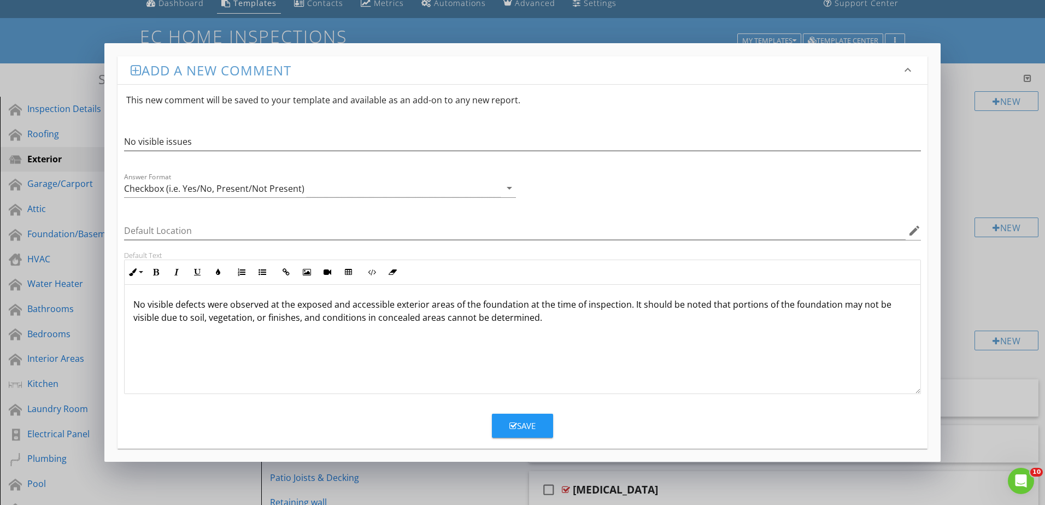
click at [536, 414] on button "Save" at bounding box center [522, 426] width 61 height 24
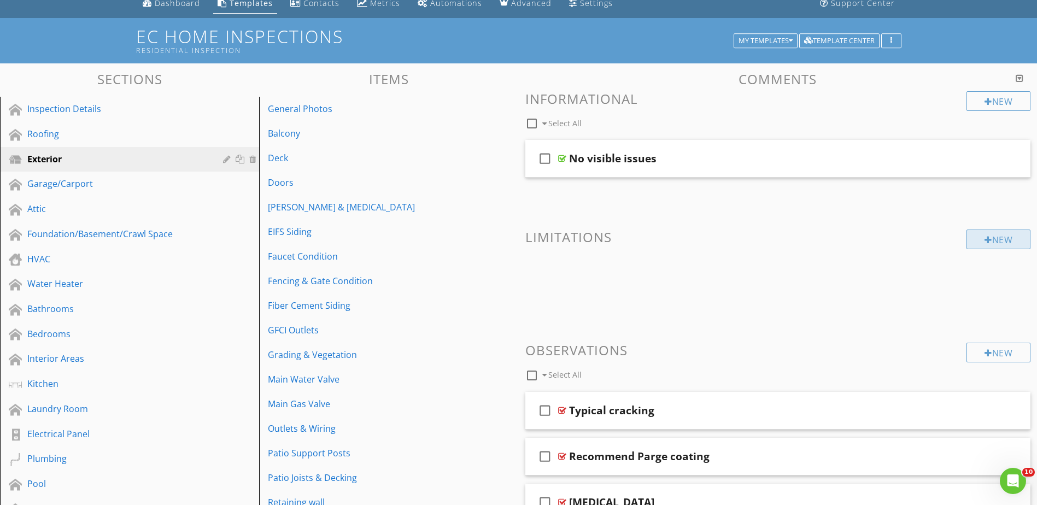
click at [1010, 240] on div "New" at bounding box center [998, 240] width 64 height 20
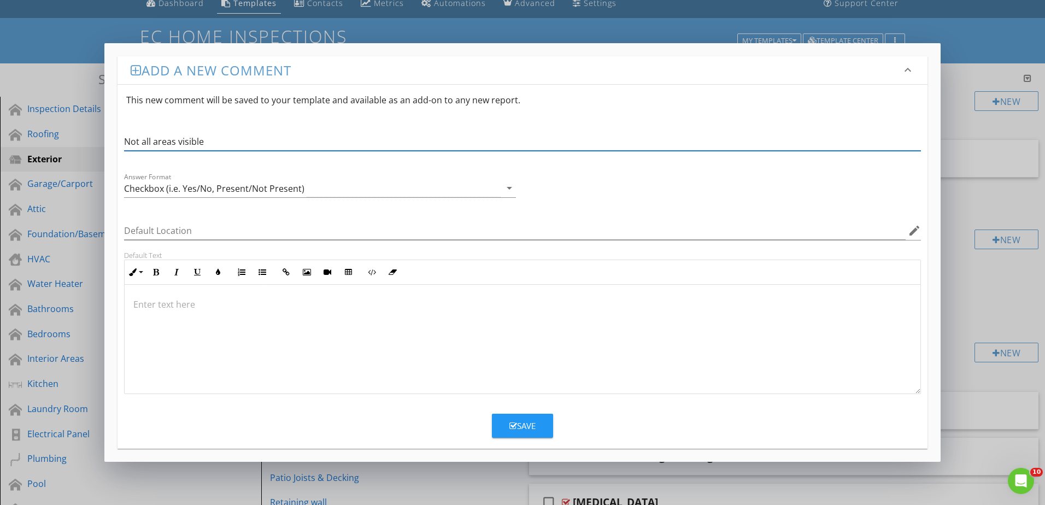
type input "Not all areas visible"
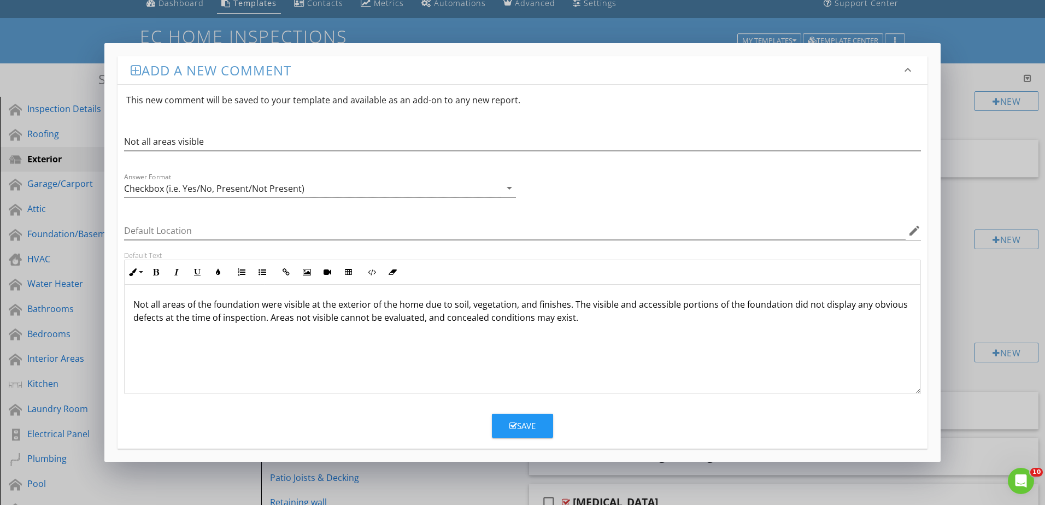
click at [512, 422] on icon "button" at bounding box center [513, 426] width 8 height 8
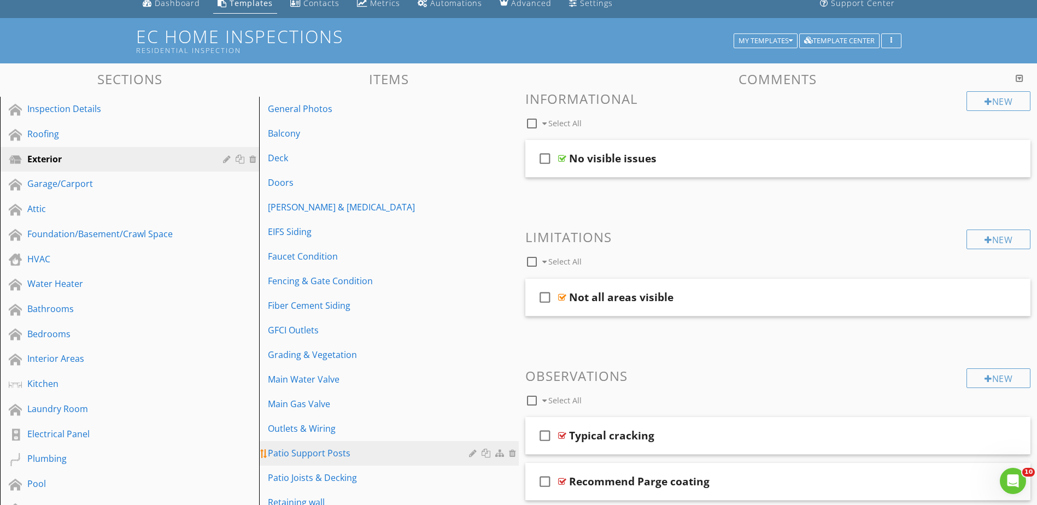
click at [365, 456] on div "Patio Support Posts" at bounding box center [370, 452] width 204 height 13
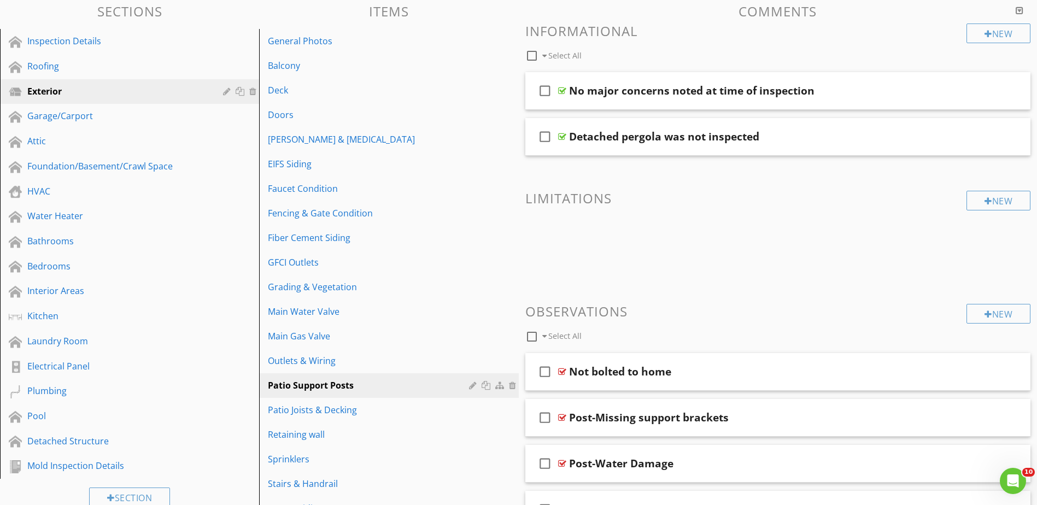
scroll to position [264, 0]
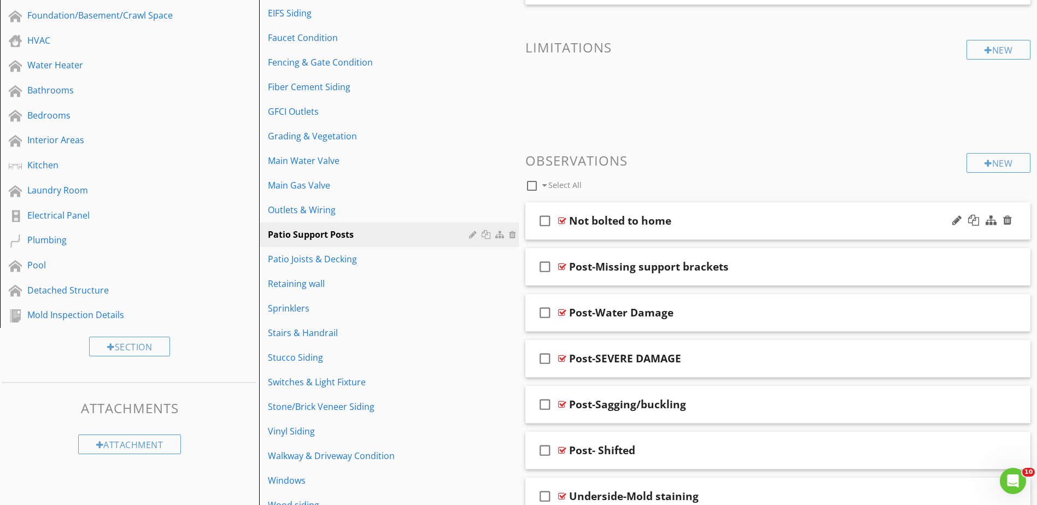
click at [546, 222] on icon "check_box_outline_blank" at bounding box center [544, 221] width 17 height 26
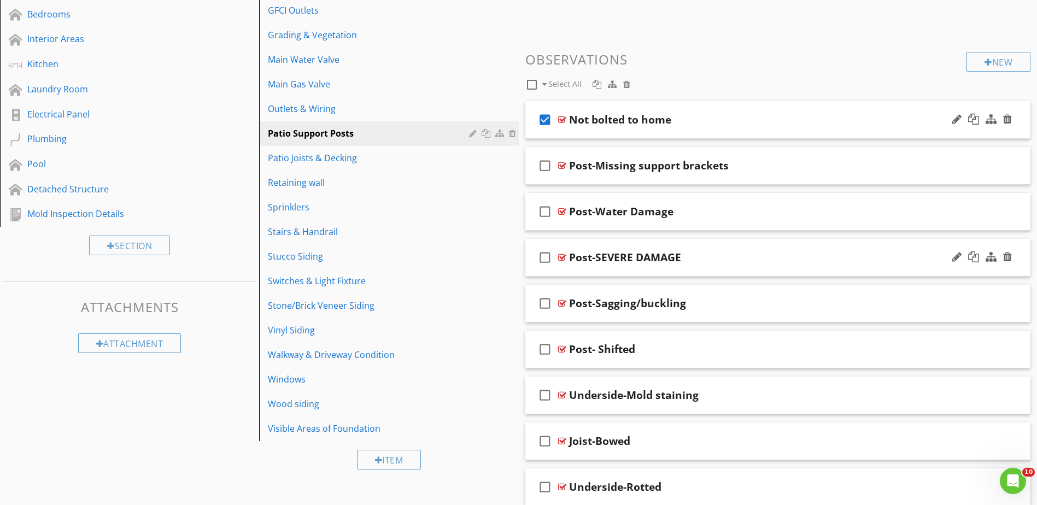
scroll to position [428, 0]
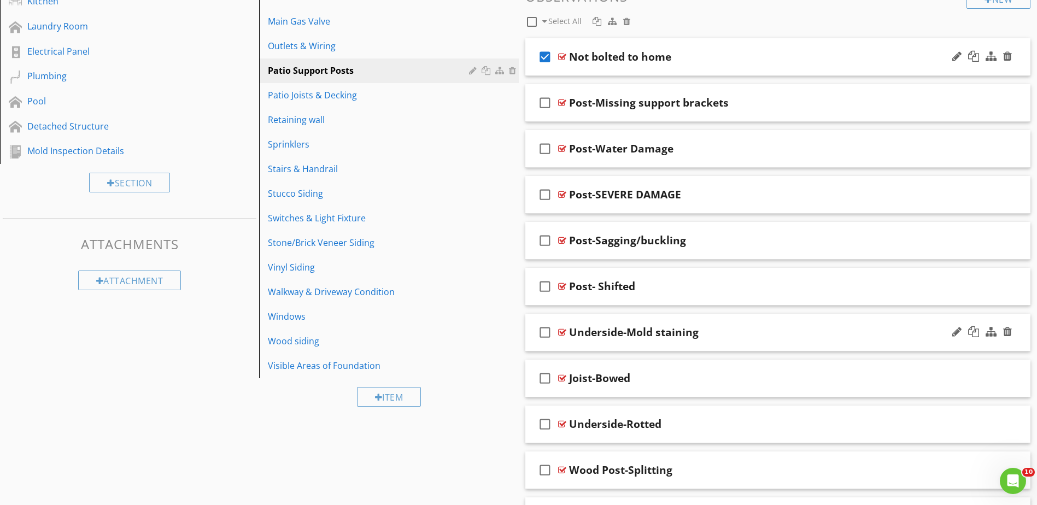
click at [546, 332] on icon "check_box_outline_blank" at bounding box center [544, 332] width 17 height 26
click at [543, 374] on icon "check_box_outline_blank" at bounding box center [544, 378] width 17 height 26
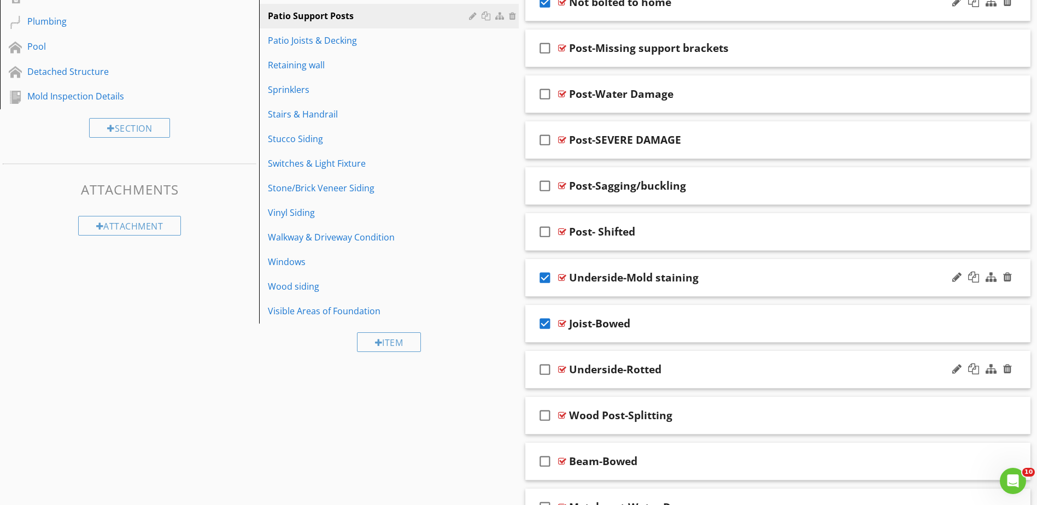
click at [546, 369] on icon "check_box_outline_blank" at bounding box center [544, 369] width 17 height 26
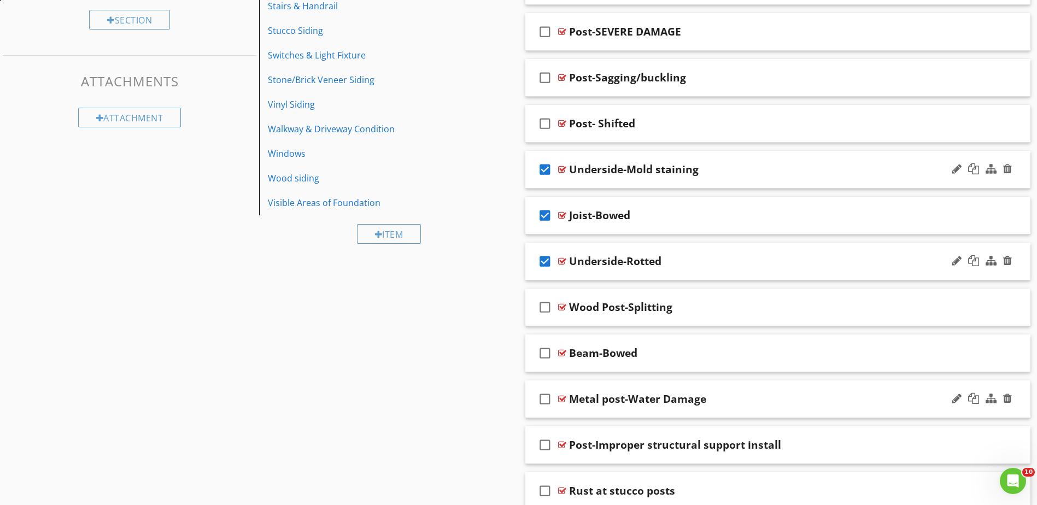
scroll to position [592, 0]
click at [544, 349] on icon "check_box_outline_blank" at bounding box center [544, 352] width 17 height 26
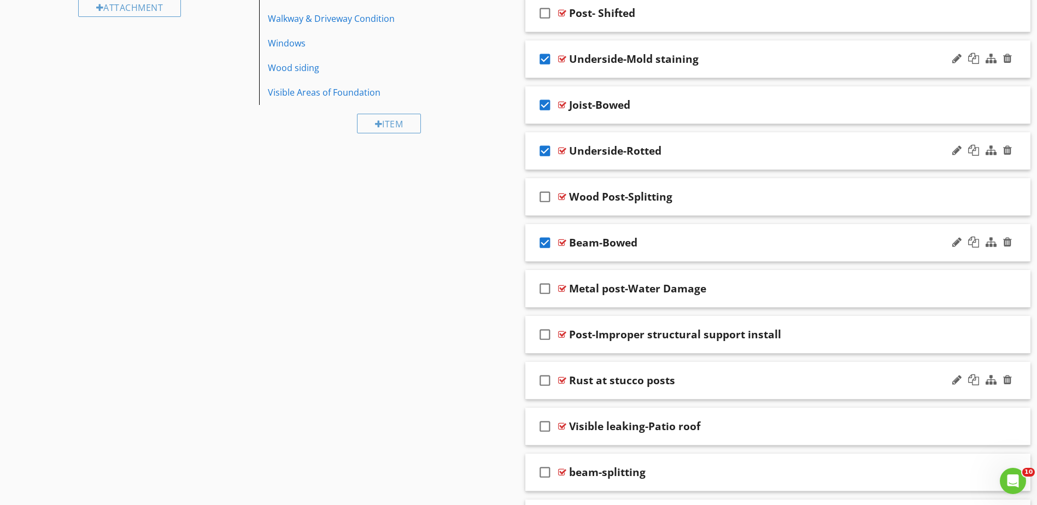
scroll to position [756, 0]
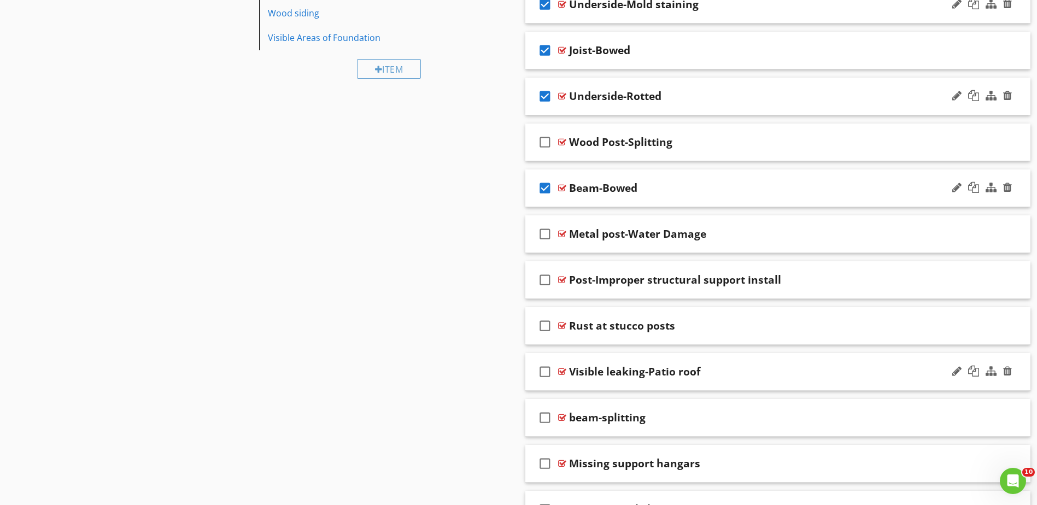
click at [543, 370] on icon "check_box_outline_blank" at bounding box center [544, 371] width 17 height 26
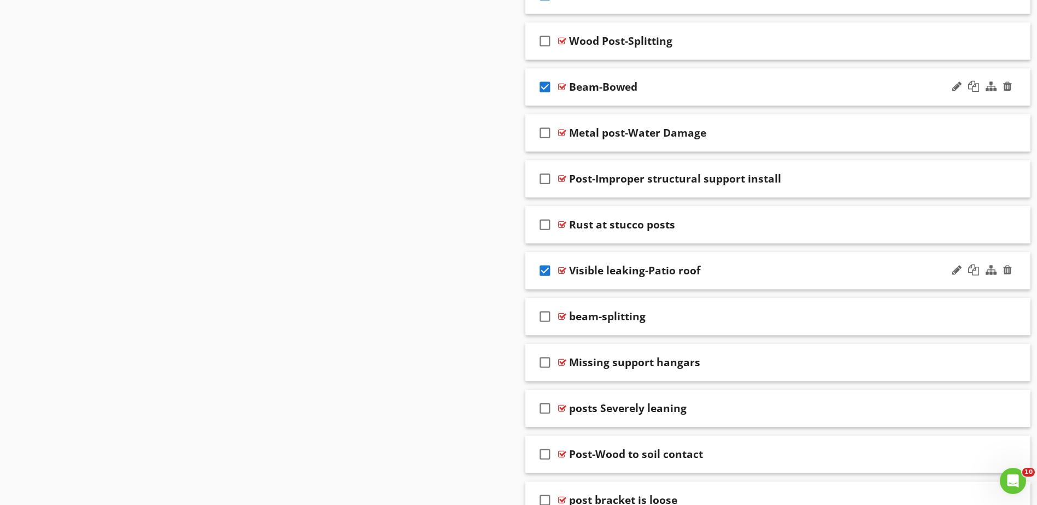
scroll to position [866, 0]
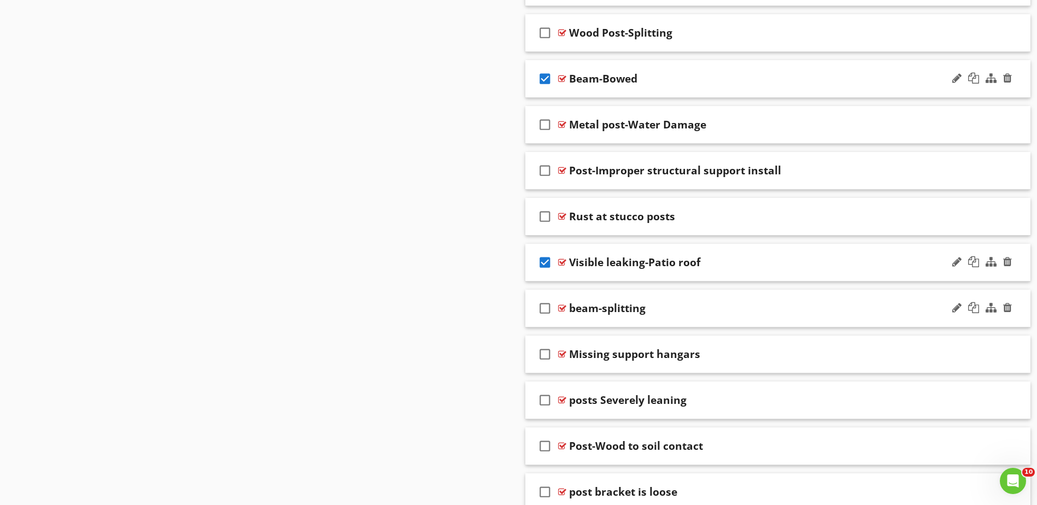
click at [544, 309] on icon "check_box_outline_blank" at bounding box center [544, 308] width 17 height 26
click at [545, 351] on icon "check_box_outline_blank" at bounding box center [544, 354] width 17 height 26
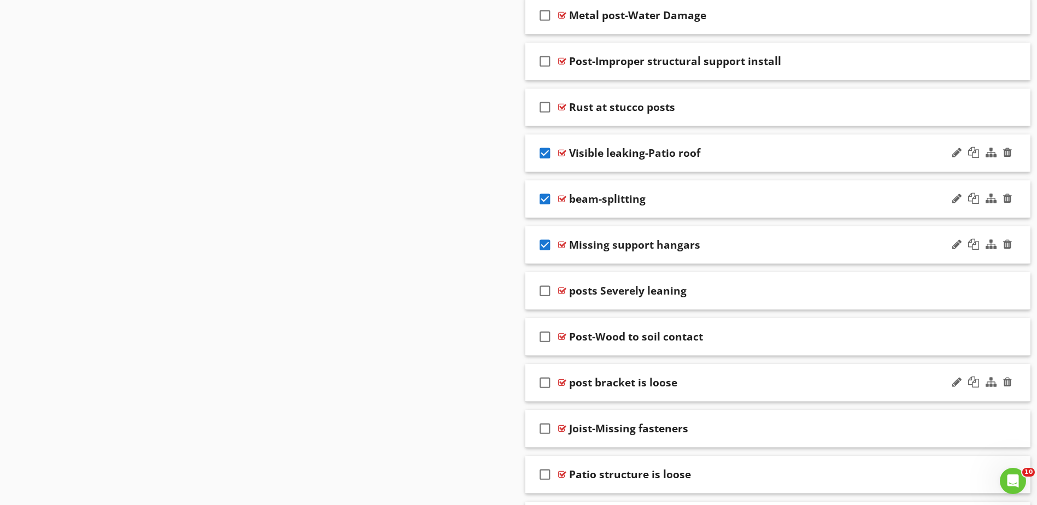
scroll to position [1030, 0]
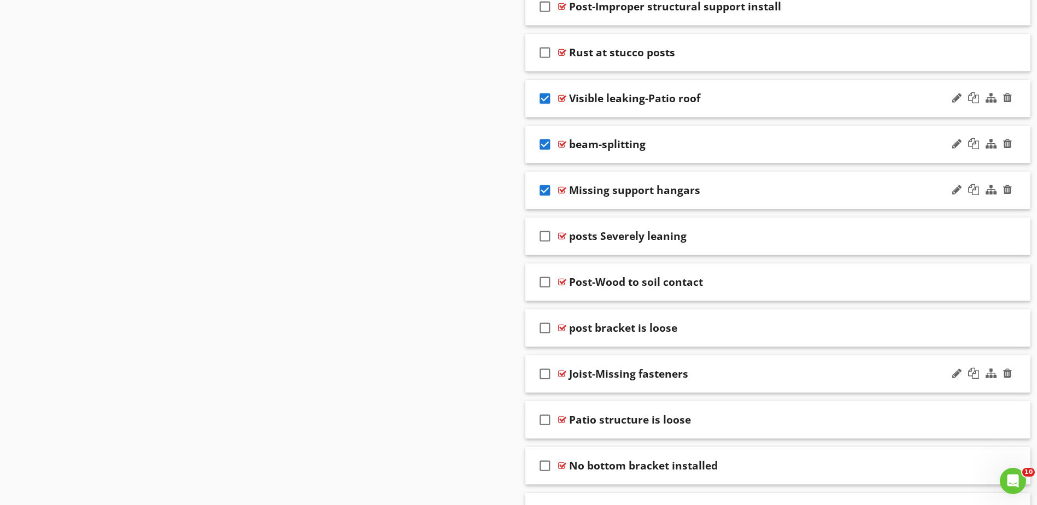
click at [546, 375] on icon "check_box_outline_blank" at bounding box center [544, 374] width 17 height 26
click at [544, 419] on icon "check_box_outline_blank" at bounding box center [544, 420] width 17 height 26
click at [546, 421] on icon "check_box" at bounding box center [544, 420] width 17 height 26
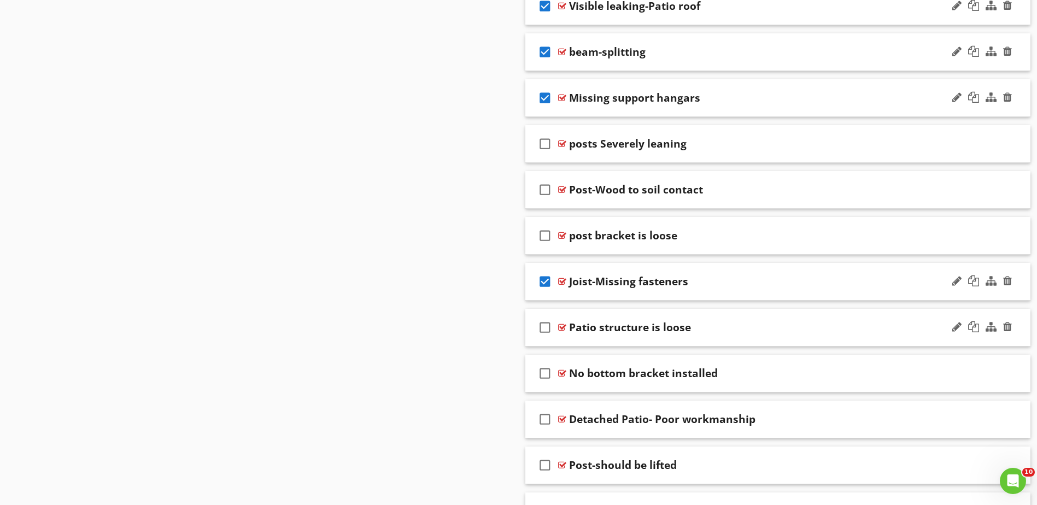
scroll to position [1139, 0]
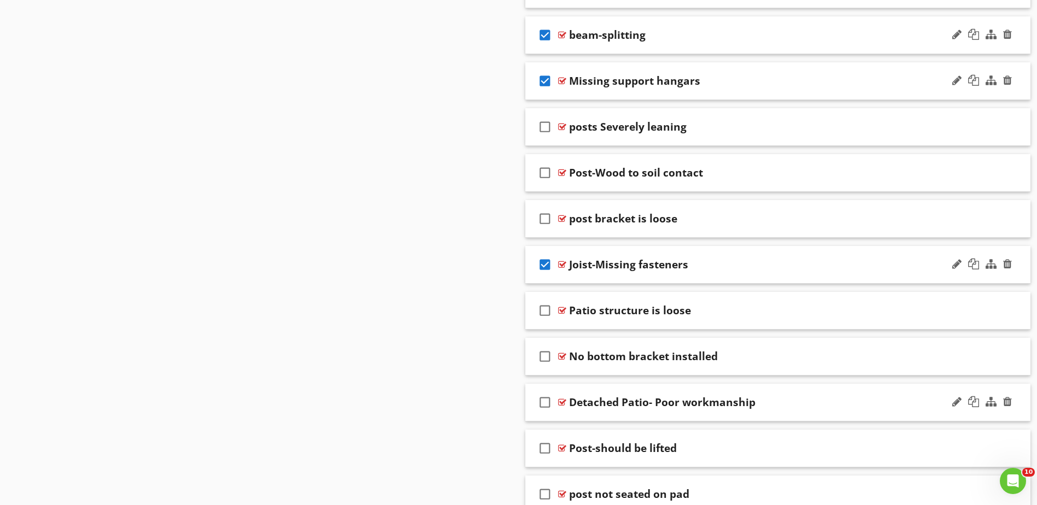
click at [548, 401] on icon "check_box_outline_blank" at bounding box center [544, 402] width 17 height 26
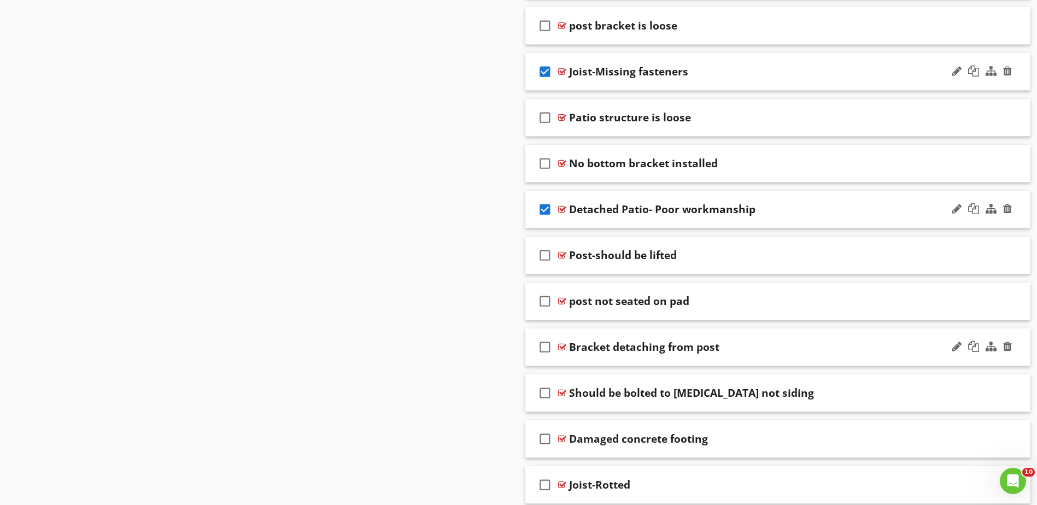
scroll to position [1357, 0]
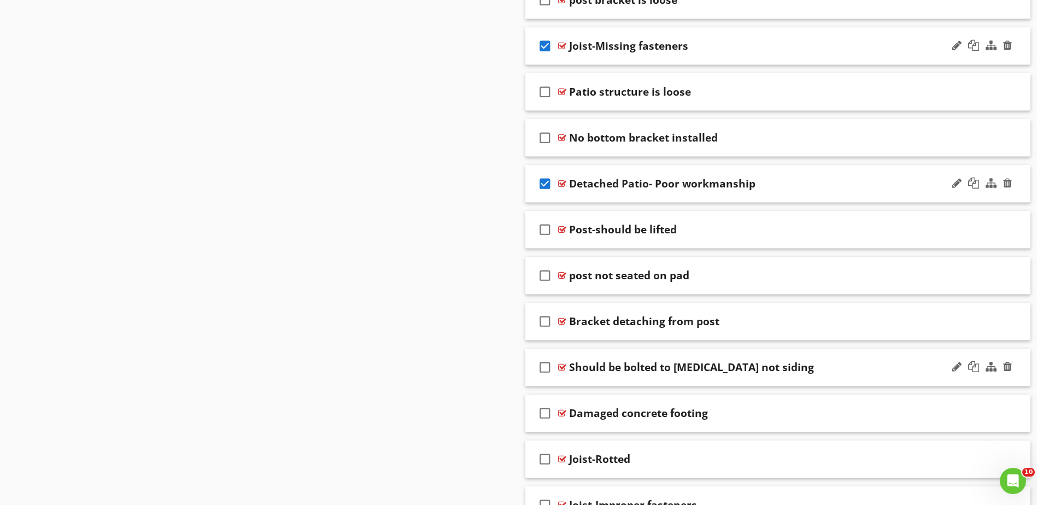
click at [544, 367] on icon "check_box_outline_blank" at bounding box center [544, 367] width 17 height 26
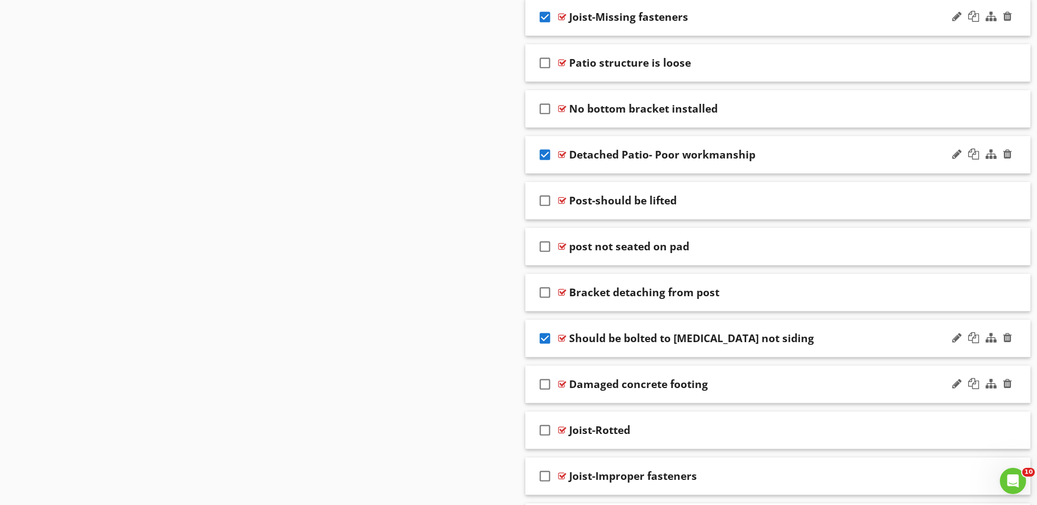
scroll to position [1412, 0]
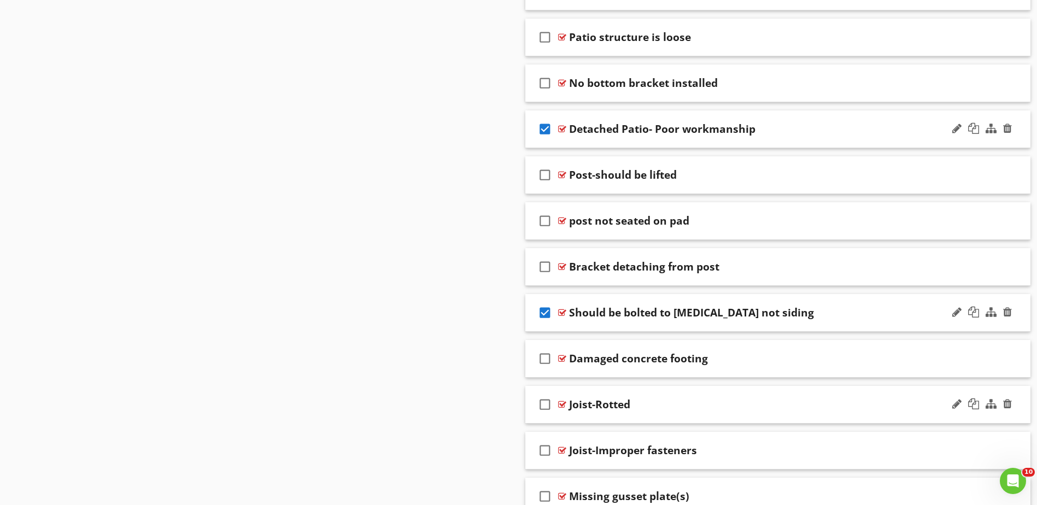
click at [546, 405] on icon "check_box_outline_blank" at bounding box center [544, 404] width 17 height 26
click at [542, 451] on icon "check_box_outline_blank" at bounding box center [544, 450] width 17 height 26
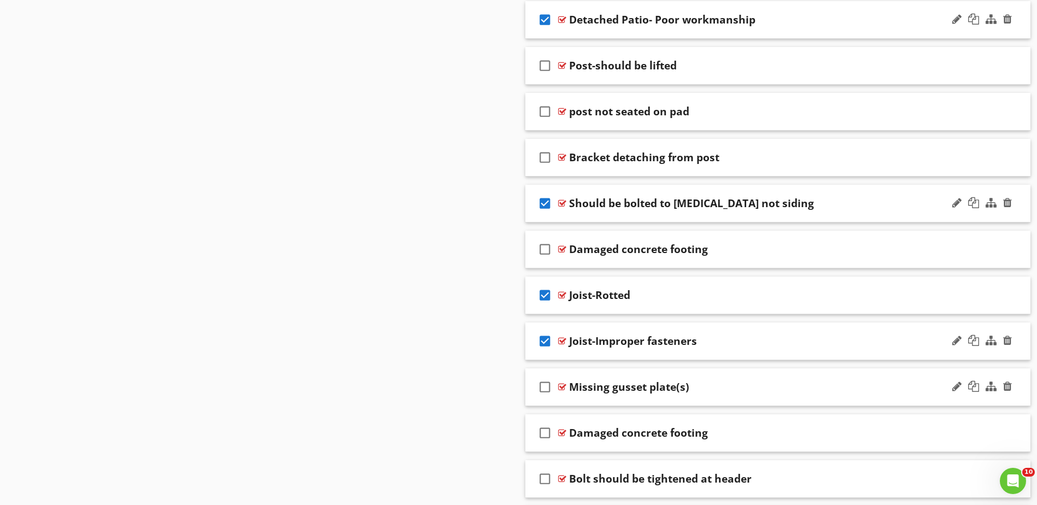
click at [544, 391] on icon "check_box_outline_blank" at bounding box center [544, 387] width 17 height 26
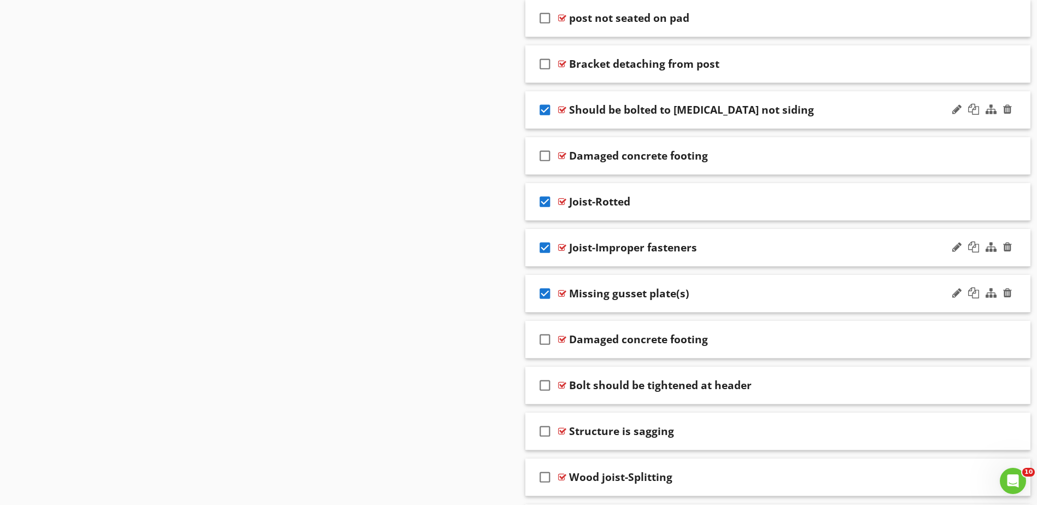
scroll to position [1631, 0]
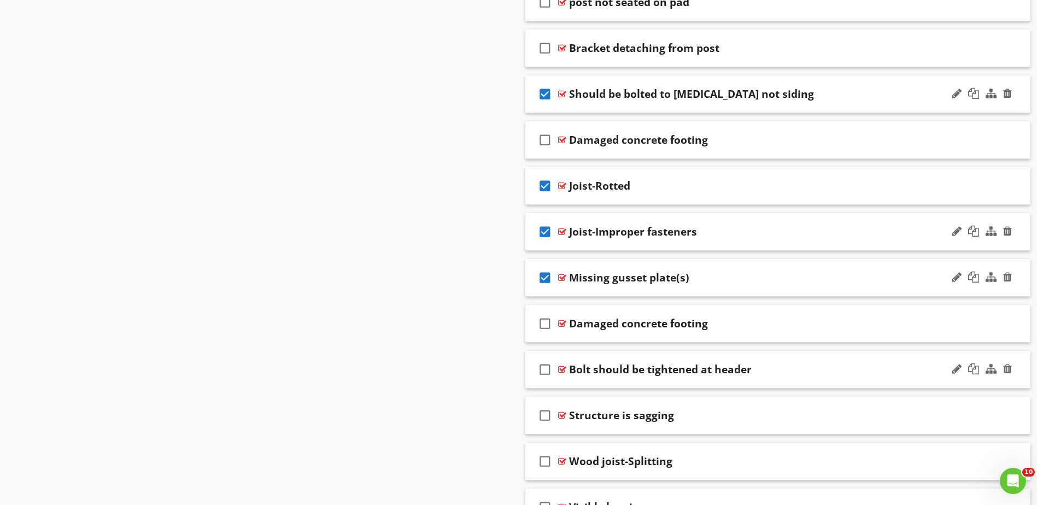
click at [545, 370] on icon "check_box_outline_blank" at bounding box center [544, 369] width 17 height 26
click at [546, 417] on icon "check_box_outline_blank" at bounding box center [544, 415] width 17 height 26
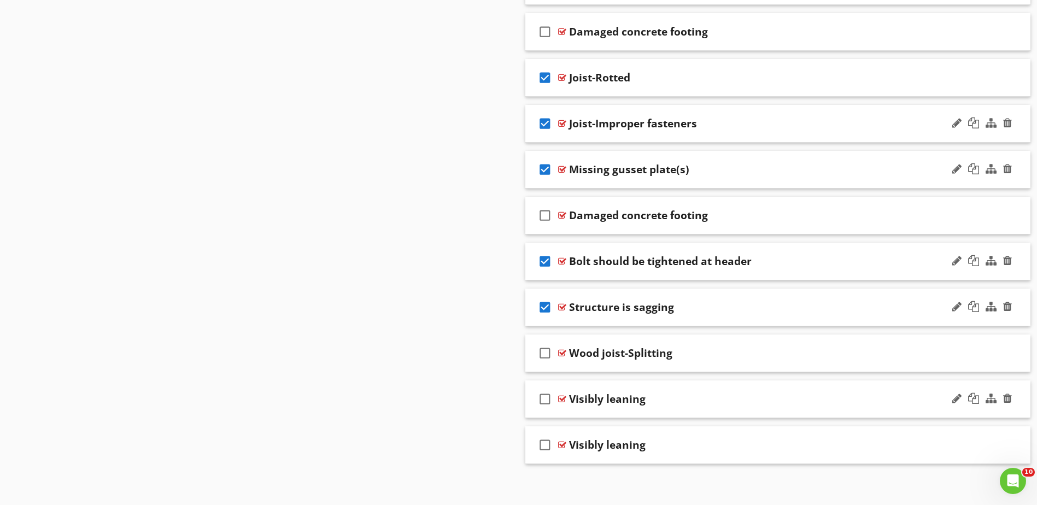
scroll to position [1740, 0]
click at [546, 352] on icon "check_box_outline_blank" at bounding box center [544, 352] width 17 height 26
click at [546, 398] on icon "check_box_outline_blank" at bounding box center [544, 398] width 17 height 26
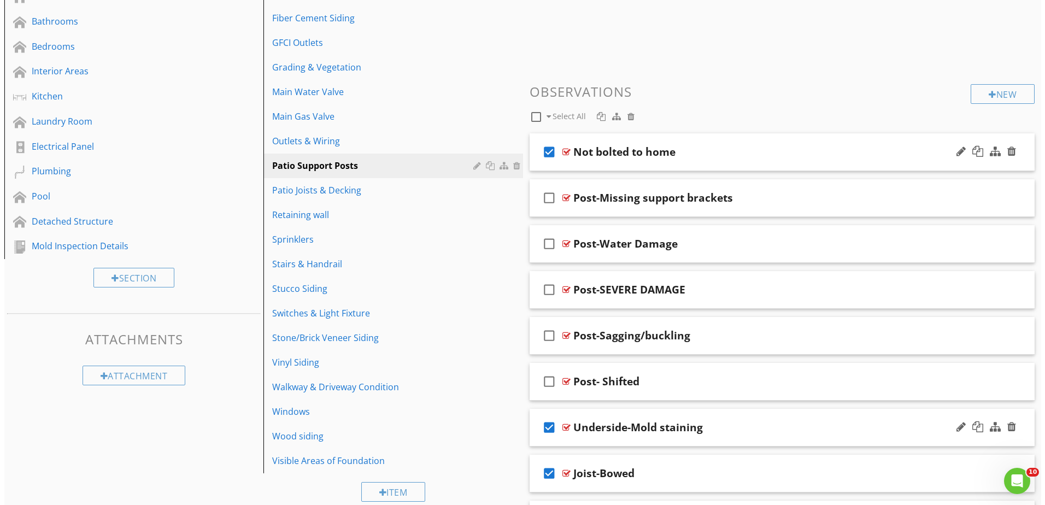
scroll to position [319, 0]
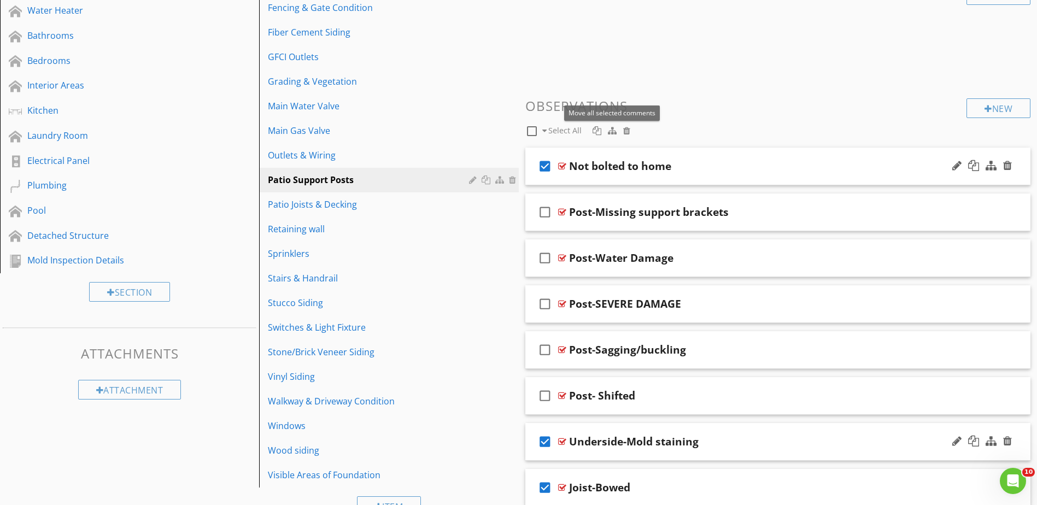
click at [612, 130] on div at bounding box center [612, 130] width 9 height 9
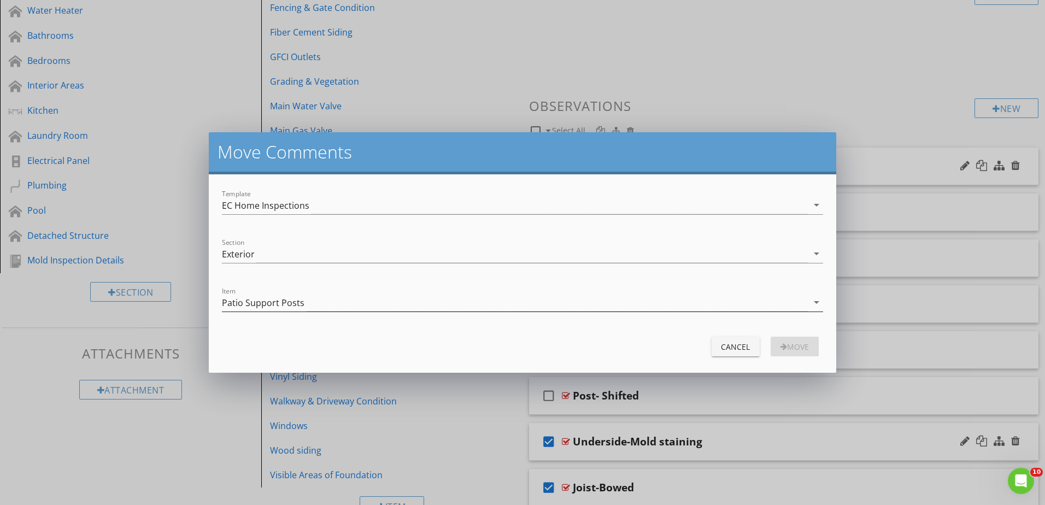
click at [286, 302] on div "Patio Support Posts" at bounding box center [263, 303] width 83 height 10
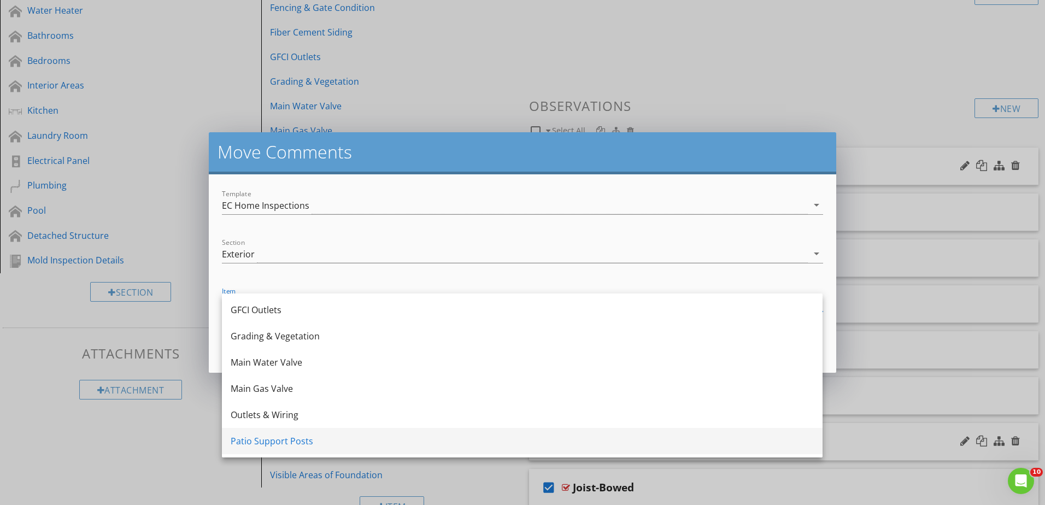
scroll to position [273, 0]
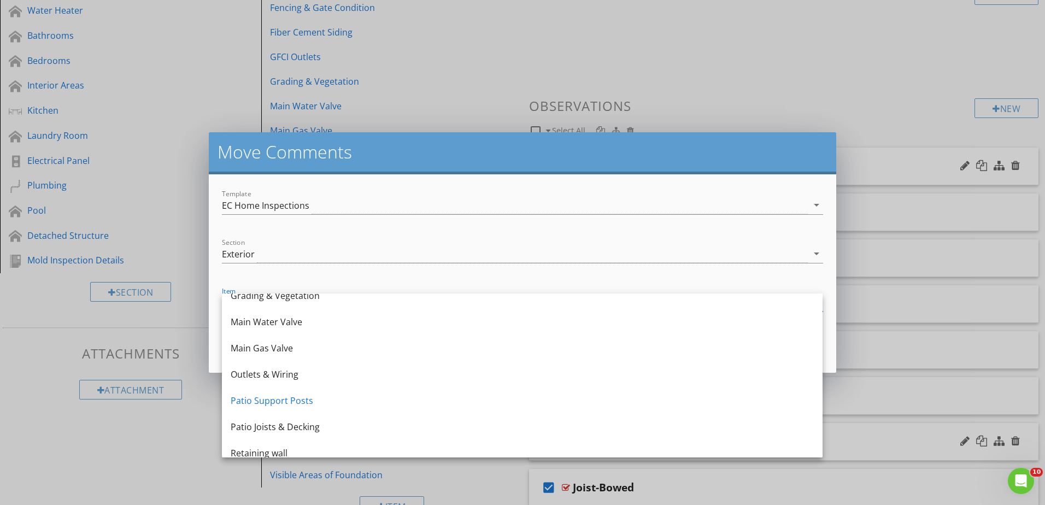
click at [160, 446] on div "move Comments Template EC Home Inspections arrow_drop_down Section Exterior arr…" at bounding box center [522, 252] width 1045 height 505
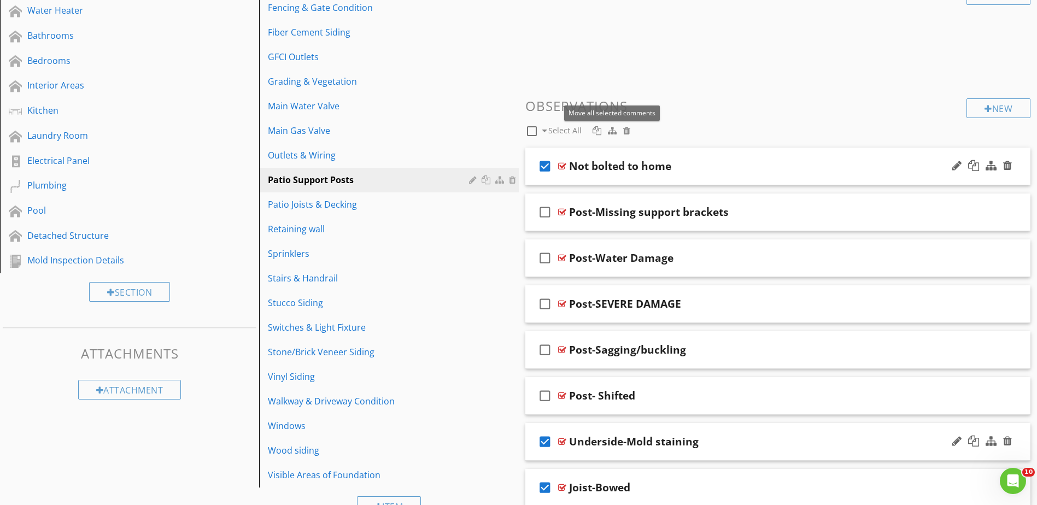
click at [609, 130] on div at bounding box center [612, 130] width 9 height 9
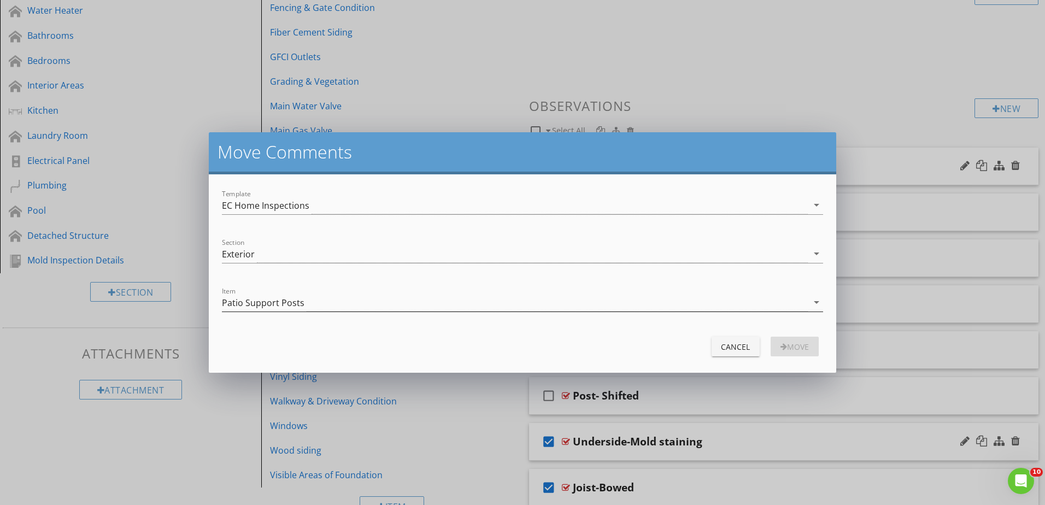
click at [290, 304] on div "Patio Support Posts" at bounding box center [263, 303] width 83 height 10
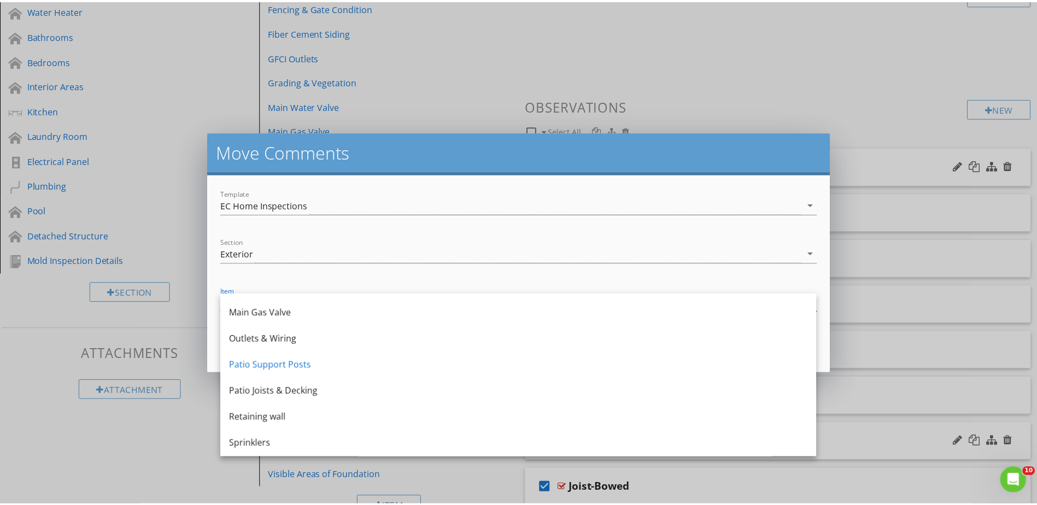
scroll to position [328, 0]
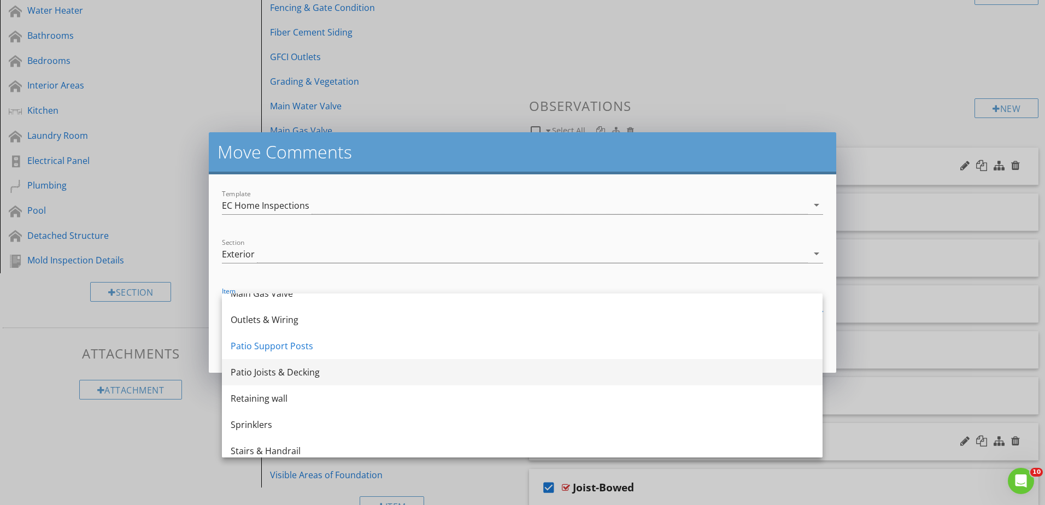
click at [282, 371] on div "Patio Joists & Decking" at bounding box center [522, 372] width 583 height 13
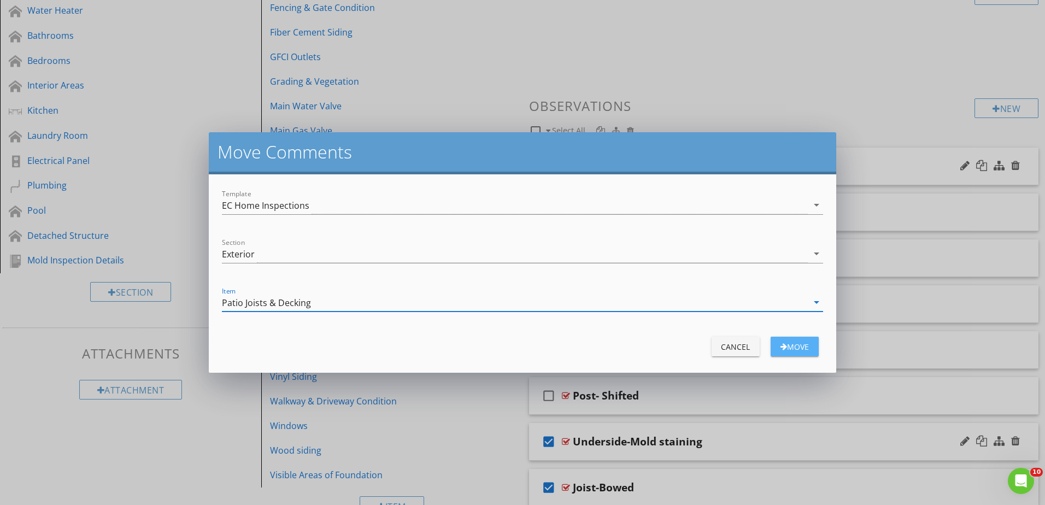
click at [794, 344] on div "move" at bounding box center [794, 346] width 31 height 11
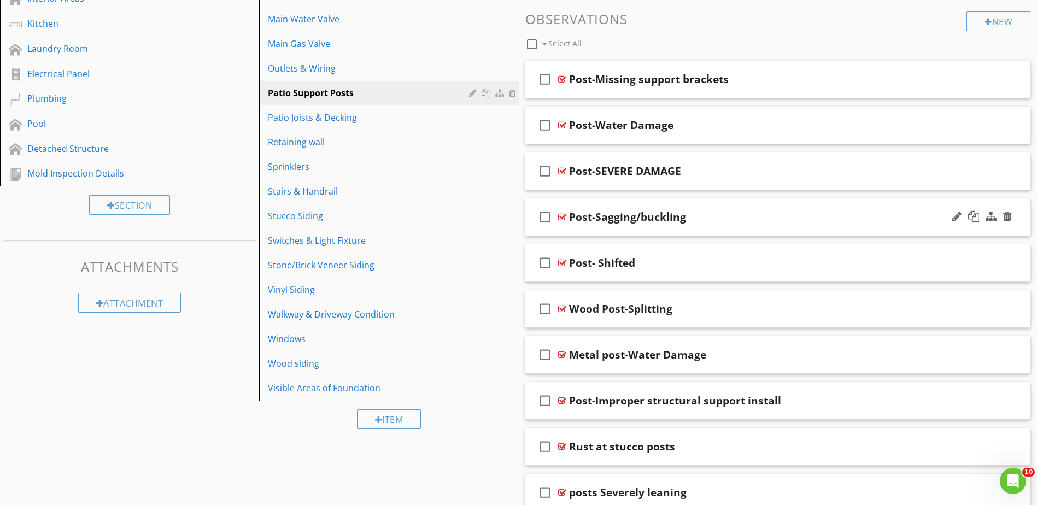
scroll to position [426, 0]
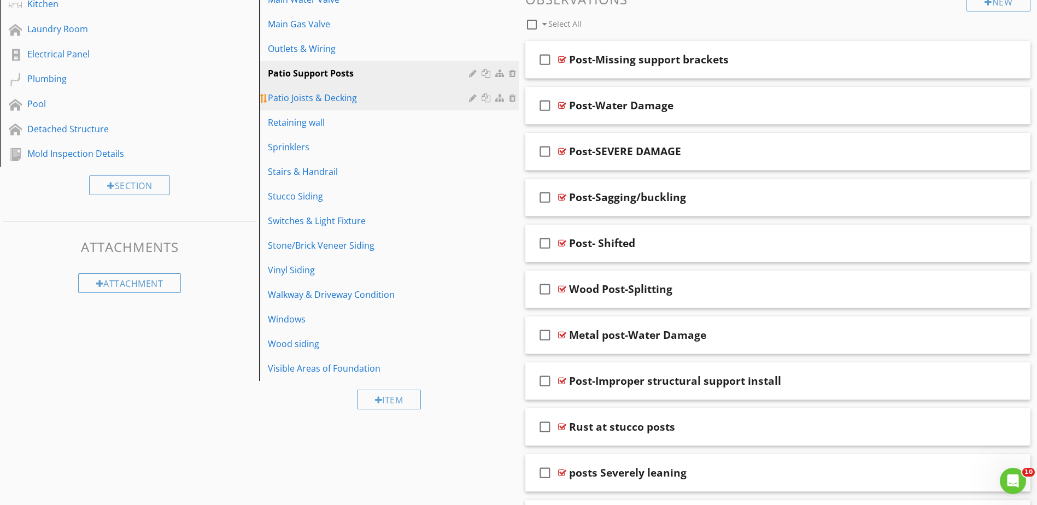
click at [326, 93] on div "Patio Joists & Decking" at bounding box center [370, 97] width 204 height 13
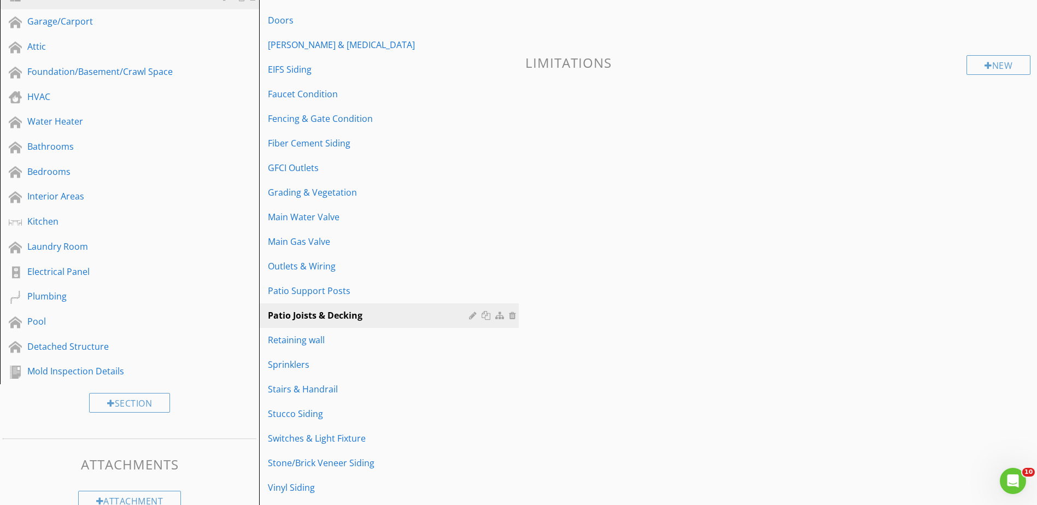
scroll to position [273, 0]
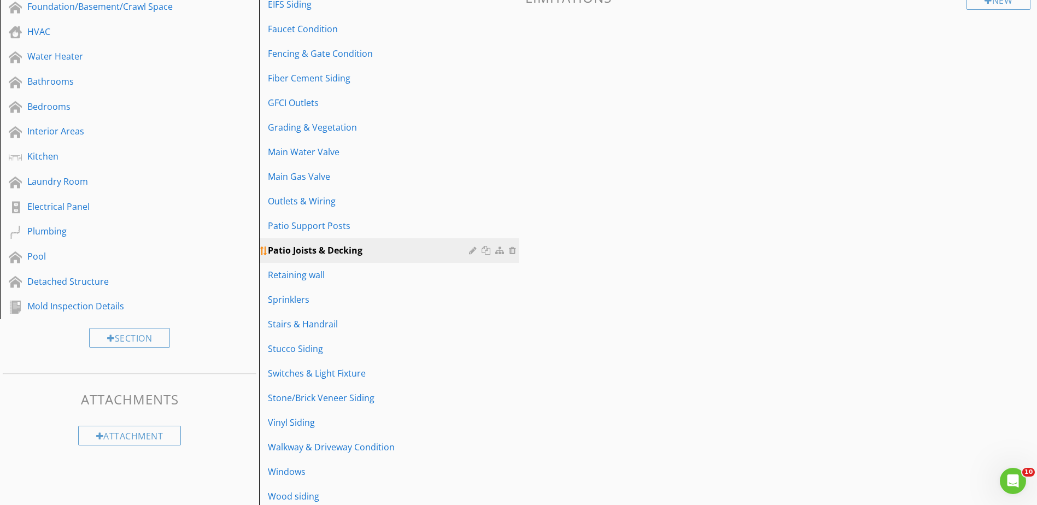
click at [473, 250] on div at bounding box center [474, 250] width 10 height 9
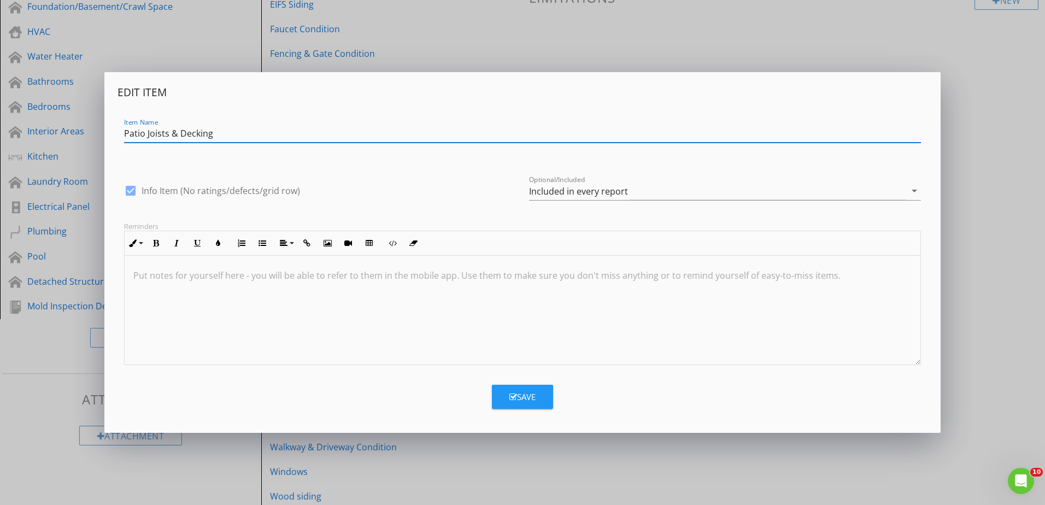
click at [132, 191] on div at bounding box center [130, 190] width 19 height 19
checkbox input "false"
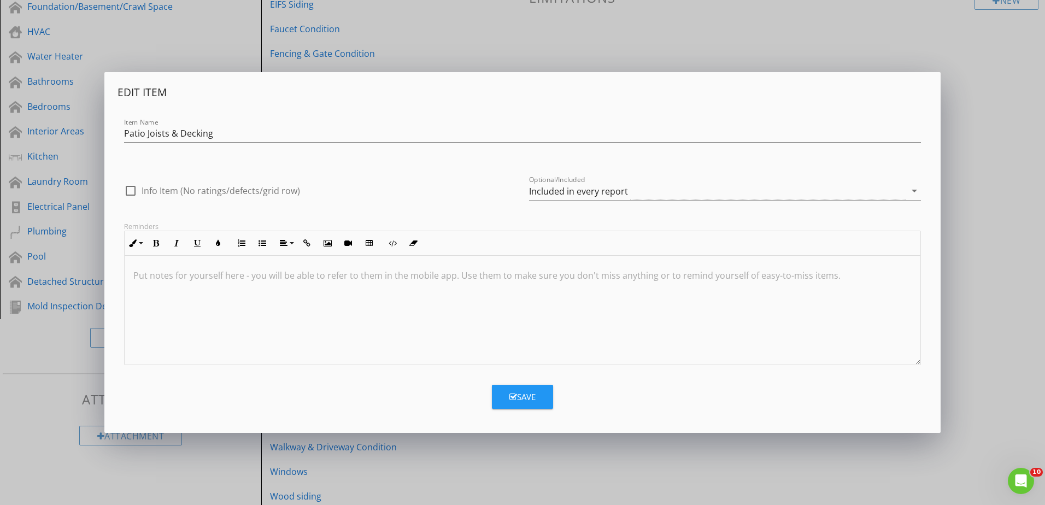
click at [514, 393] on icon "button" at bounding box center [513, 397] width 8 height 8
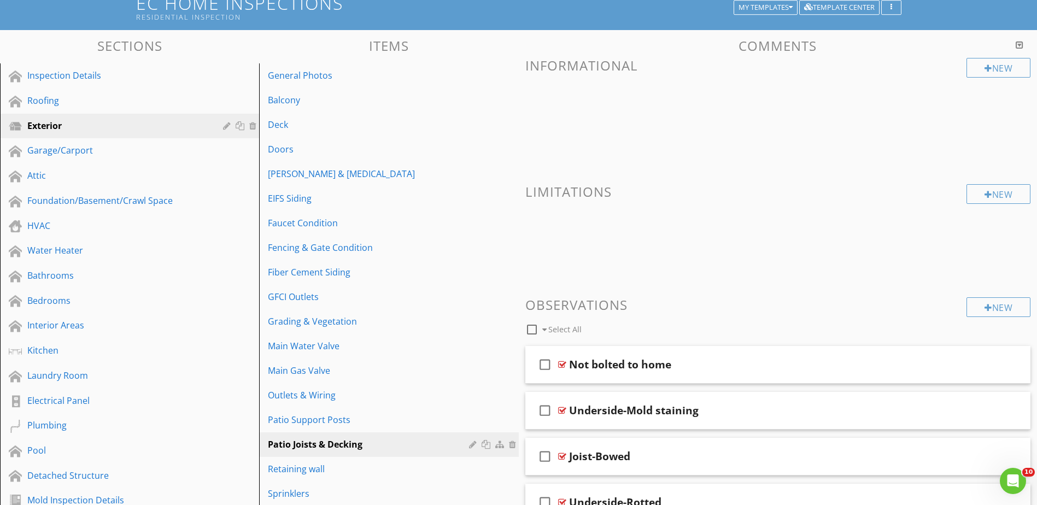
scroll to position [55, 0]
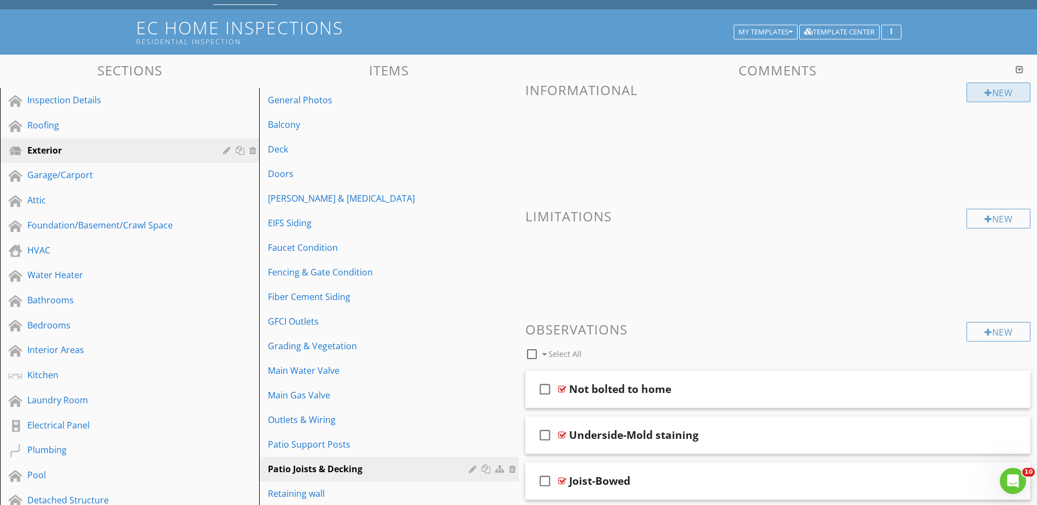
click at [1002, 95] on div "New" at bounding box center [998, 93] width 64 height 20
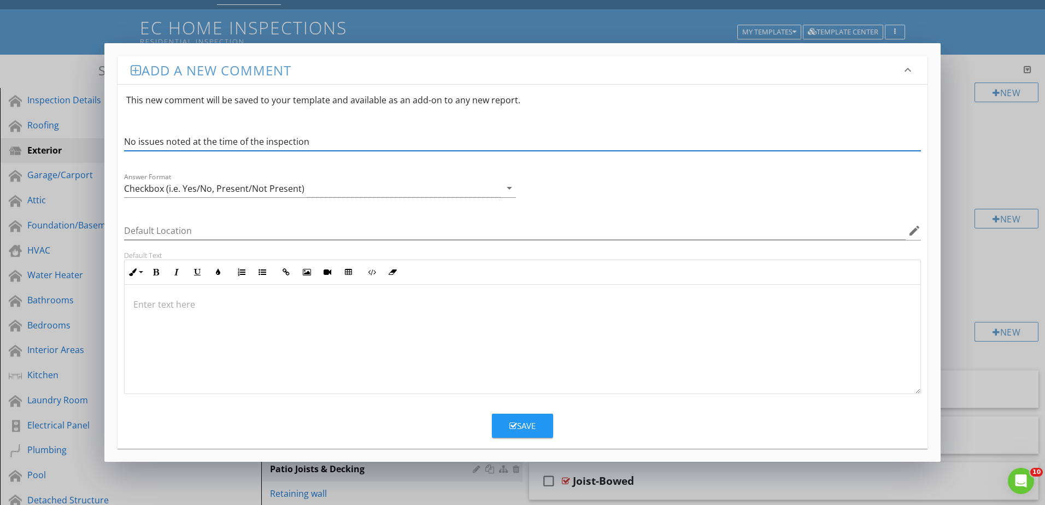
type input "No issues noted at the time of the inspection"
click at [516, 426] on div "Save" at bounding box center [522, 426] width 26 height 13
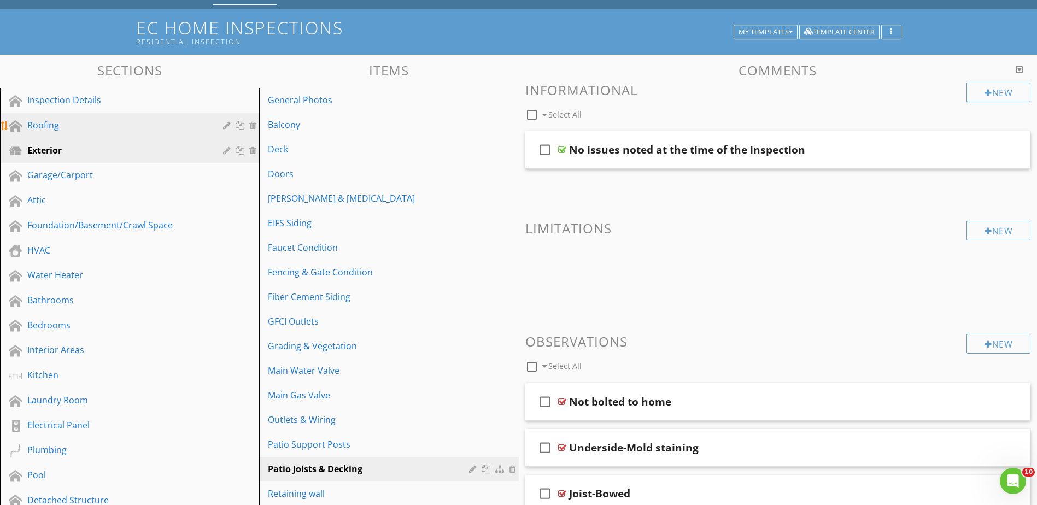
click at [57, 123] on div "Roofing" at bounding box center [117, 125] width 180 height 13
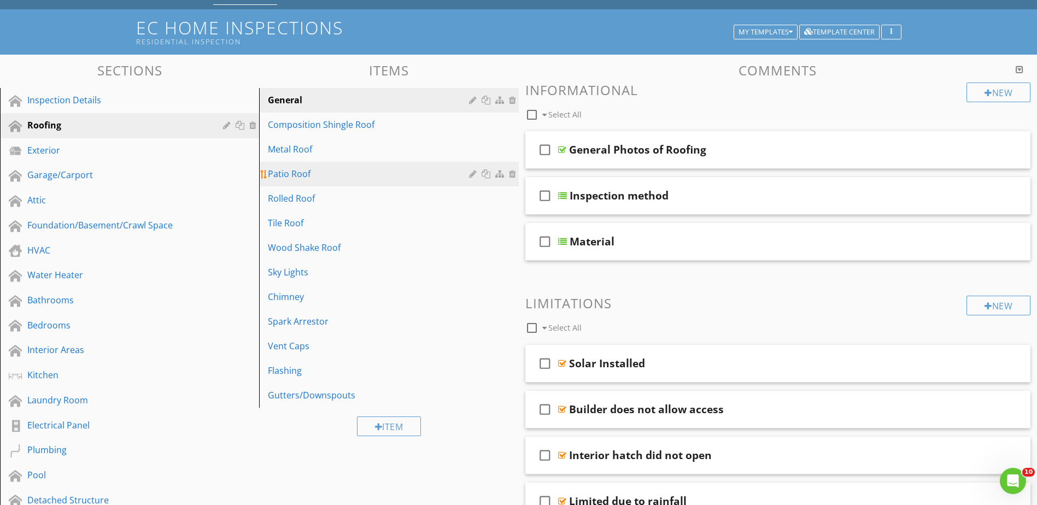
click at [513, 175] on div at bounding box center [514, 173] width 10 height 9
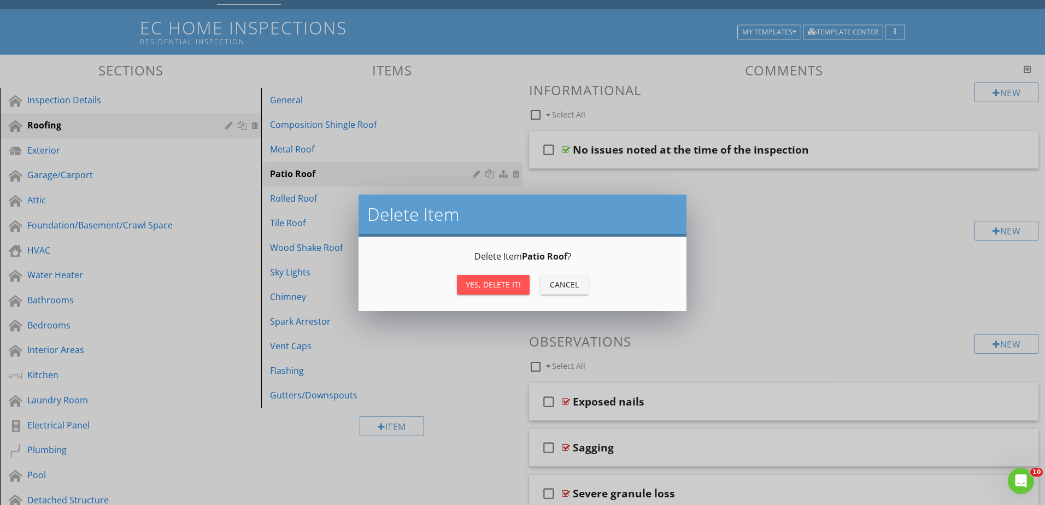
click at [485, 280] on div "Yes, Delete it!" at bounding box center [493, 284] width 55 height 11
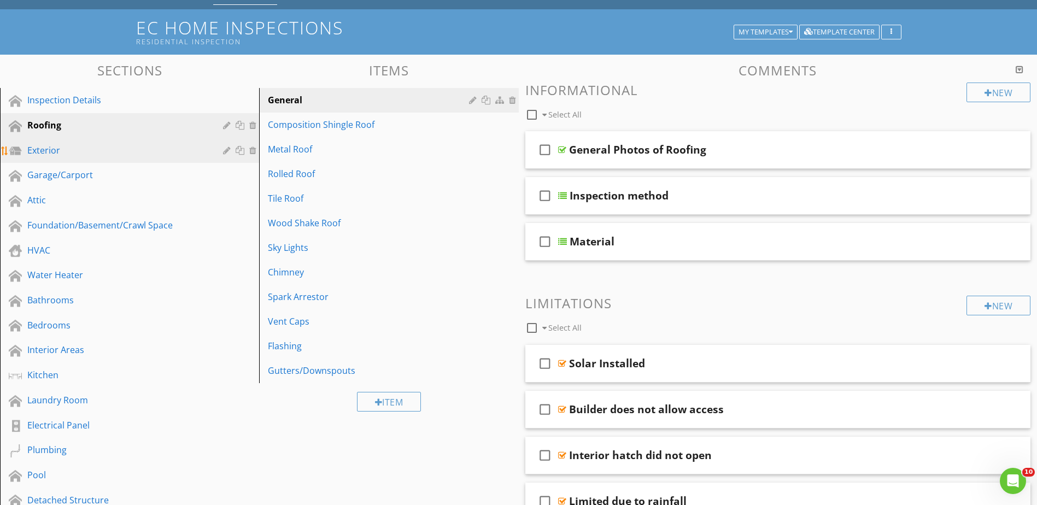
click at [52, 150] on div "Exterior" at bounding box center [117, 150] width 180 height 13
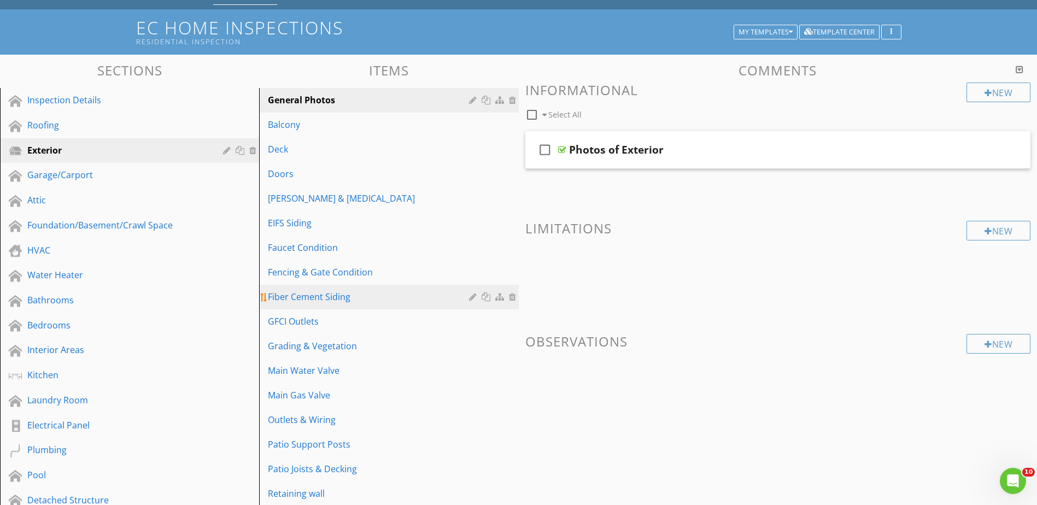
scroll to position [164, 0]
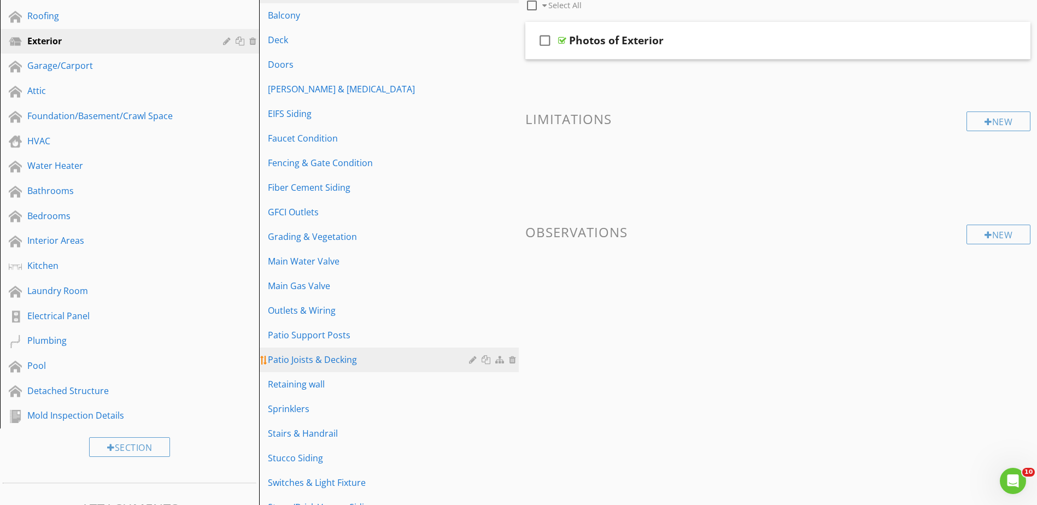
click at [336, 355] on div "Patio Joists & Decking" at bounding box center [370, 359] width 204 height 13
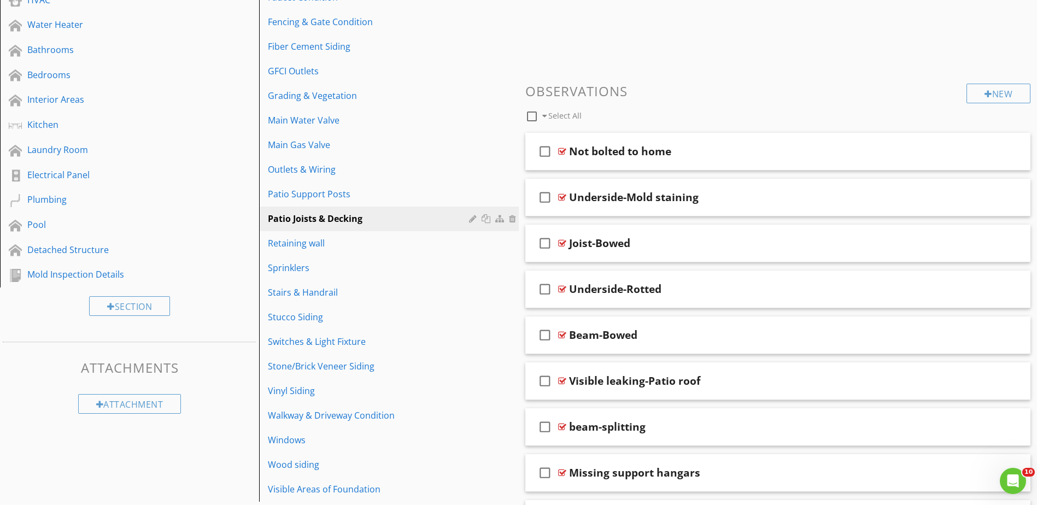
scroll to position [32, 0]
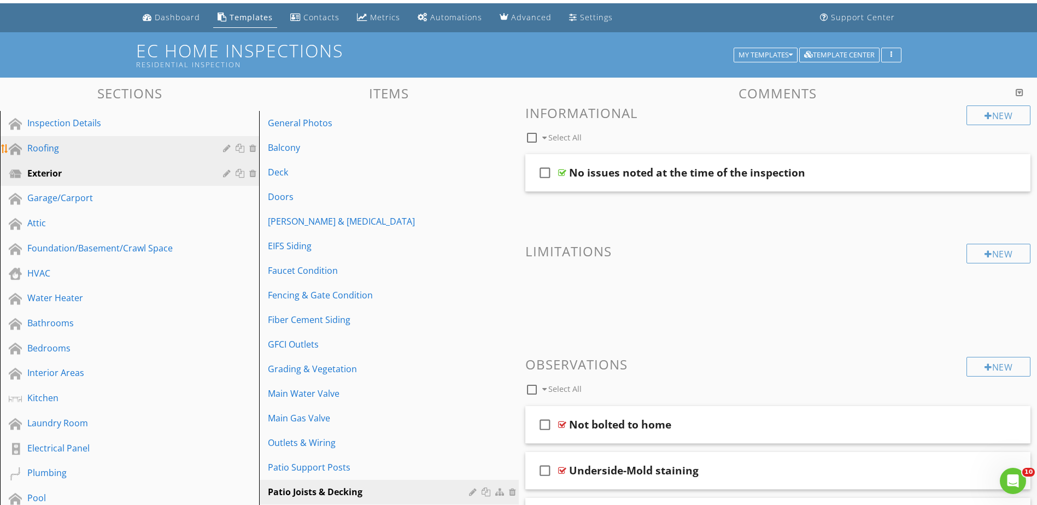
click at [51, 144] on div "Roofing" at bounding box center [117, 148] width 180 height 13
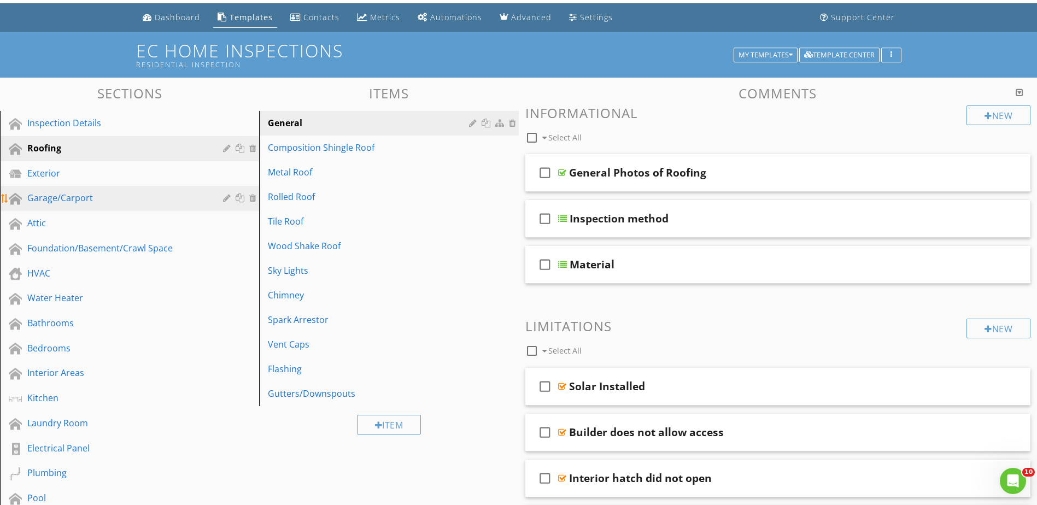
click at [61, 190] on link "Garage/Carport" at bounding box center [131, 198] width 256 height 25
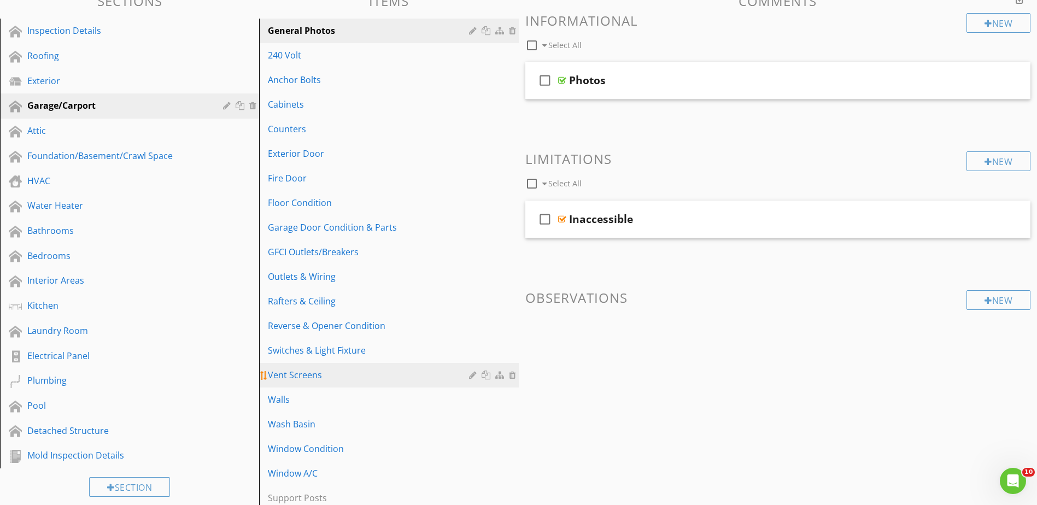
scroll to position [124, 0]
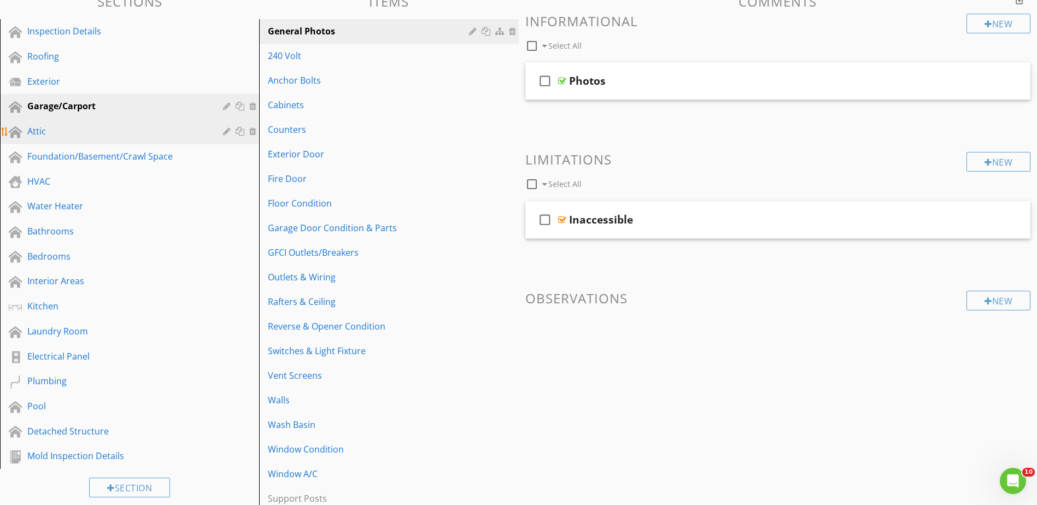
click at [39, 129] on div "Attic" at bounding box center [117, 131] width 180 height 13
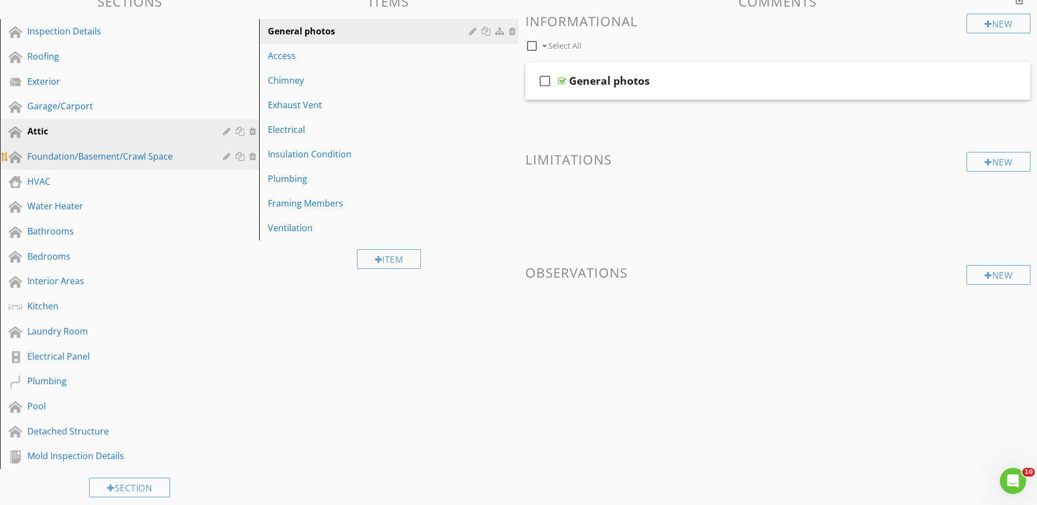
click at [59, 154] on div "Foundation/Basement/Crawl Space" at bounding box center [117, 156] width 180 height 13
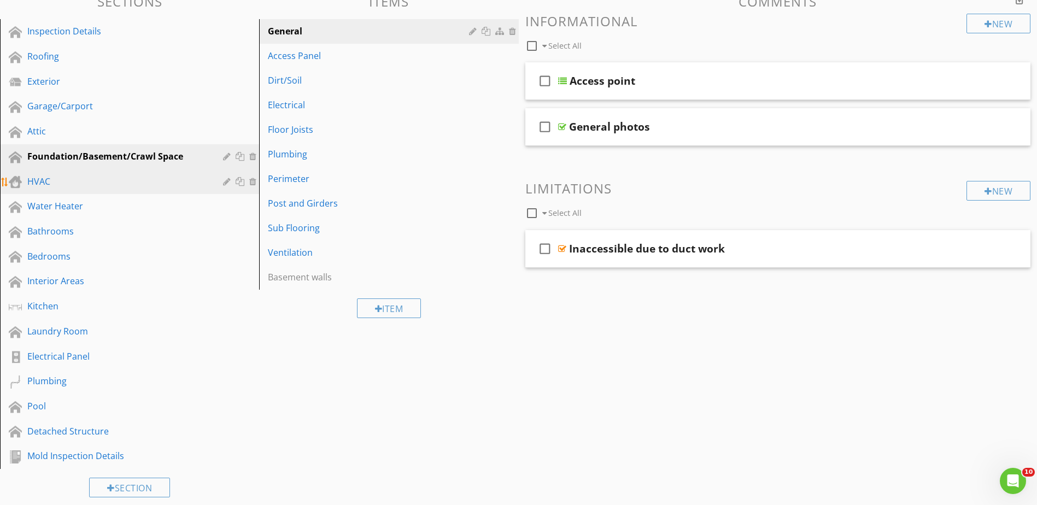
click at [70, 182] on div "HVAC" at bounding box center [117, 181] width 180 height 13
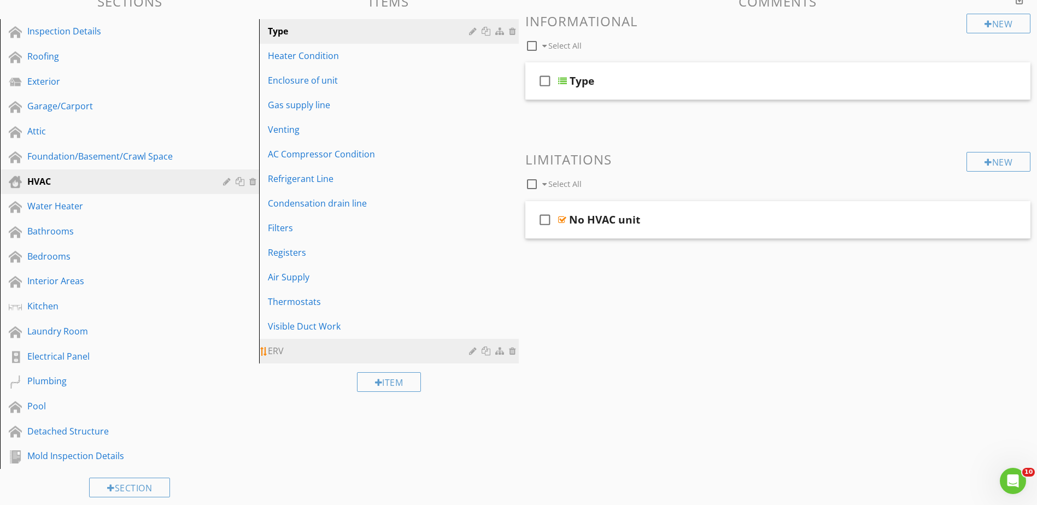
click at [281, 351] on div "ERV" at bounding box center [370, 350] width 204 height 13
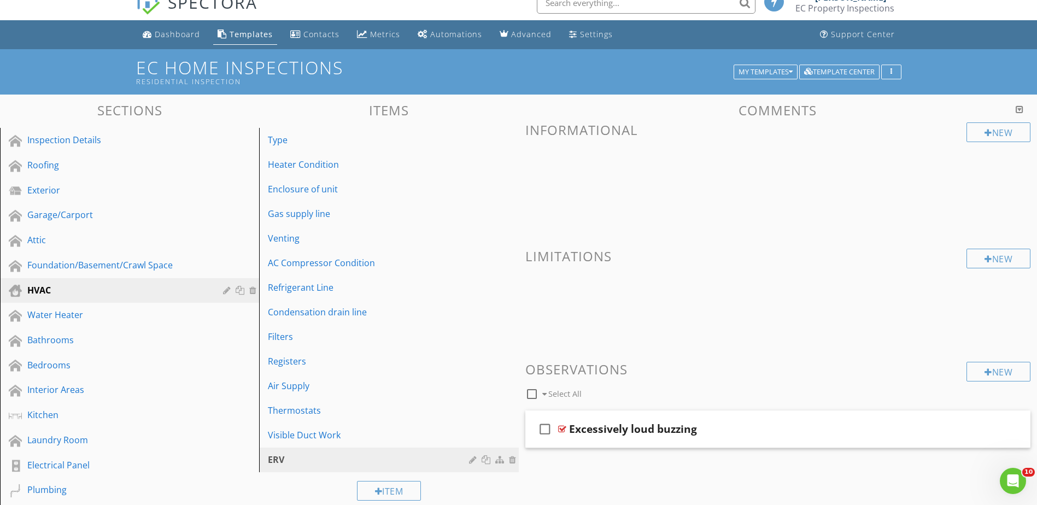
scroll to position [14, 0]
click at [1006, 134] on div "New" at bounding box center [998, 133] width 64 height 20
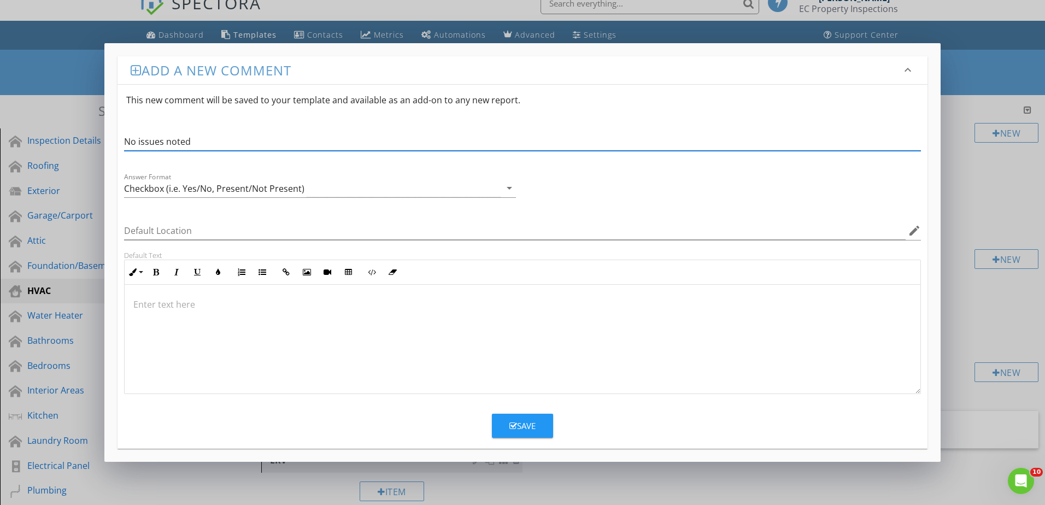
type input "No issues noted"
click at [525, 419] on button "Save" at bounding box center [522, 426] width 61 height 24
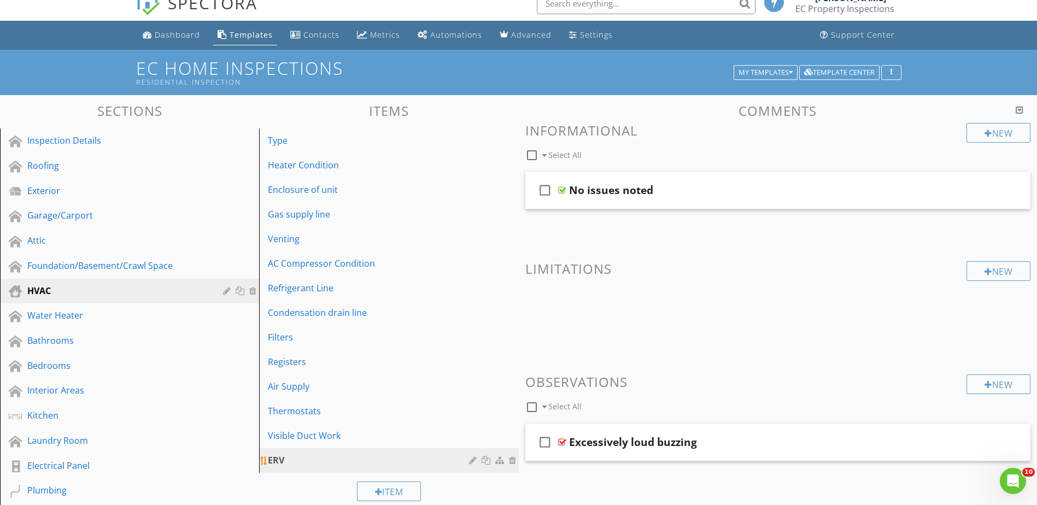
click at [467, 461] on div "ERV" at bounding box center [370, 460] width 204 height 13
click at [470, 454] on div at bounding box center [494, 460] width 50 height 13
click at [474, 457] on div at bounding box center [474, 460] width 10 height 9
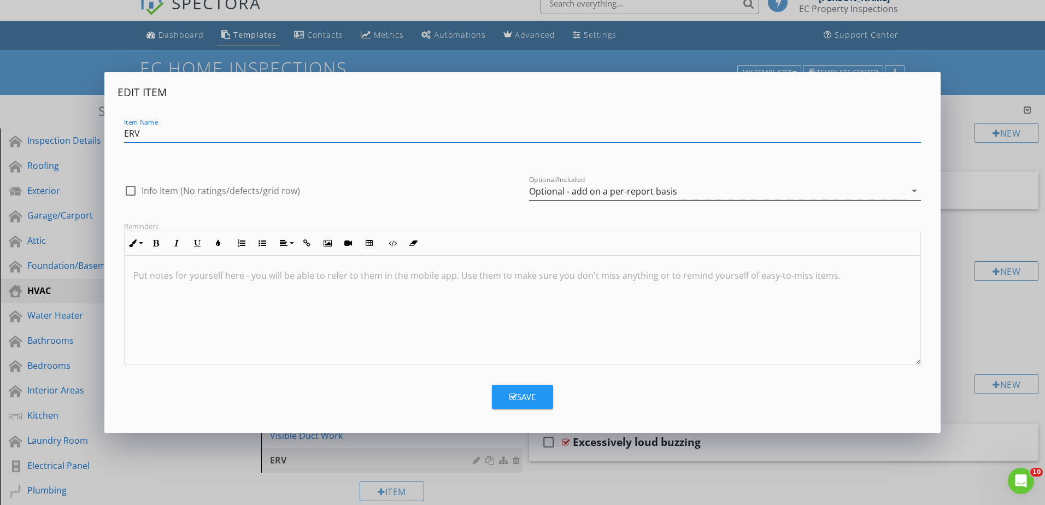
click at [592, 192] on div "Optional - add on a per-report basis" at bounding box center [603, 191] width 148 height 10
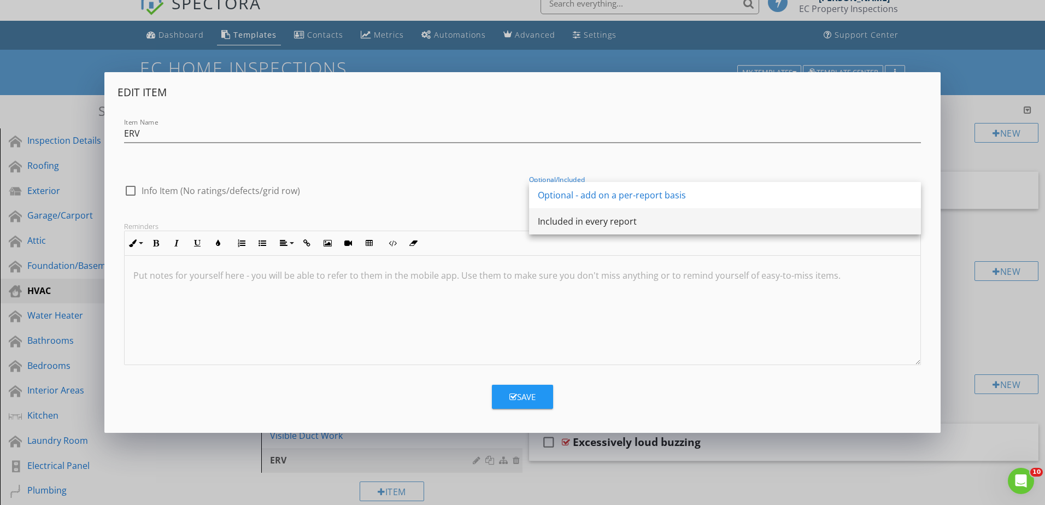
click at [577, 220] on div "Included in every report" at bounding box center [725, 221] width 374 height 13
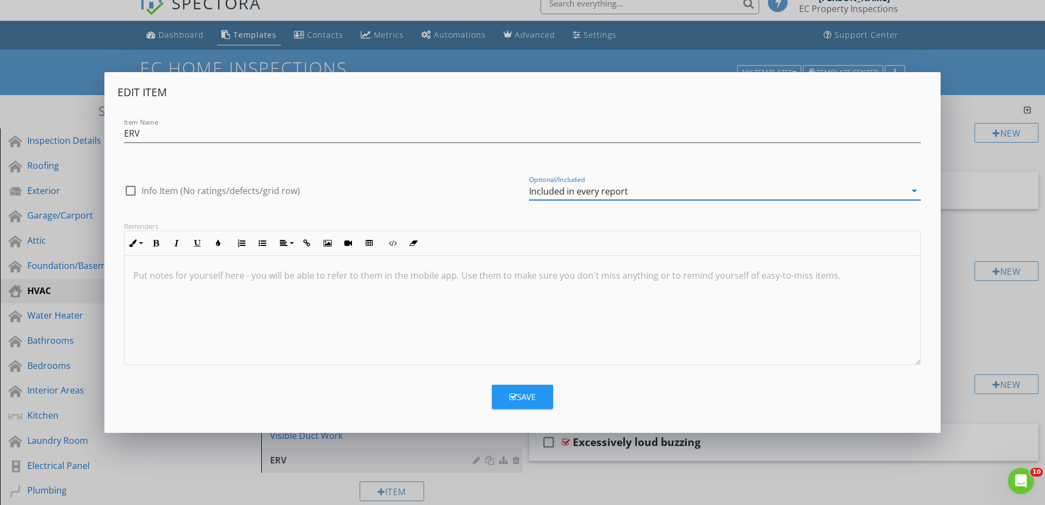
click at [537, 394] on button "Save" at bounding box center [522, 397] width 61 height 24
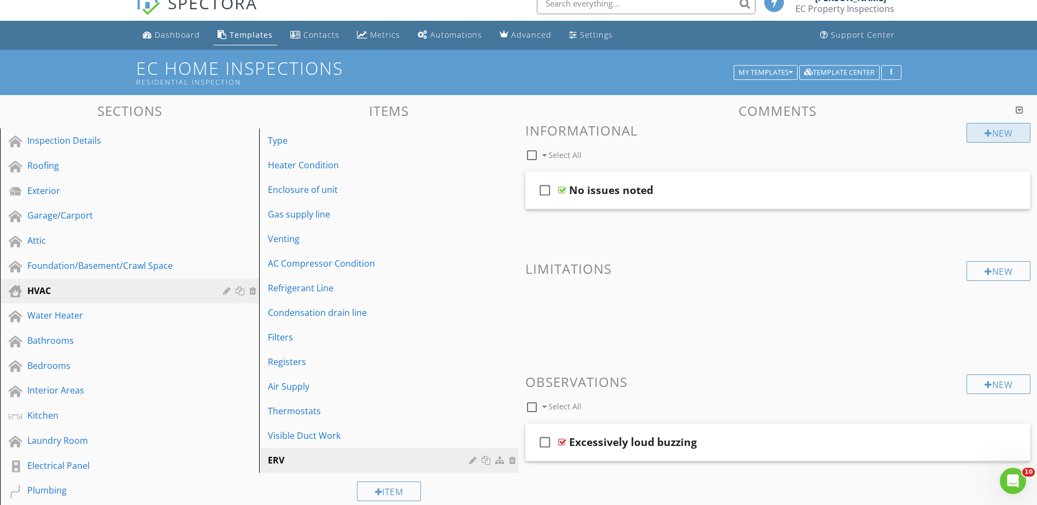
click at [994, 136] on div "New" at bounding box center [998, 133] width 64 height 20
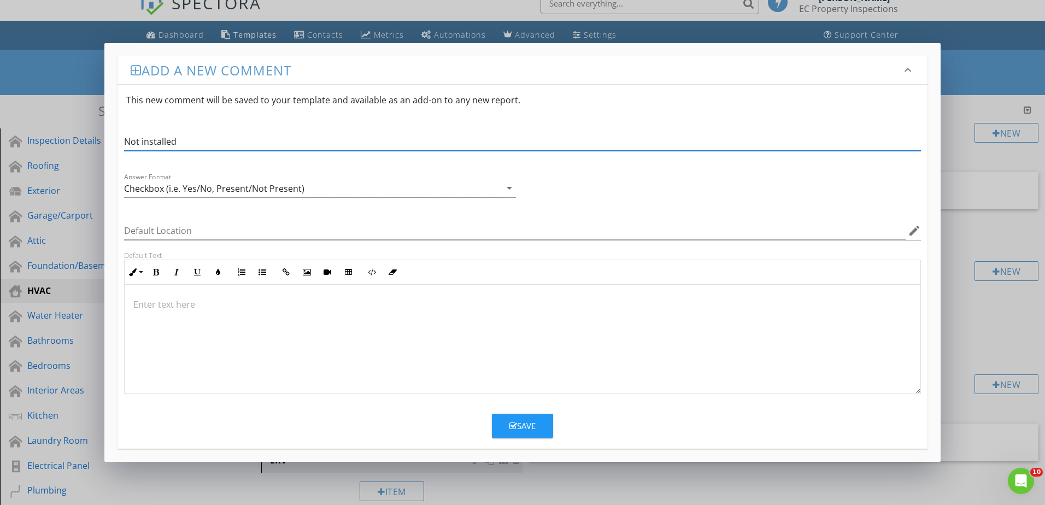
type input "Not installed"
click at [516, 431] on div "Save" at bounding box center [522, 426] width 26 height 13
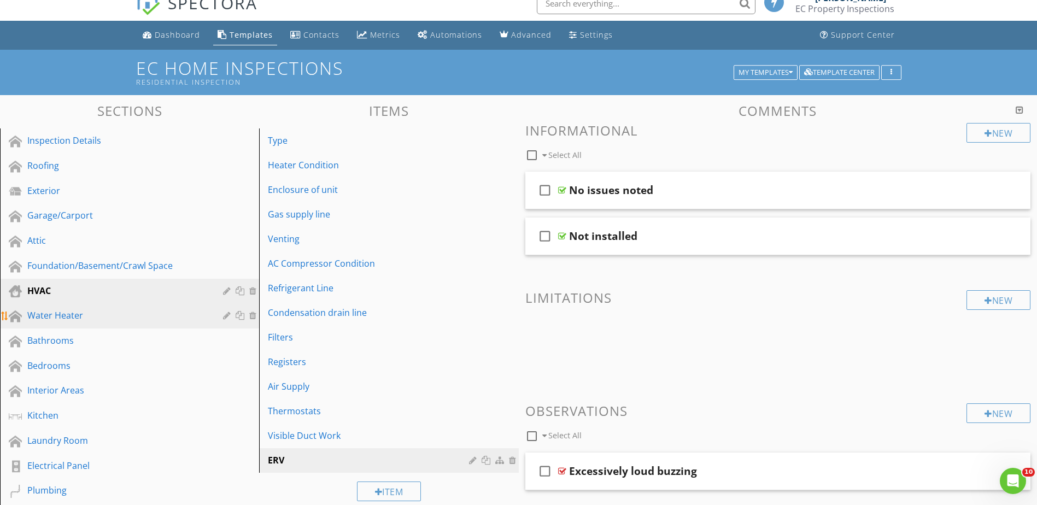
click at [94, 314] on div "Water Heater" at bounding box center [117, 315] width 180 height 13
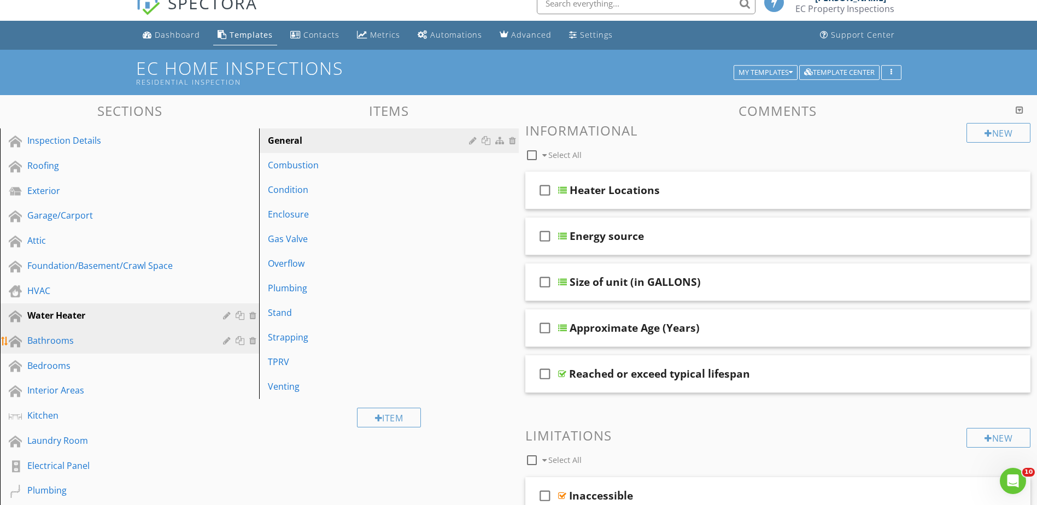
click at [86, 332] on link "Bathrooms" at bounding box center [131, 340] width 256 height 25
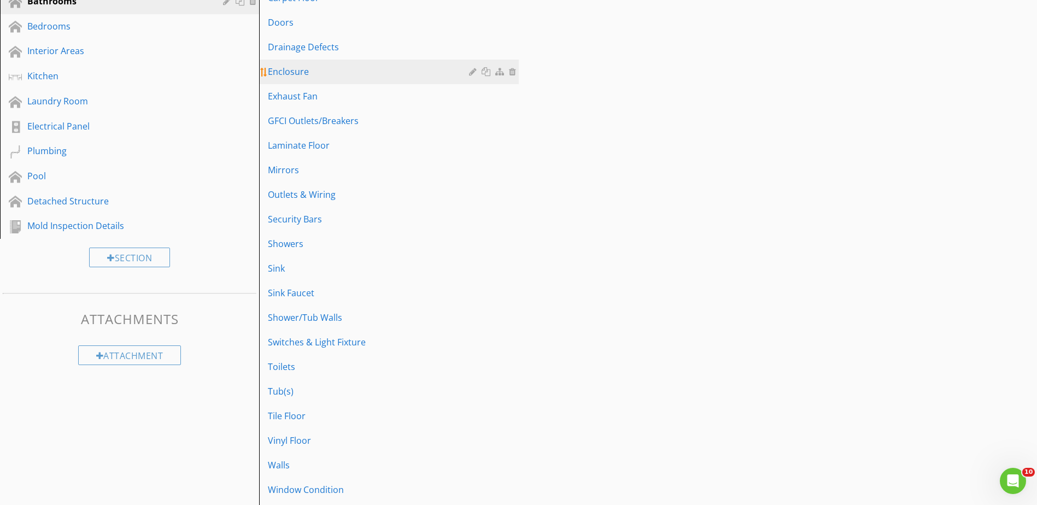
scroll to position [497, 0]
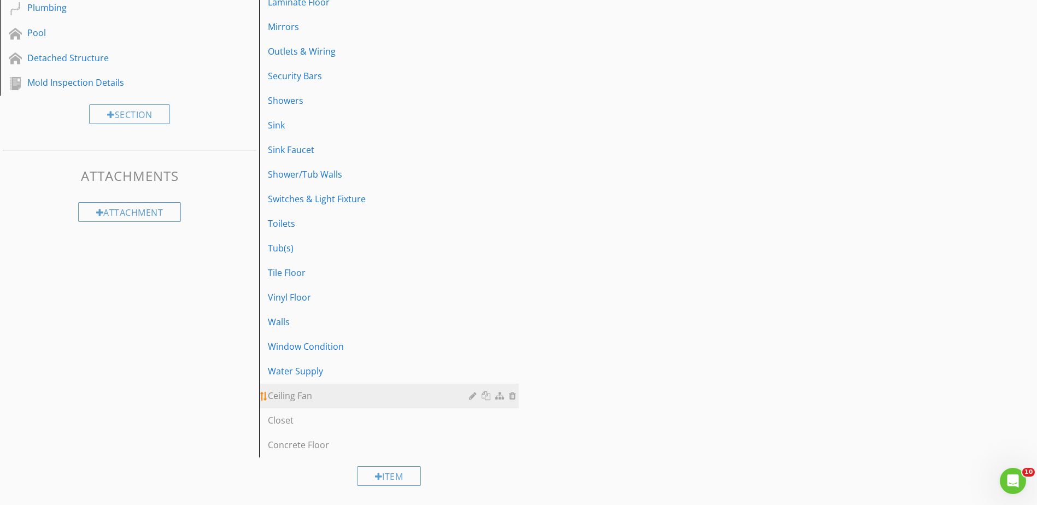
click at [471, 398] on div at bounding box center [474, 395] width 10 height 9
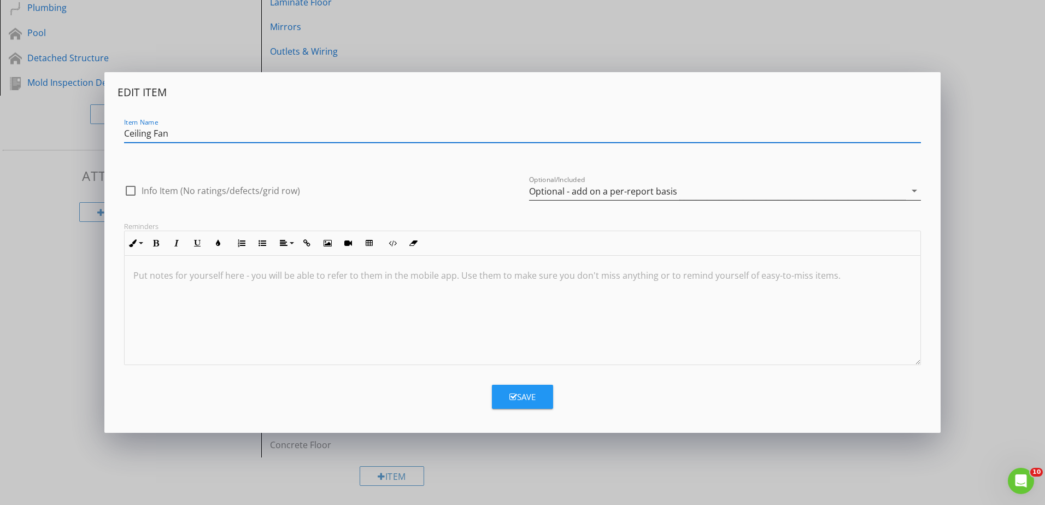
click at [553, 190] on div "Optional - add on a per-report basis" at bounding box center [603, 191] width 148 height 10
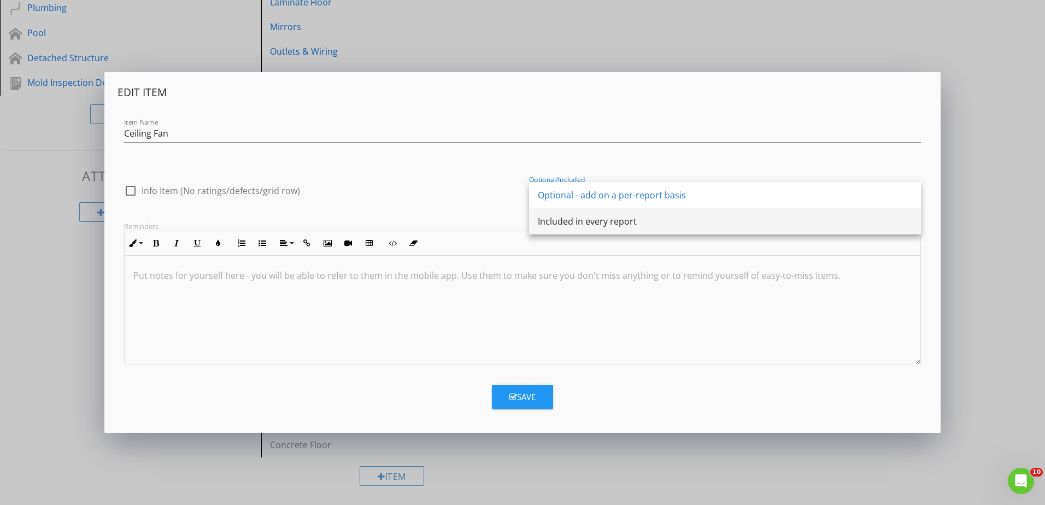
click at [569, 220] on div "Included in every report" at bounding box center [725, 221] width 374 height 13
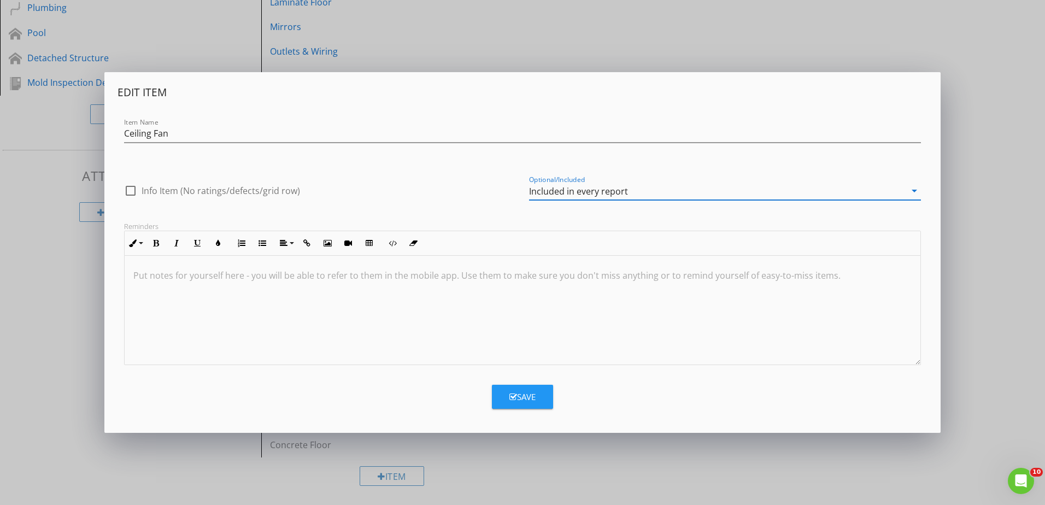
click at [525, 399] on div "Save" at bounding box center [522, 397] width 26 height 13
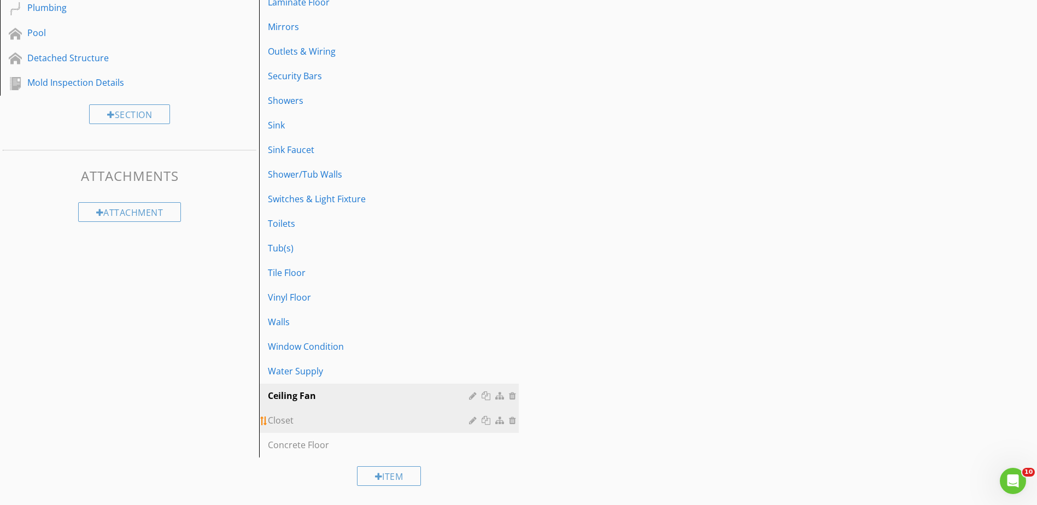
click at [474, 420] on div at bounding box center [474, 420] width 10 height 9
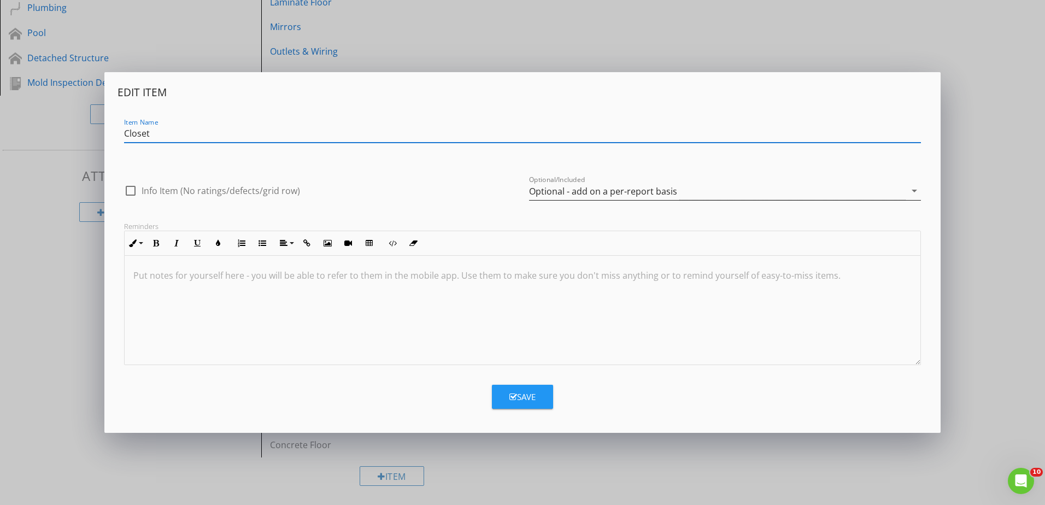
click at [587, 183] on div "Optional - add on a per-report basis" at bounding box center [717, 191] width 377 height 18
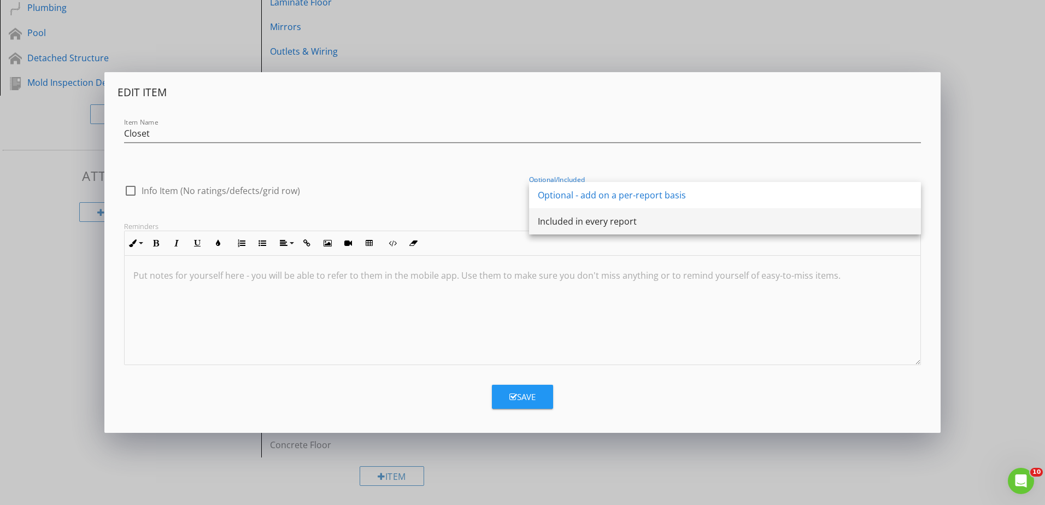
click at [573, 219] on div "Included in every report" at bounding box center [725, 221] width 374 height 13
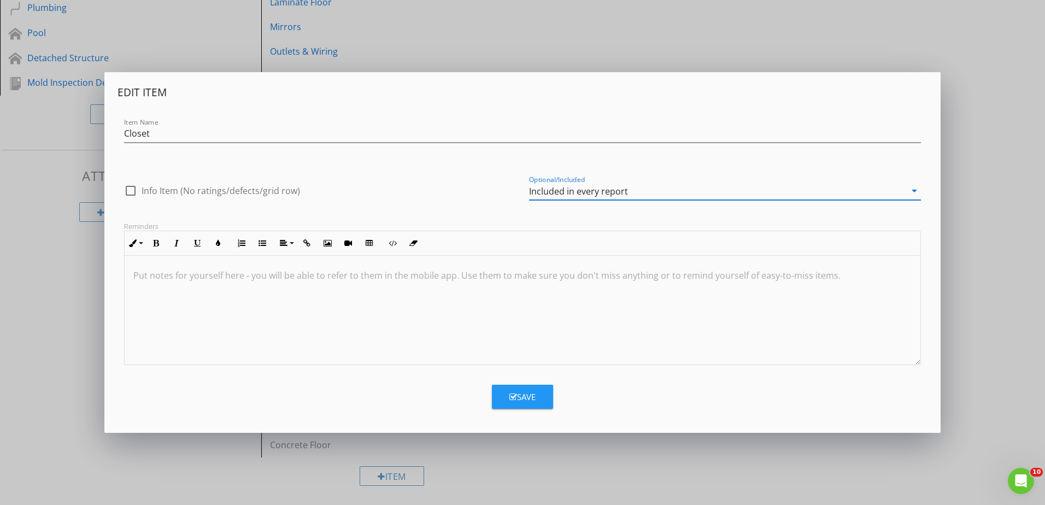
click at [523, 394] on div "Save" at bounding box center [522, 397] width 26 height 13
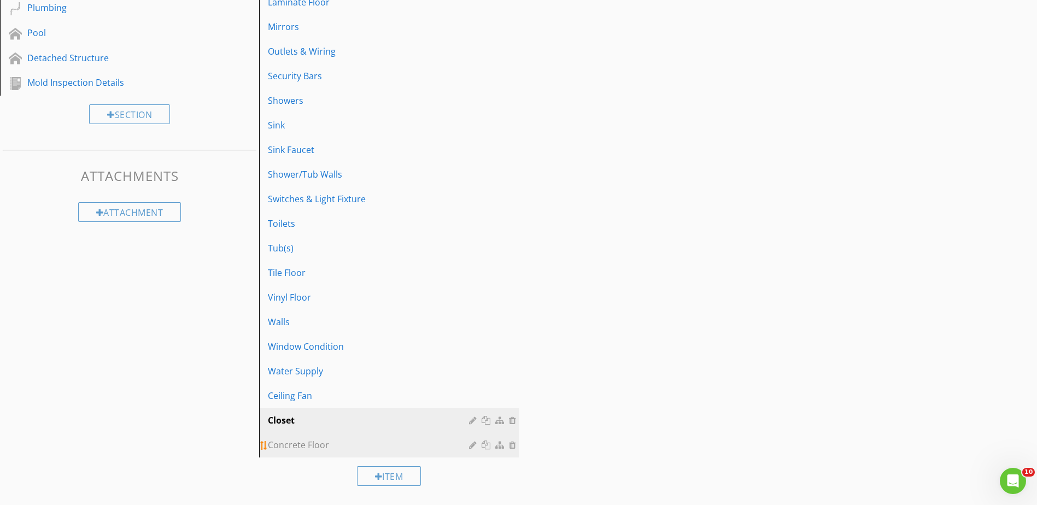
click at [469, 447] on div at bounding box center [474, 444] width 10 height 9
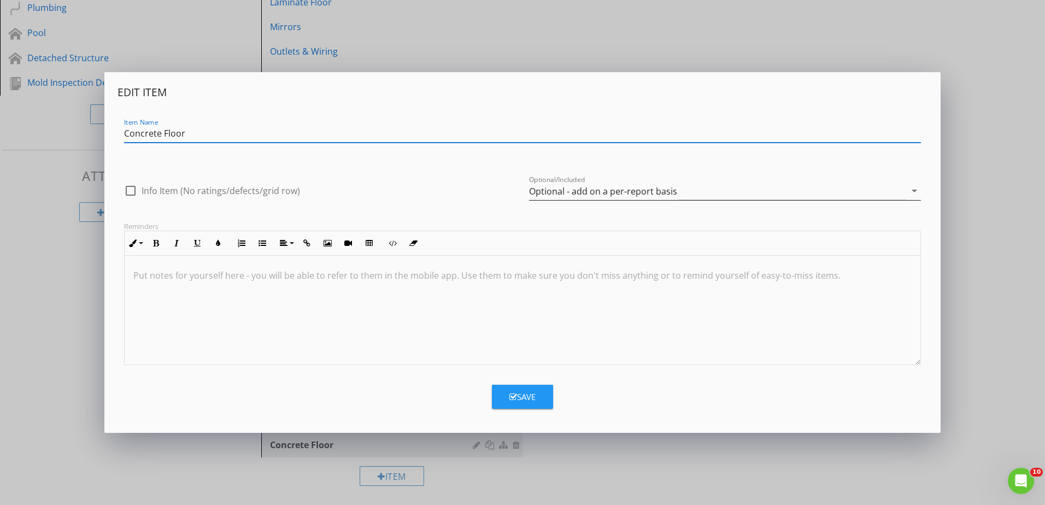
click at [579, 193] on div "Optional - add on a per-report basis" at bounding box center [603, 191] width 148 height 10
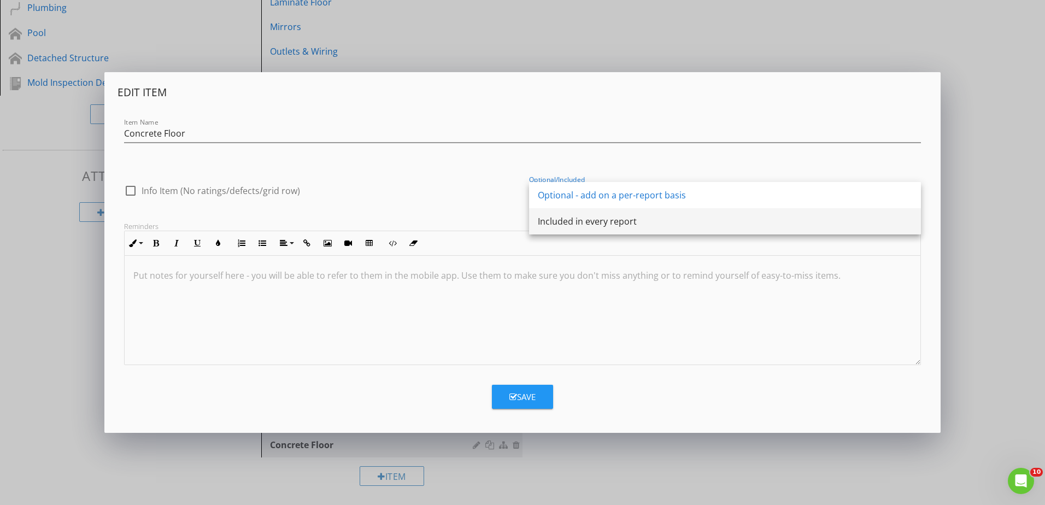
click at [575, 224] on div "Included in every report" at bounding box center [725, 221] width 374 height 13
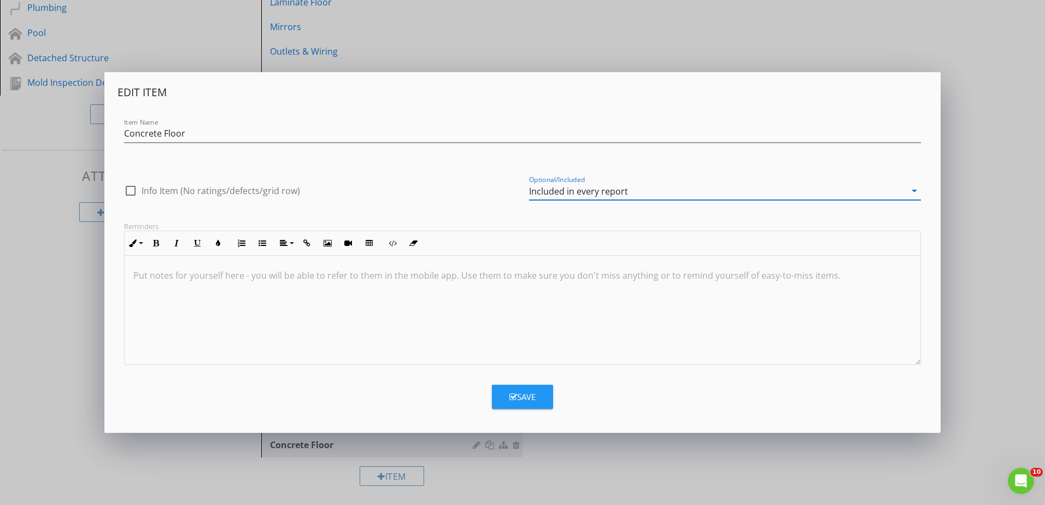
click at [539, 399] on button "Save" at bounding box center [522, 397] width 61 height 24
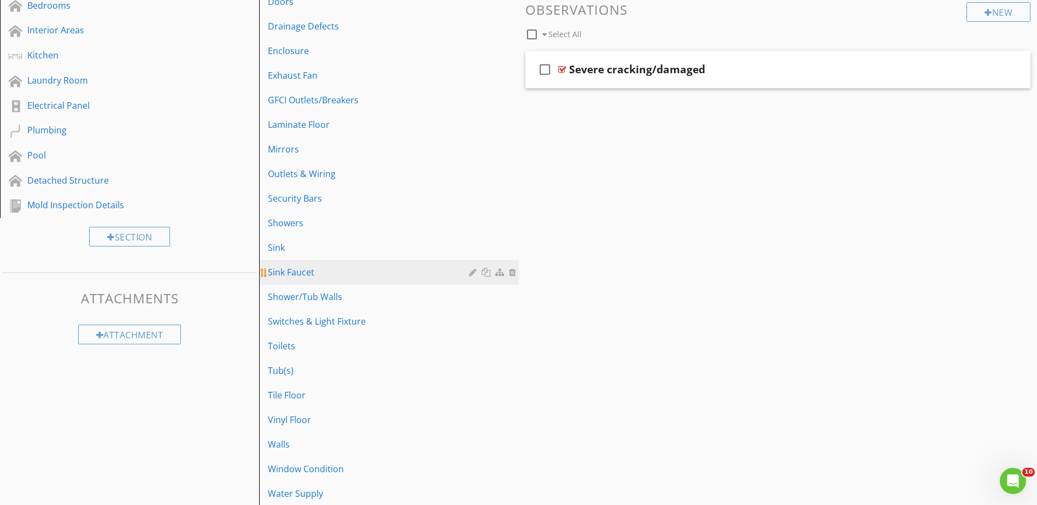
scroll to position [224, 0]
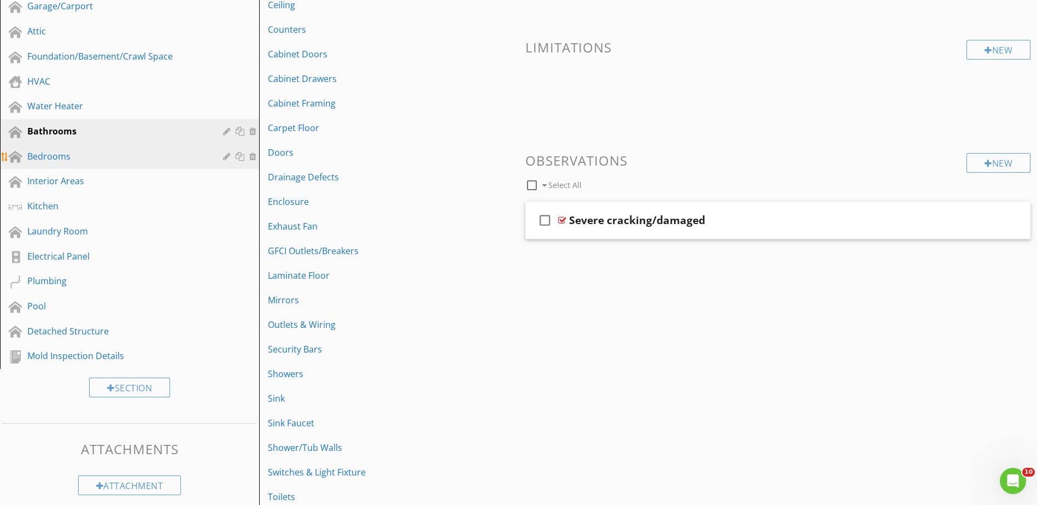
click at [87, 149] on link "Bedrooms" at bounding box center [131, 156] width 256 height 25
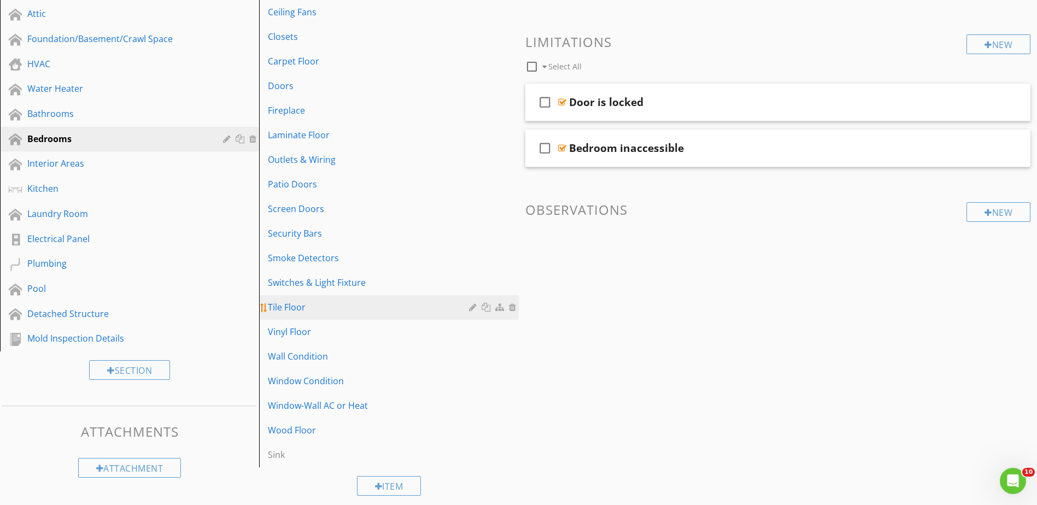
scroll to position [251, 0]
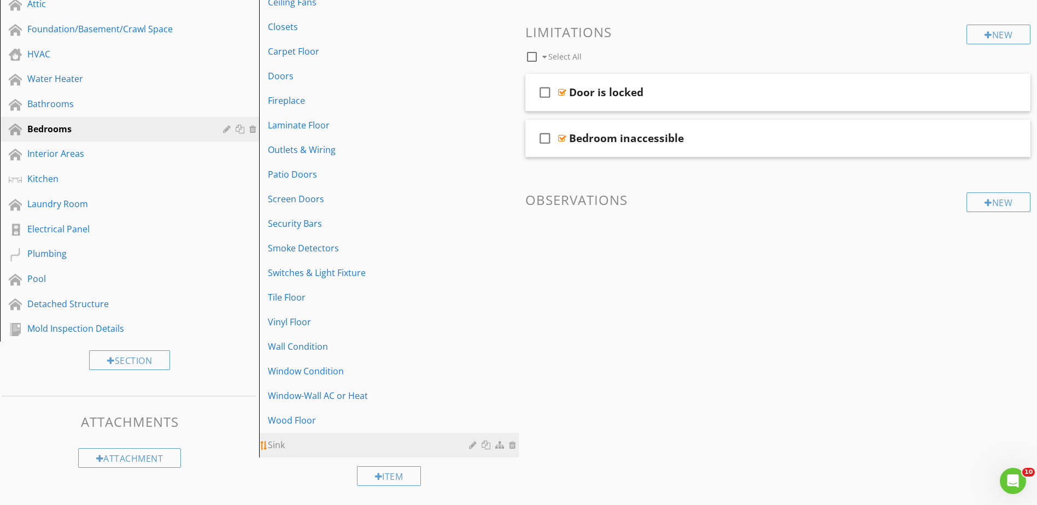
click at [474, 443] on div at bounding box center [474, 444] width 10 height 9
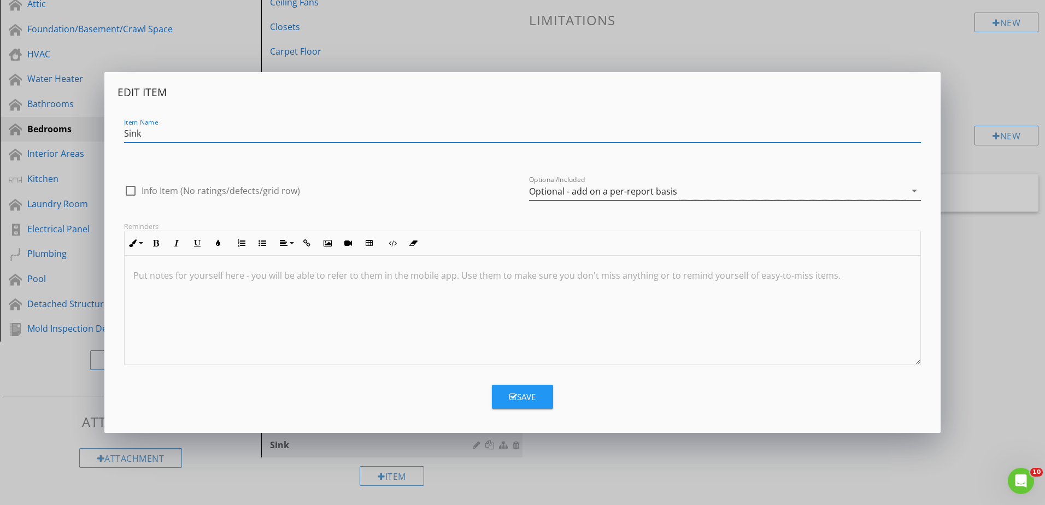
click at [581, 186] on div "Optional - add on a per-report basis" at bounding box center [603, 191] width 148 height 10
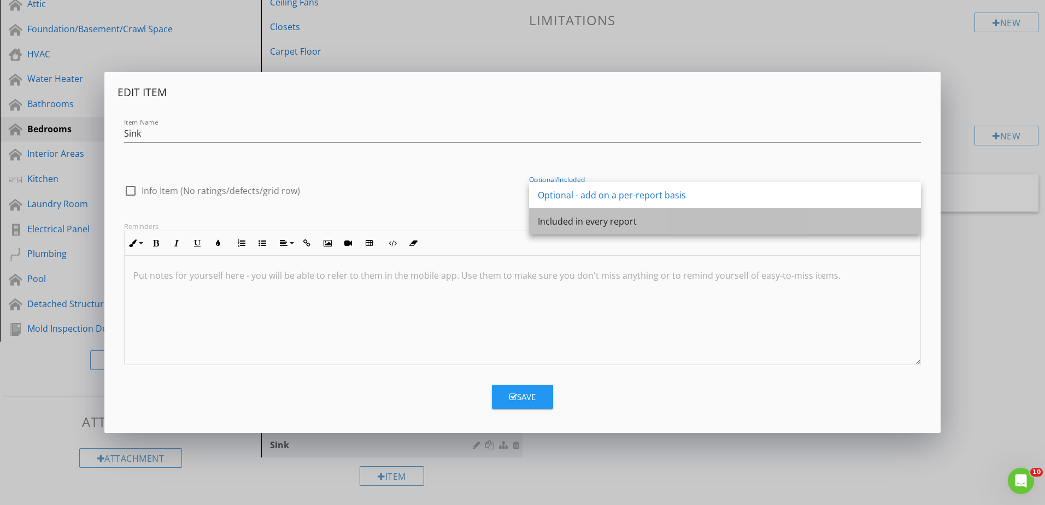
click at [573, 220] on div "Included in every report" at bounding box center [725, 221] width 374 height 13
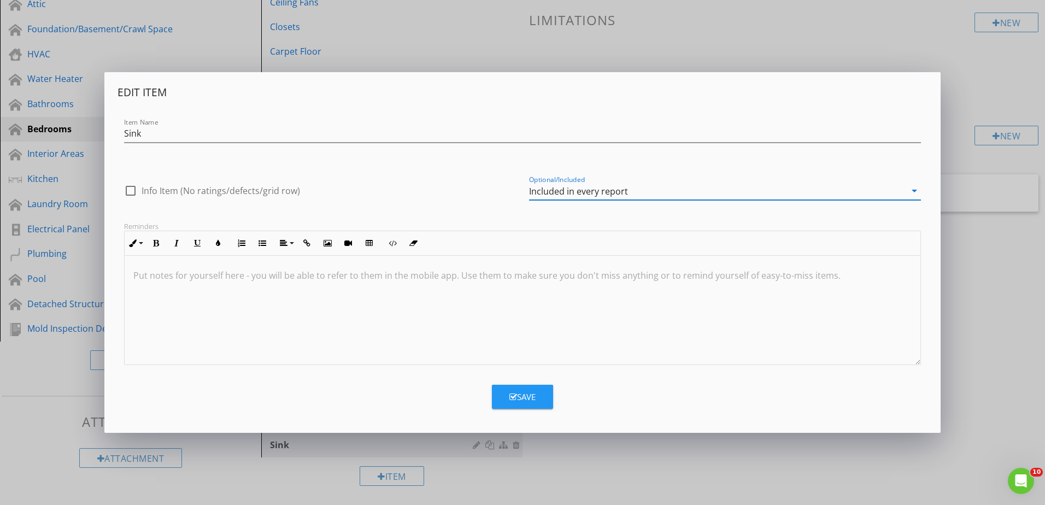
click at [525, 404] on button "Save" at bounding box center [522, 397] width 61 height 24
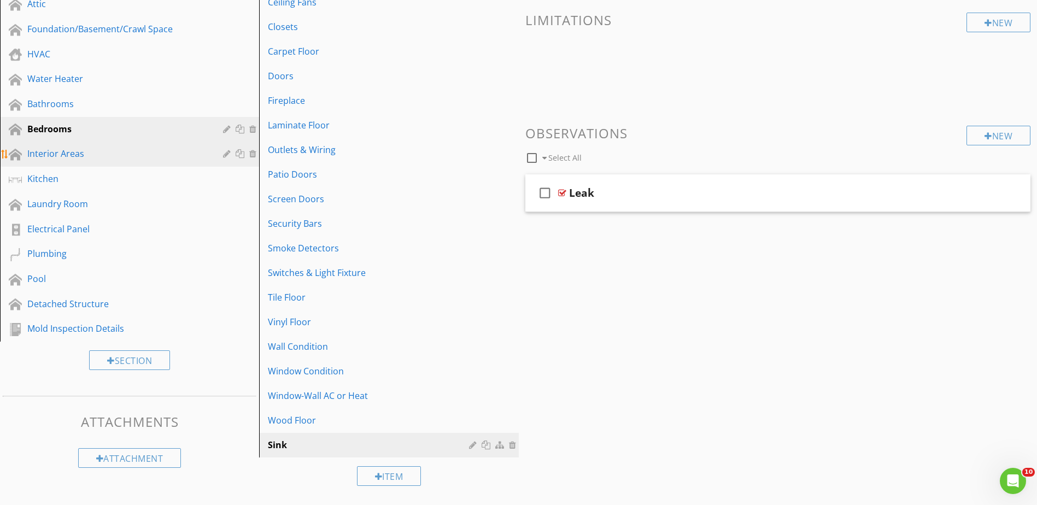
click at [54, 152] on div "Interior Areas" at bounding box center [117, 153] width 180 height 13
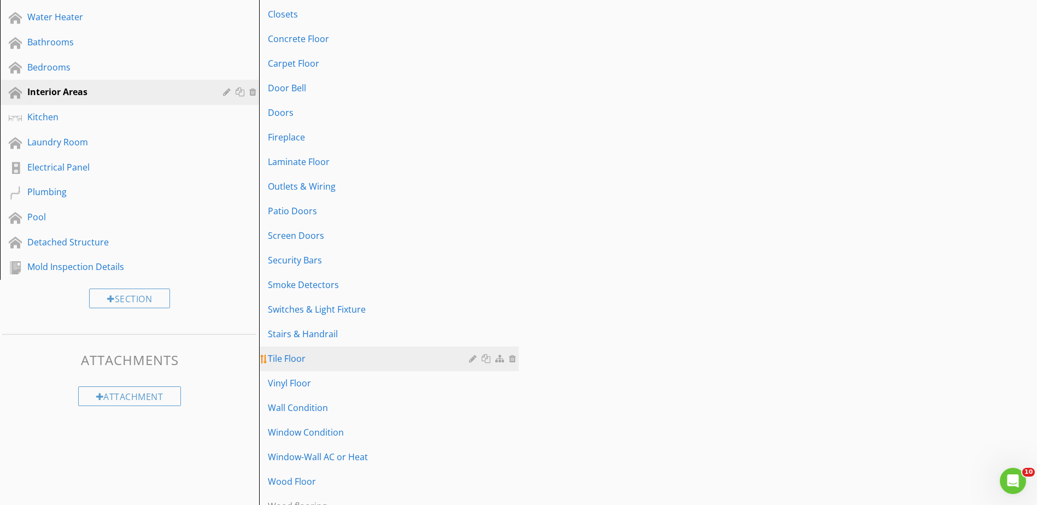
scroll to position [374, 0]
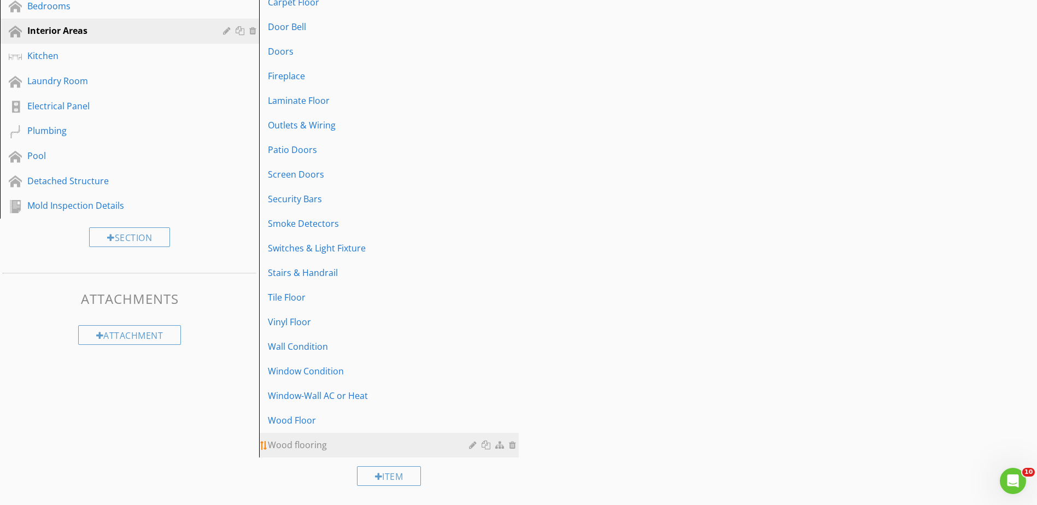
click at [308, 446] on div "Wood flooring" at bounding box center [370, 444] width 204 height 13
click at [510, 446] on div at bounding box center [514, 444] width 10 height 9
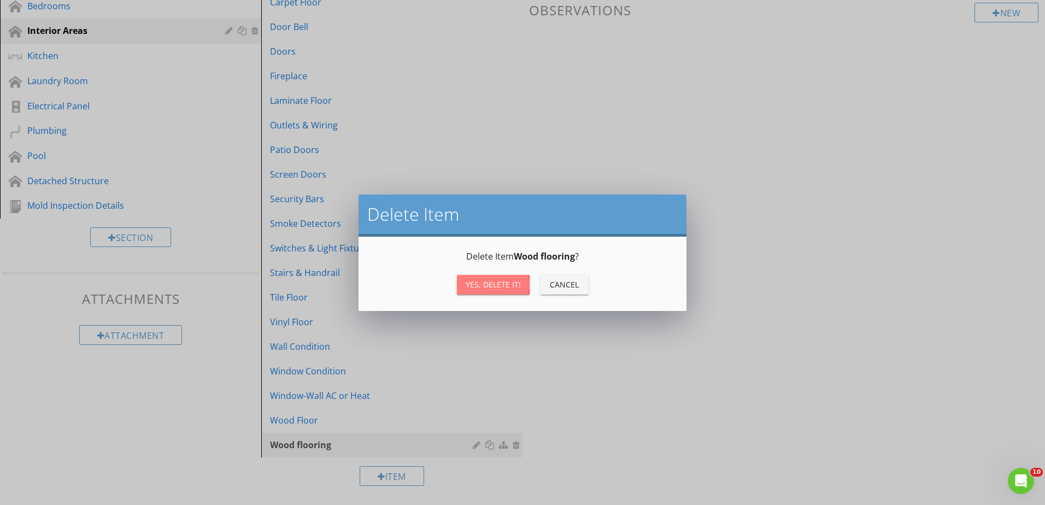
click at [474, 286] on div "Yes, Delete it!" at bounding box center [493, 284] width 55 height 11
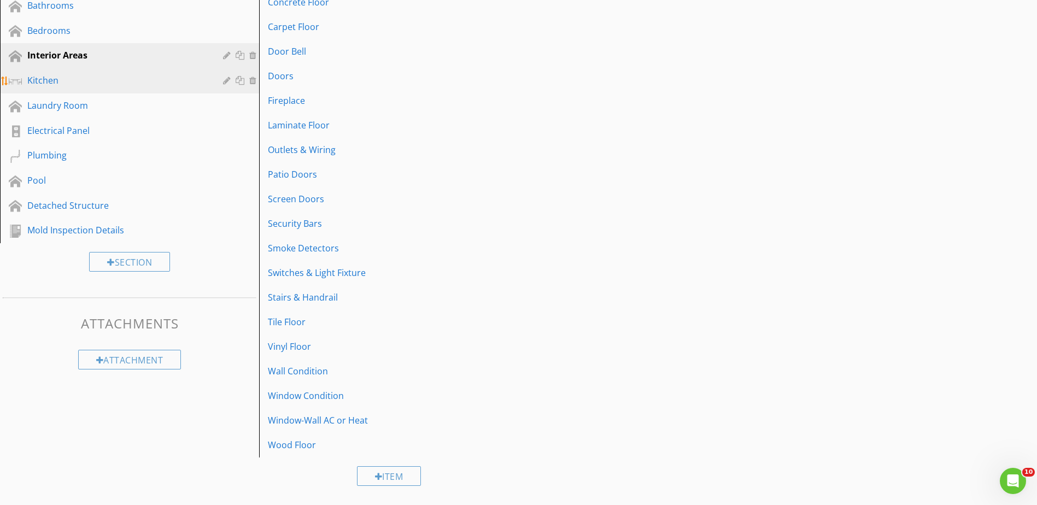
click at [113, 85] on div "Kitchen" at bounding box center [117, 80] width 180 height 13
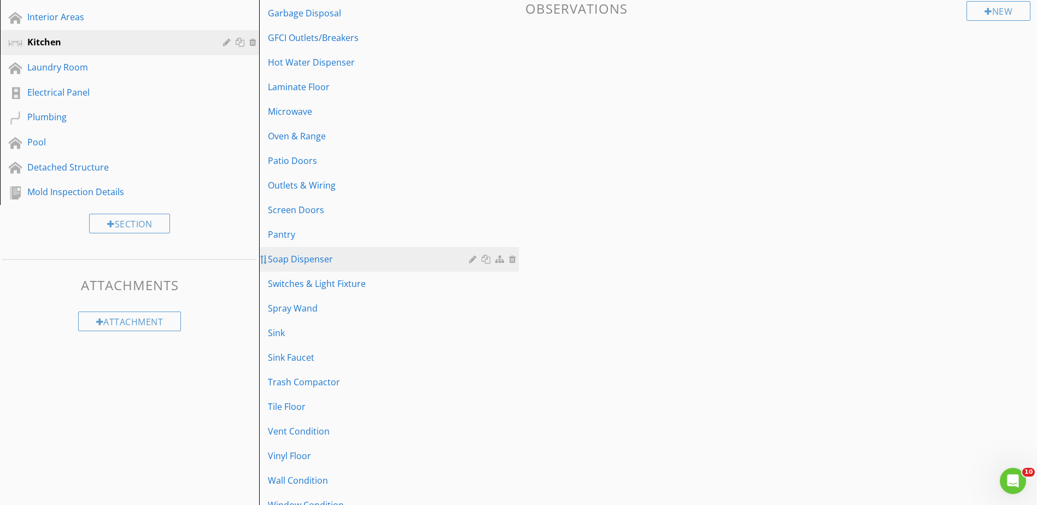
scroll to position [371, 0]
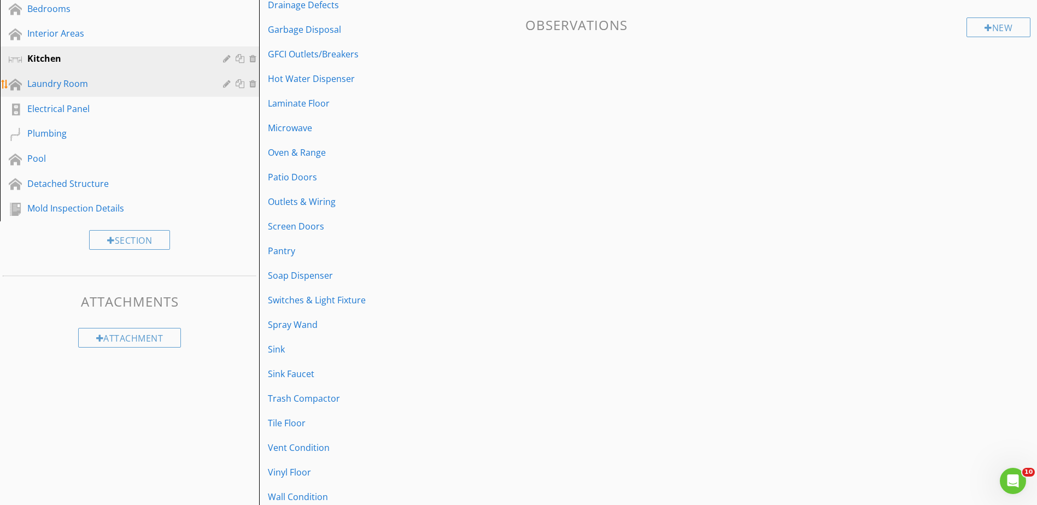
click at [77, 83] on div "Laundry Room" at bounding box center [117, 83] width 180 height 13
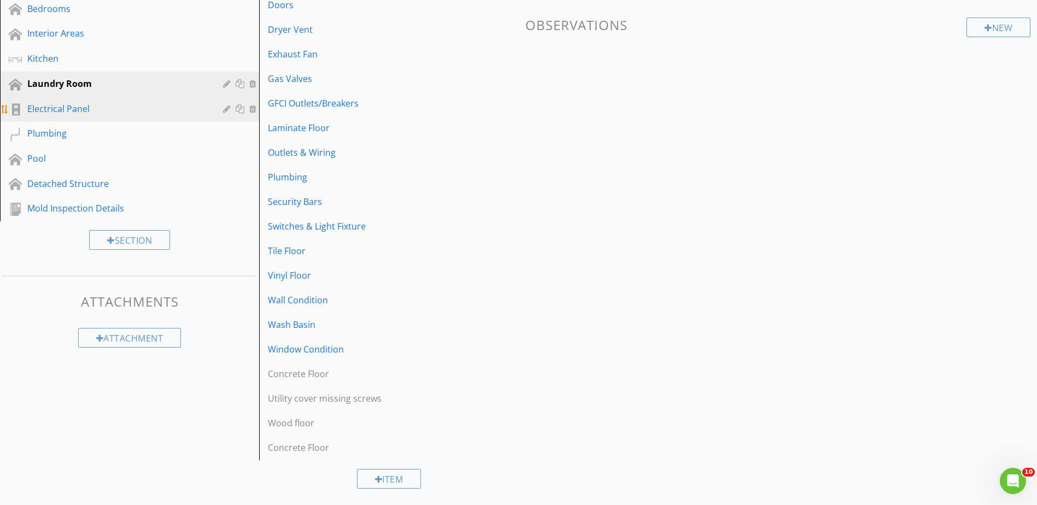
click at [66, 104] on div "Electrical Panel" at bounding box center [117, 108] width 180 height 13
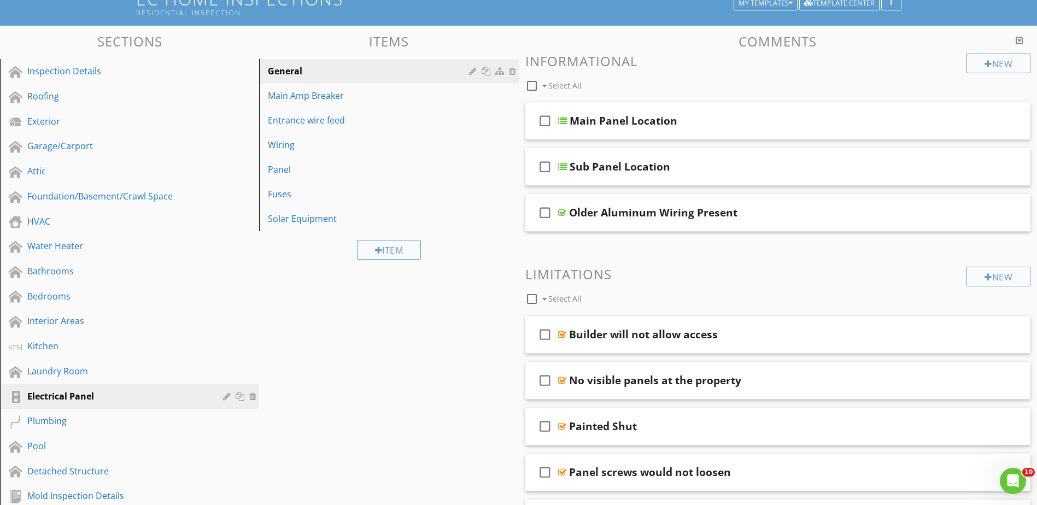
scroll to position [69, 0]
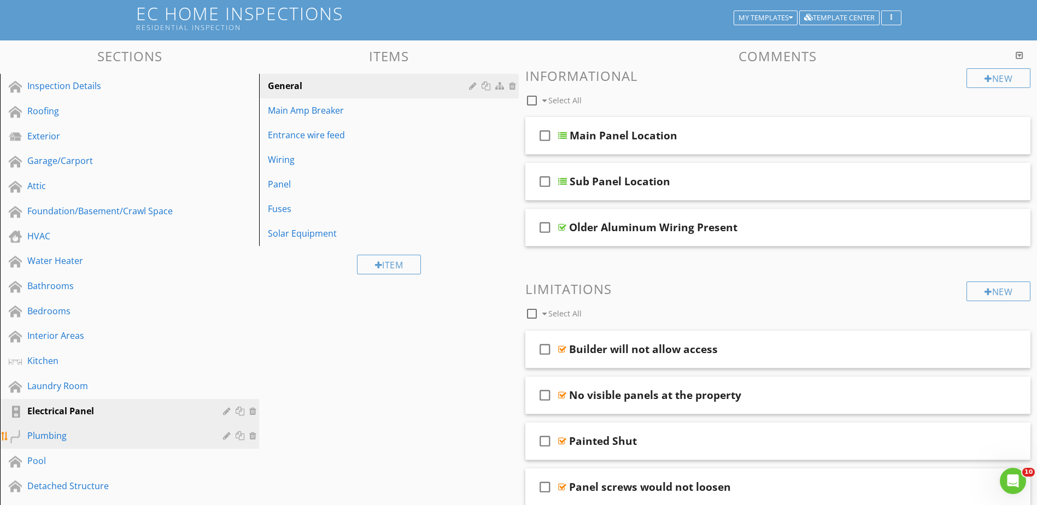
click at [117, 443] on div "Plumbing" at bounding box center [137, 436] width 221 height 14
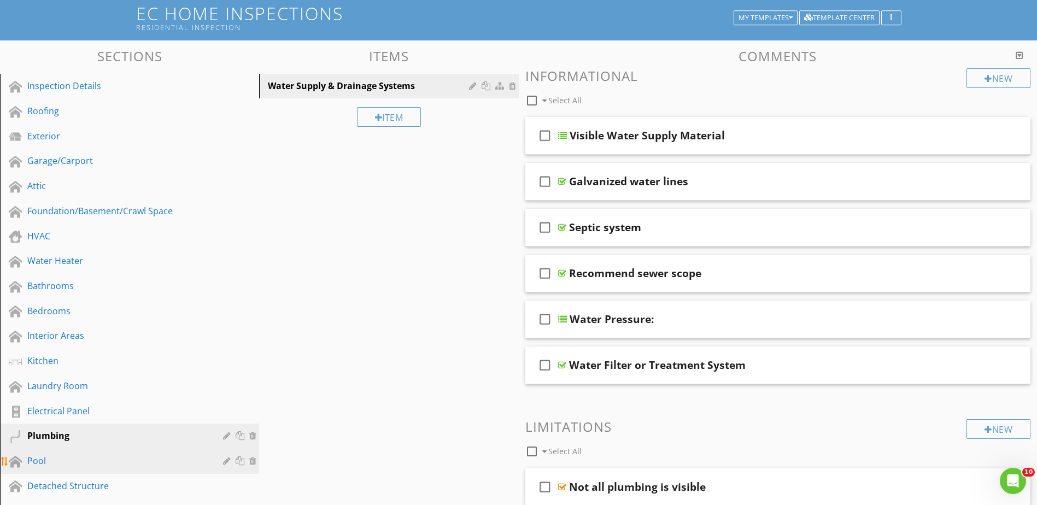
click at [47, 460] on div "Pool" at bounding box center [117, 460] width 180 height 13
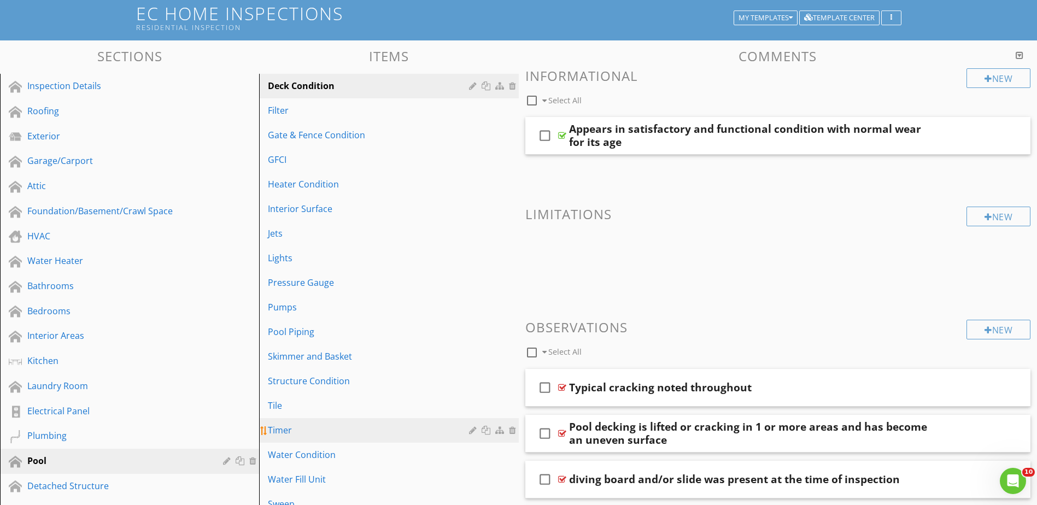
scroll to position [342, 0]
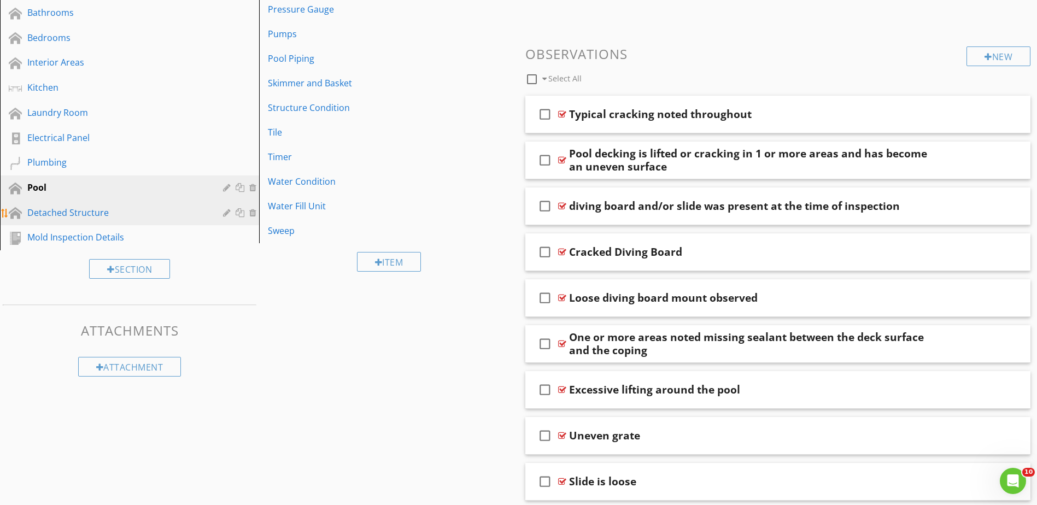
click at [98, 215] on div "Detached Structure" at bounding box center [117, 212] width 180 height 13
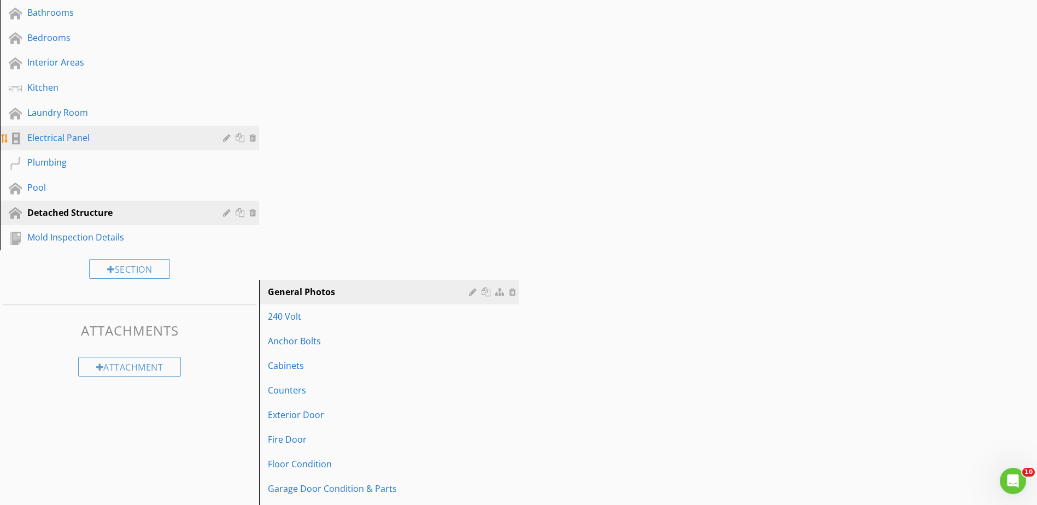
scroll to position [233, 0]
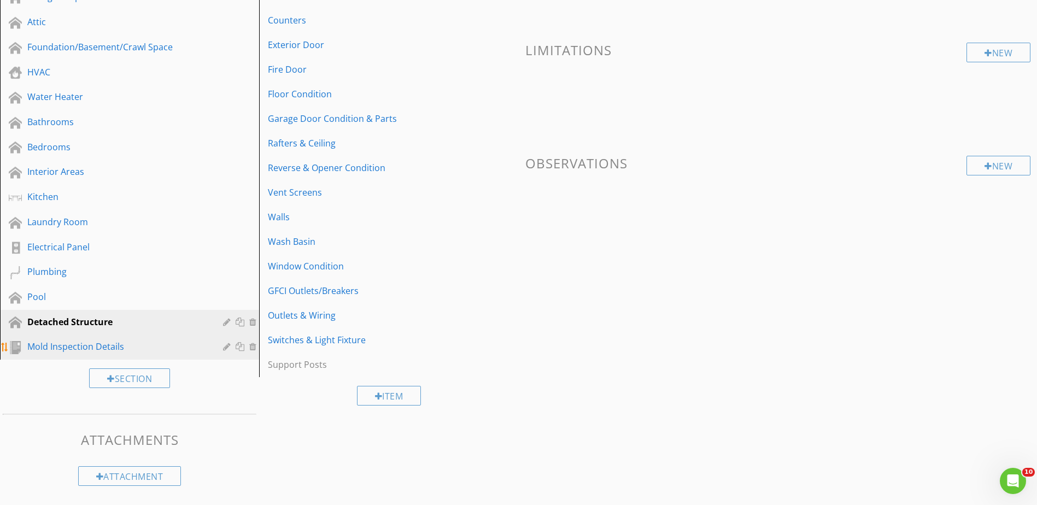
click at [123, 344] on div "Mold Inspection Details" at bounding box center [117, 346] width 180 height 13
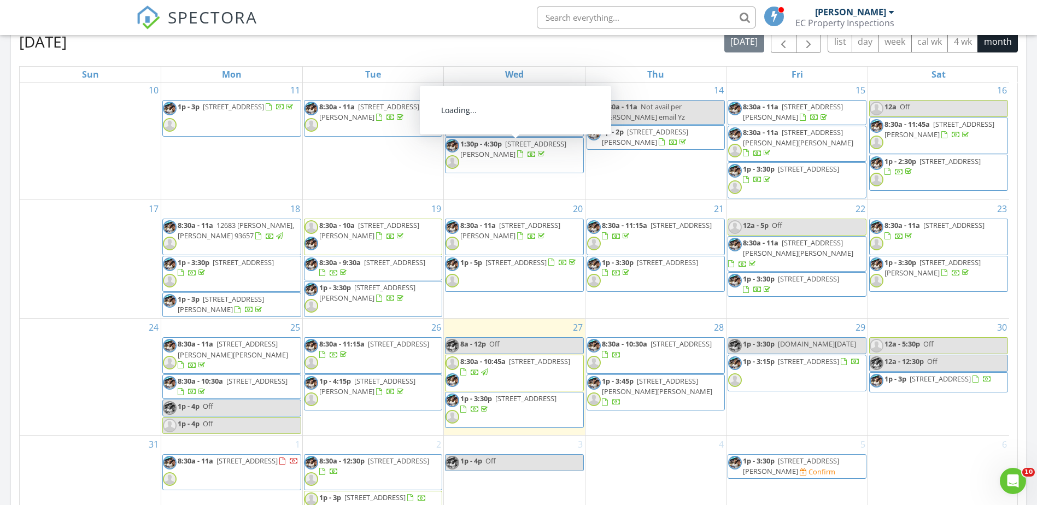
scroll to position [193, 0]
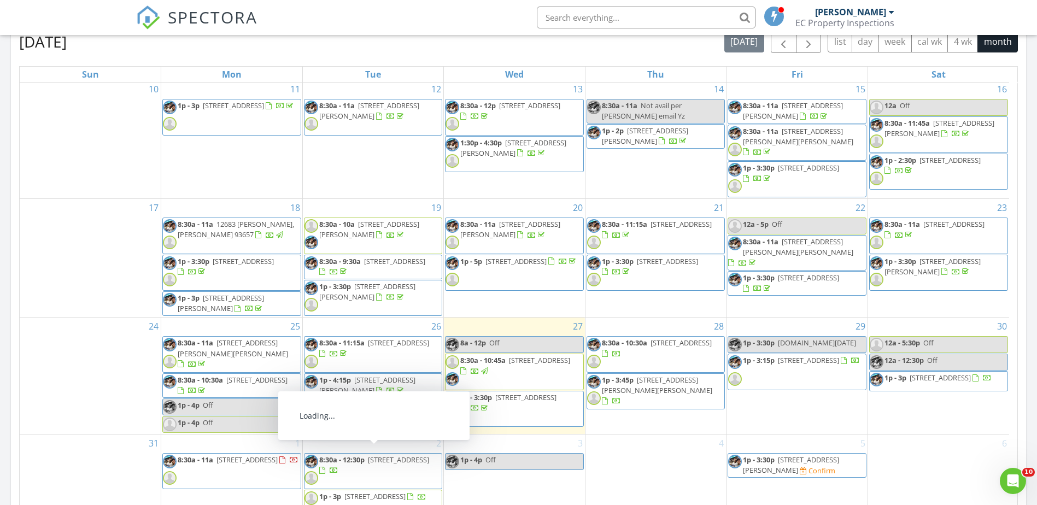
click at [144, 486] on div "31" at bounding box center [90, 472] width 141 height 77
